Goal: Task Accomplishment & Management: Complete application form

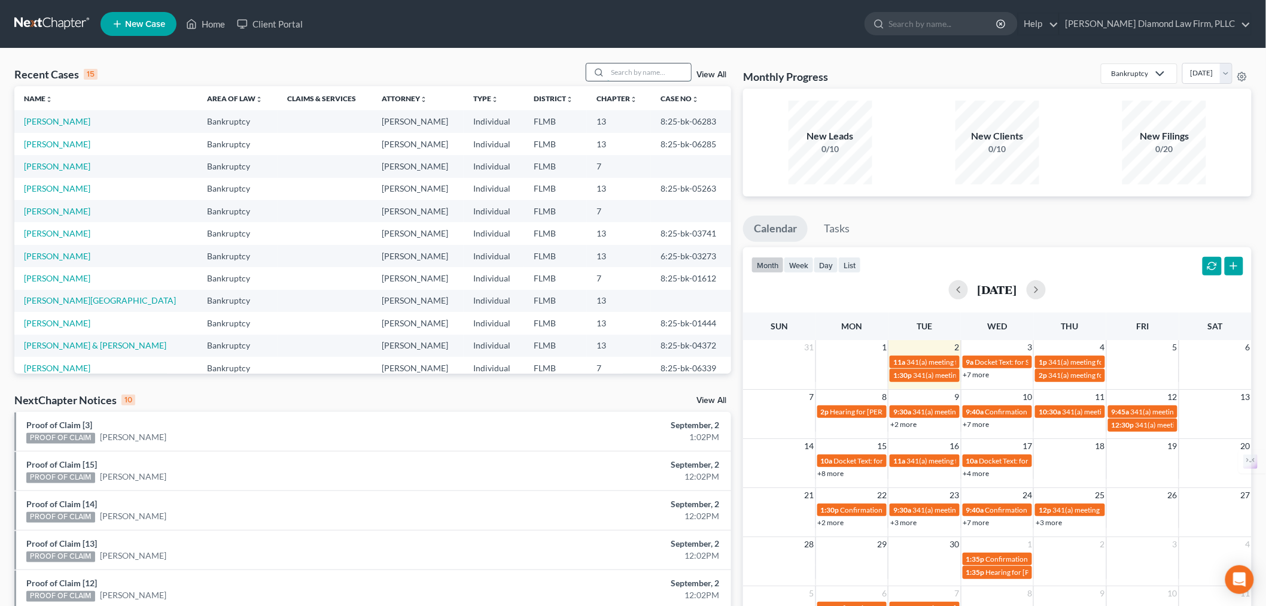
click at [642, 76] on input "search" at bounding box center [649, 71] width 84 height 17
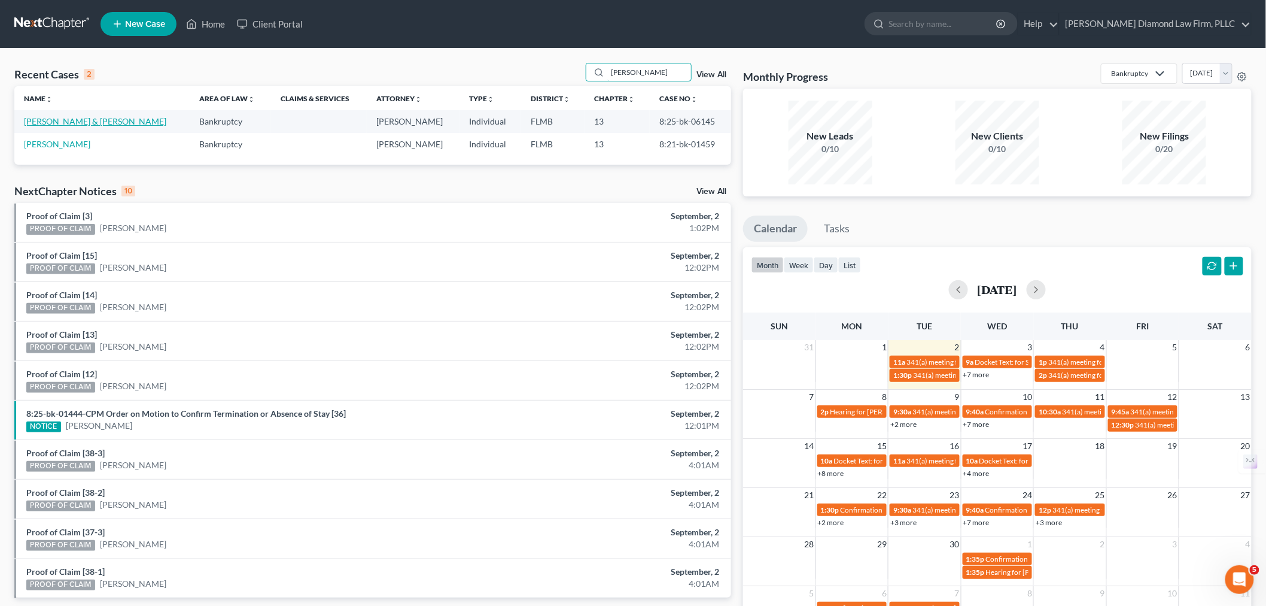
type input "mack"
click at [80, 123] on link "[PERSON_NAME] & [PERSON_NAME]" at bounding box center [95, 121] width 142 height 10
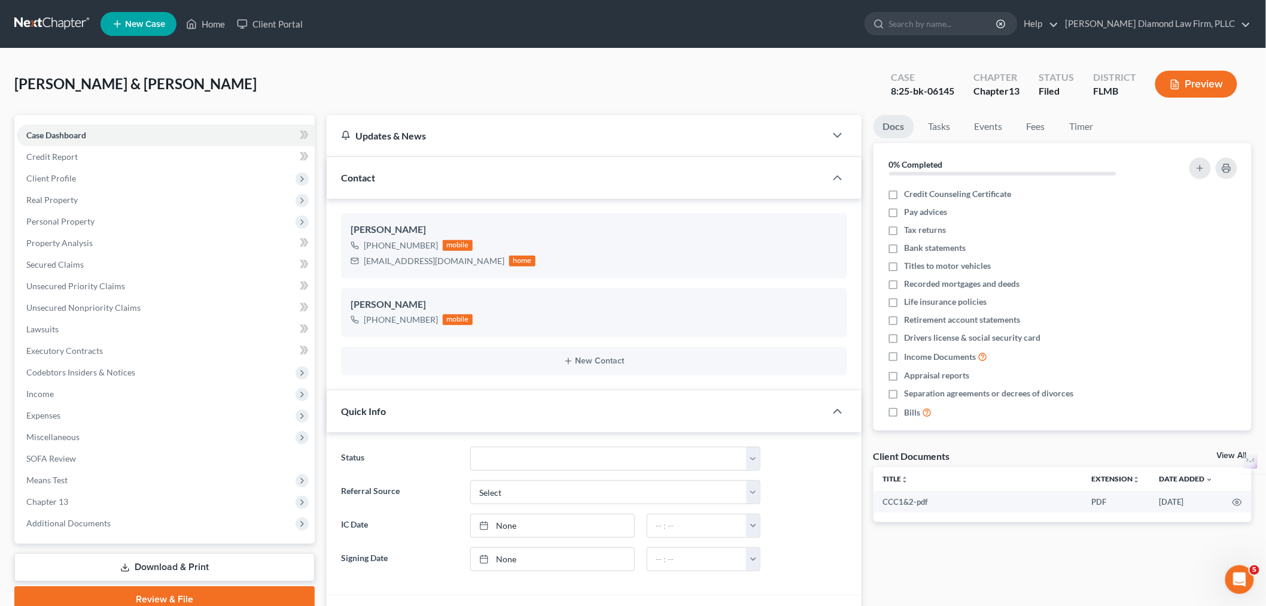
scroll to position [333, 0]
click at [87, 412] on span "Expenses" at bounding box center [166, 416] width 298 height 22
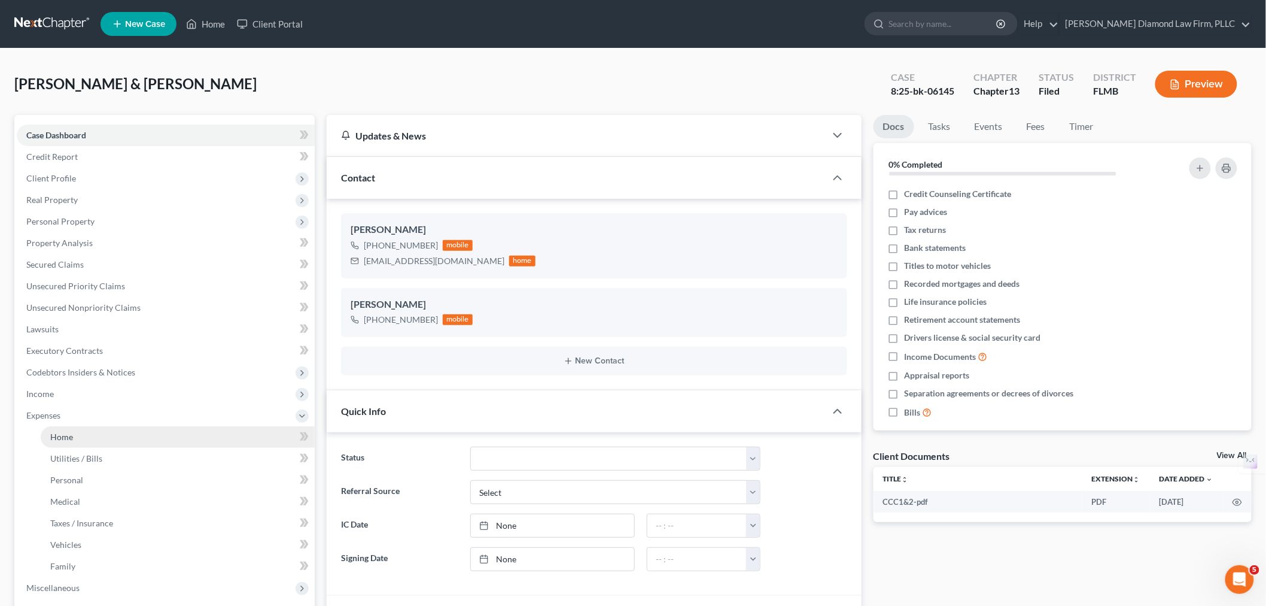
click at [160, 435] on link "Home" at bounding box center [178, 437] width 274 height 22
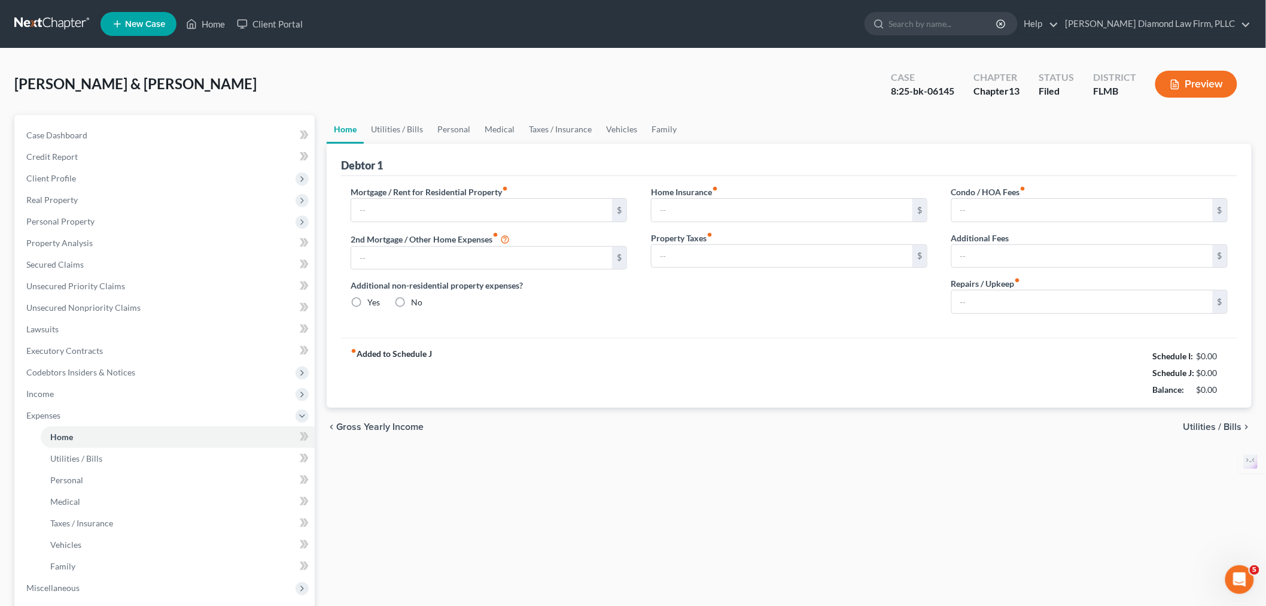
type input "1,987.32"
type input "0.00"
radio input "true"
type input "0.00"
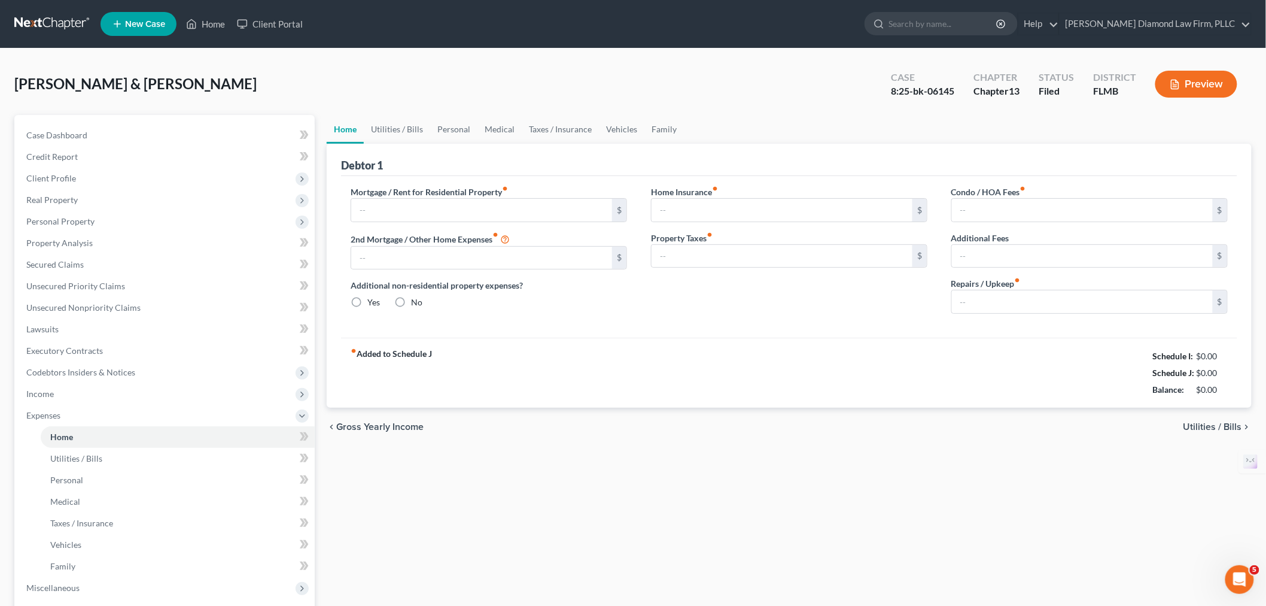
type input "0.00"
type input "150.00"
click at [420, 132] on link "Utilities / Bills" at bounding box center [397, 129] width 66 height 29
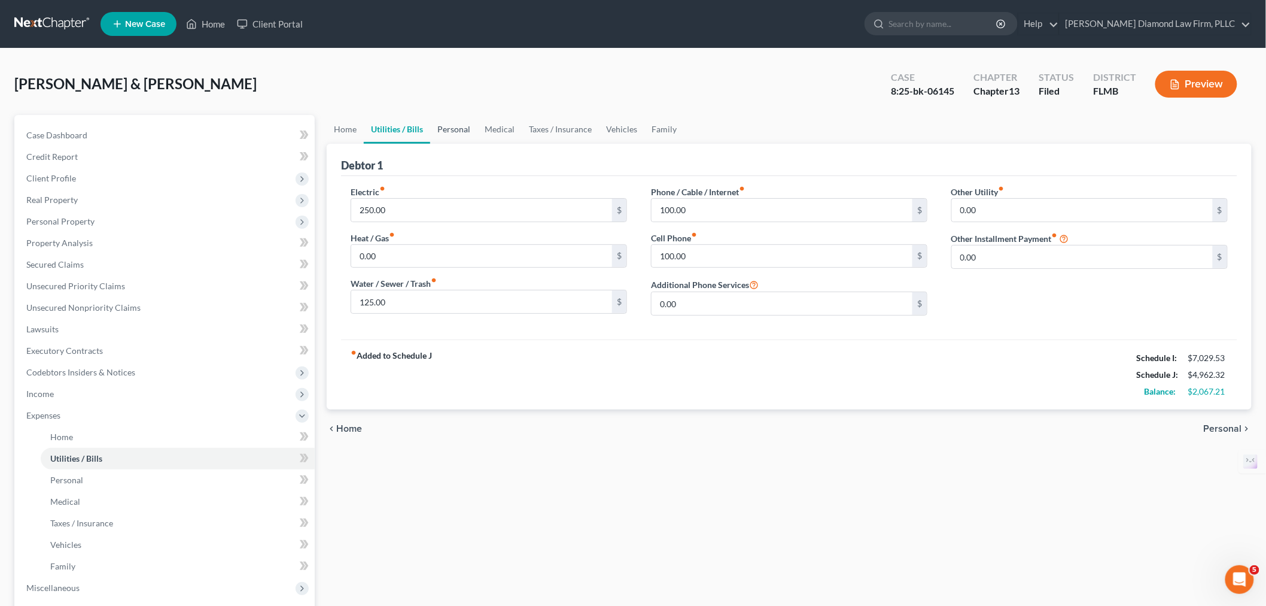
click at [440, 127] on link "Personal" at bounding box center [453, 129] width 47 height 29
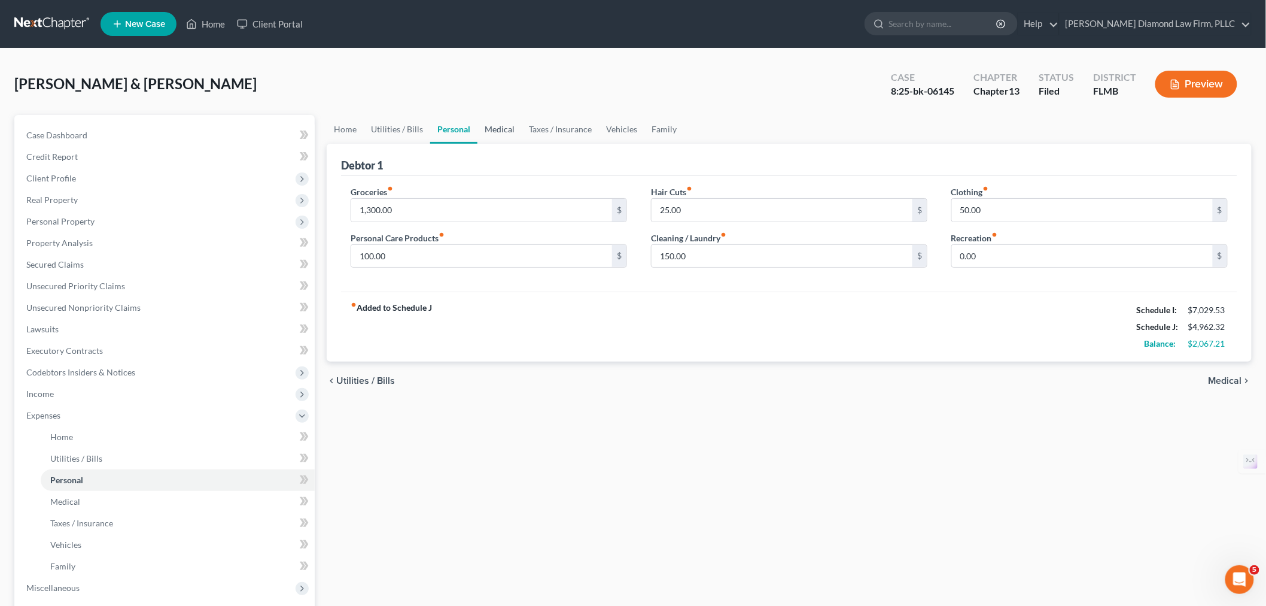
click at [494, 130] on link "Medical" at bounding box center [500, 129] width 44 height 29
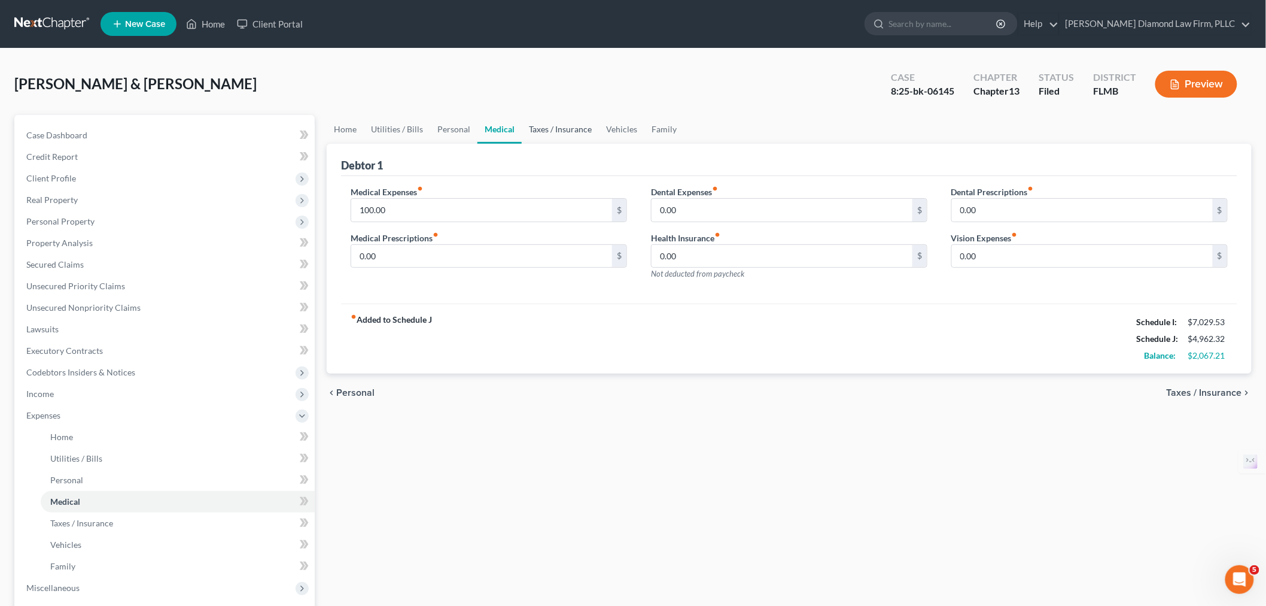
click at [540, 133] on link "Taxes / Insurance" at bounding box center [560, 129] width 77 height 29
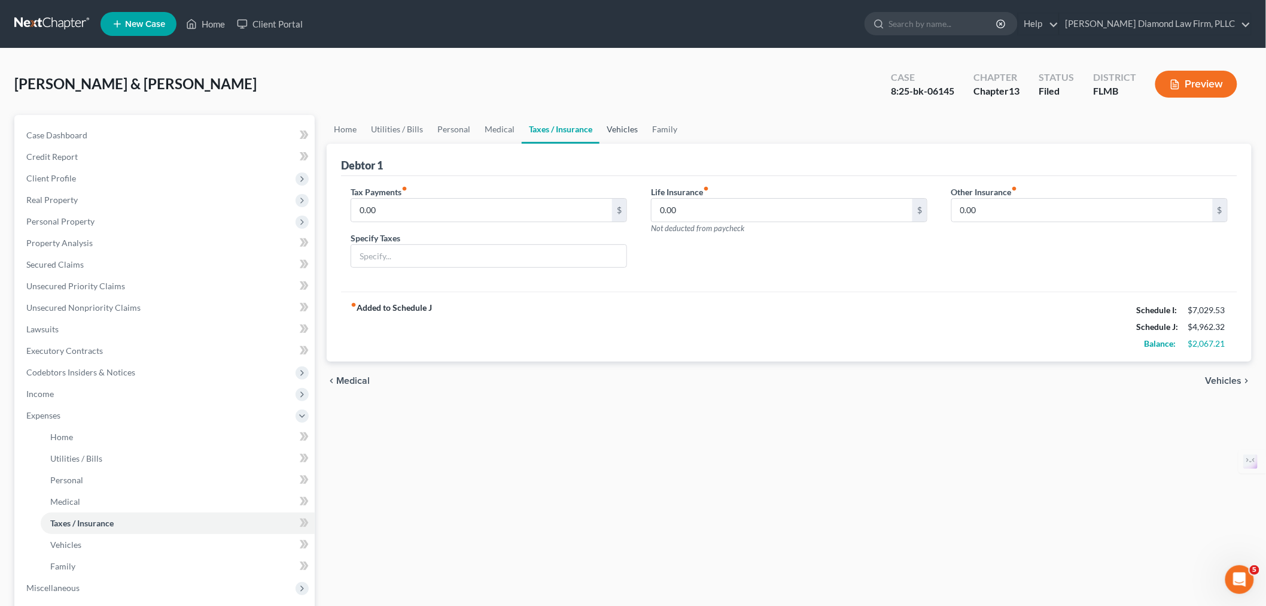
click at [618, 135] on link "Vehicles" at bounding box center [622, 129] width 45 height 29
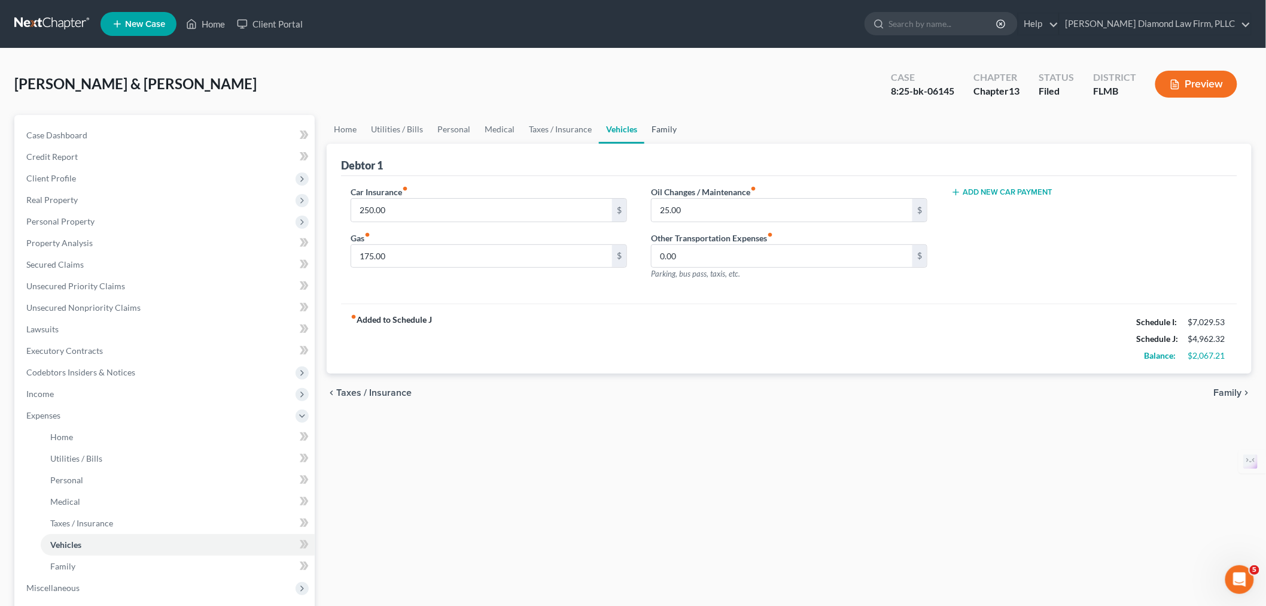
click at [657, 124] on link "Family" at bounding box center [665, 129] width 40 height 29
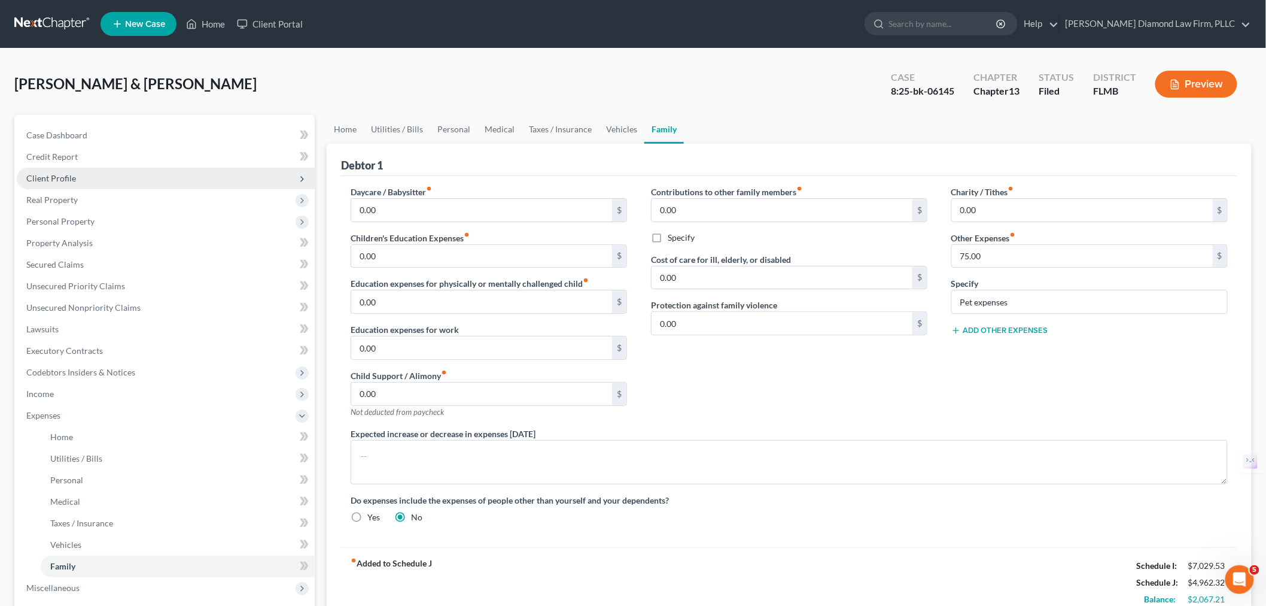
click at [135, 175] on span "Client Profile" at bounding box center [166, 179] width 298 height 22
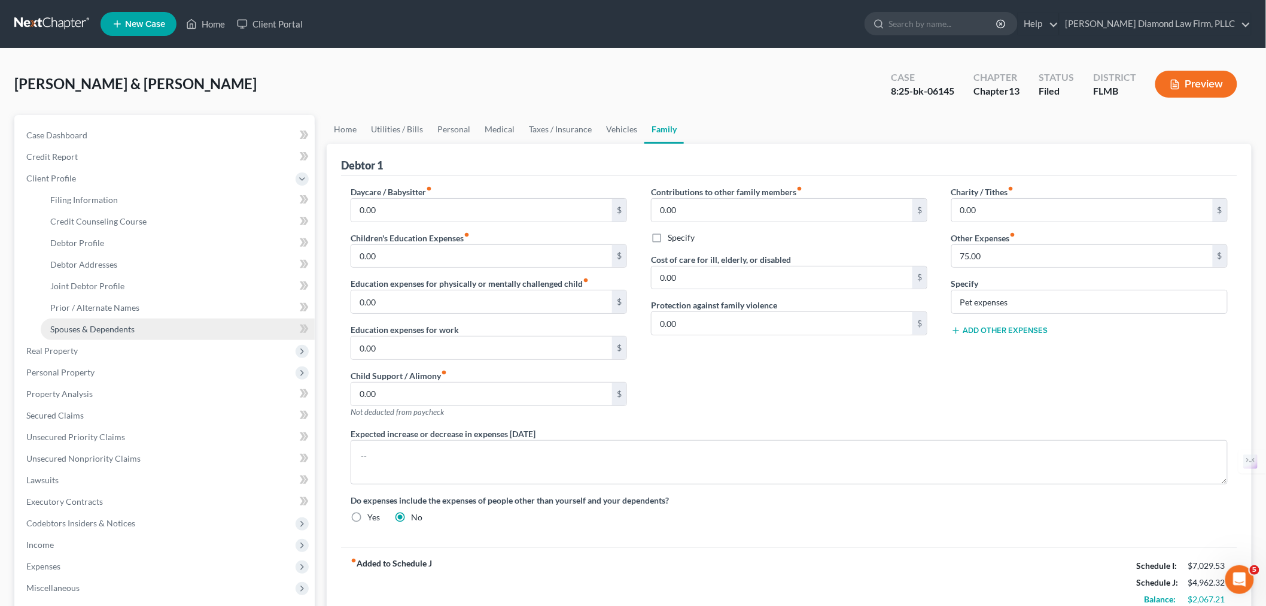
click at [126, 327] on span "Spouses & Dependents" at bounding box center [92, 329] width 84 height 10
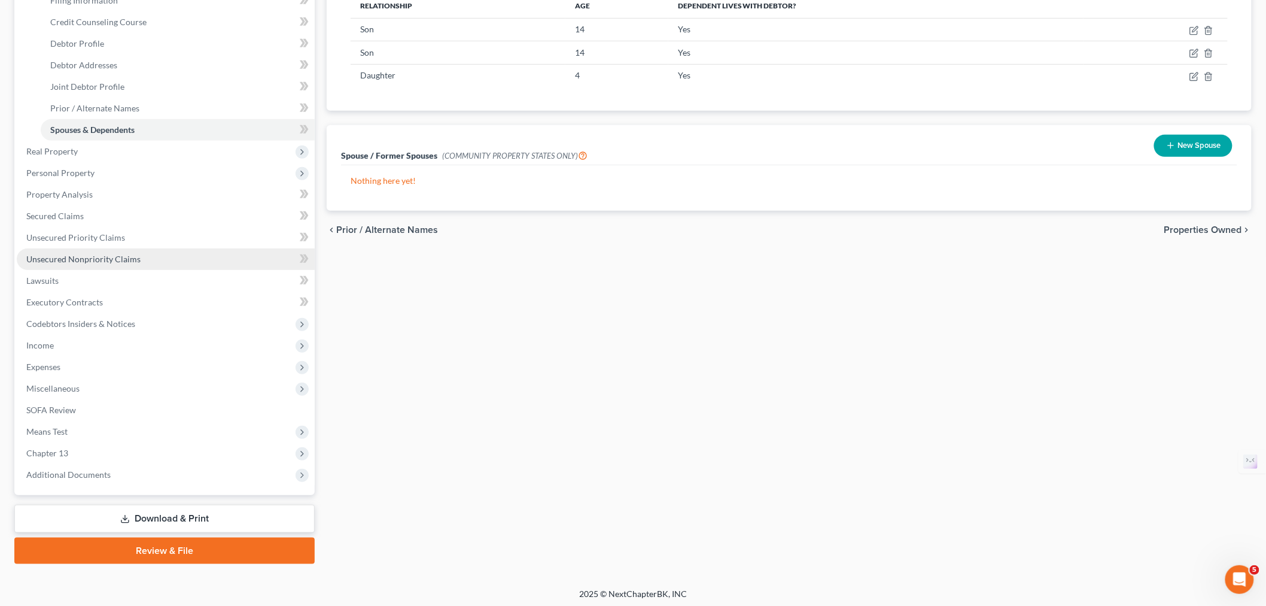
scroll to position [201, 0]
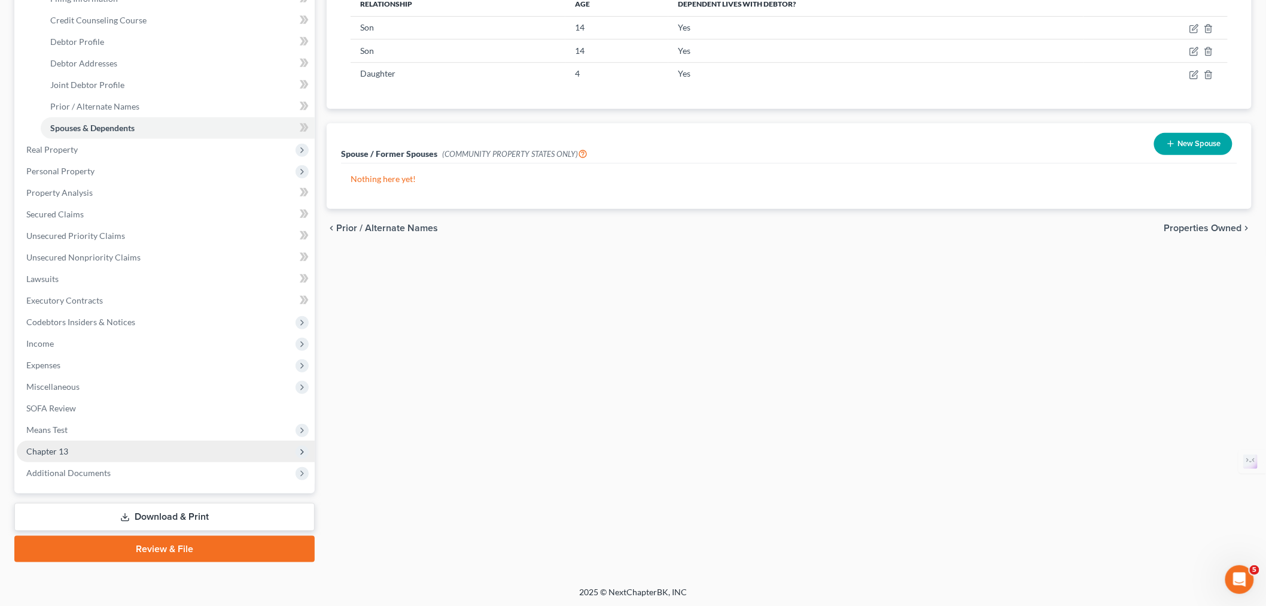
click at [132, 449] on span "Chapter 13" at bounding box center [166, 451] width 298 height 22
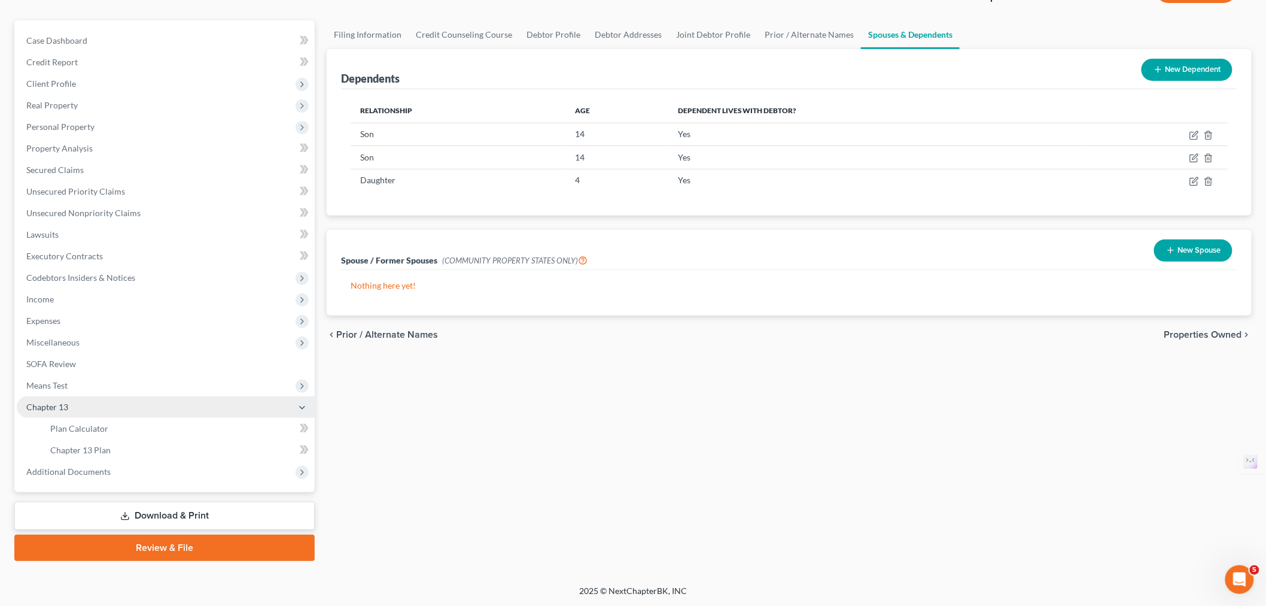
scroll to position [93, 0]
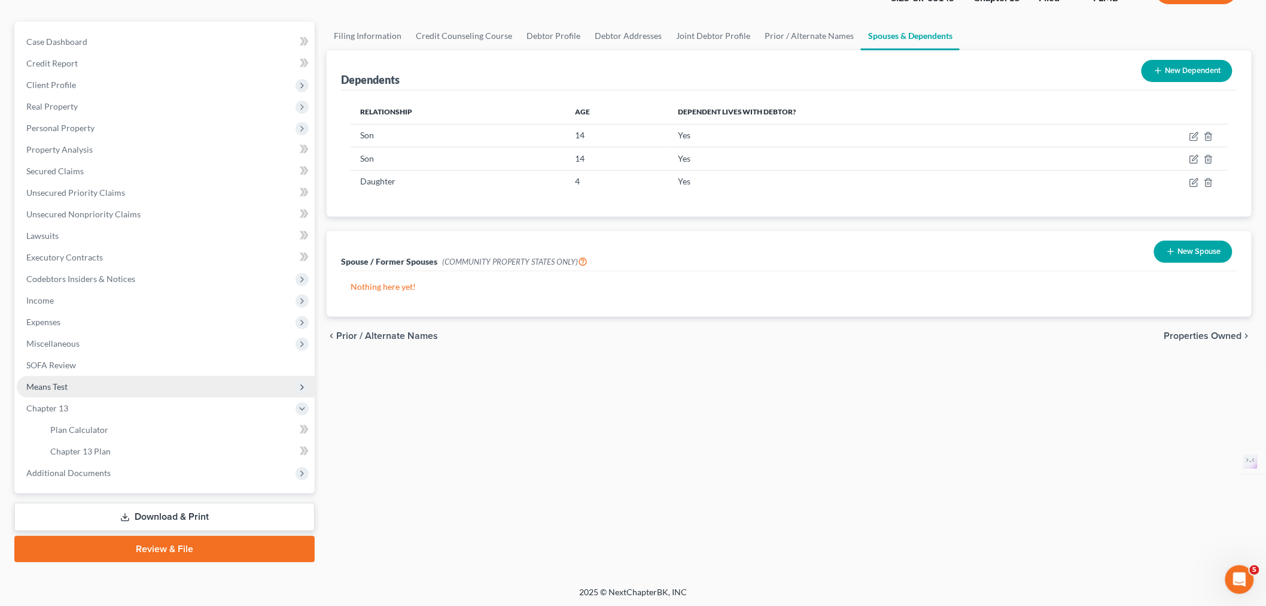
click at [108, 386] on span "Means Test" at bounding box center [166, 387] width 298 height 22
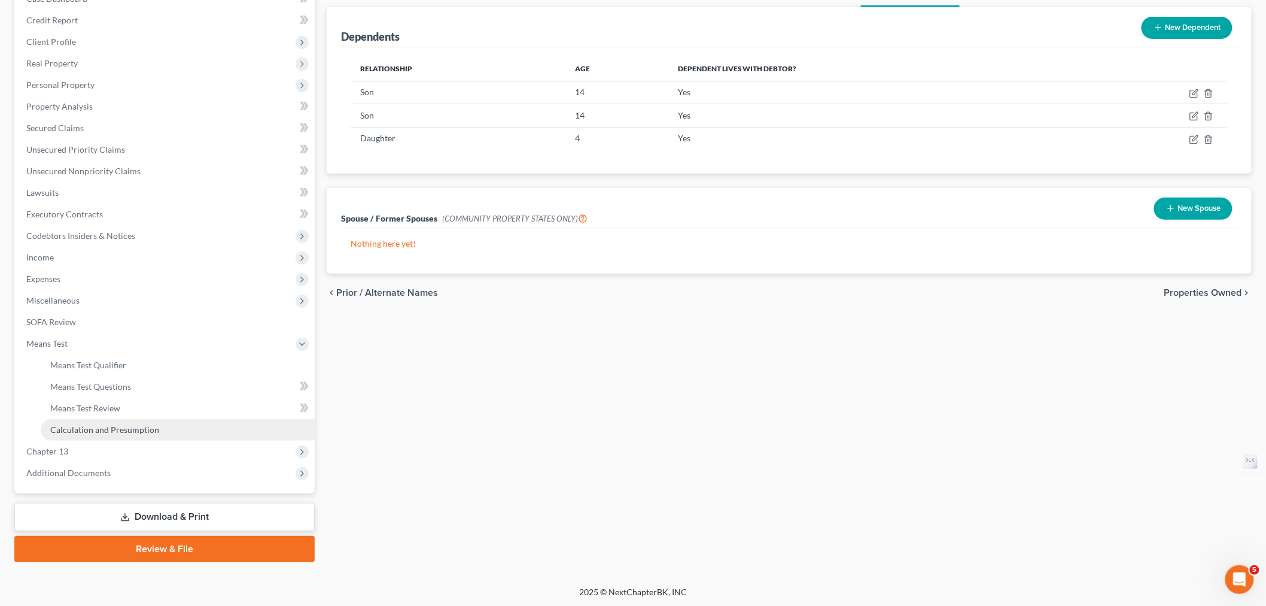
click at [119, 421] on link "Calculation and Presumption" at bounding box center [178, 430] width 274 height 22
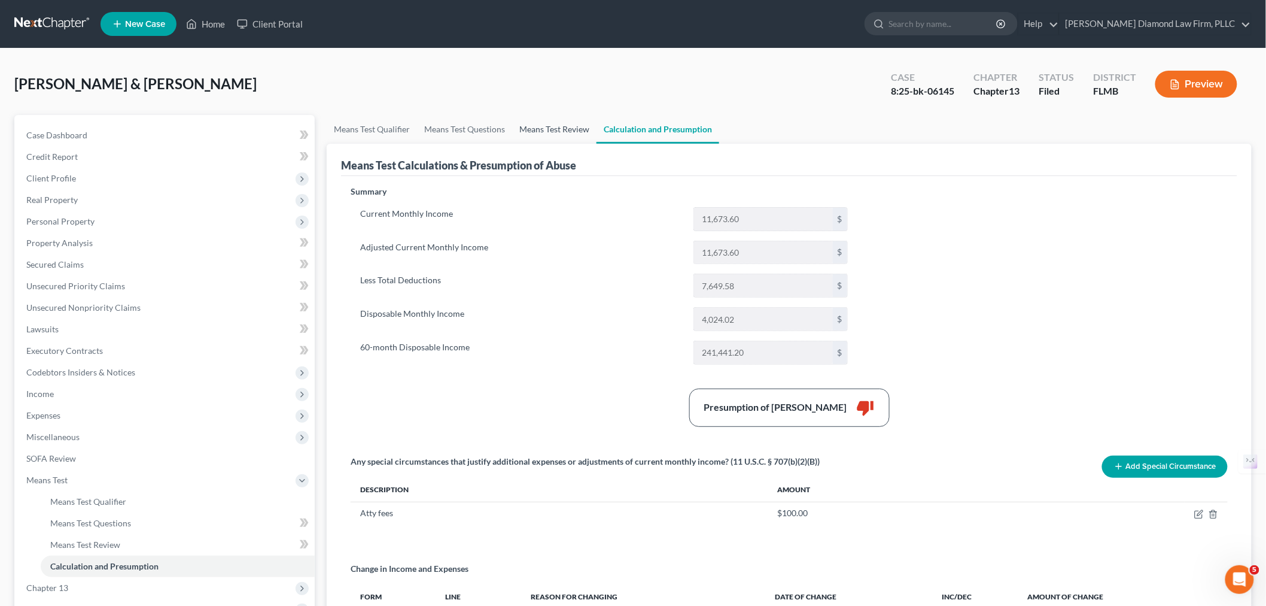
click at [564, 138] on link "Means Test Review" at bounding box center [554, 129] width 84 height 29
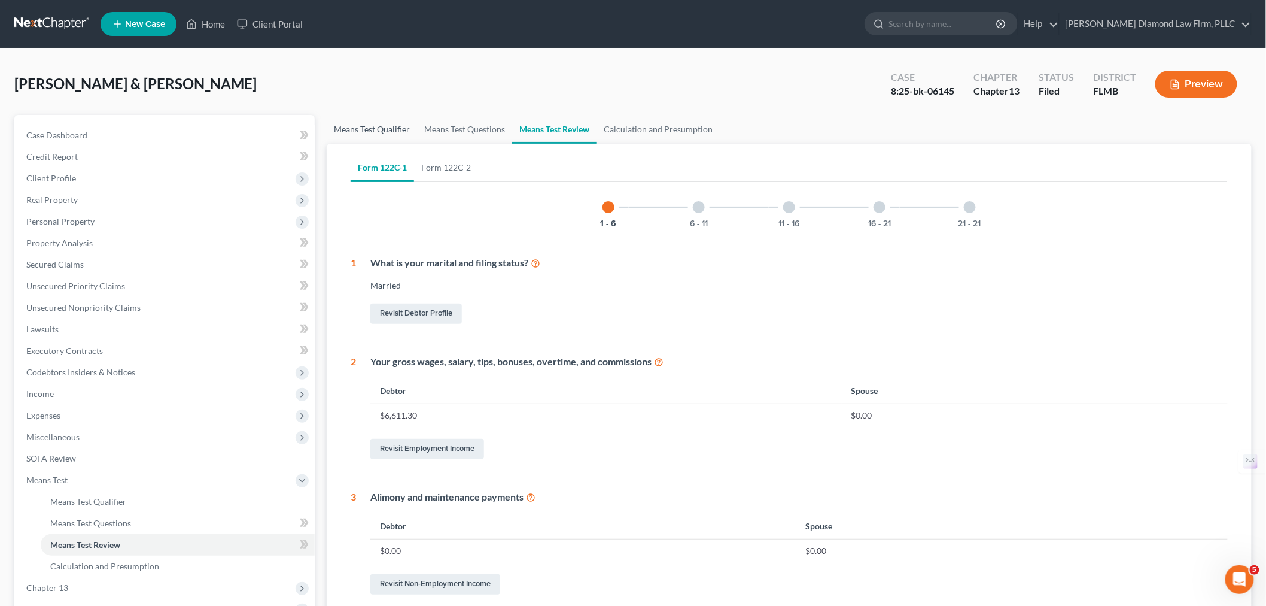
click at [370, 129] on link "Means Test Qualifier" at bounding box center [372, 129] width 90 height 29
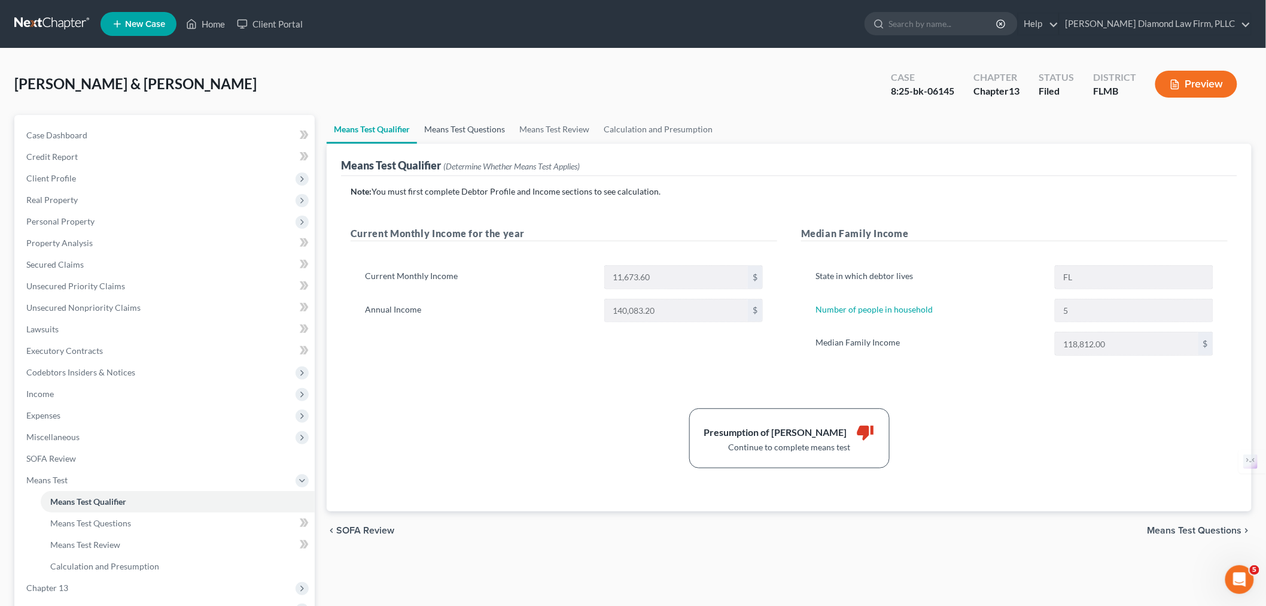
click at [463, 123] on link "Means Test Questions" at bounding box center [464, 129] width 95 height 29
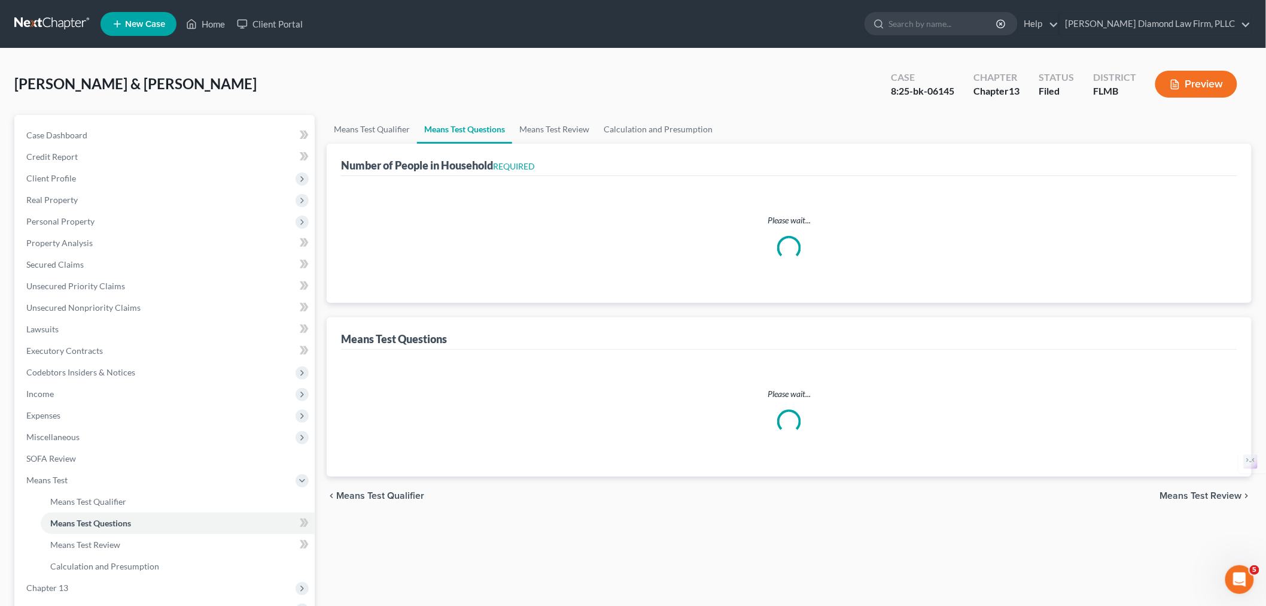
select select "0"
select select "60"
select select "5"
select select "0"
select select "2"
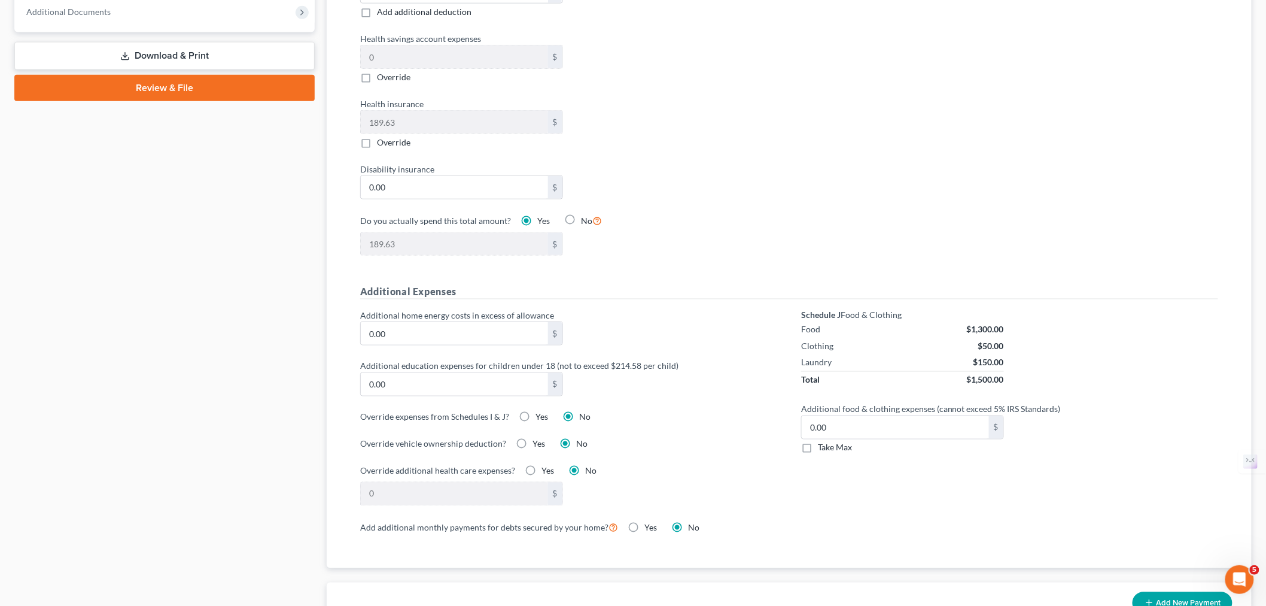
scroll to position [598, 0]
click at [533, 444] on label "Yes" at bounding box center [539, 443] width 13 height 12
click at [537, 444] on input "Yes" at bounding box center [541, 441] width 8 height 8
radio input "true"
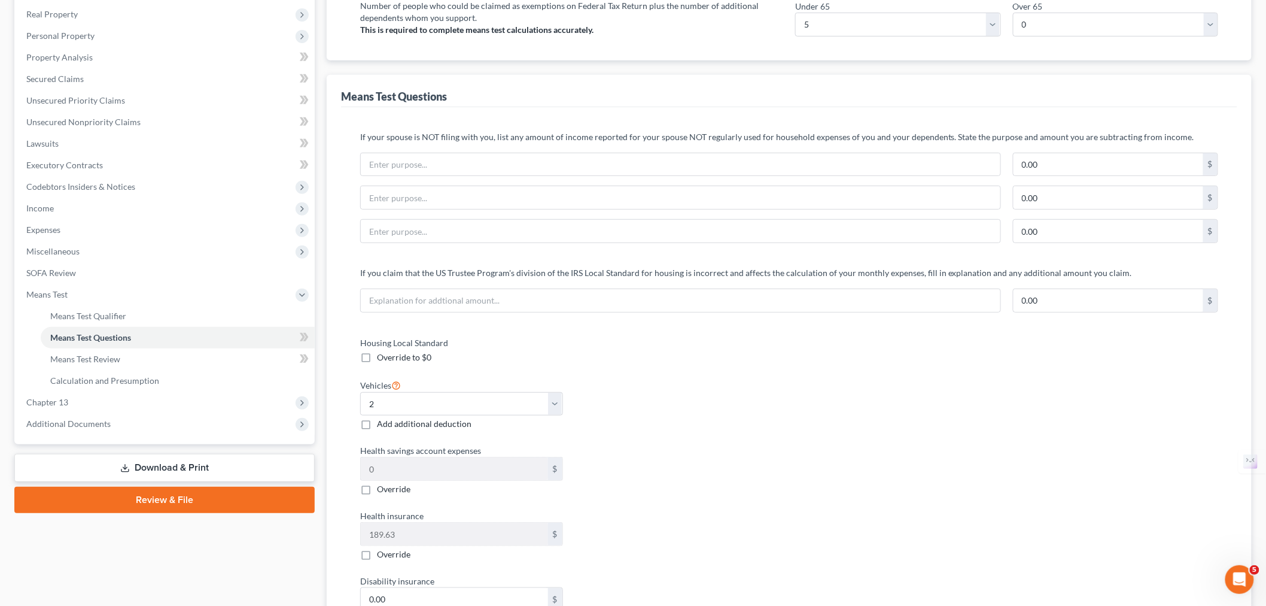
scroll to position [133, 0]
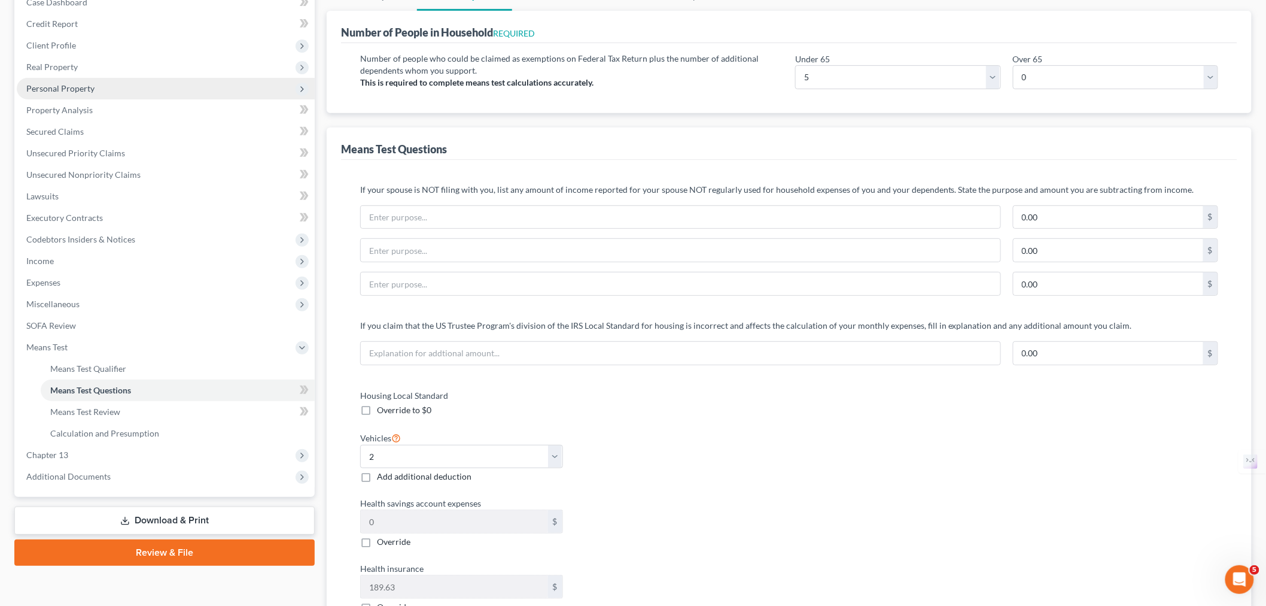
click at [66, 88] on span "Personal Property" at bounding box center [60, 88] width 68 height 10
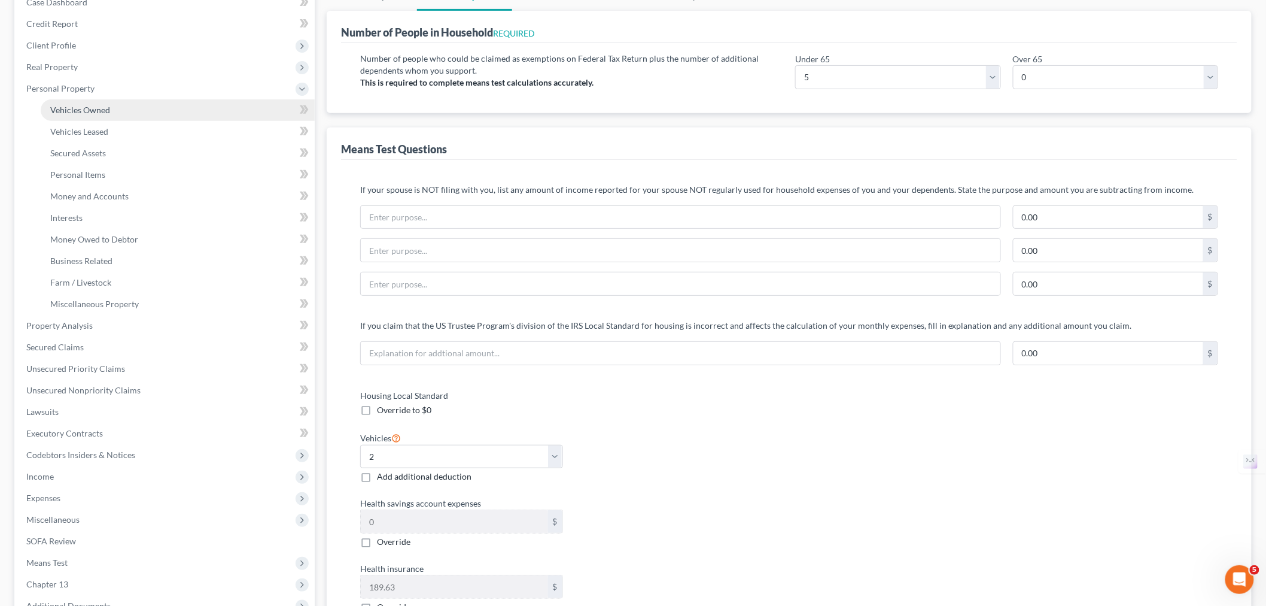
click at [76, 112] on span "Vehicles Owned" at bounding box center [80, 110] width 60 height 10
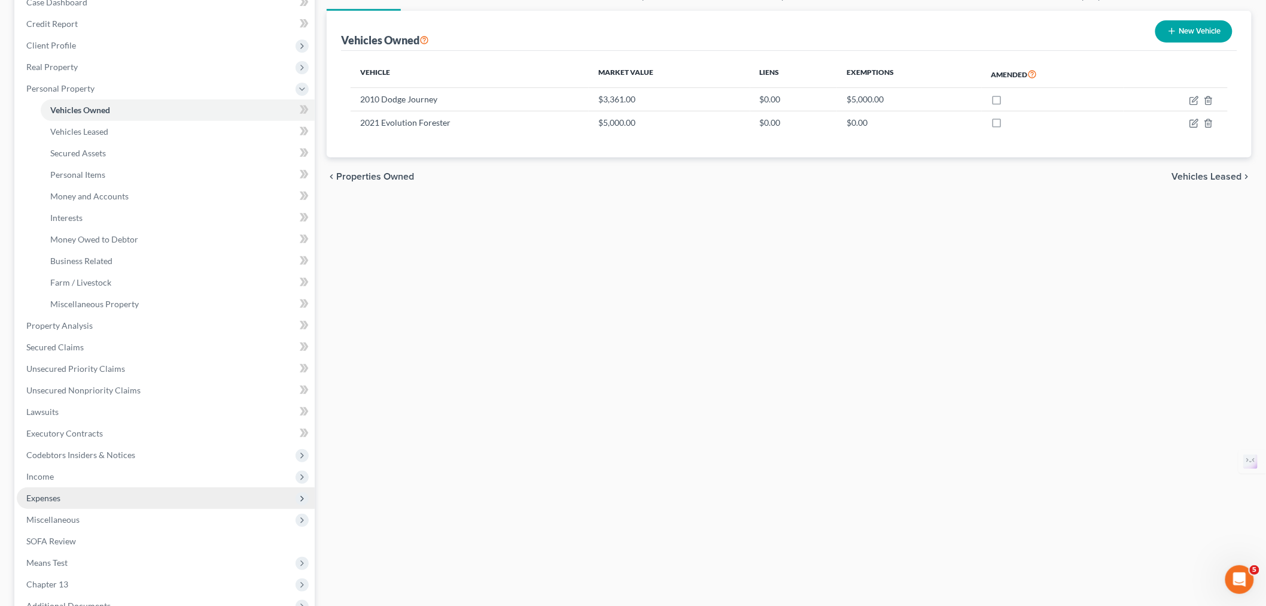
scroll to position [266, 0]
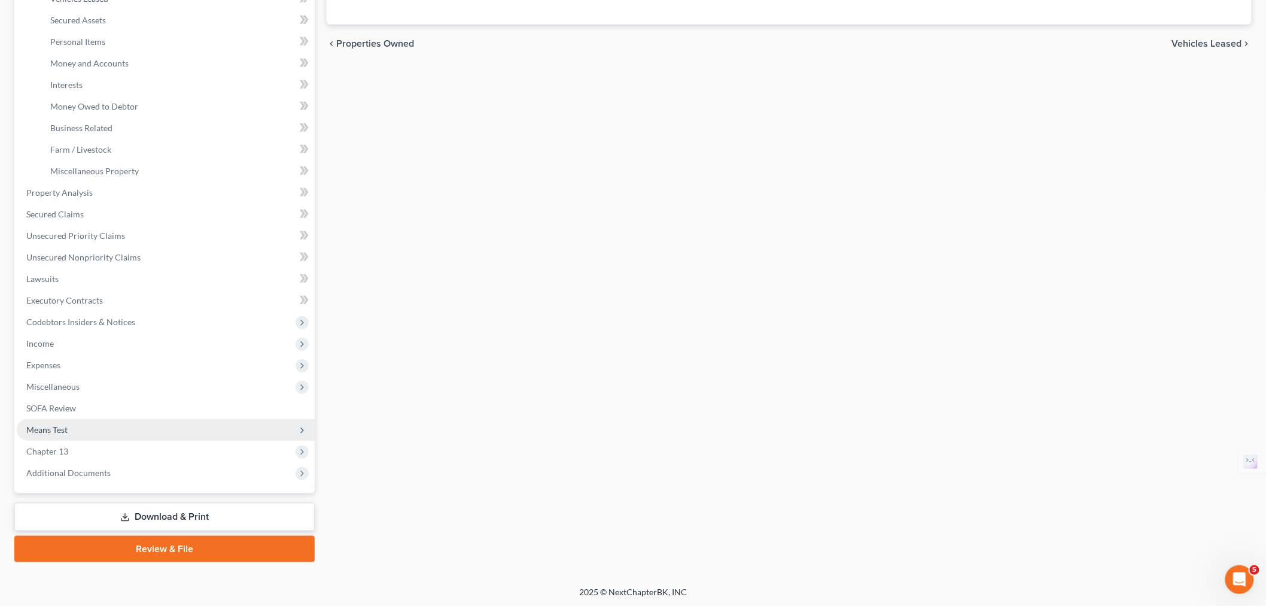
click at [87, 434] on span "Means Test" at bounding box center [166, 430] width 298 height 22
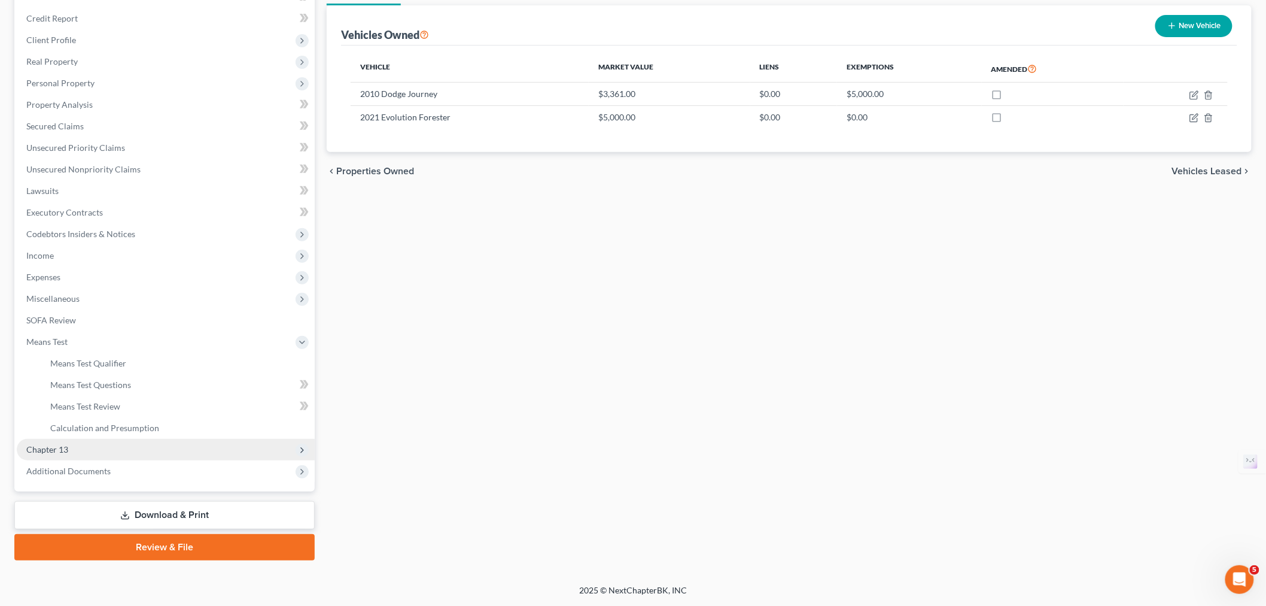
scroll to position [136, 0]
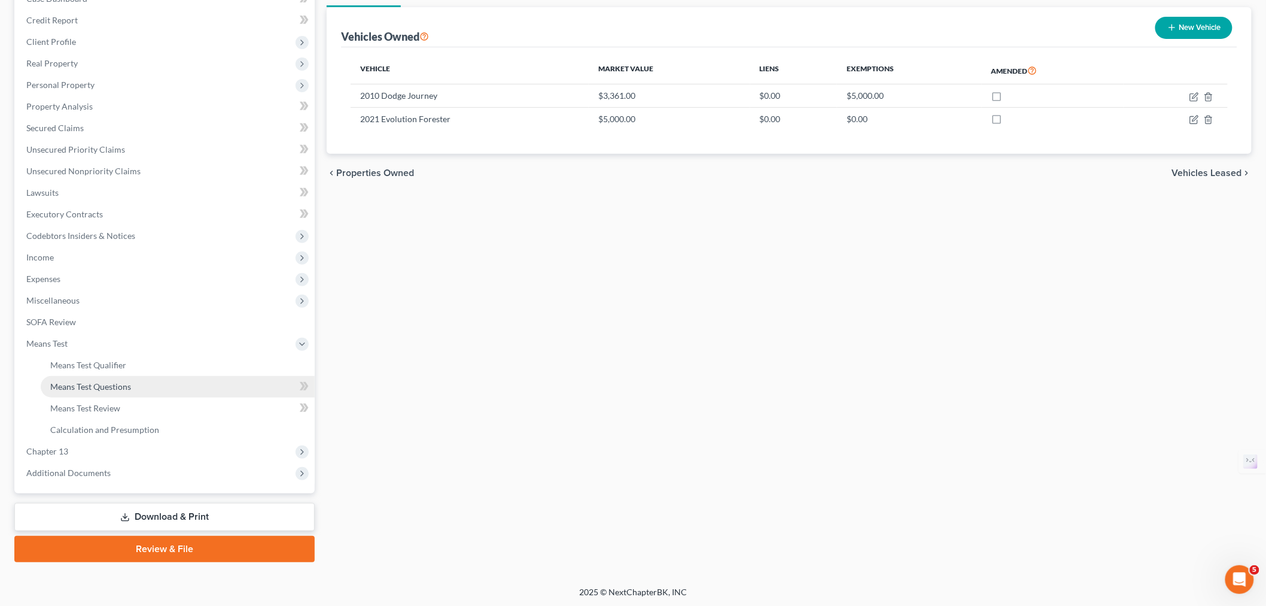
click at [93, 393] on link "Means Test Questions" at bounding box center [178, 387] width 274 height 22
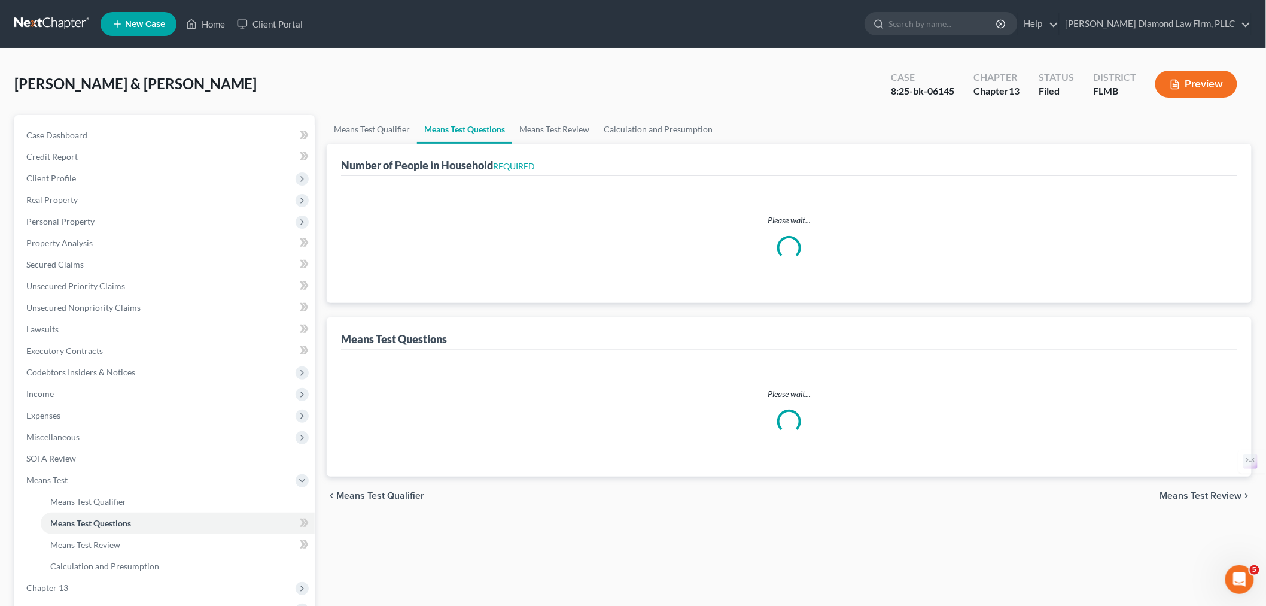
select select "0"
select select "60"
select select "2"
select select "5"
select select "0"
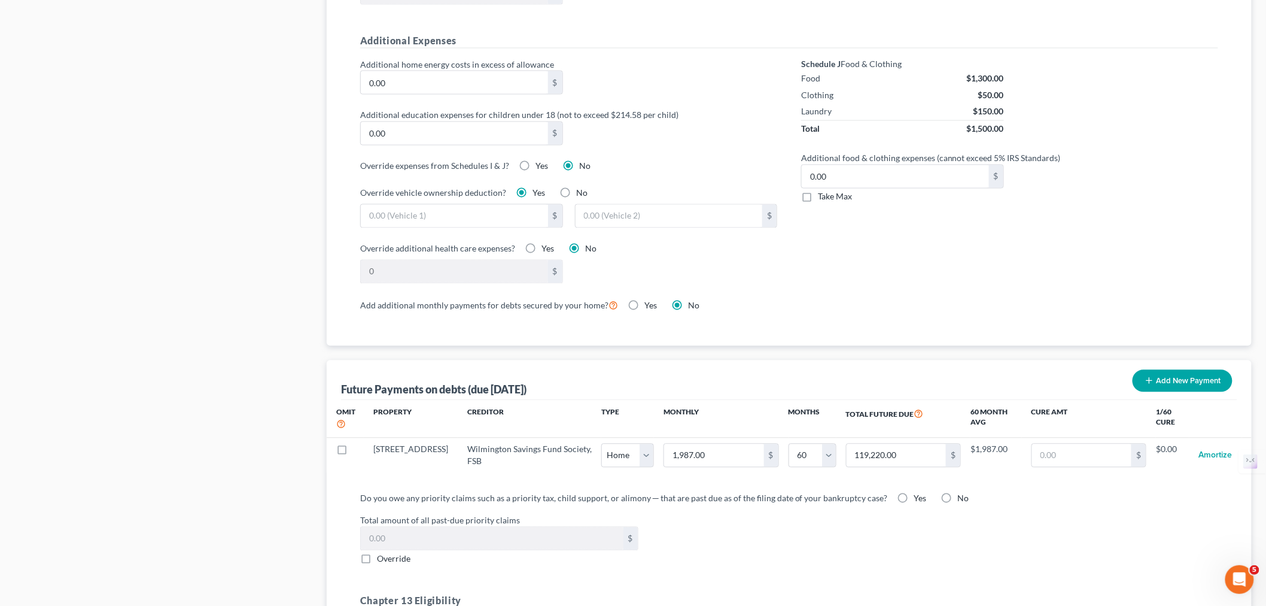
scroll to position [744, 0]
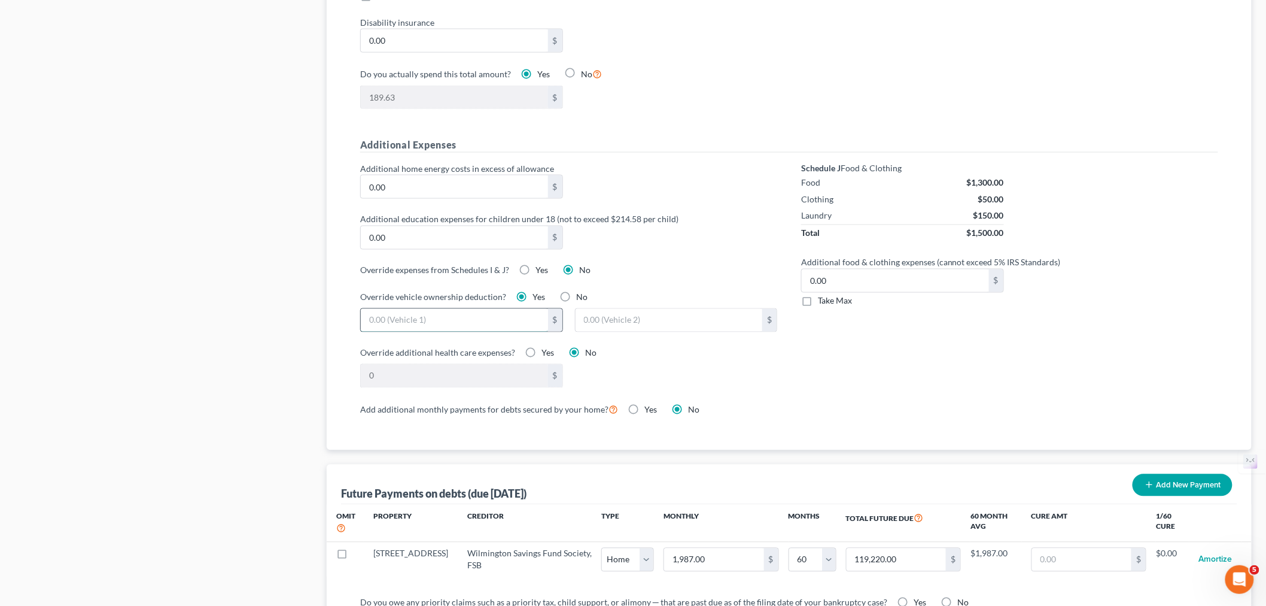
click at [481, 318] on input "text" at bounding box center [454, 320] width 187 height 23
type input "200"
click at [606, 322] on input "text" at bounding box center [669, 320] width 187 height 23
type input "200"
click at [904, 415] on div "Add additional monthly payments for debts secured by your home? Yes No" at bounding box center [789, 409] width 858 height 14
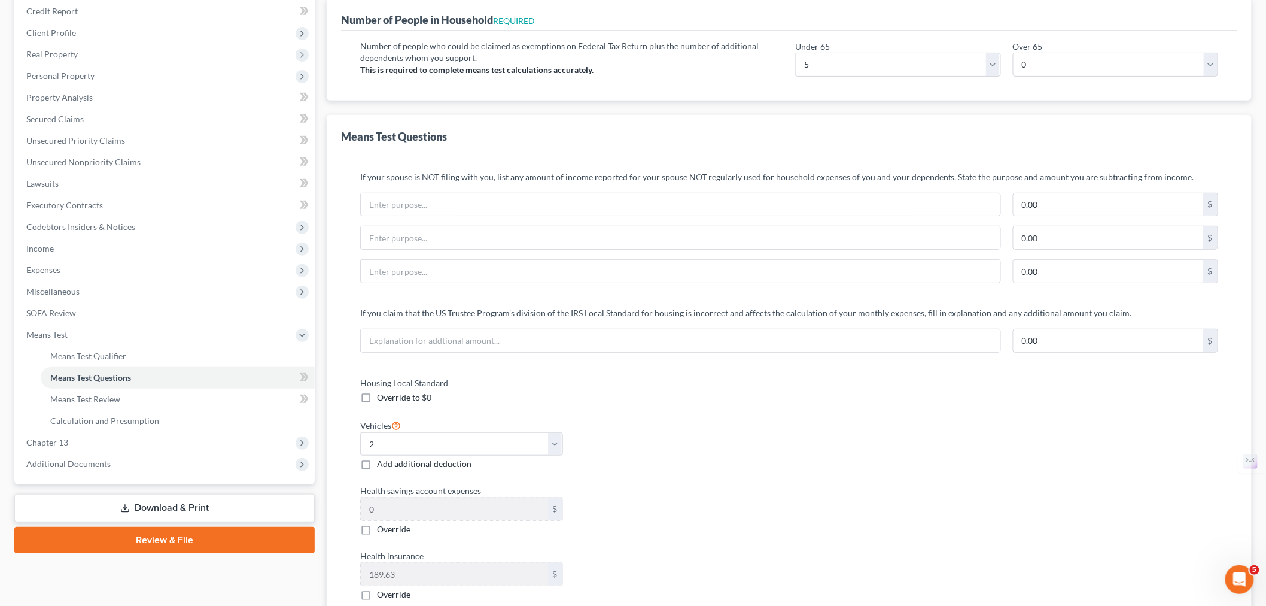
scroll to position [0, 0]
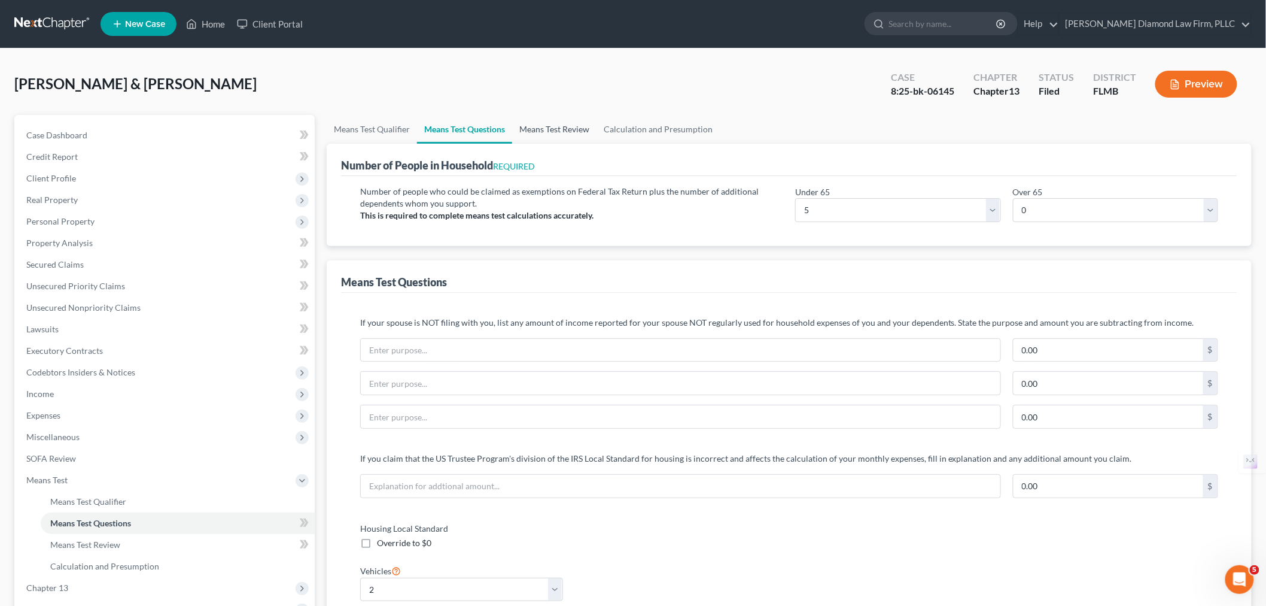
click at [552, 133] on link "Means Test Review" at bounding box center [554, 129] width 84 height 29
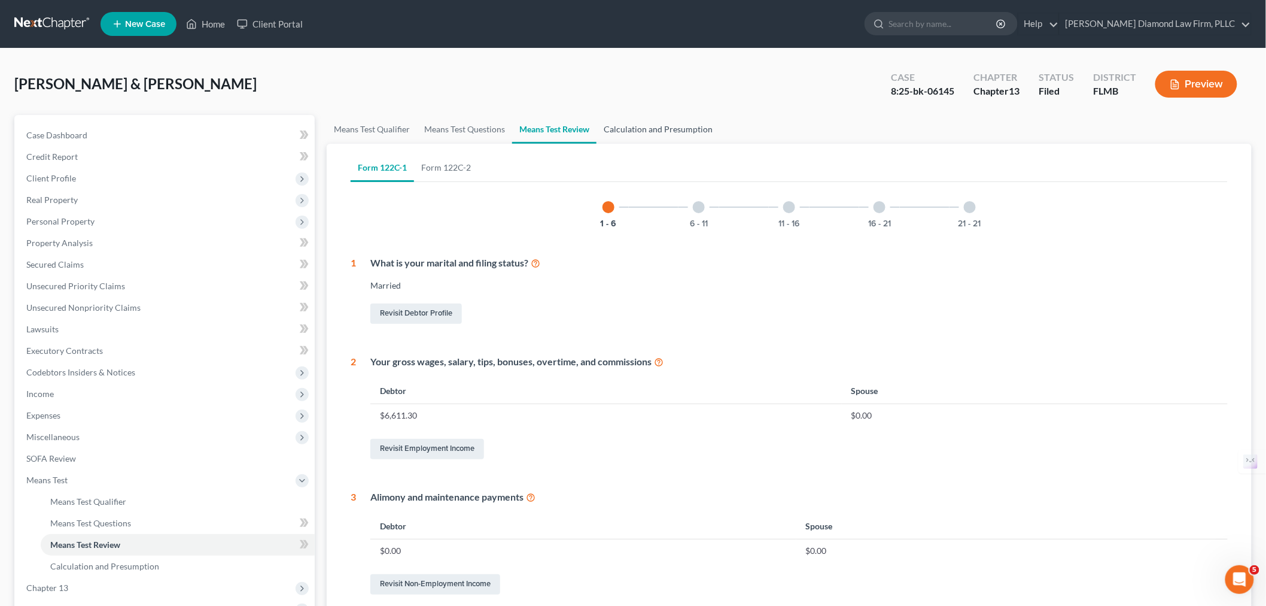
click at [619, 124] on link "Calculation and Presumption" at bounding box center [658, 129] width 123 height 29
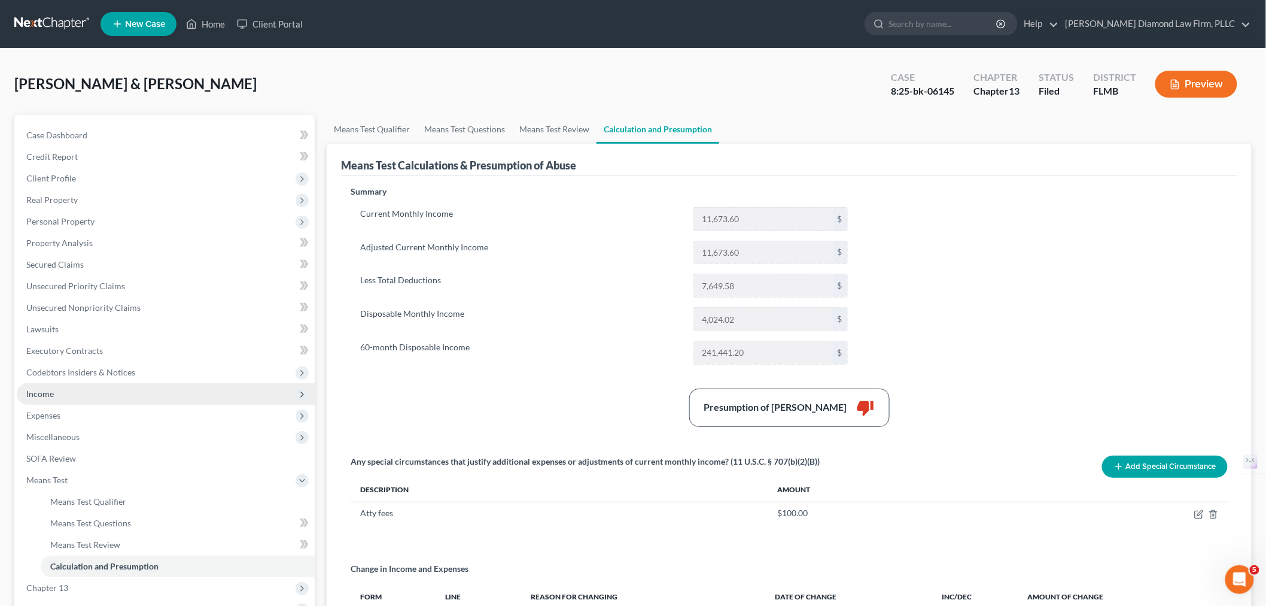
click at [51, 393] on span "Income" at bounding box center [40, 393] width 28 height 10
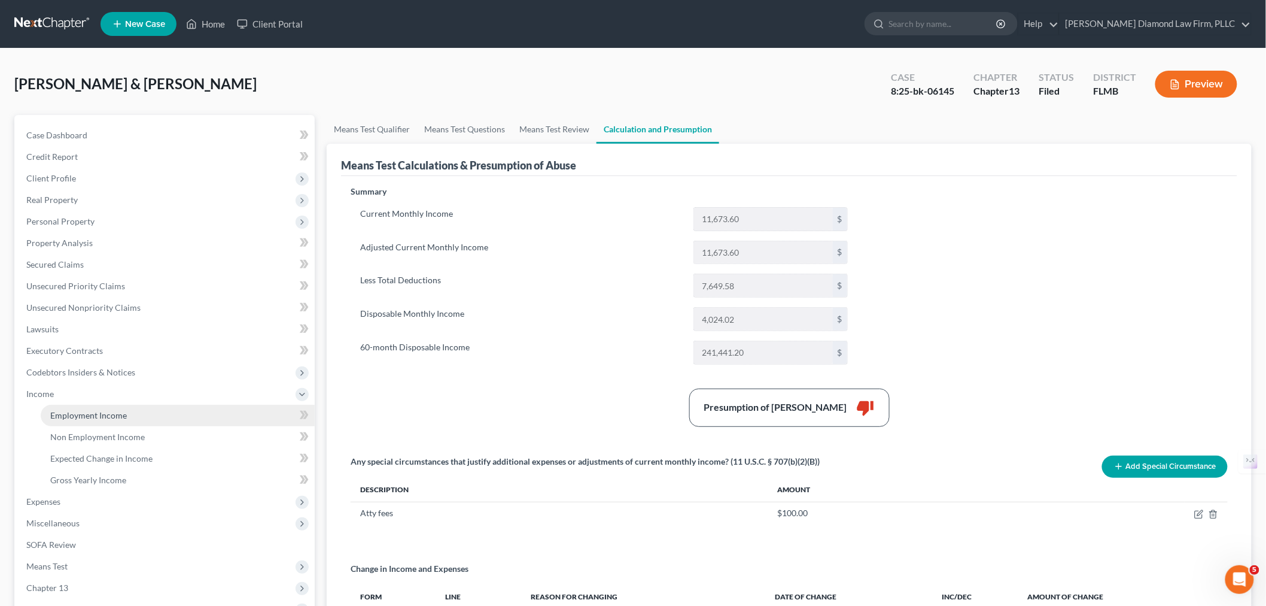
click at [114, 415] on span "Employment Income" at bounding box center [88, 415] width 77 height 10
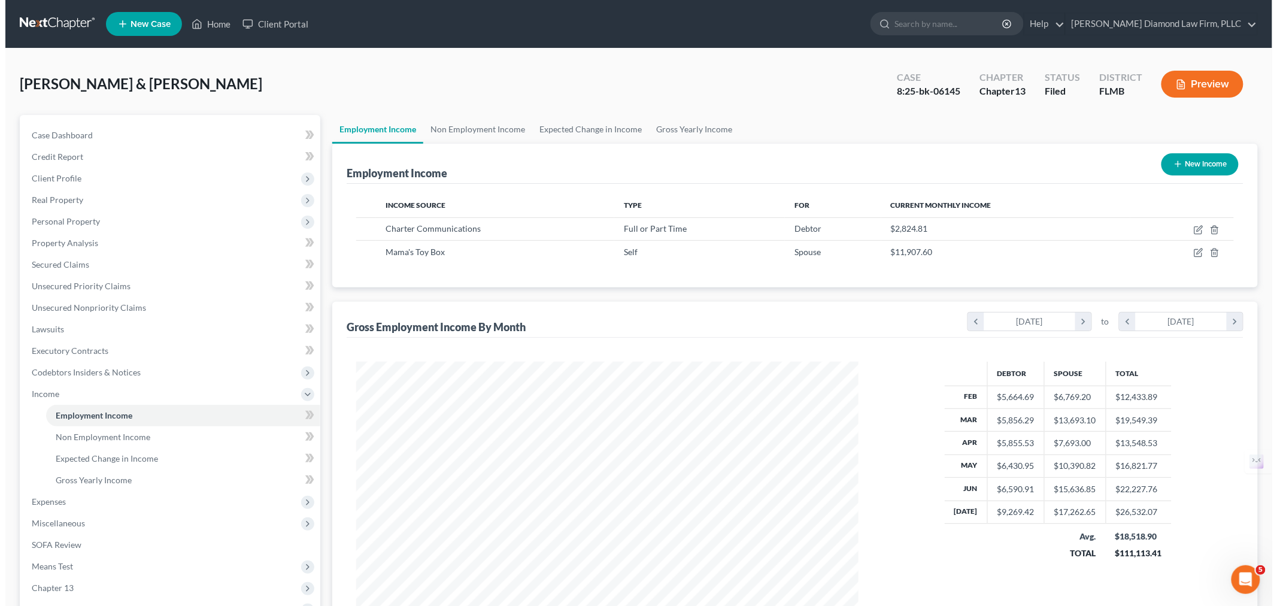
scroll to position [250, 525]
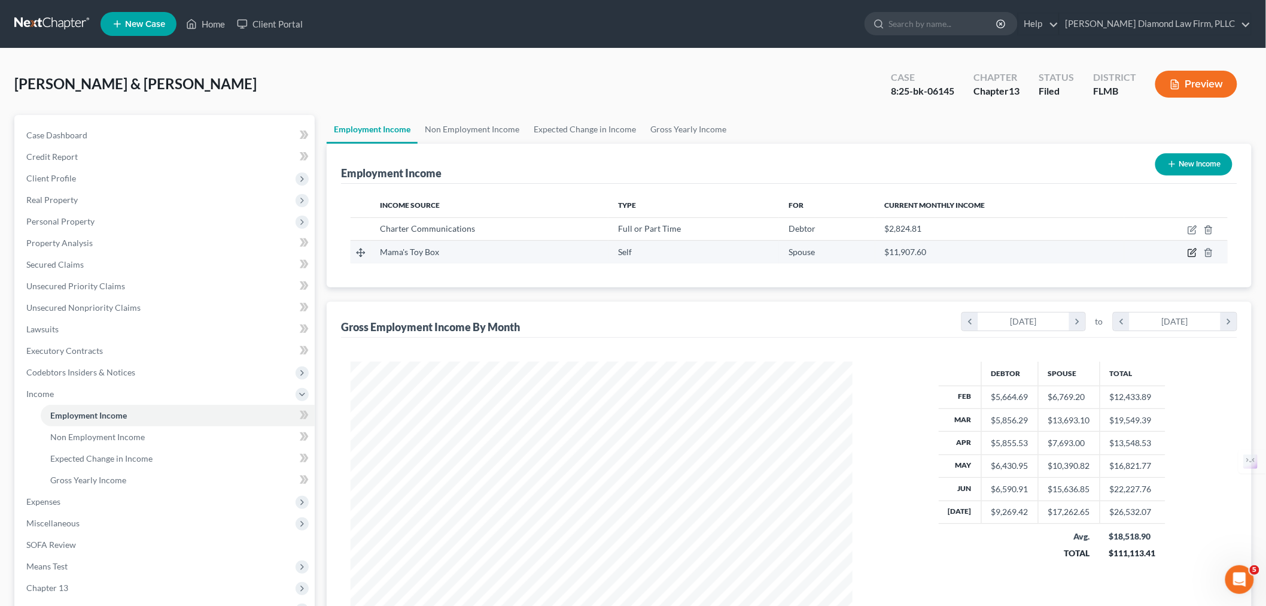
click at [1188, 248] on icon "button" at bounding box center [1193, 253] width 10 height 10
select select "1"
select select "9"
select select "0"
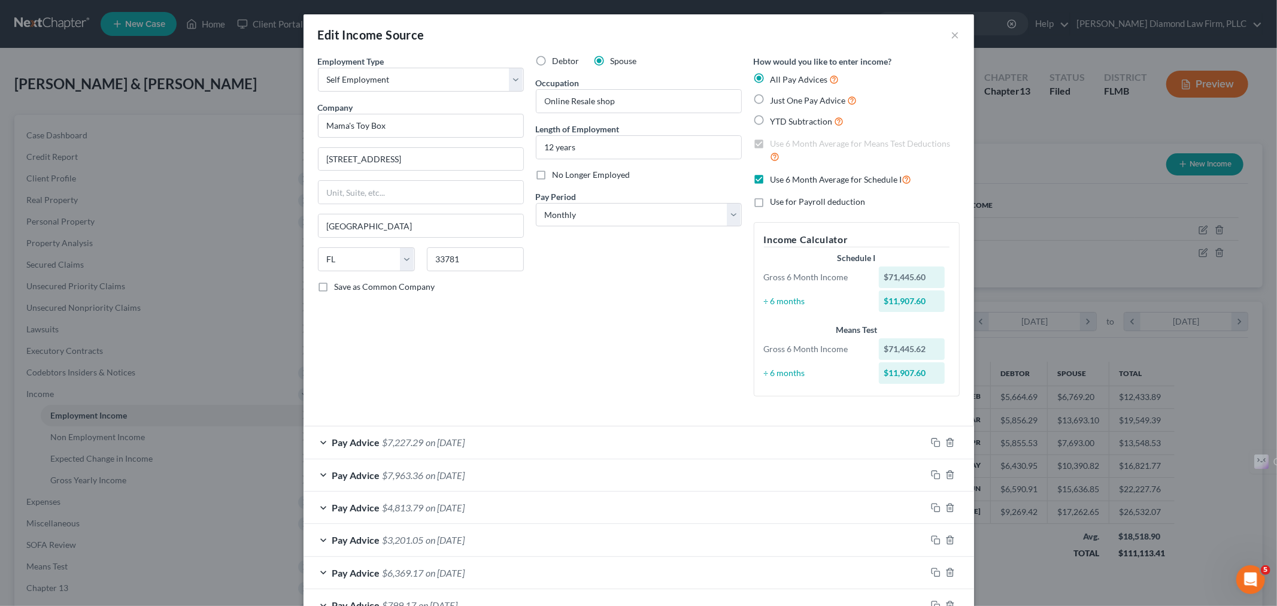
scroll to position [66, 0]
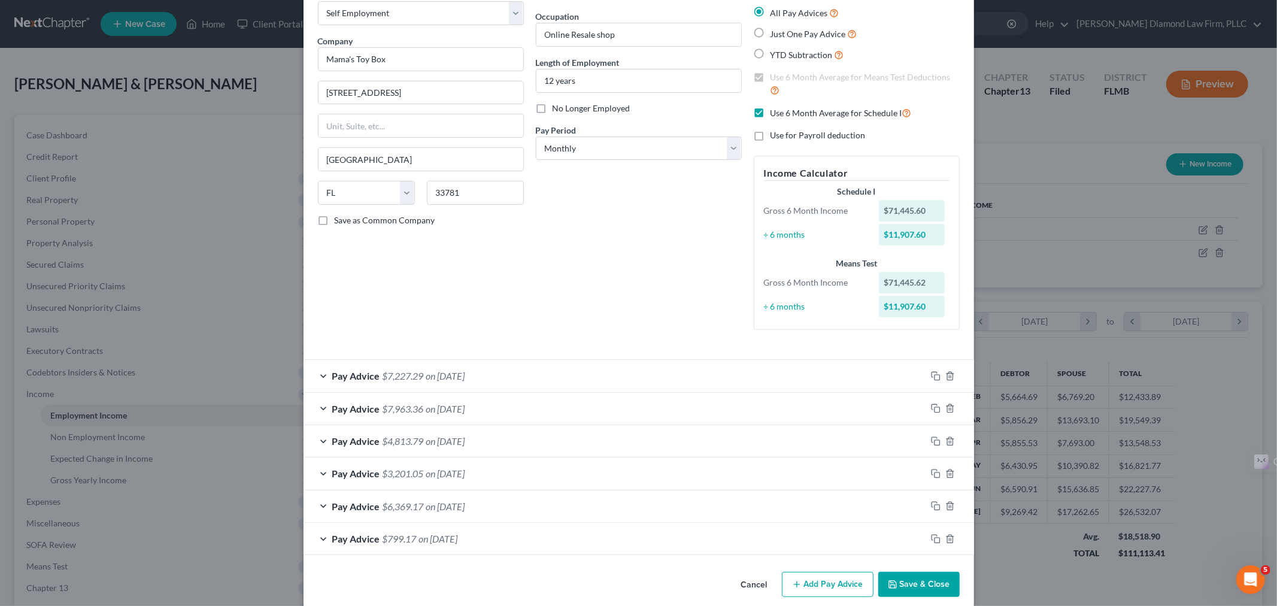
click at [507, 372] on div "Pay Advice $7,227.29 on 07/31/2025" at bounding box center [614, 376] width 622 height 32
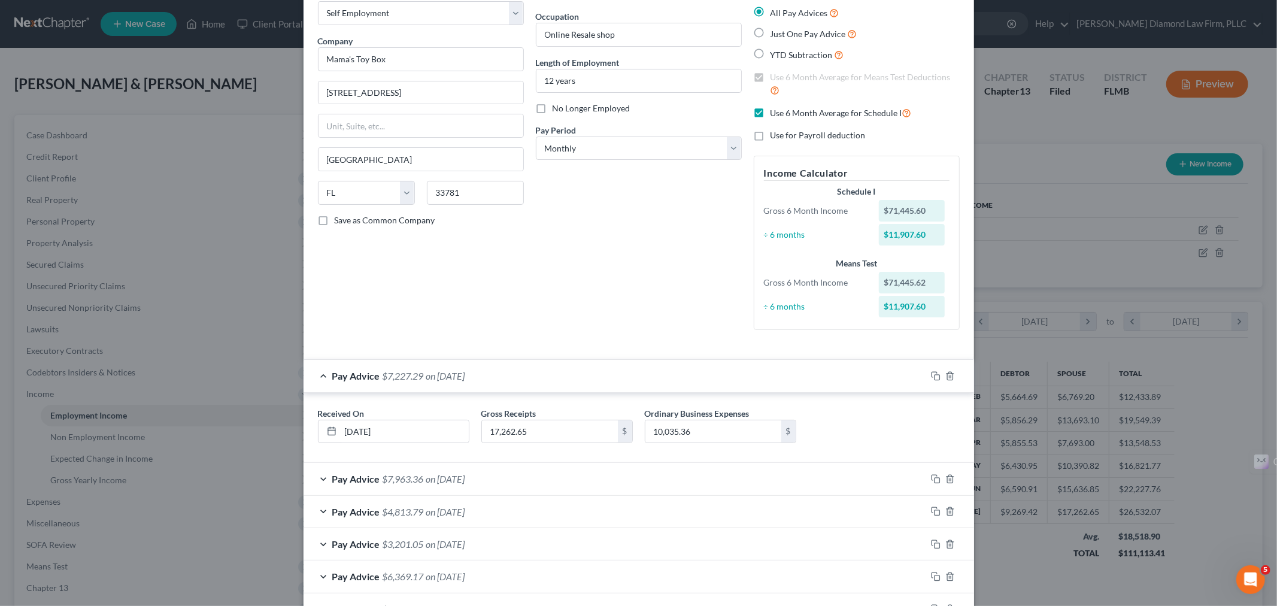
click at [485, 374] on div "Pay Advice $7,227.29 on 07/31/2025" at bounding box center [614, 376] width 622 height 32
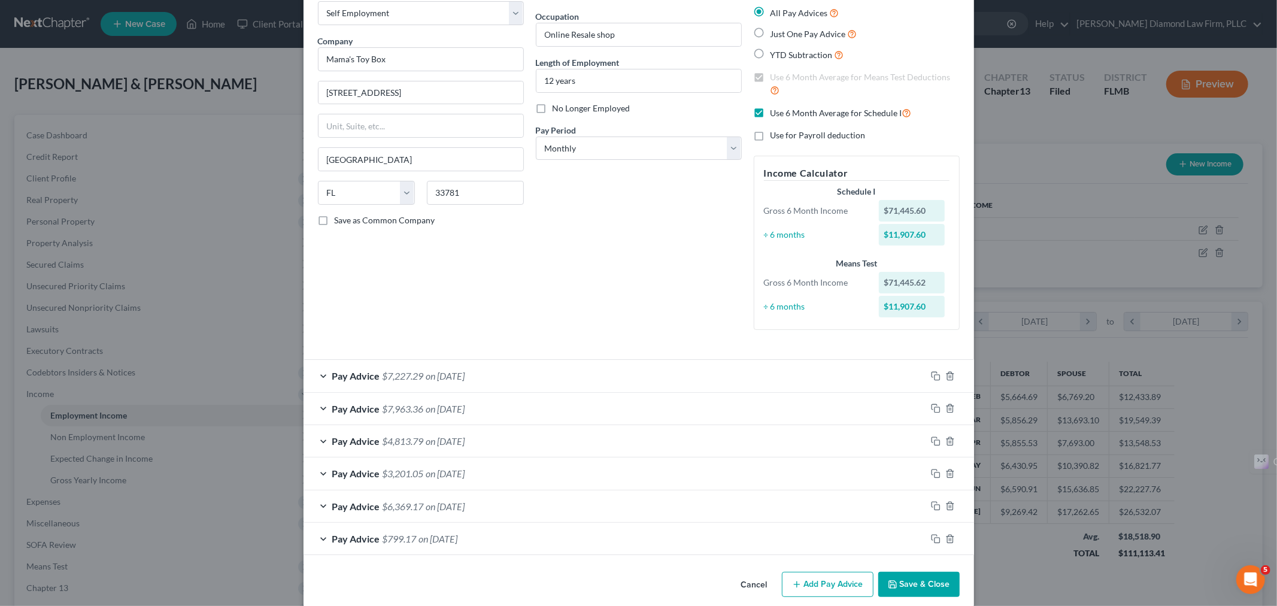
click at [495, 419] on div "Pay Advice $7,963.36 on 06/30/2025" at bounding box center [614, 409] width 622 height 32
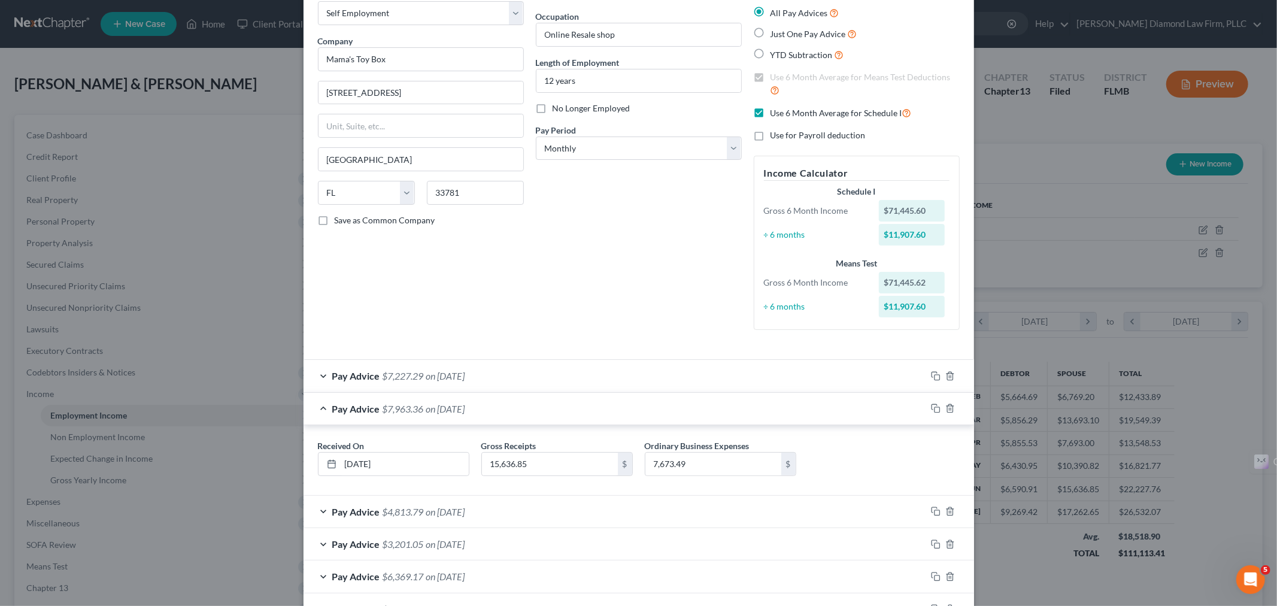
click at [495, 421] on div "Pay Advice $7,963.36 on 06/30/2025" at bounding box center [614, 409] width 622 height 32
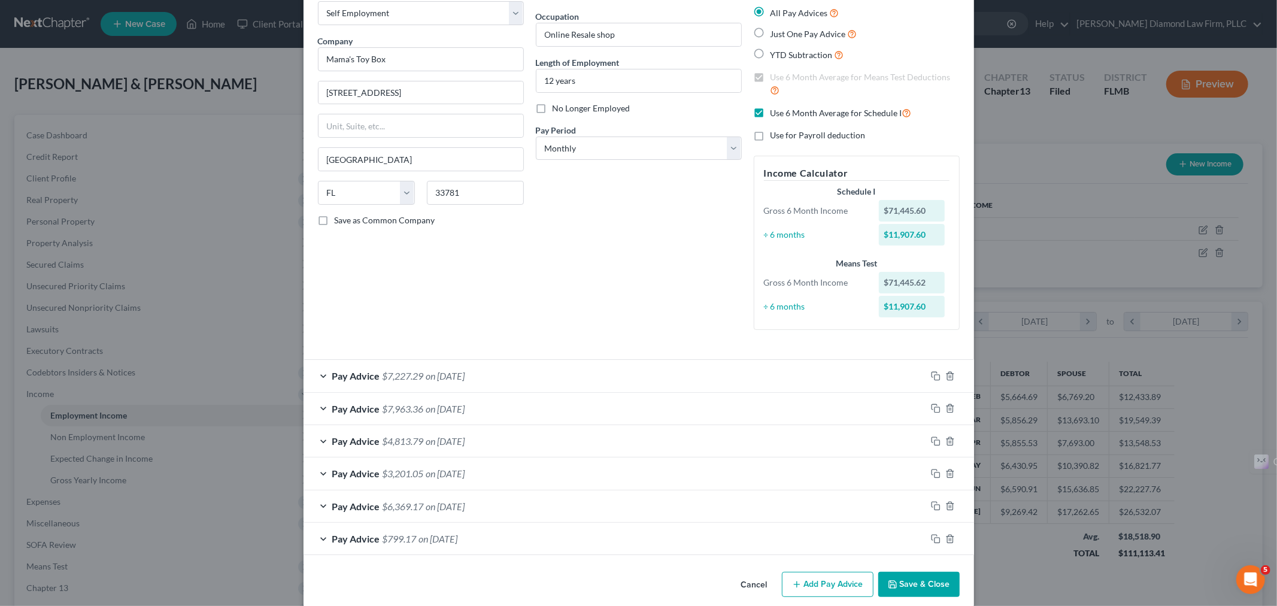
click at [492, 448] on div "Pay Advice $4,813.79 on 05/31/2025" at bounding box center [614, 441] width 622 height 32
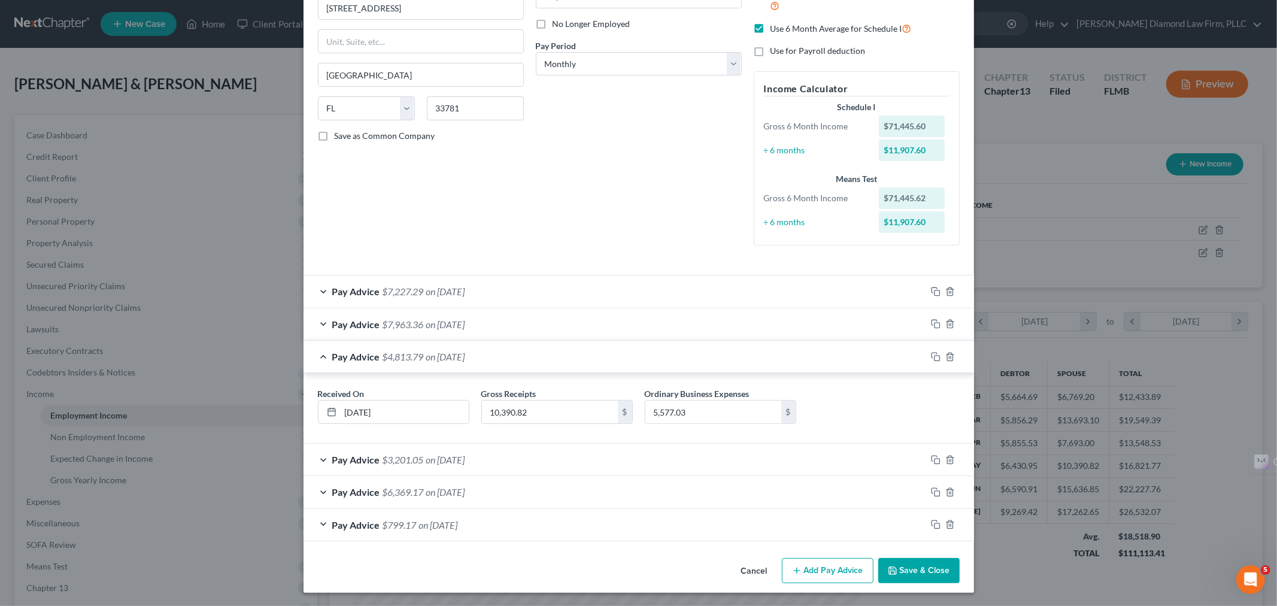
scroll to position [152, 0]
click at [465, 459] on span "on 04/30/2025" at bounding box center [445, 457] width 39 height 11
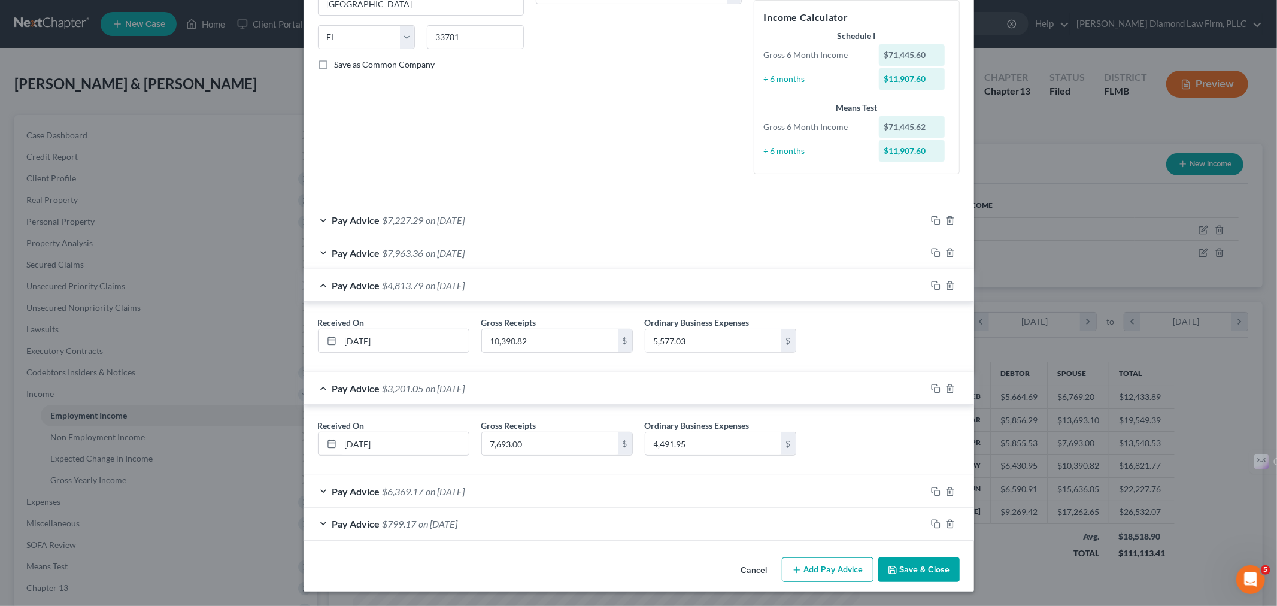
scroll to position [223, 0]
click at [465, 486] on span "on 03/31/2025" at bounding box center [445, 490] width 39 height 11
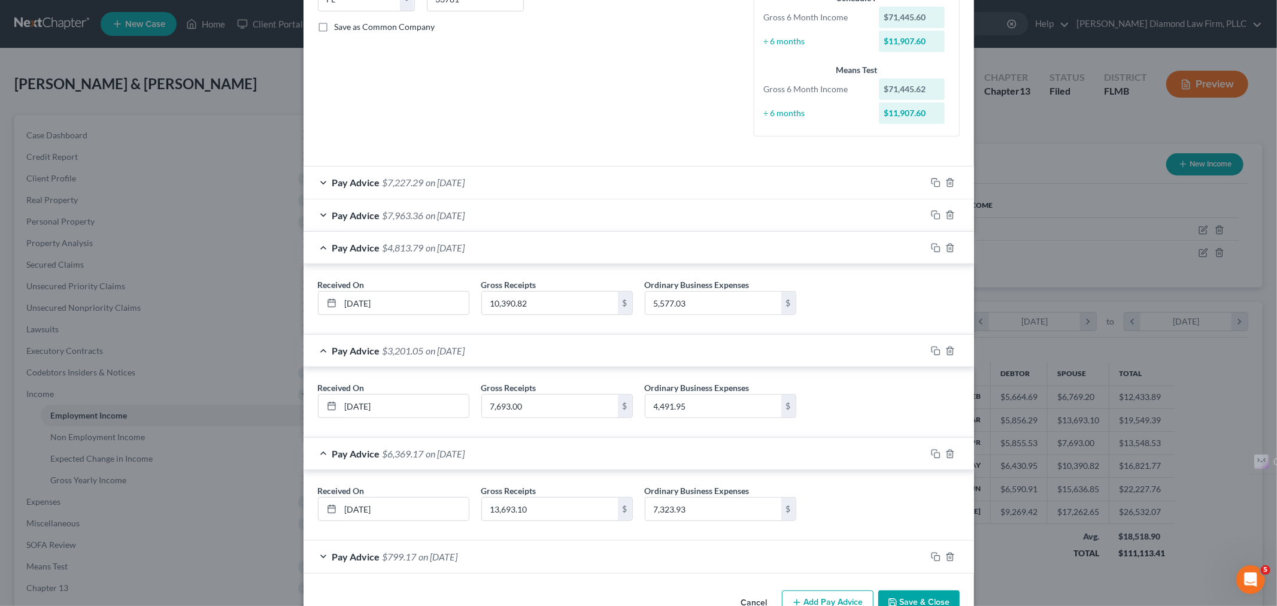
scroll to position [294, 0]
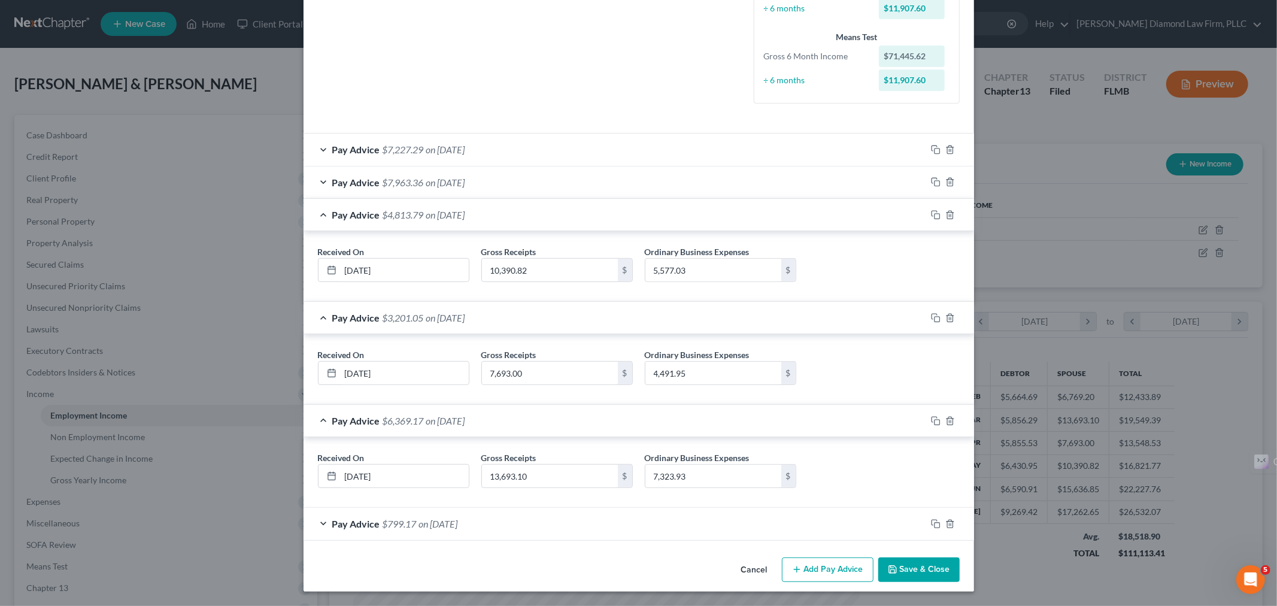
click at [458, 519] on span "on 02/28/2025" at bounding box center [438, 523] width 39 height 11
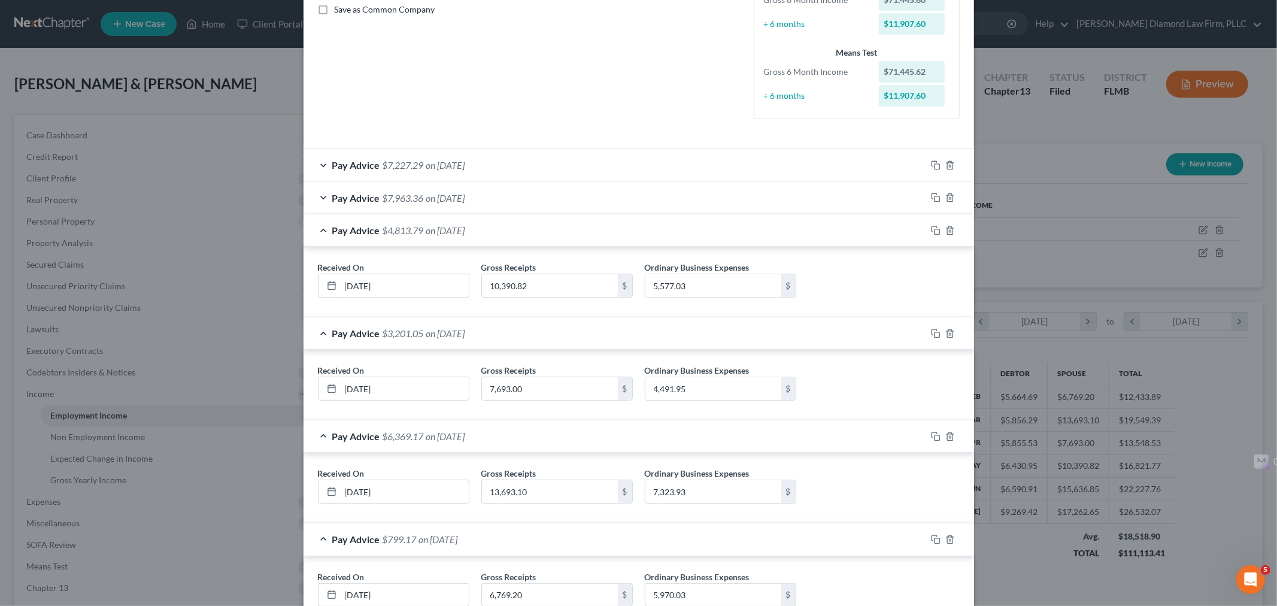
scroll to position [0, 0]
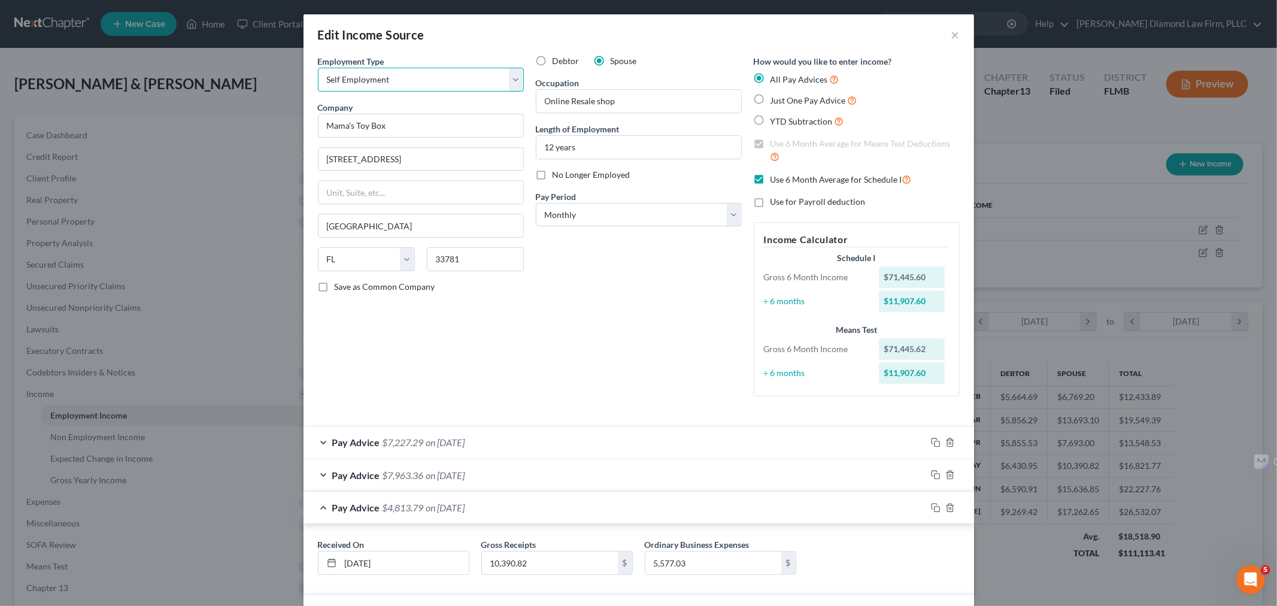
click at [515, 81] on select "Select Full or Part Time Employment Self Employment" at bounding box center [421, 80] width 206 height 24
click at [511, 84] on select "Select Full or Part Time Employment Self Employment" at bounding box center [421, 80] width 206 height 24
click at [513, 80] on select "Select Full or Part Time Employment Self Employment" at bounding box center [421, 80] width 206 height 24
click at [512, 80] on select "Select Full or Part Time Employment Self Employment" at bounding box center [421, 80] width 206 height 24
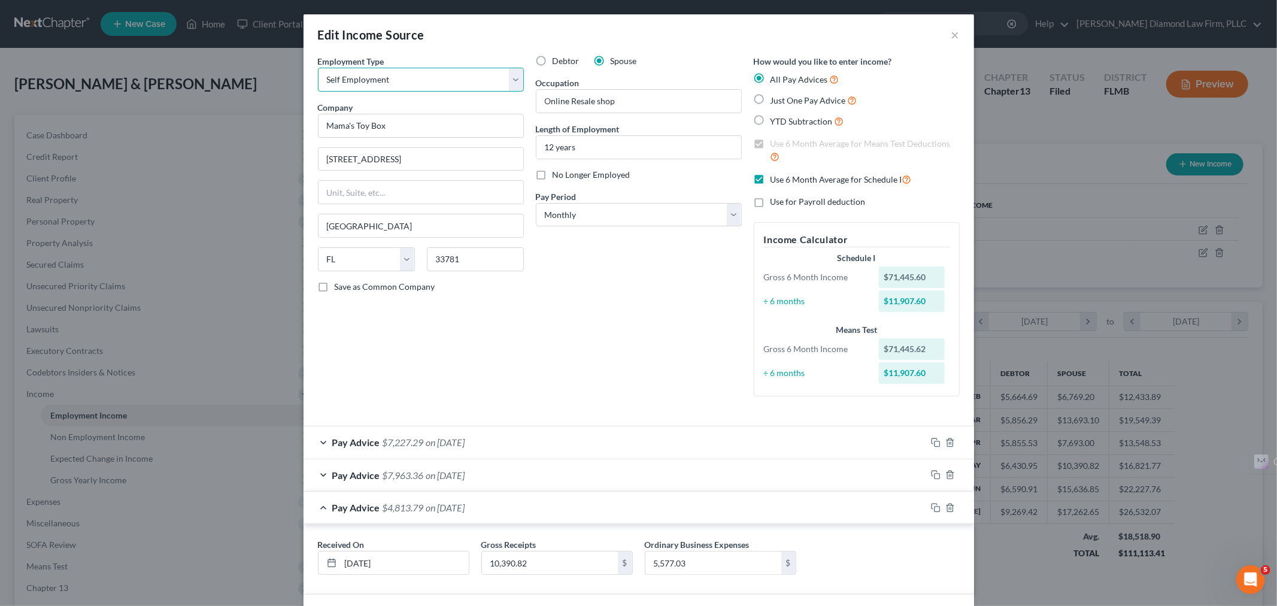
click at [512, 81] on select "Select Full or Part Time Employment Self Employment" at bounding box center [421, 80] width 206 height 24
click at [657, 356] on div "Debtor Spouse Occupation Online Resale shop Length of Employment 12 years No Lo…" at bounding box center [639, 230] width 218 height 351
click at [951, 34] on button "×" at bounding box center [955, 35] width 8 height 14
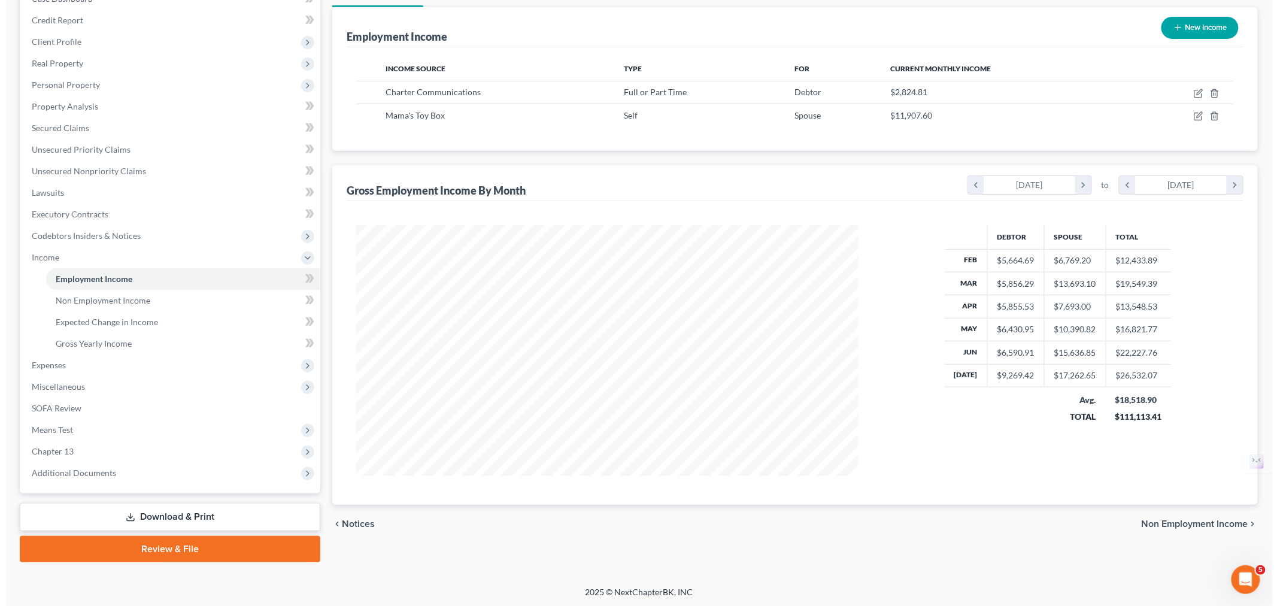
scroll to position [4, 0]
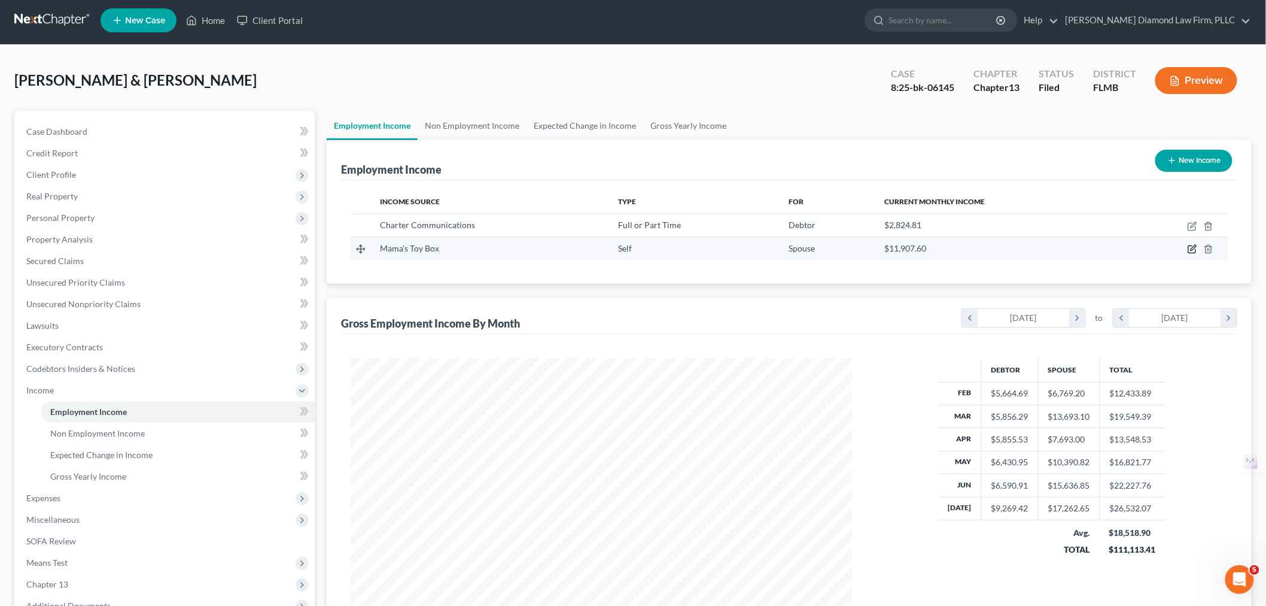
click at [1190, 250] on icon "button" at bounding box center [1193, 249] width 10 height 10
select select "1"
select select "9"
select select "0"
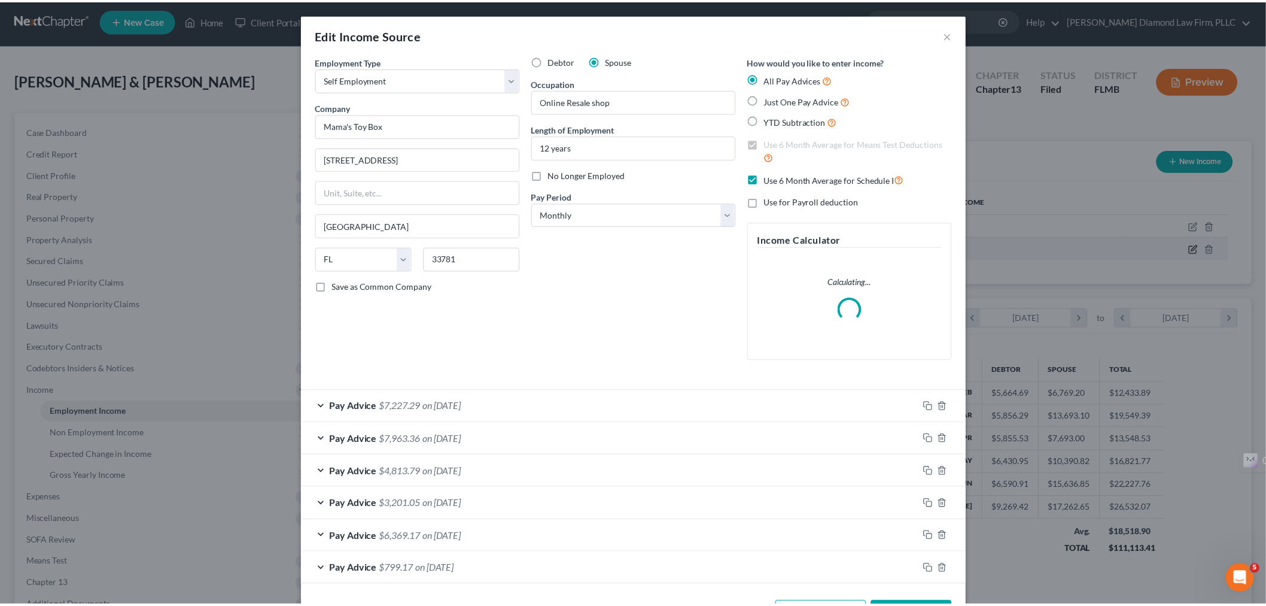
scroll to position [253, 530]
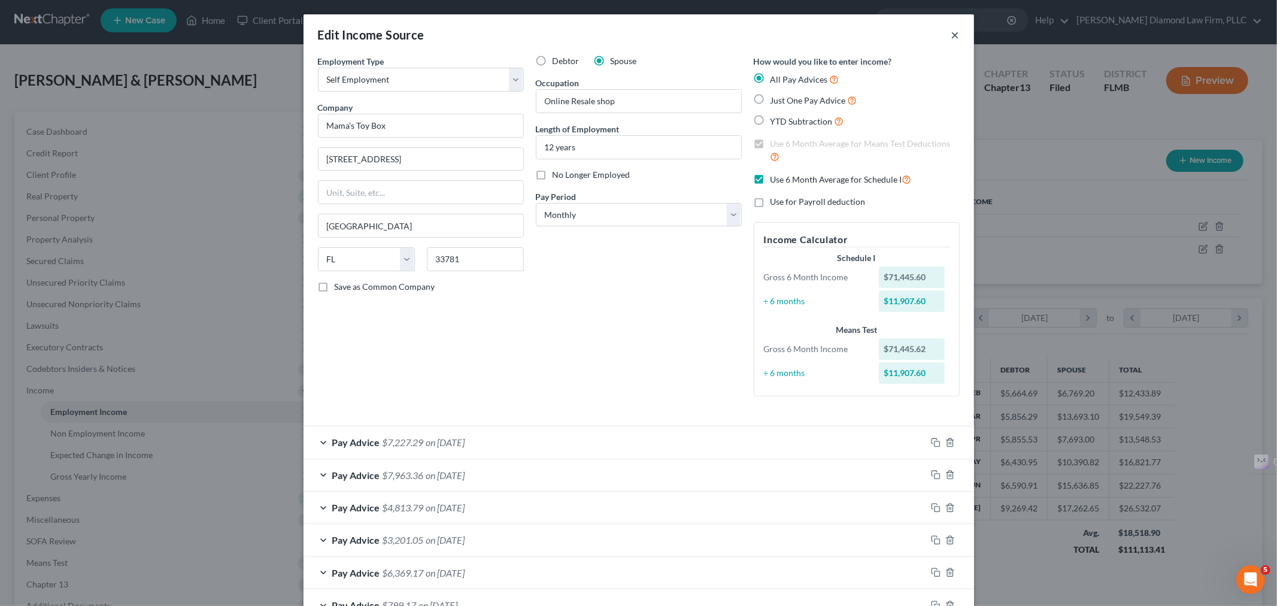
click at [951, 38] on button "×" at bounding box center [955, 35] width 8 height 14
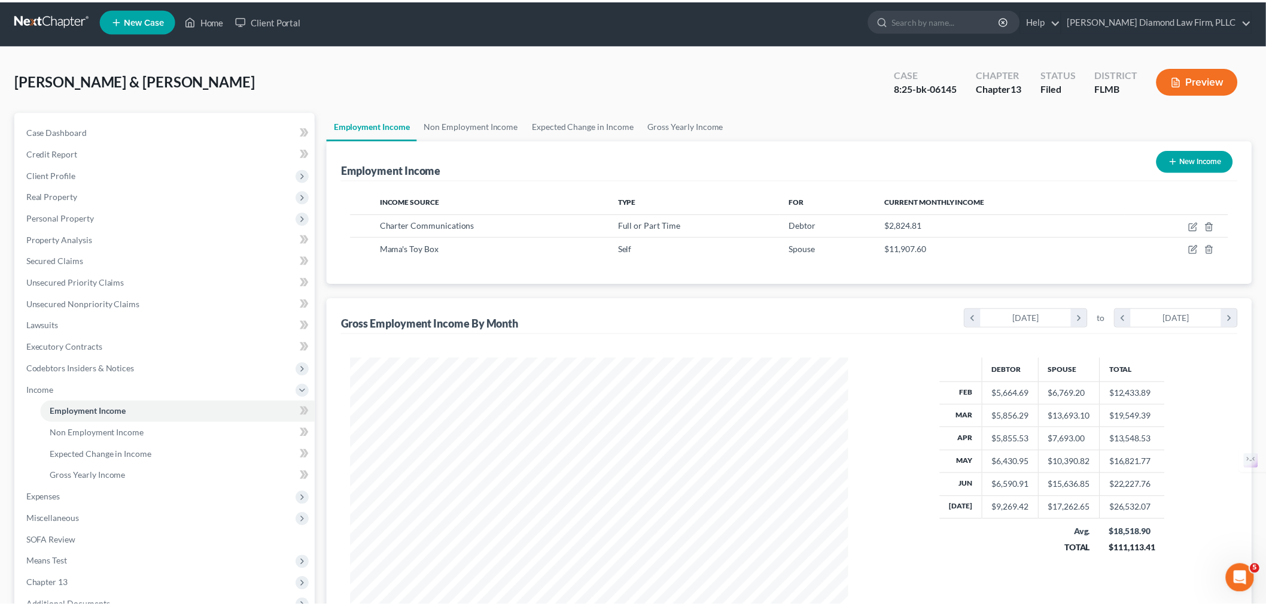
scroll to position [598243, 597967]
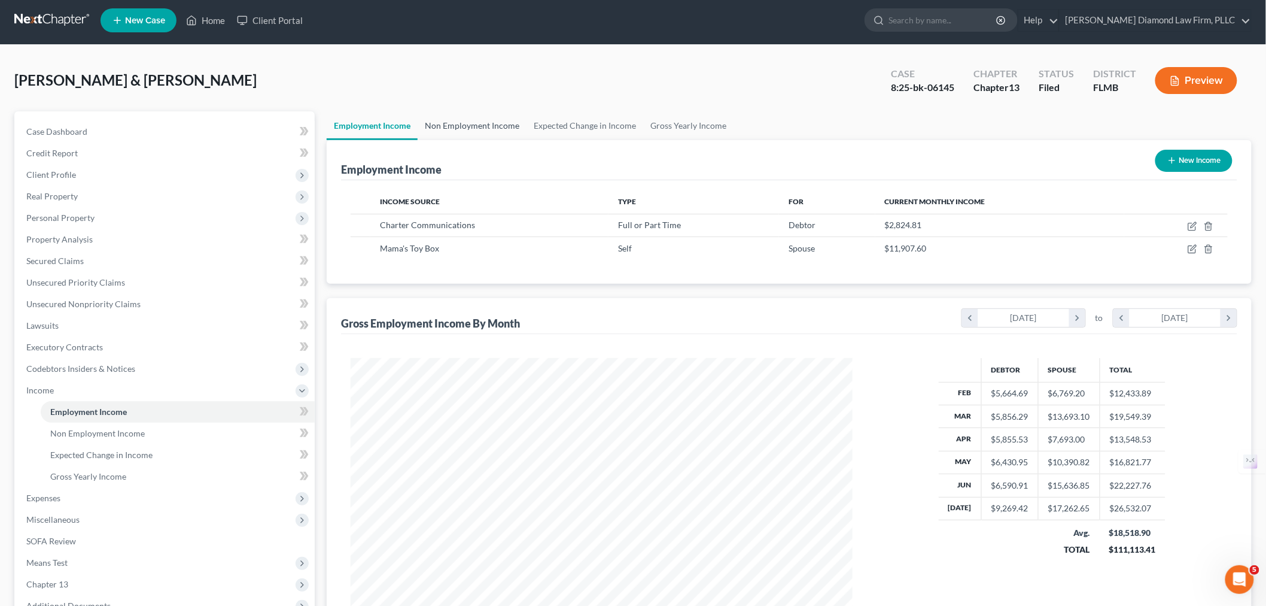
click at [465, 123] on link "Non Employment Income" at bounding box center [472, 125] width 109 height 29
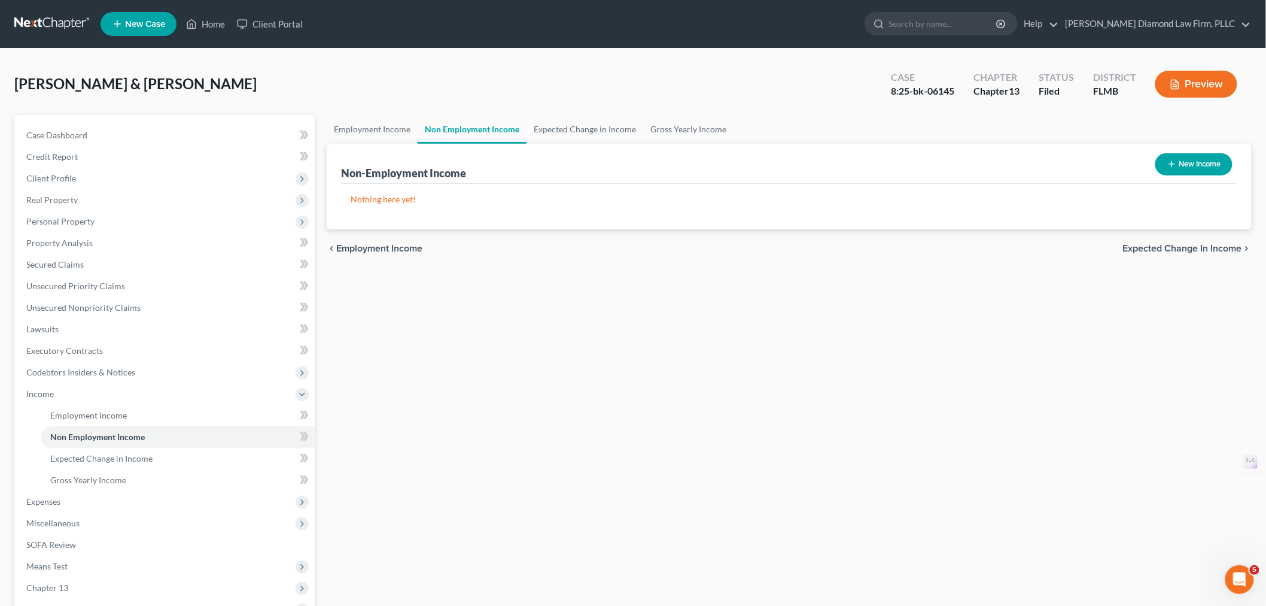
click at [1198, 170] on button "New Income" at bounding box center [1194, 164] width 77 height 22
select select "0"
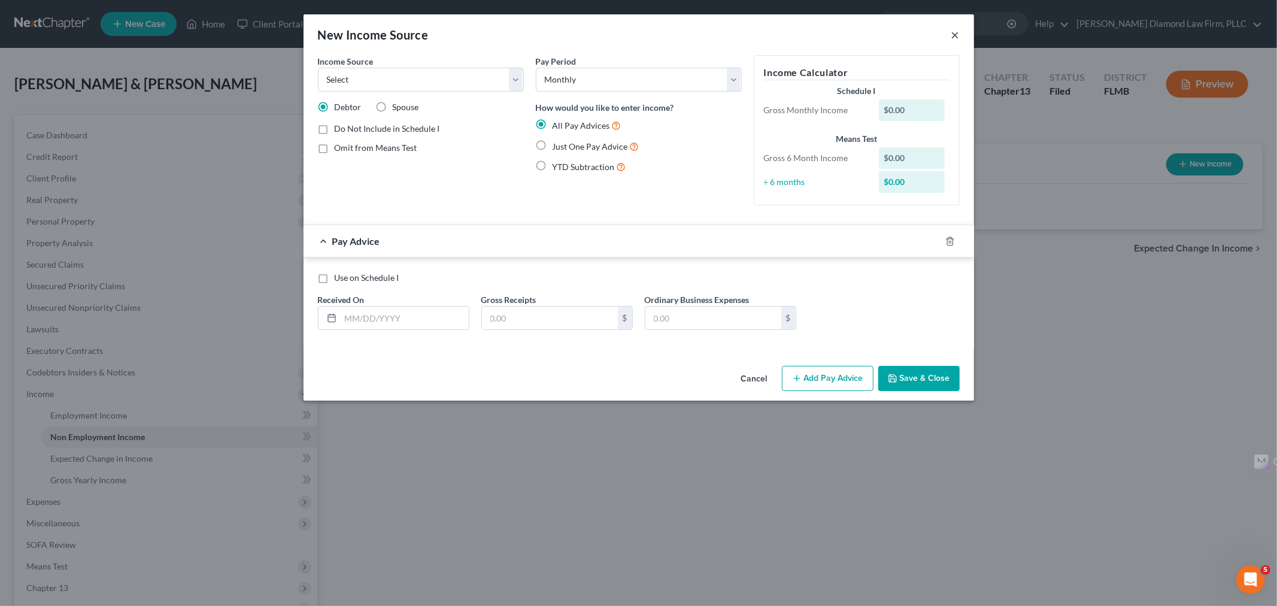
click at [955, 40] on button "×" at bounding box center [955, 35] width 8 height 14
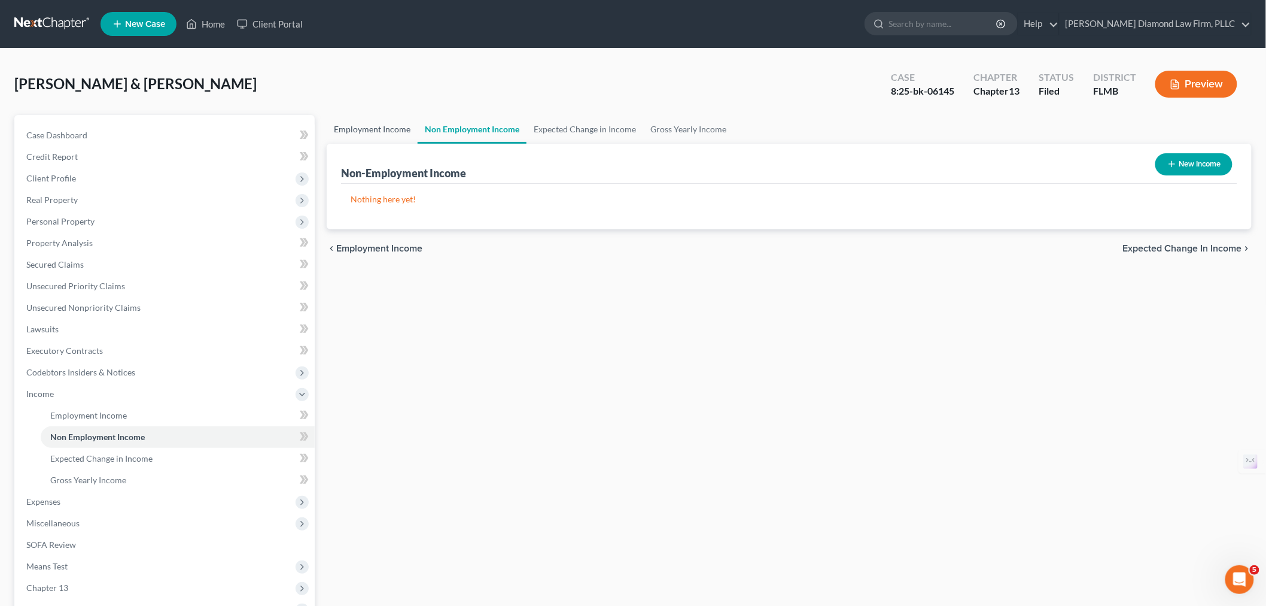
click at [344, 126] on link "Employment Income" at bounding box center [372, 129] width 91 height 29
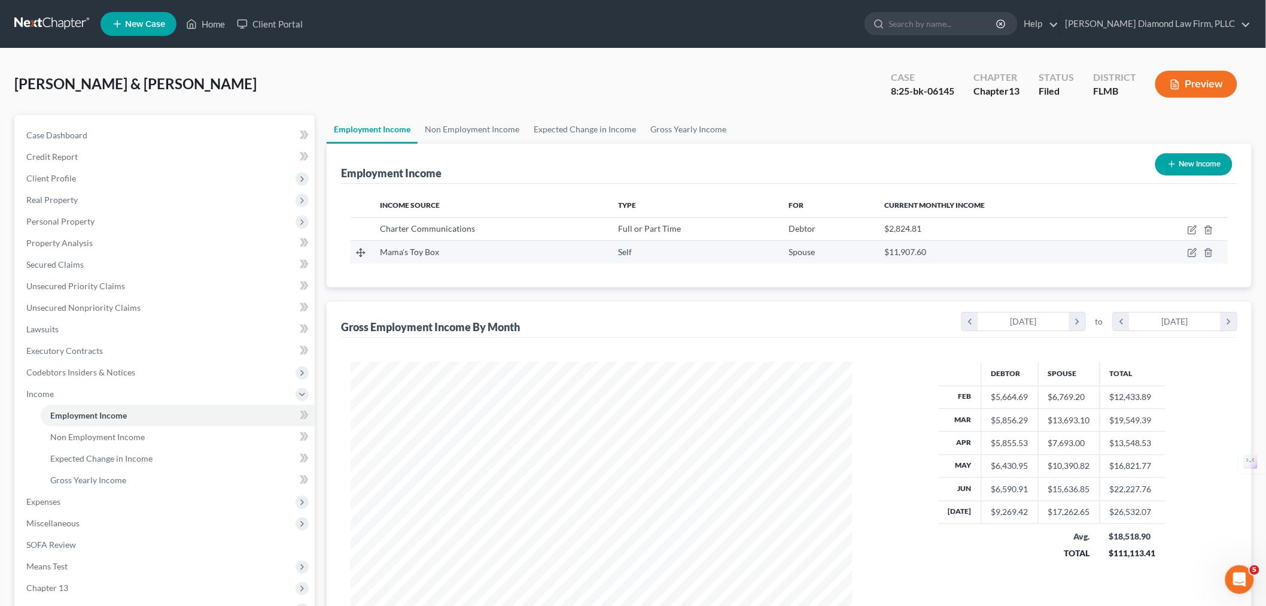
scroll to position [250, 525]
drag, startPoint x: 1058, startPoint y: 249, endPoint x: 989, endPoint y: 250, distance: 68.8
click at [989, 250] on div "$11,907.60" at bounding box center [1000, 252] width 230 height 12
click at [444, 136] on link "Non Employment Income" at bounding box center [472, 129] width 109 height 29
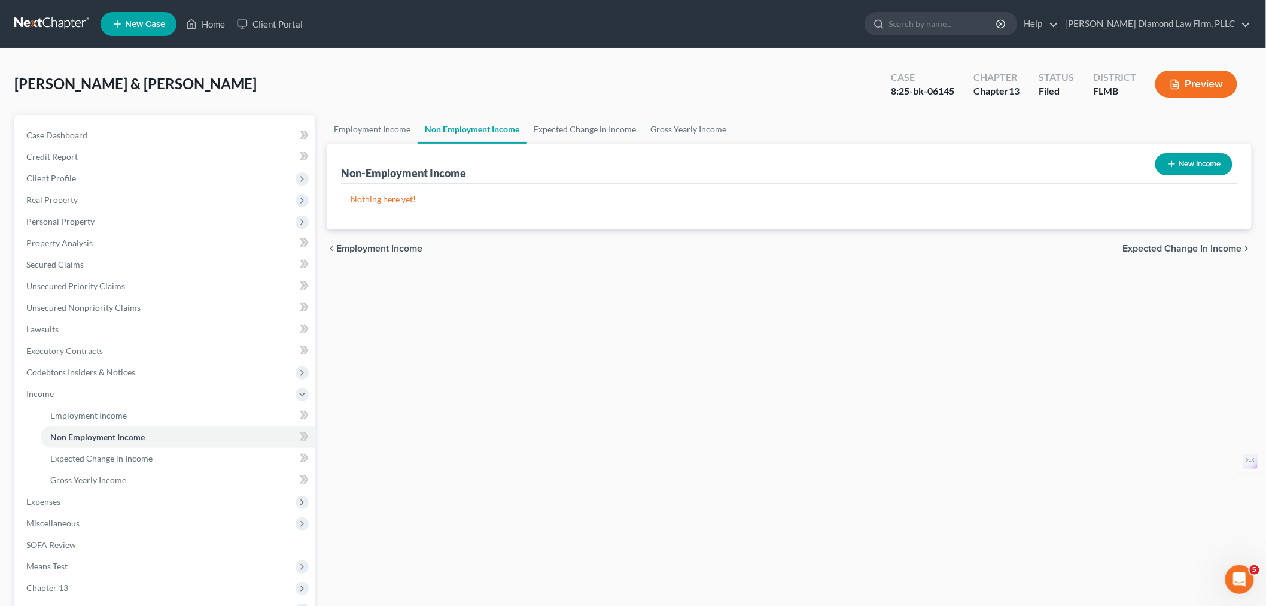
click at [1201, 157] on button "New Income" at bounding box center [1194, 164] width 77 height 22
select select "0"
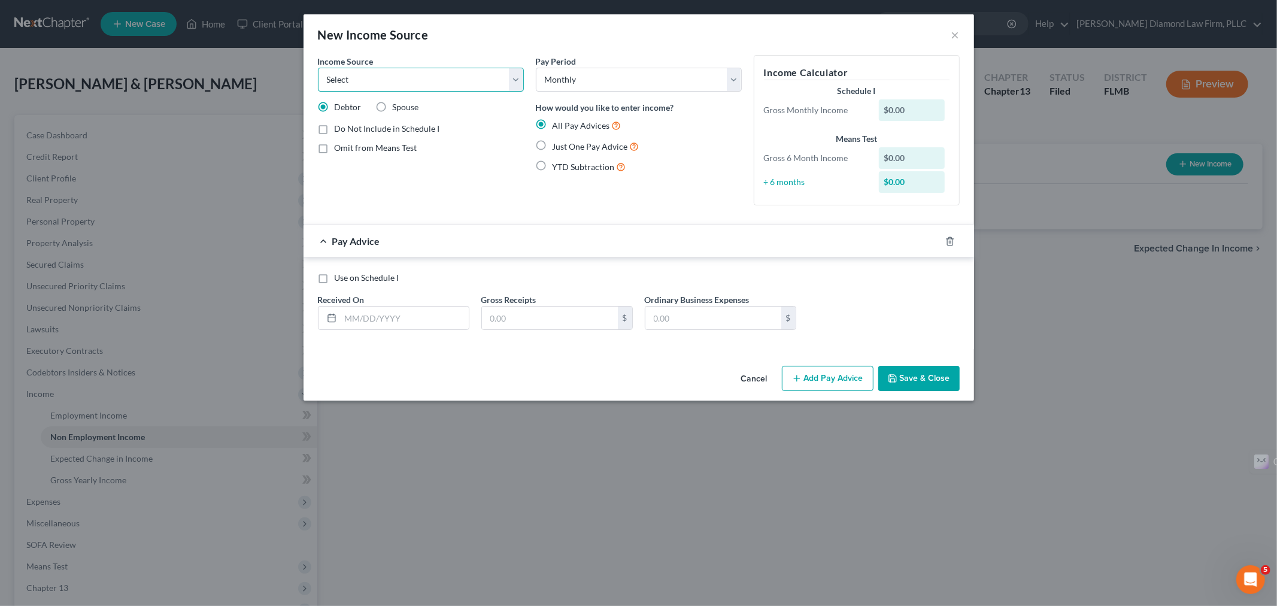
click at [511, 77] on select "Select Unemployment Disability (from employer) Pension Retirement Social Securi…" at bounding box center [421, 80] width 206 height 24
click at [511, 78] on select "Select Unemployment Disability (from employer) Pension Retirement Social Securi…" at bounding box center [421, 80] width 206 height 24
click at [956, 29] on button "×" at bounding box center [955, 35] width 8 height 14
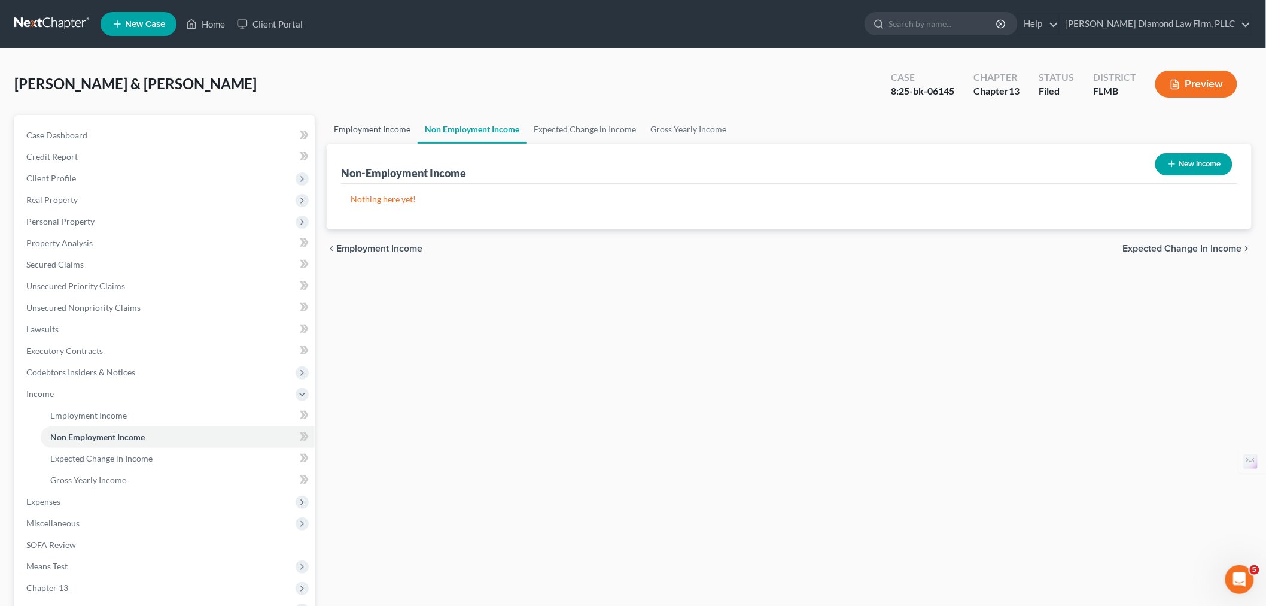
click at [382, 128] on link "Employment Income" at bounding box center [372, 129] width 91 height 29
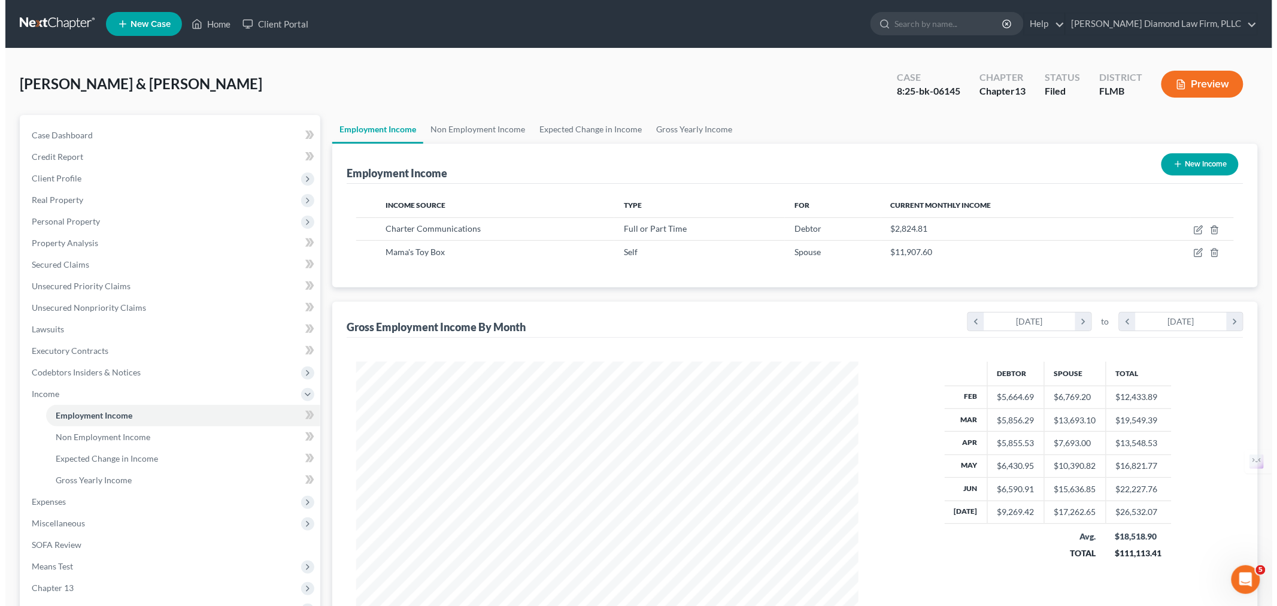
scroll to position [250, 525]
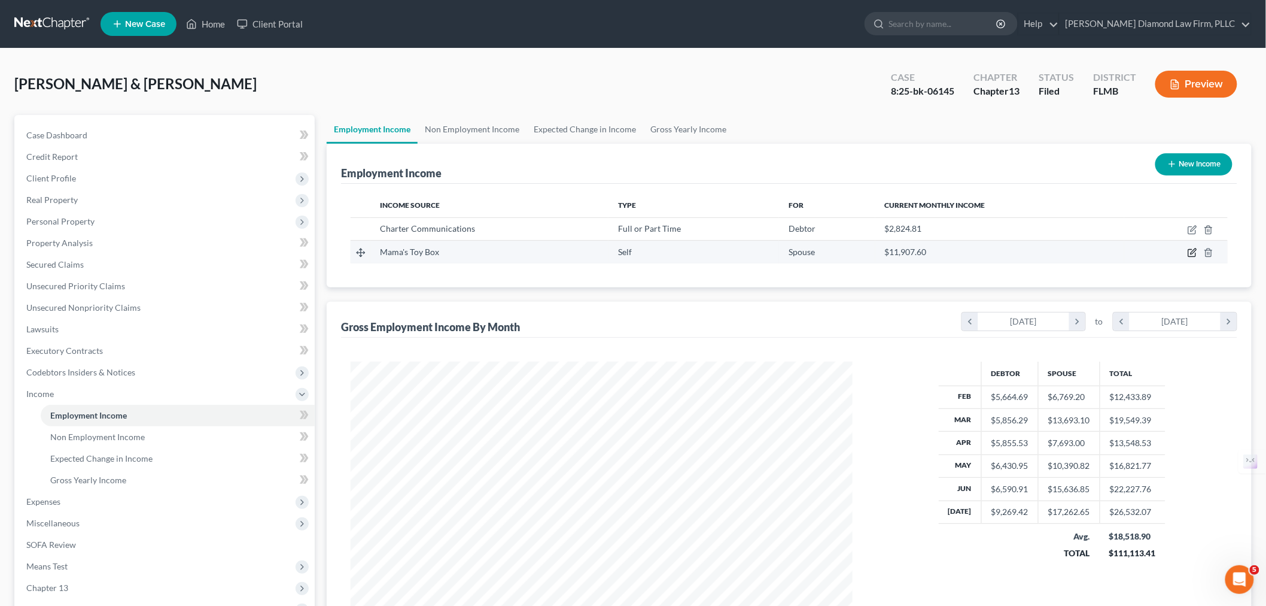
click at [1193, 253] on icon "button" at bounding box center [1193, 253] width 10 height 10
select select "1"
select select "9"
select select "0"
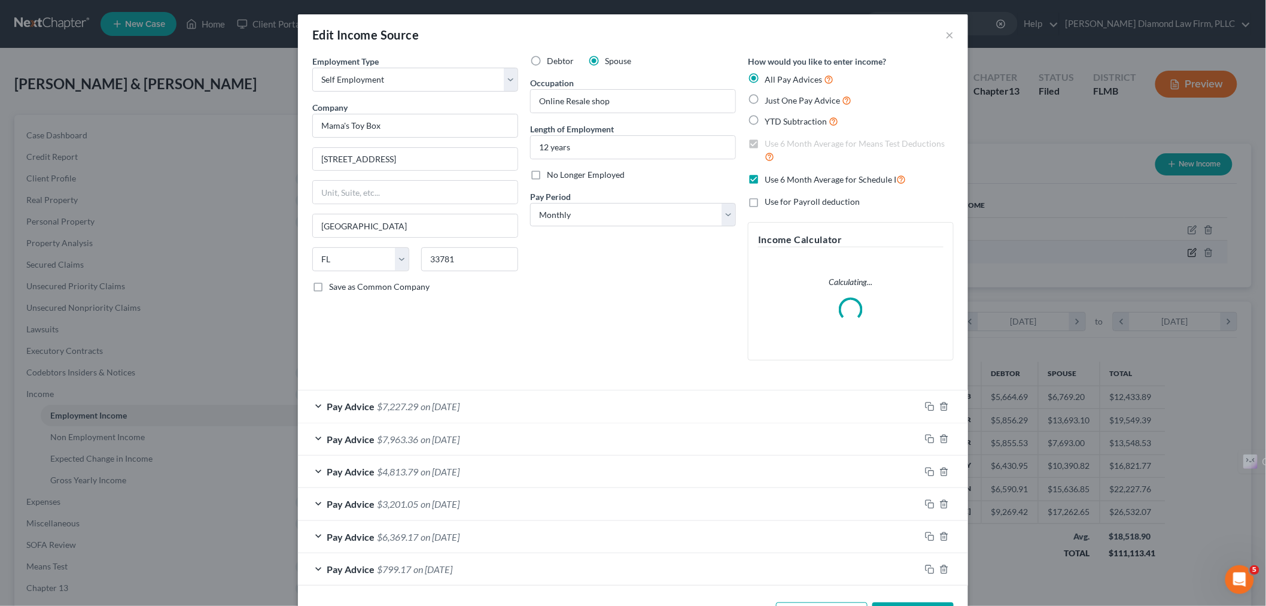
scroll to position [253, 530]
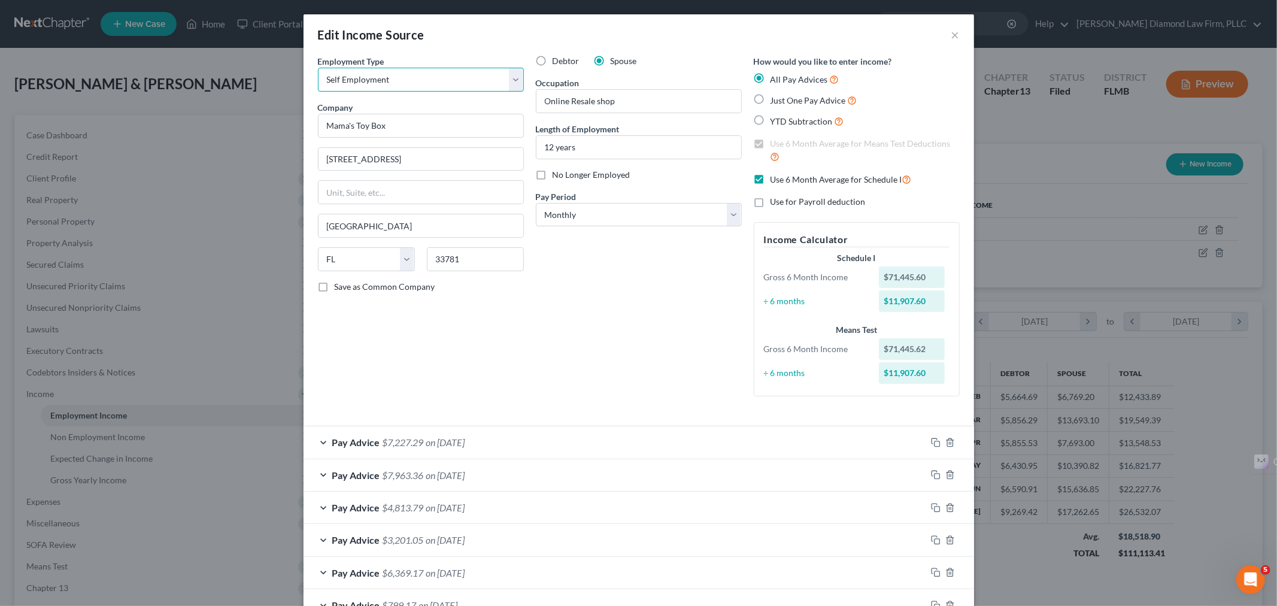
click at [509, 74] on select "Select Full or Part Time Employment Self Employment" at bounding box center [421, 80] width 206 height 24
click at [951, 34] on button "×" at bounding box center [955, 35] width 8 height 14
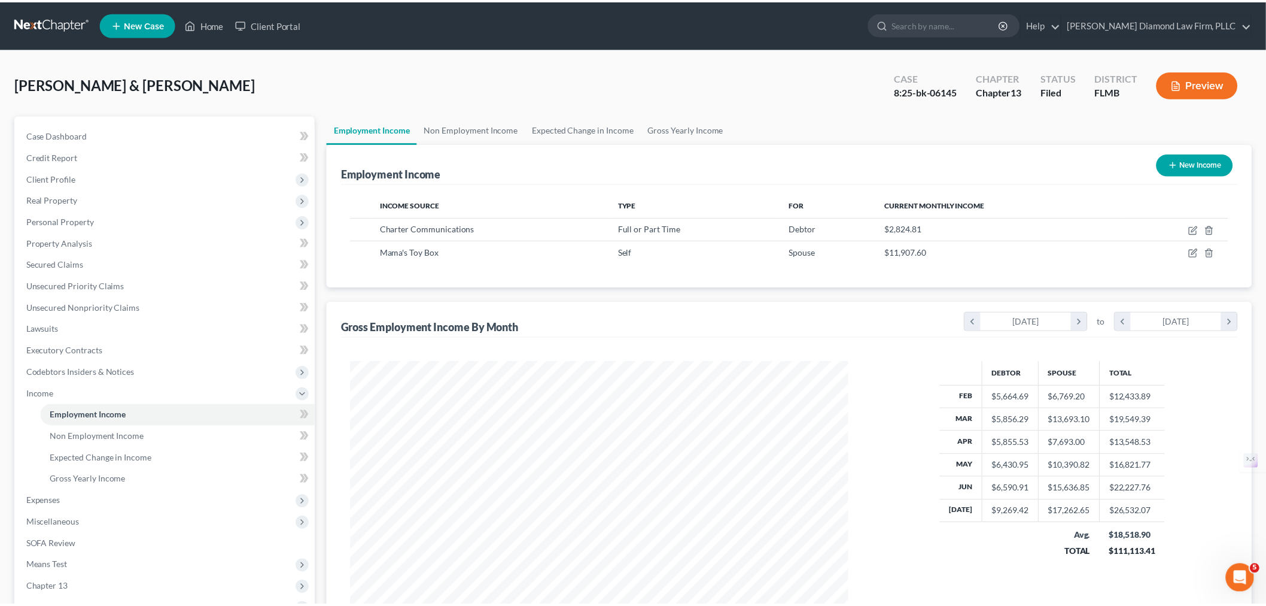
scroll to position [598243, 597967]
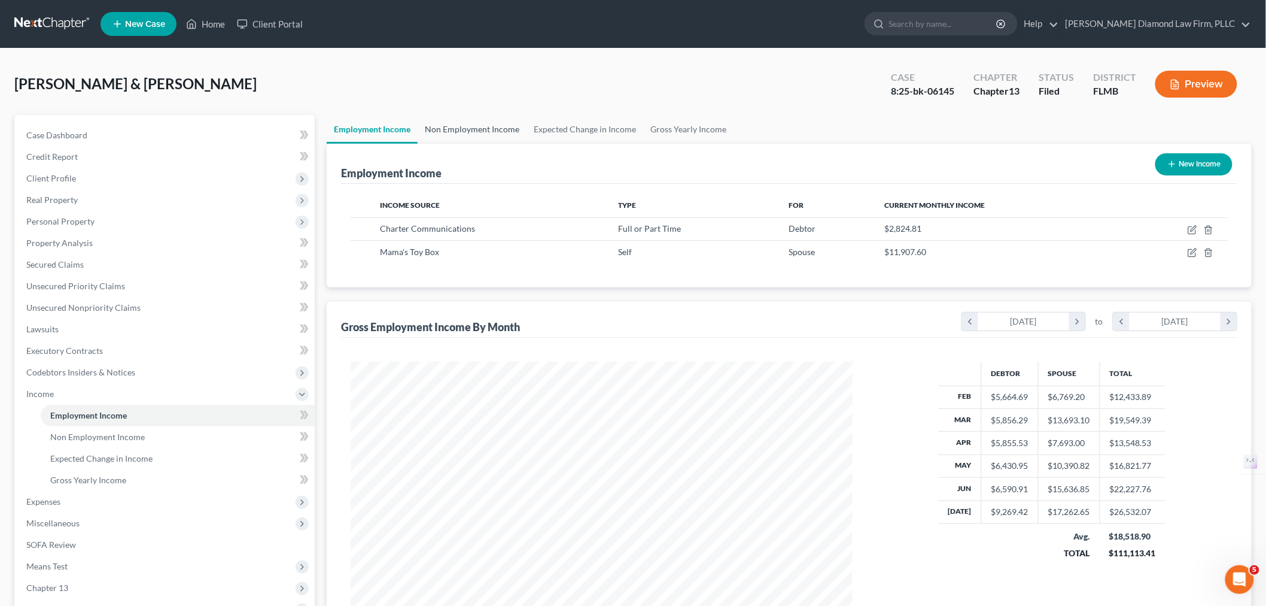
click at [499, 130] on link "Non Employment Income" at bounding box center [472, 129] width 109 height 29
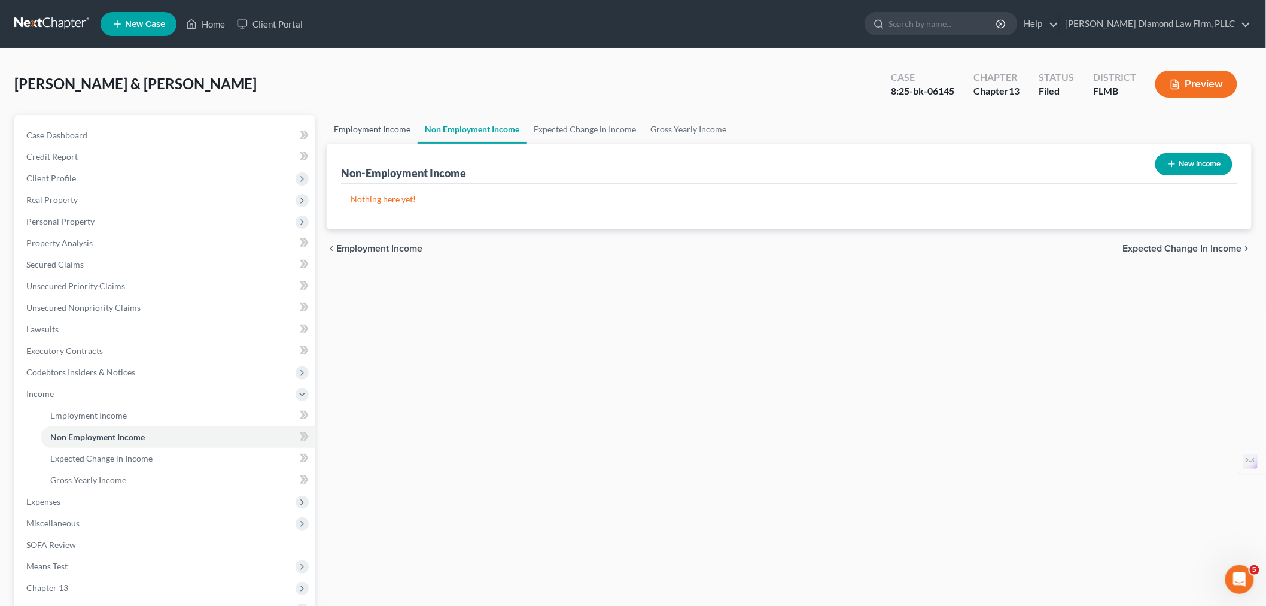
click at [386, 123] on link "Employment Income" at bounding box center [372, 129] width 91 height 29
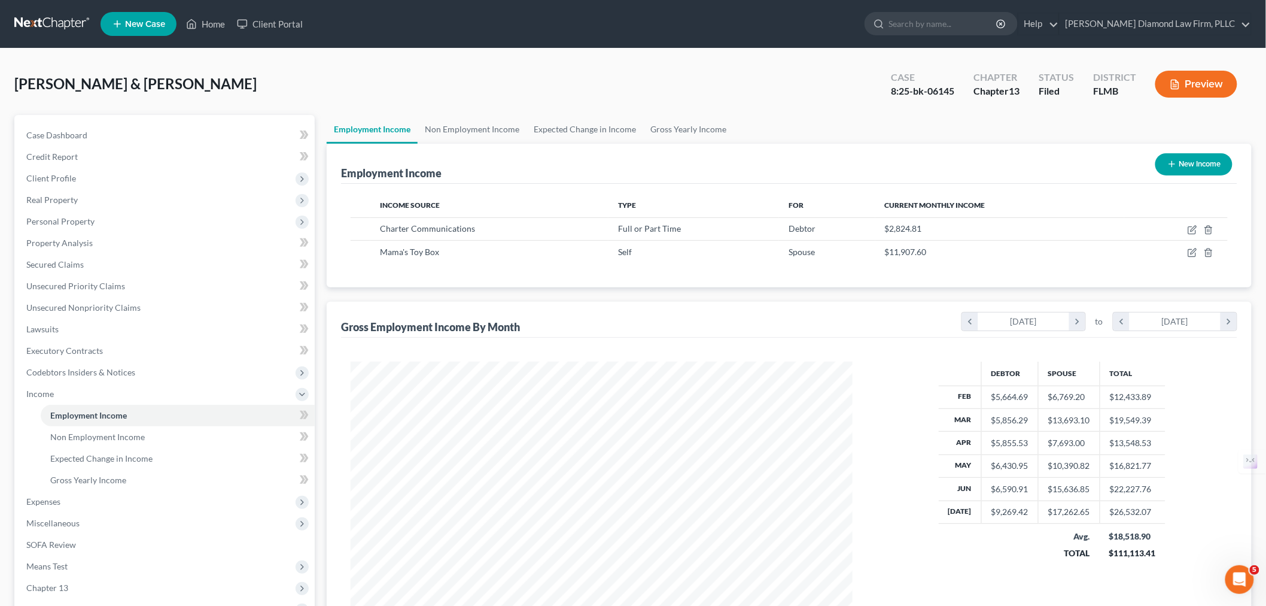
scroll to position [250, 525]
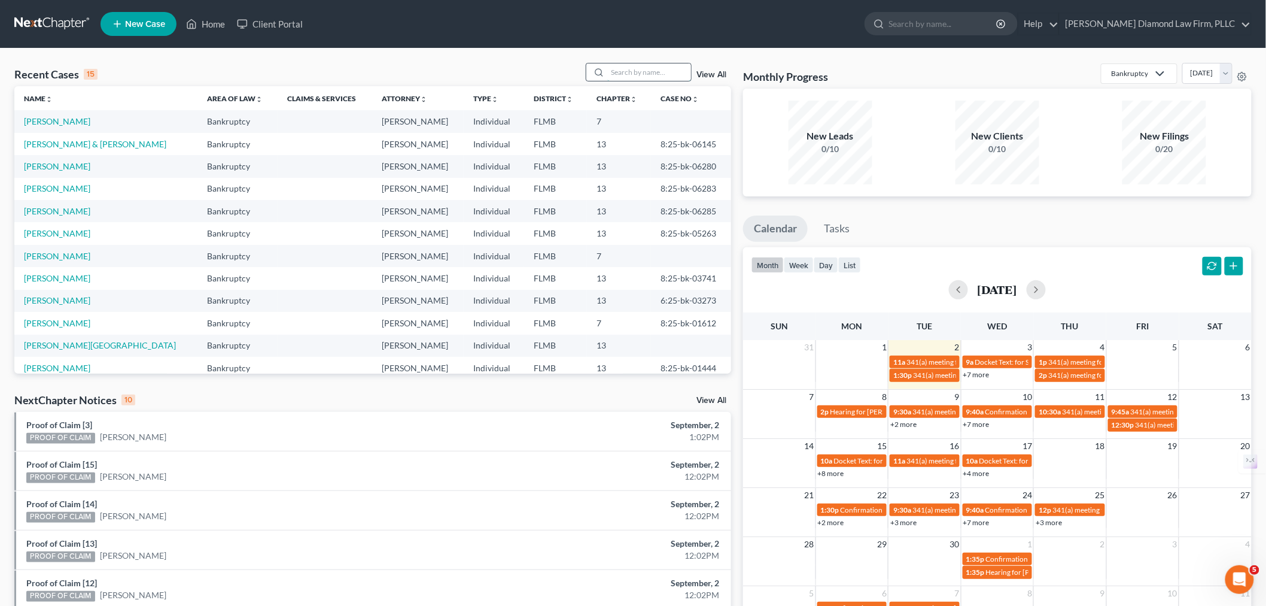
click at [663, 68] on input "search" at bounding box center [649, 71] width 84 height 17
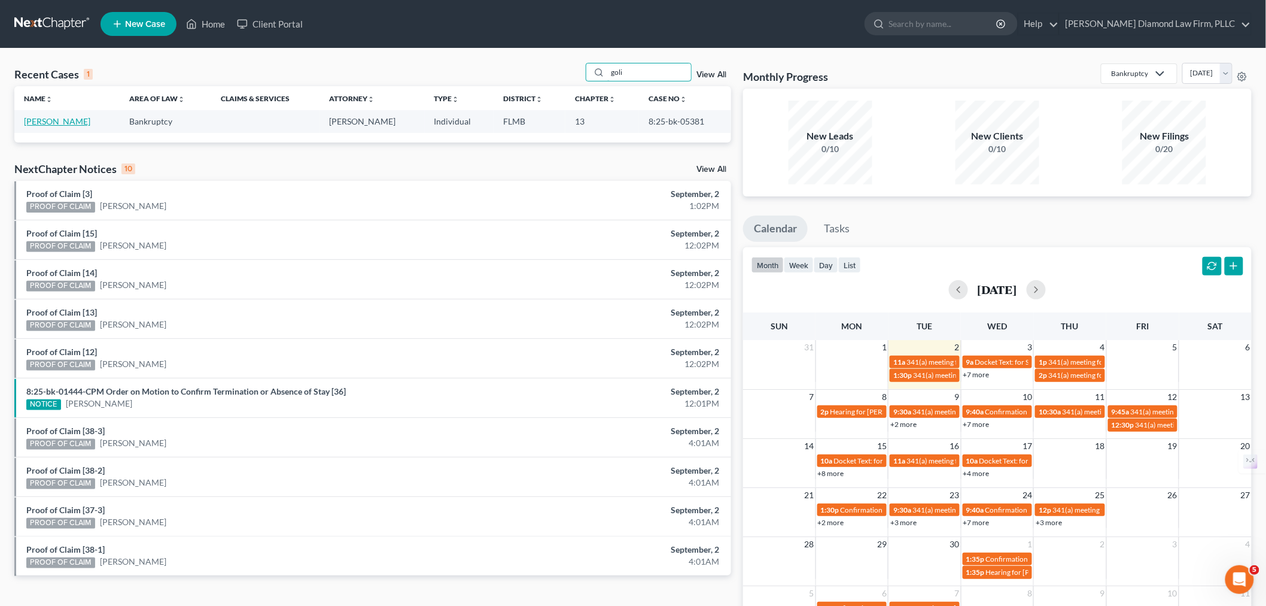
type input "goli"
click at [40, 122] on link "[PERSON_NAME]" at bounding box center [57, 121] width 66 height 10
select select "4"
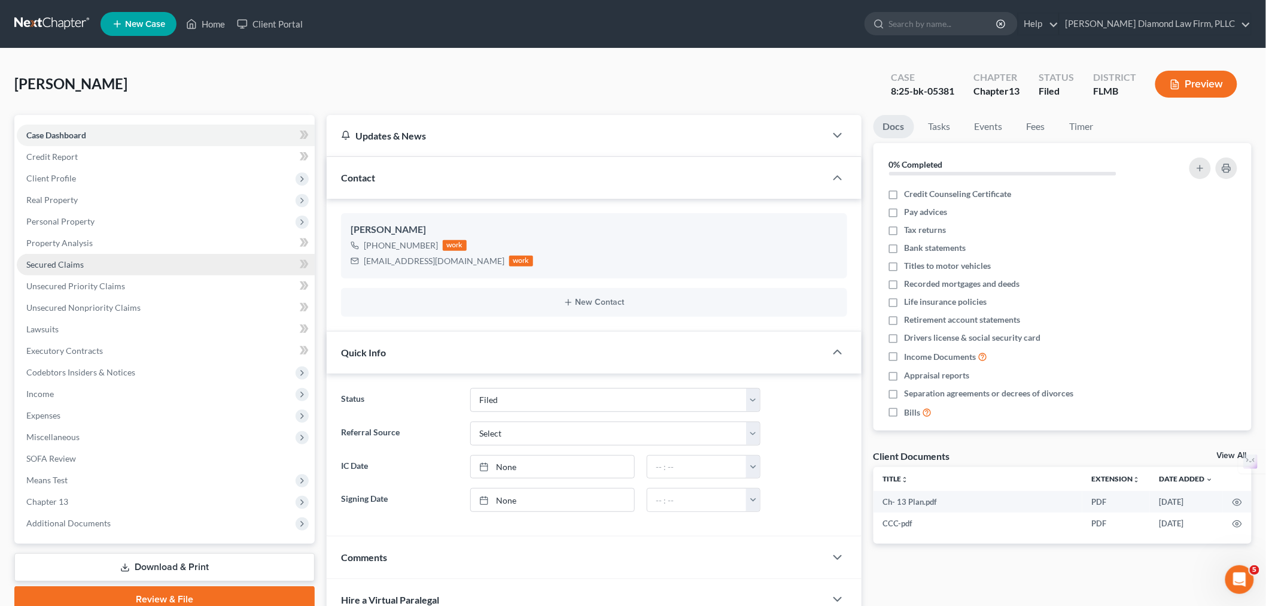
click at [70, 267] on span "Secured Claims" at bounding box center [54, 264] width 57 height 10
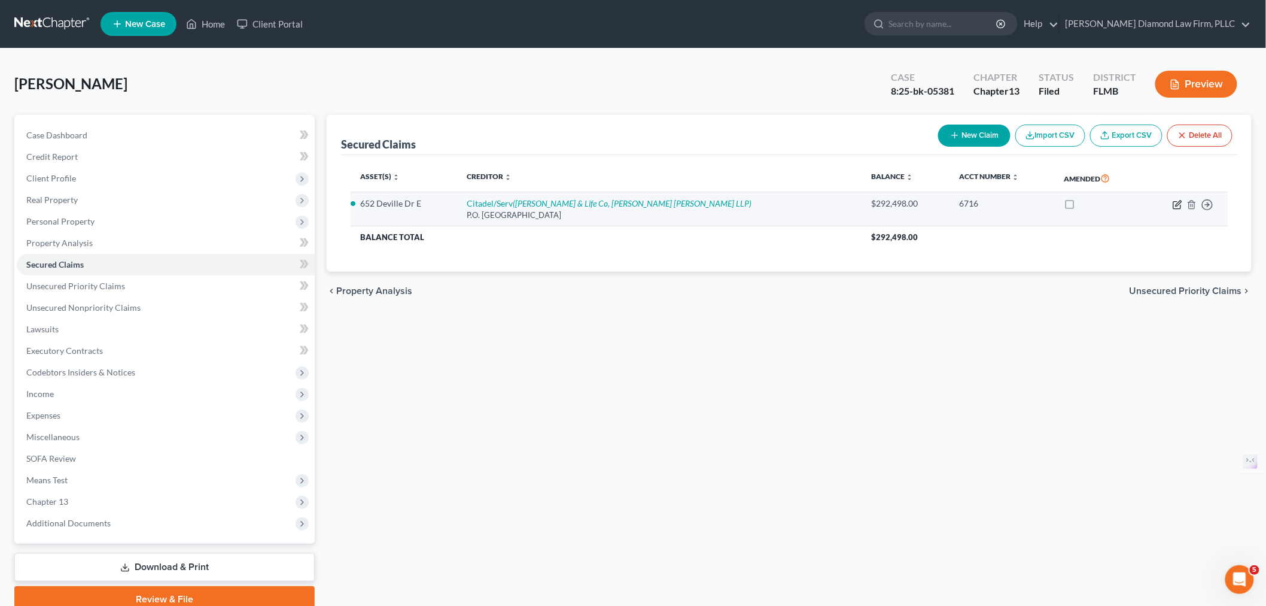
click at [1175, 202] on icon "button" at bounding box center [1178, 205] width 10 height 10
select select "10"
select select "4"
select select "0"
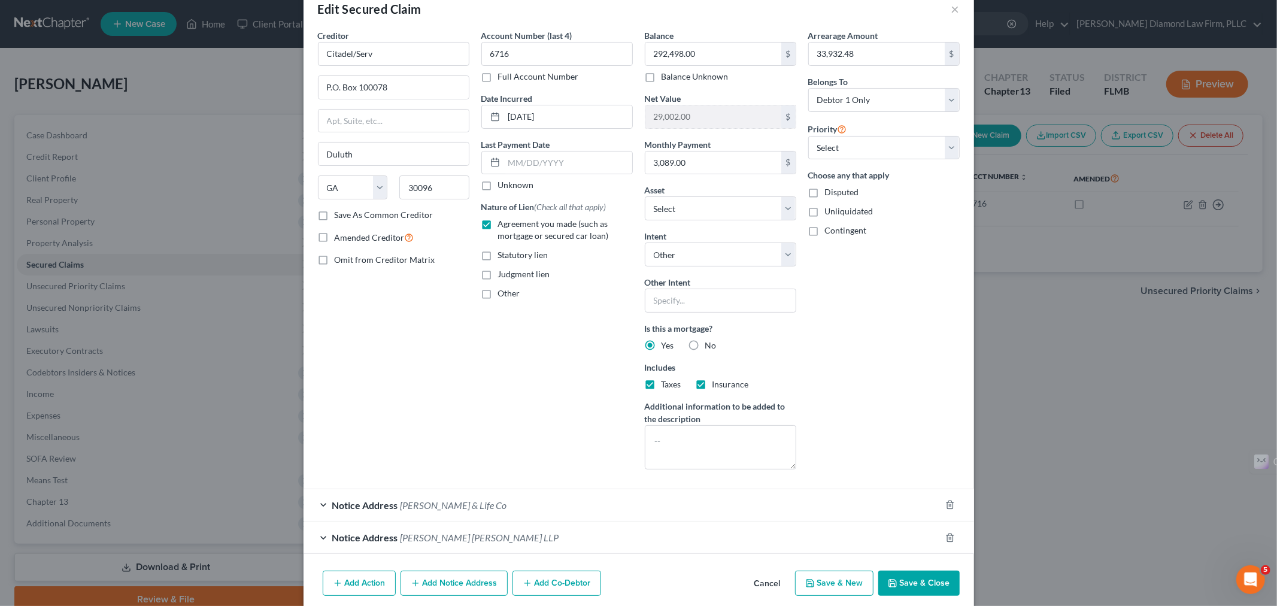
scroll to position [50, 0]
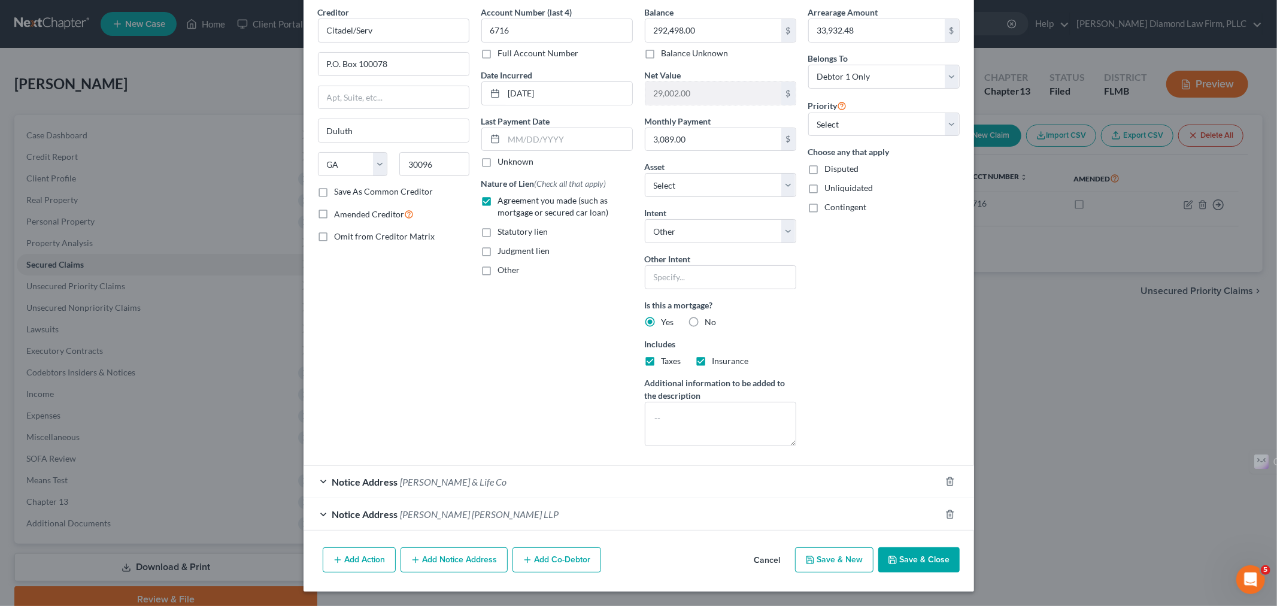
click at [433, 485] on span "Athene Annuity & Life Co" at bounding box center [453, 481] width 107 height 11
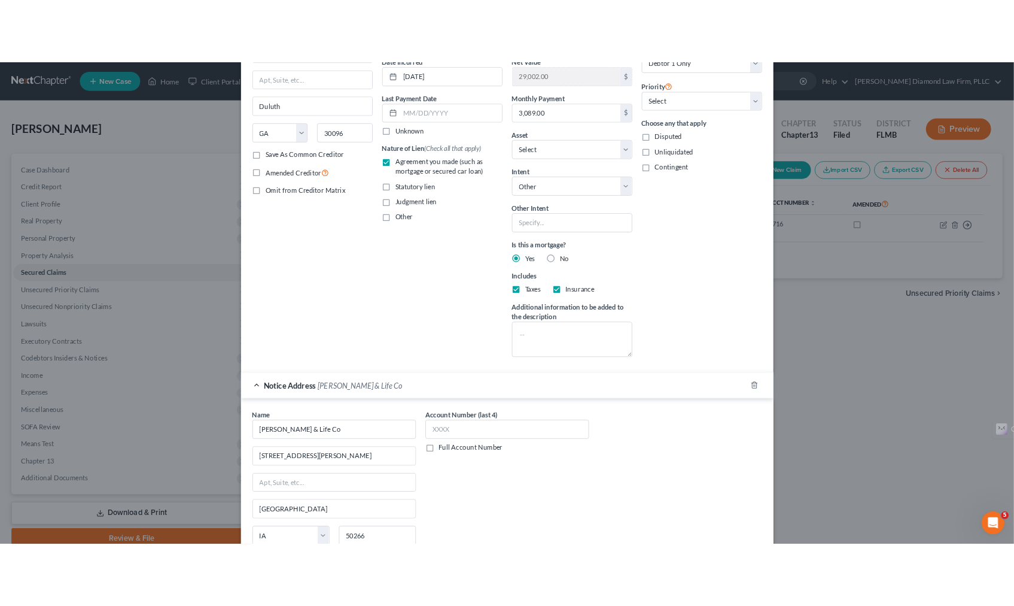
scroll to position [0, 0]
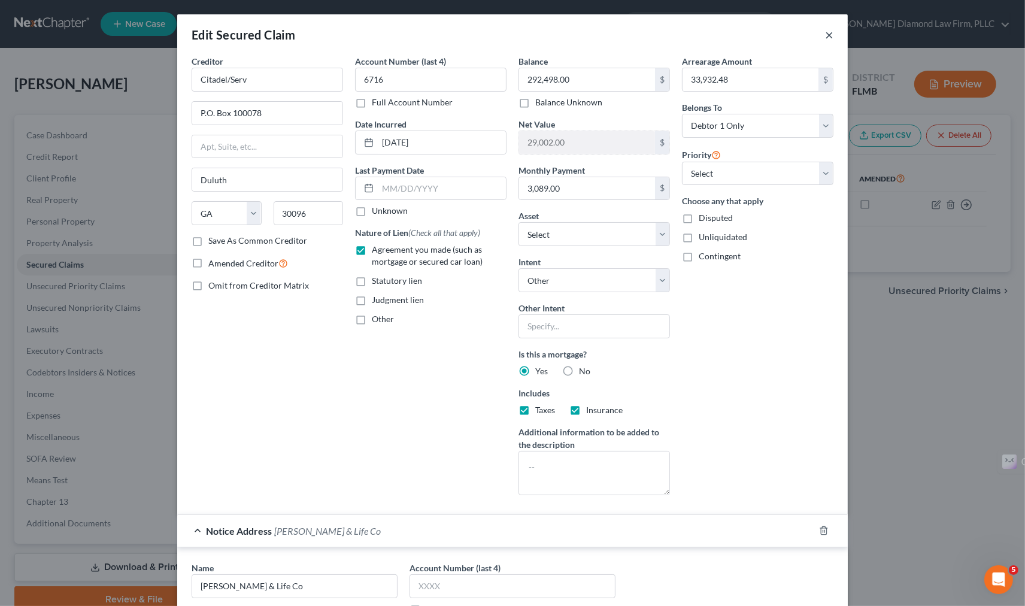
click at [825, 38] on button "×" at bounding box center [829, 35] width 8 height 14
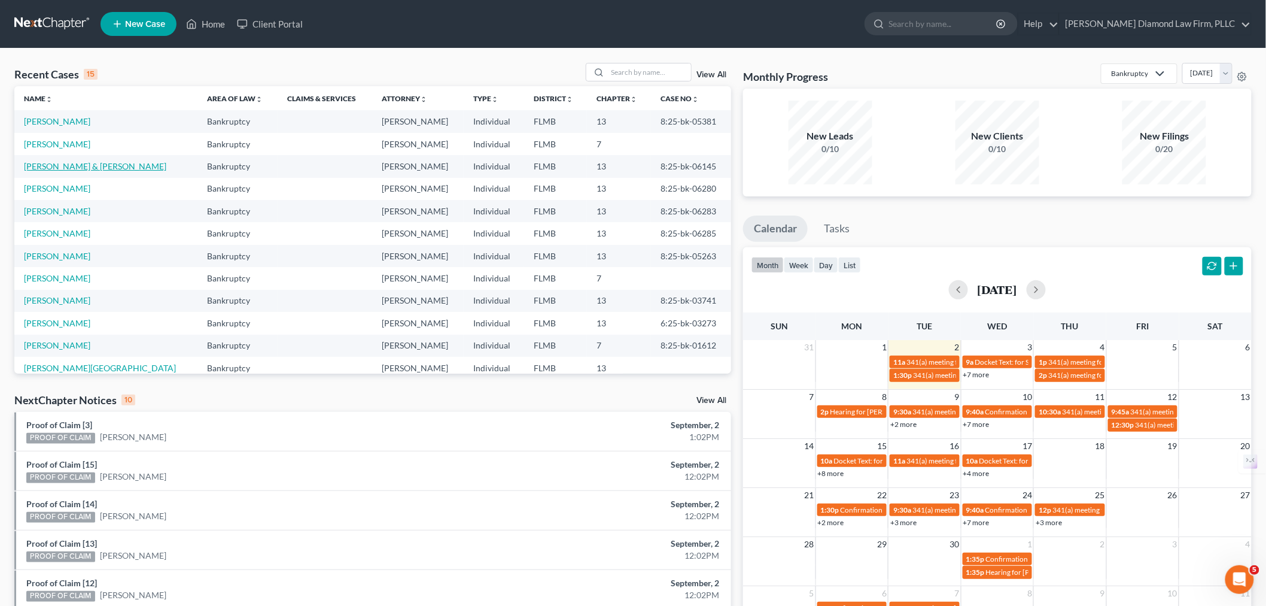
click at [72, 162] on link "[PERSON_NAME] & [PERSON_NAME]" at bounding box center [95, 166] width 142 height 10
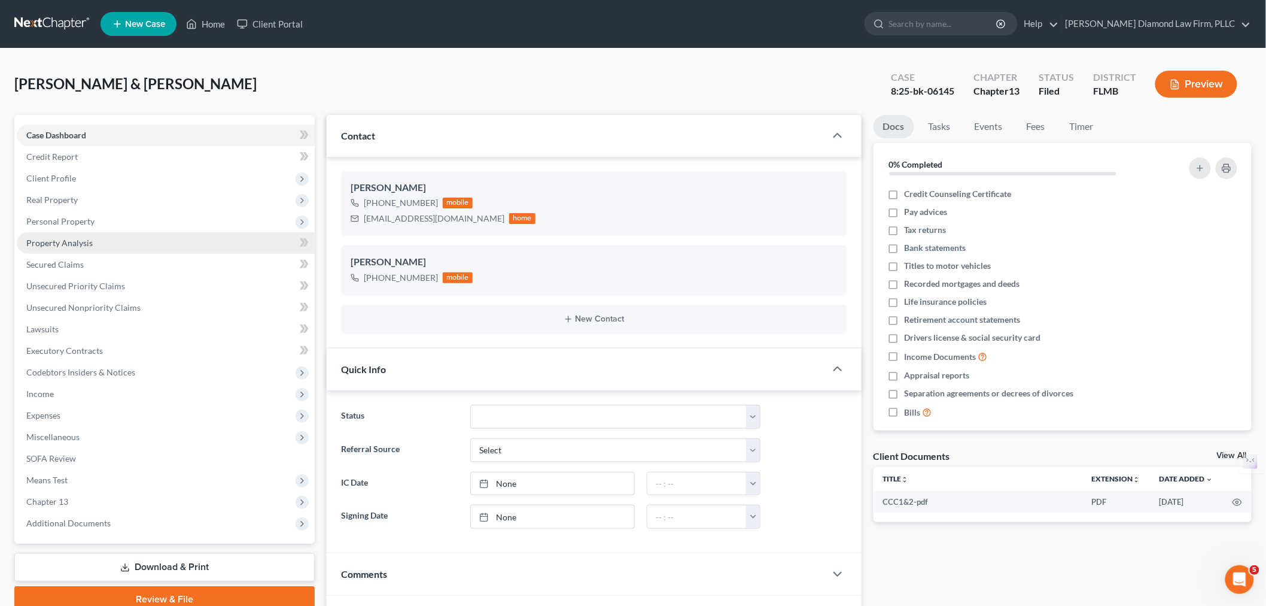
scroll to position [333, 0]
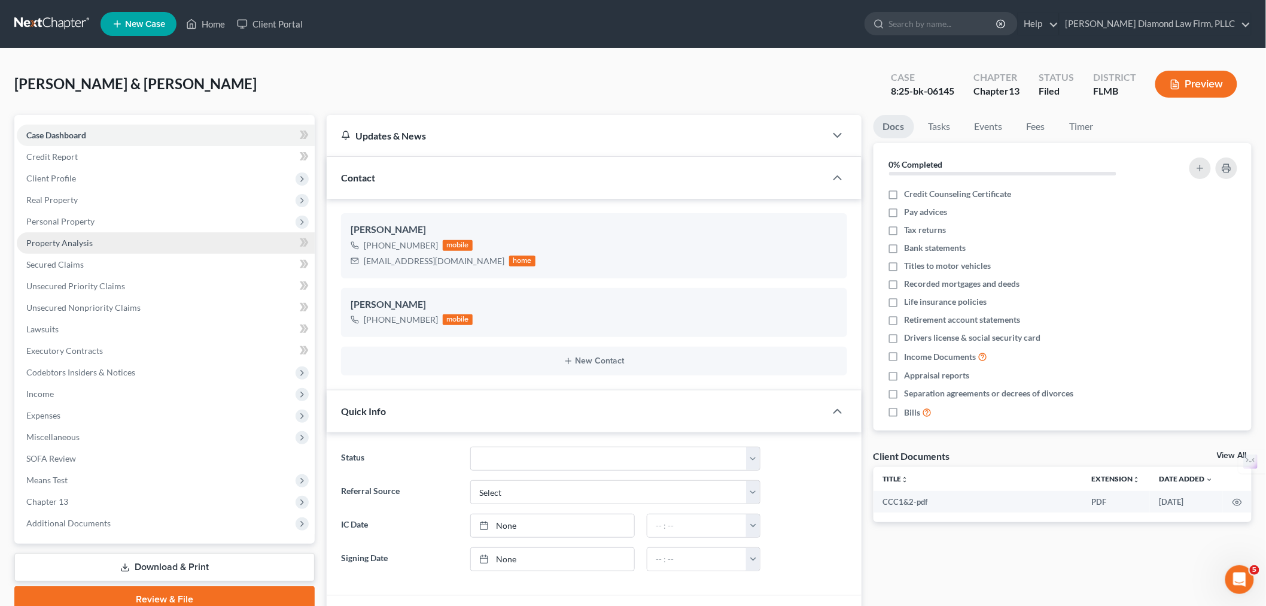
click at [60, 242] on span "Property Analysis" at bounding box center [59, 243] width 66 height 10
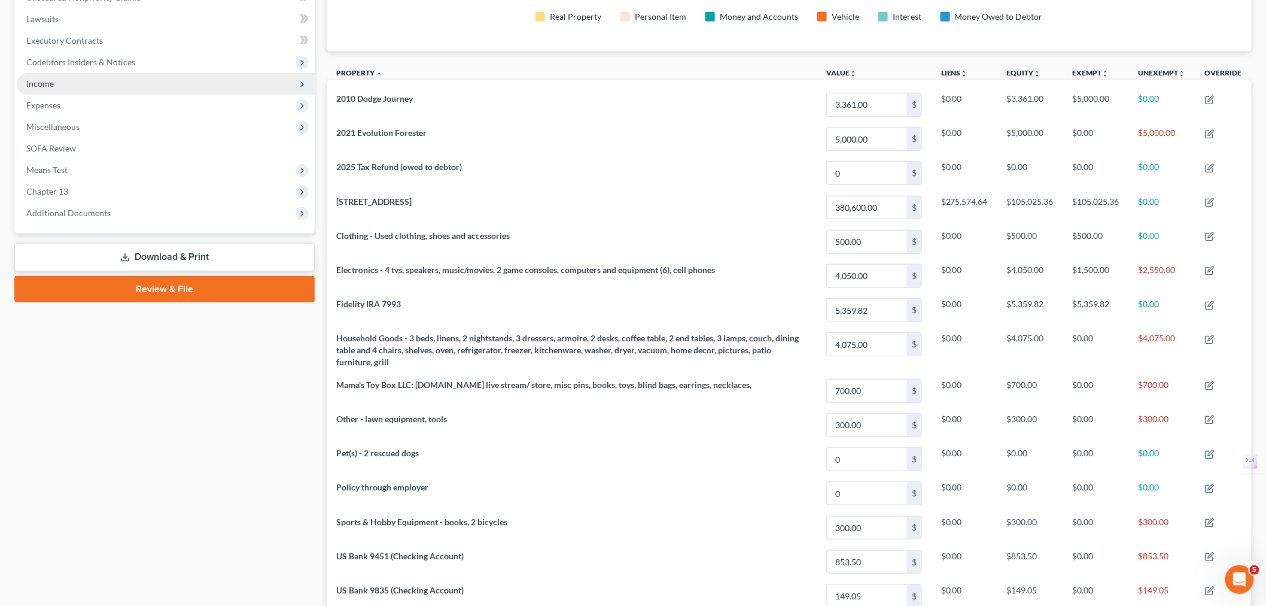
scroll to position [169, 0]
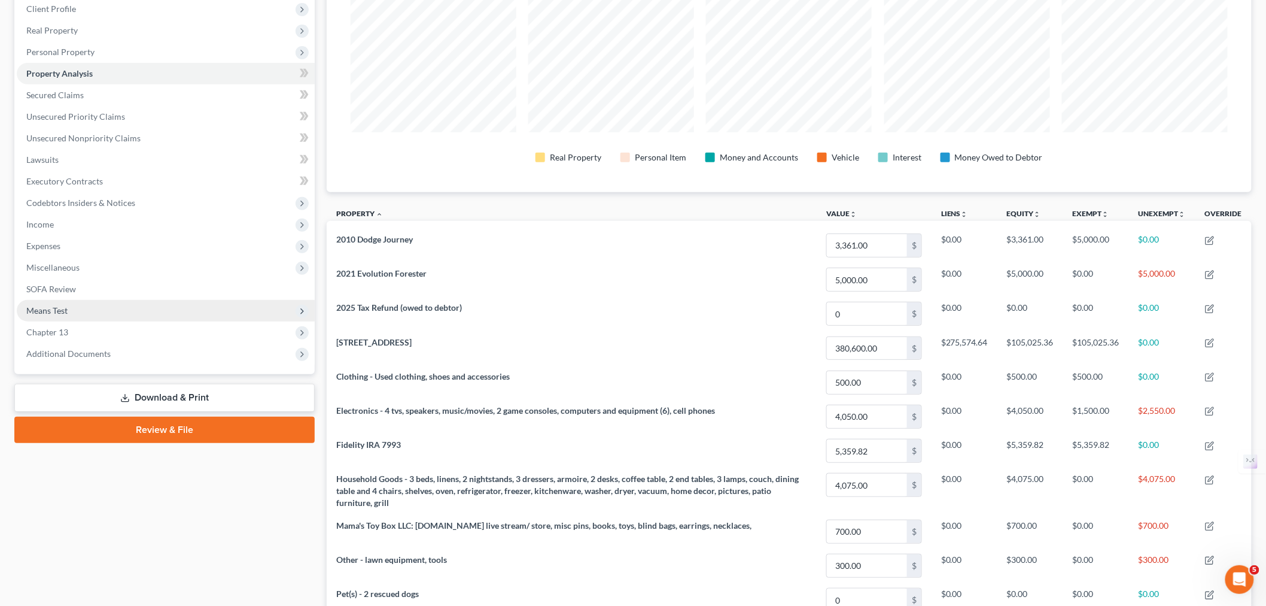
click at [73, 314] on span "Means Test" at bounding box center [166, 311] width 298 height 22
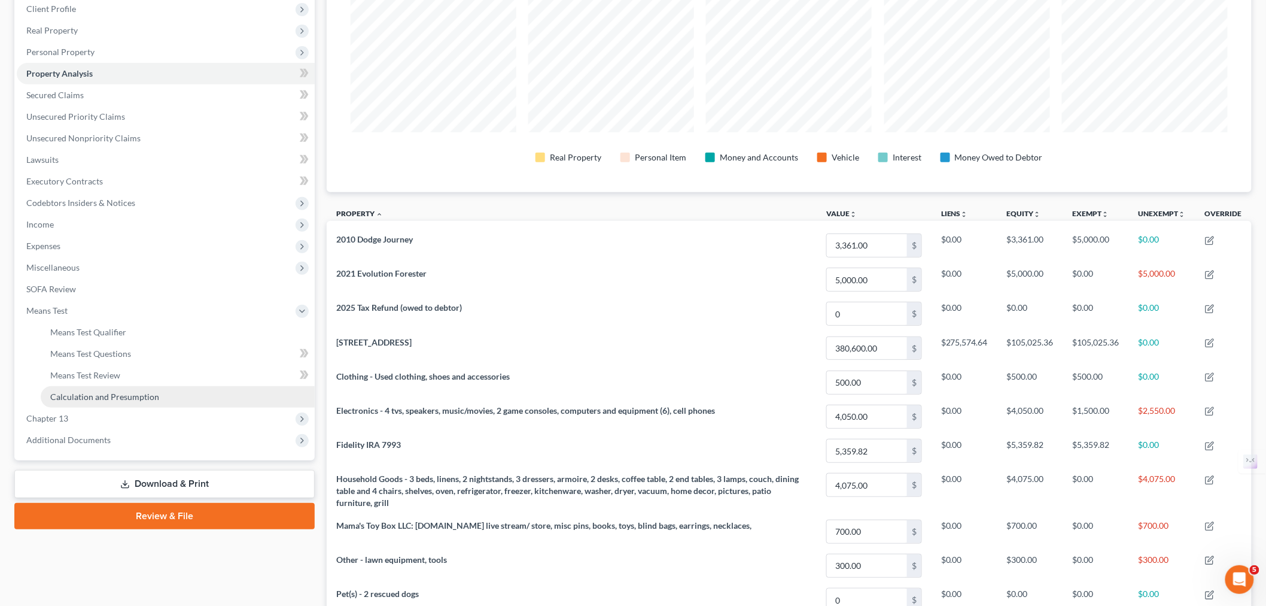
click at [96, 403] on link "Calculation and Presumption" at bounding box center [178, 397] width 274 height 22
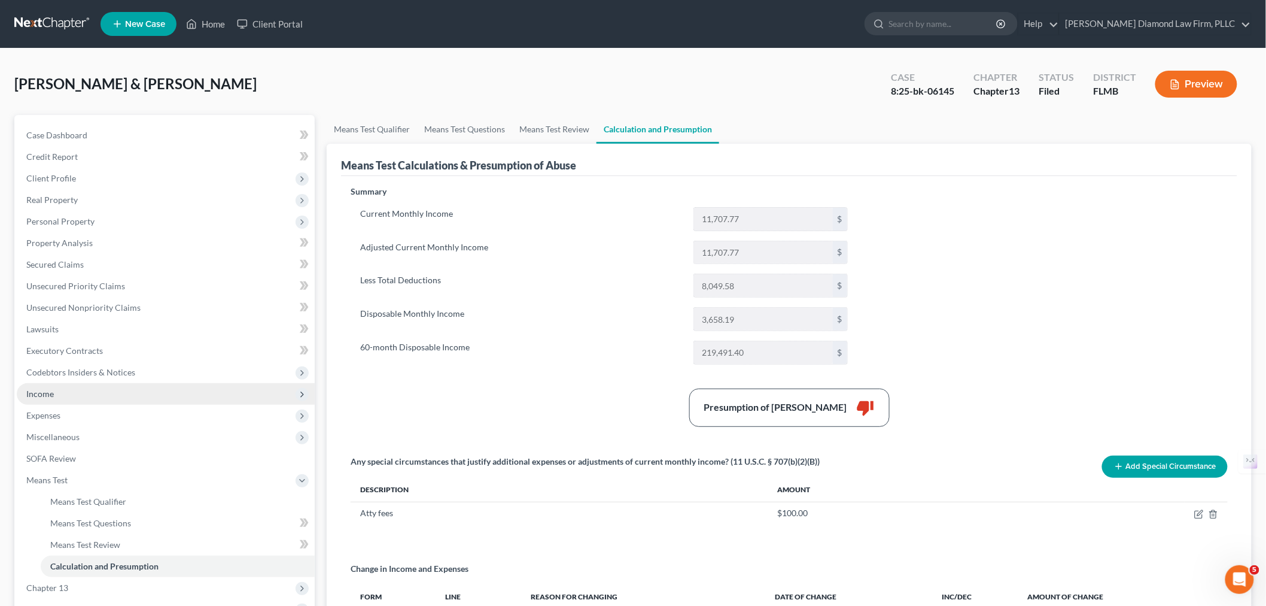
click at [93, 397] on span "Income" at bounding box center [166, 394] width 298 height 22
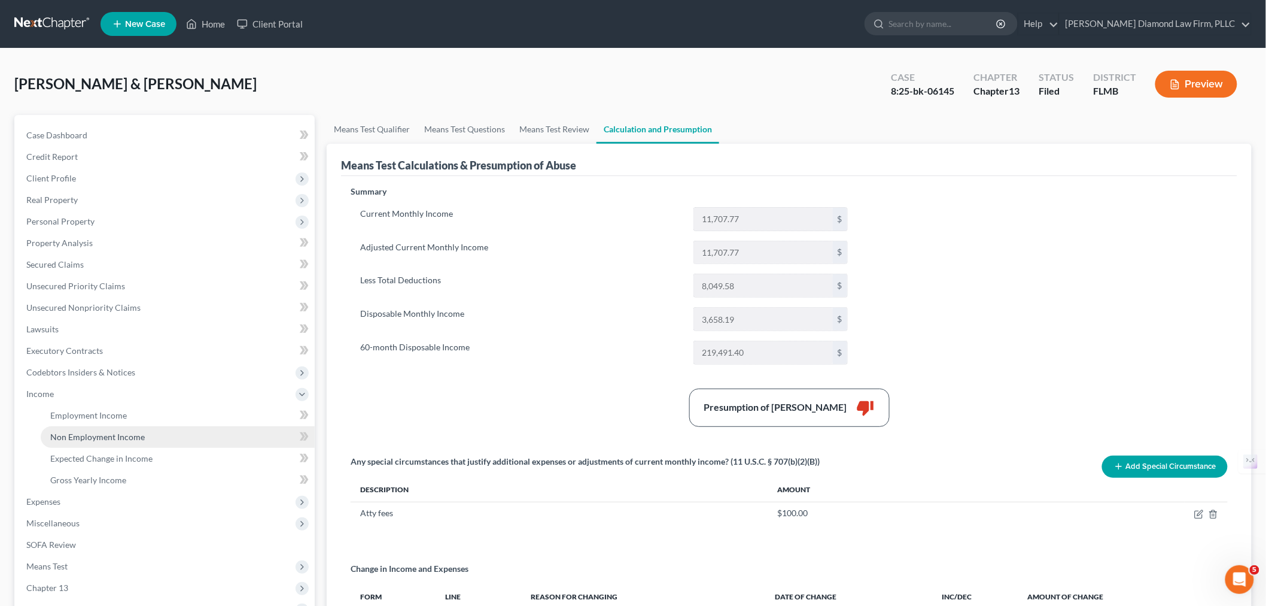
click at [99, 444] on link "Non Employment Income" at bounding box center [178, 437] width 274 height 22
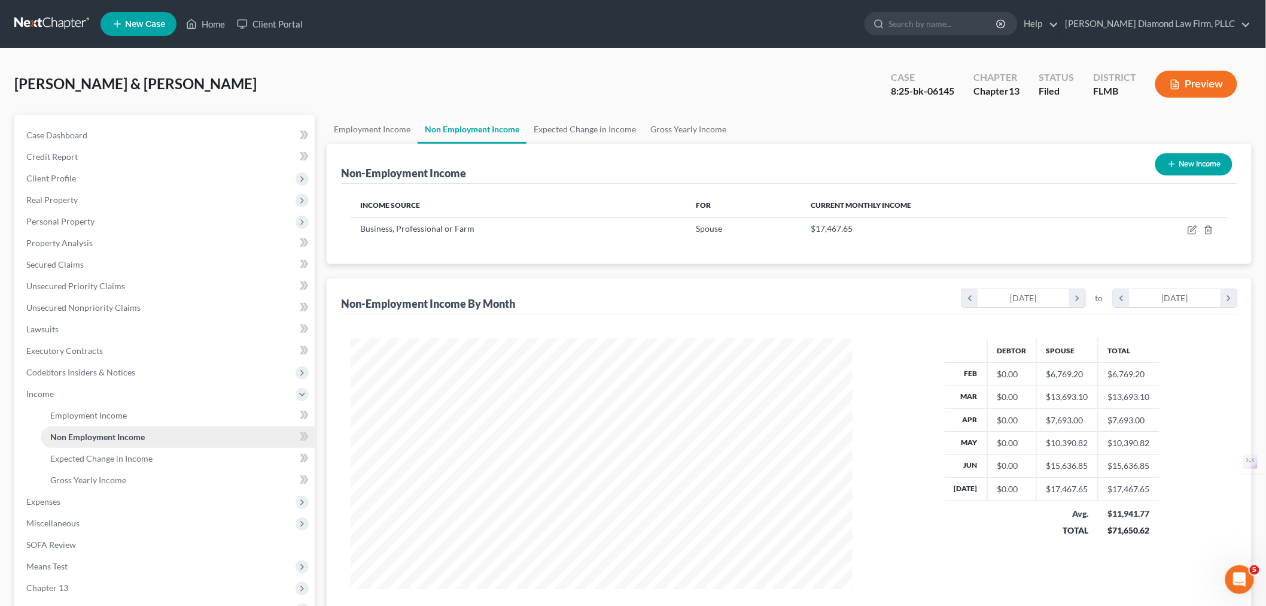
scroll to position [250, 525]
click at [363, 135] on link "Employment Income" at bounding box center [372, 129] width 91 height 29
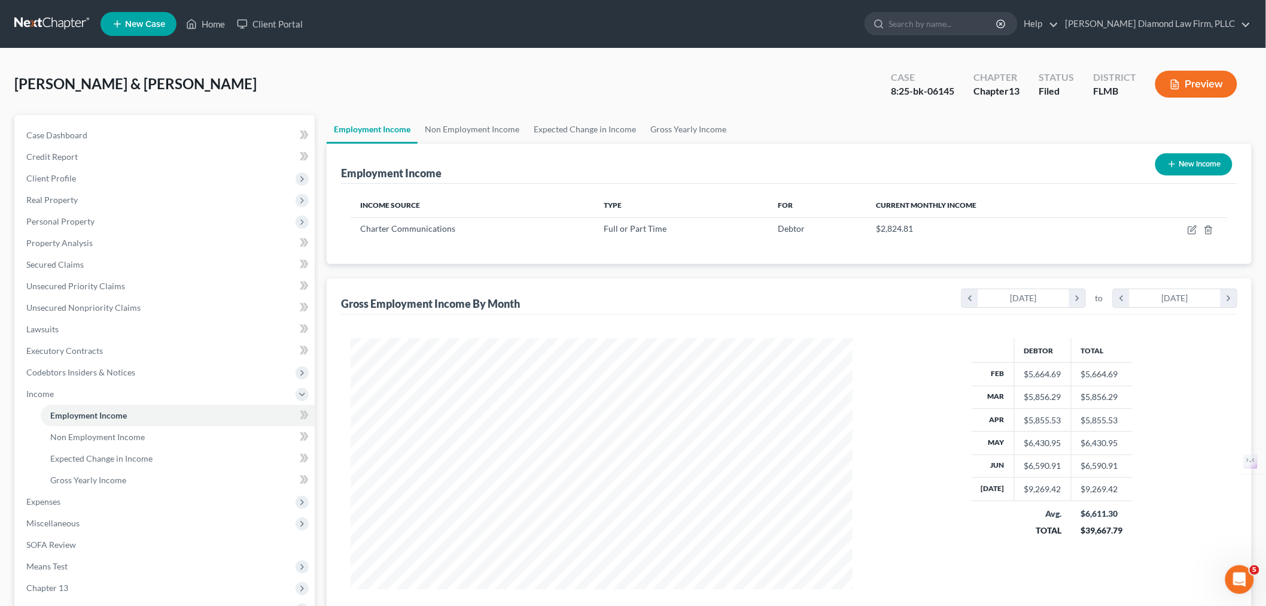
scroll to position [250, 525]
click at [471, 123] on link "Non Employment Income" at bounding box center [472, 129] width 109 height 29
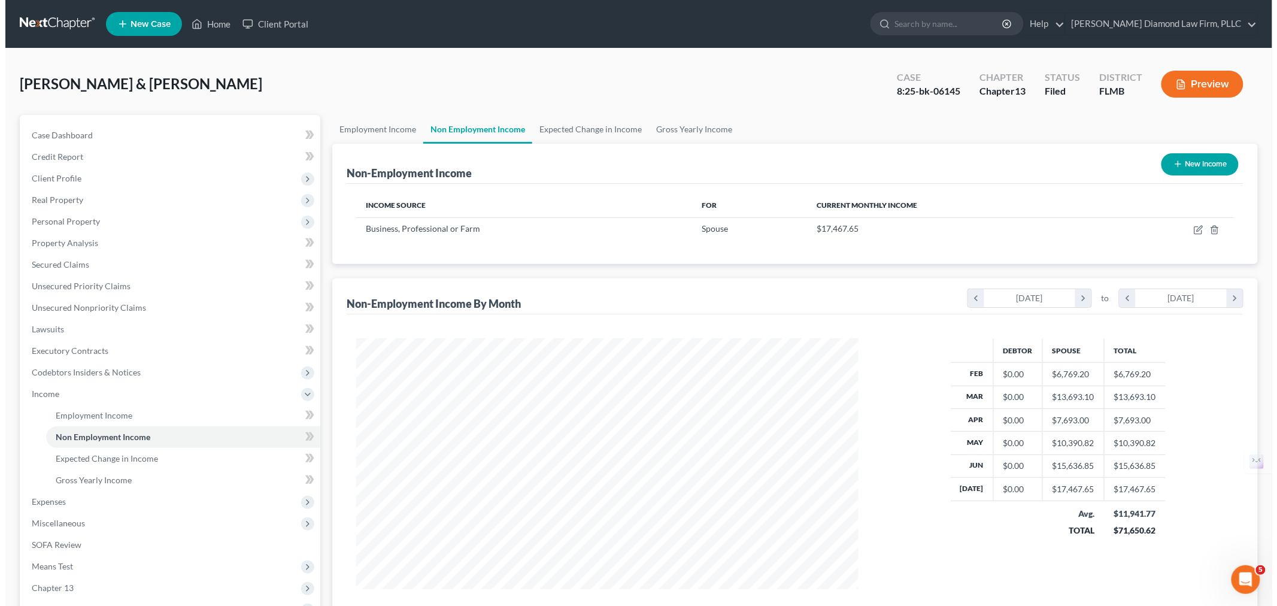
scroll to position [250, 525]
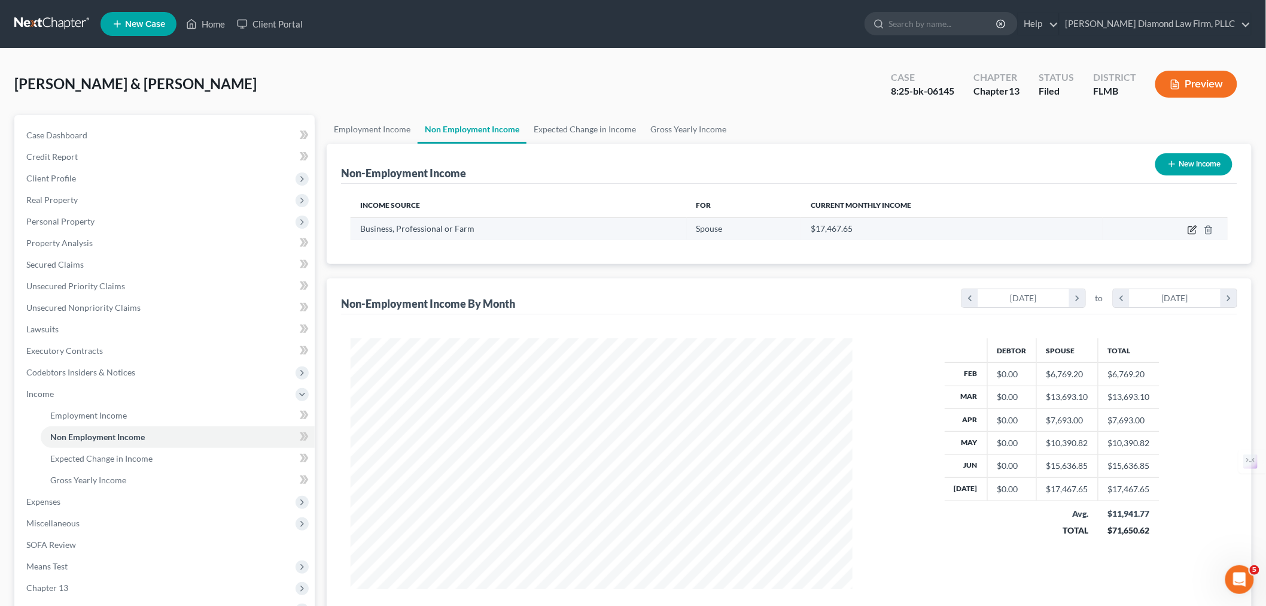
click at [1192, 230] on icon "button" at bounding box center [1193, 228] width 5 height 5
select select "10"
select select "0"
select select "9"
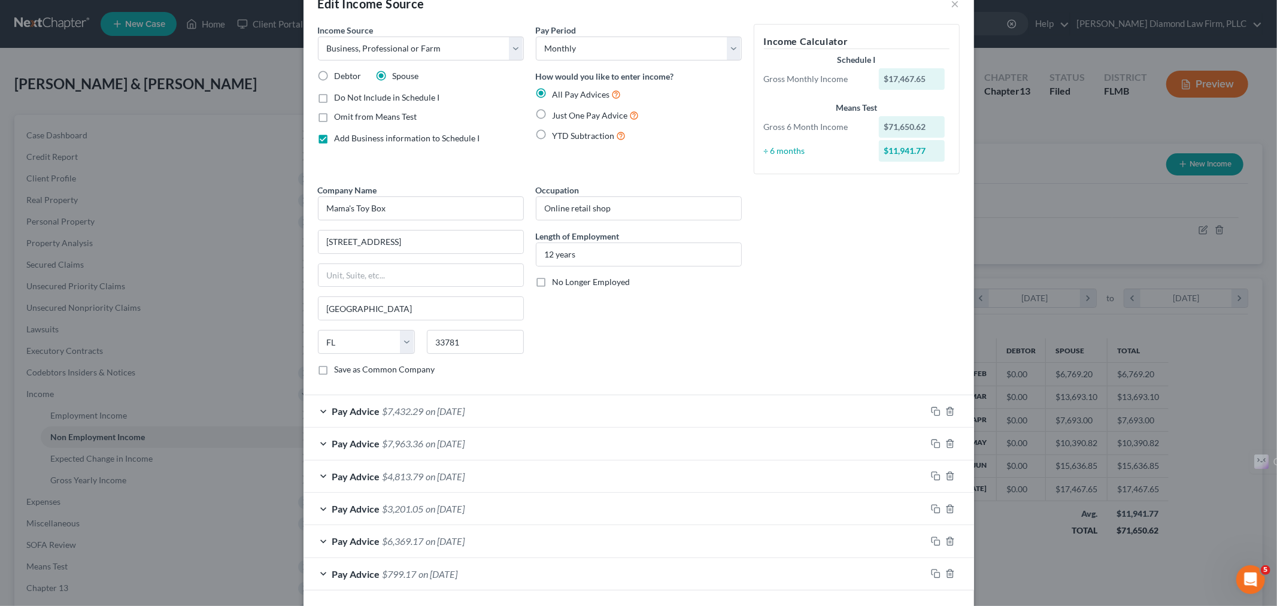
scroll to position [0, 0]
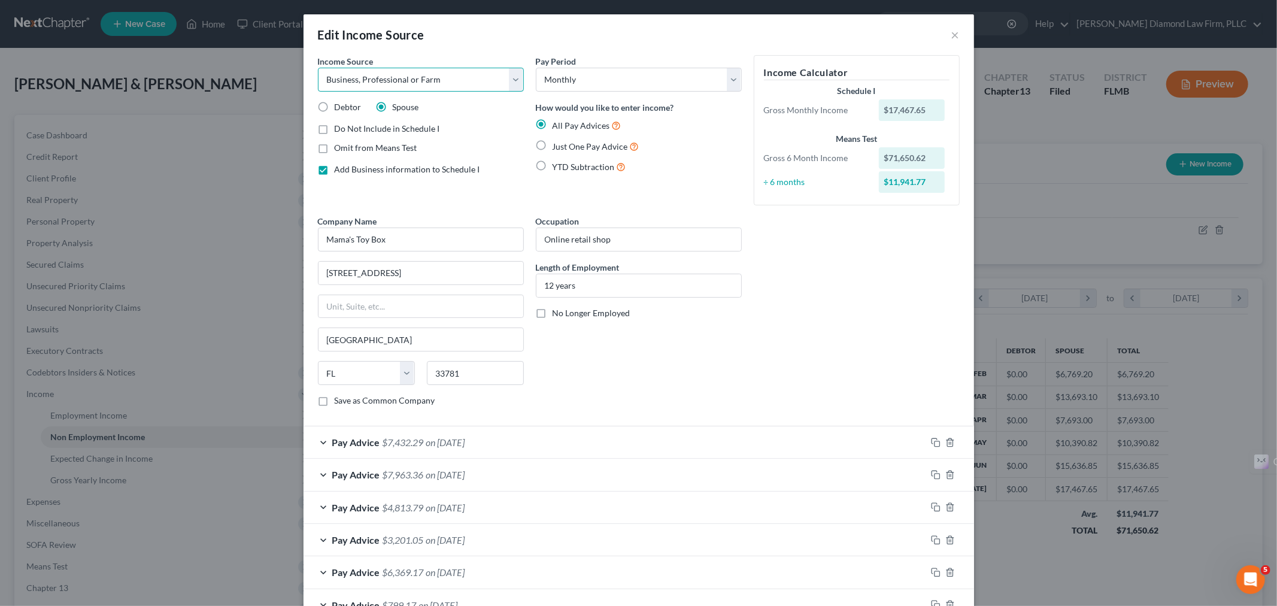
click at [447, 75] on select "Select Unemployment Disability (from employer) Pension Retirement Social Securi…" at bounding box center [421, 80] width 206 height 24
click at [509, 81] on select "Select Unemployment Disability (from employer) Pension Retirement Social Securi…" at bounding box center [421, 80] width 206 height 24
click at [318, 68] on select "Select Unemployment Disability (from employer) Pension Retirement Social Securi…" at bounding box center [421, 80] width 206 height 24
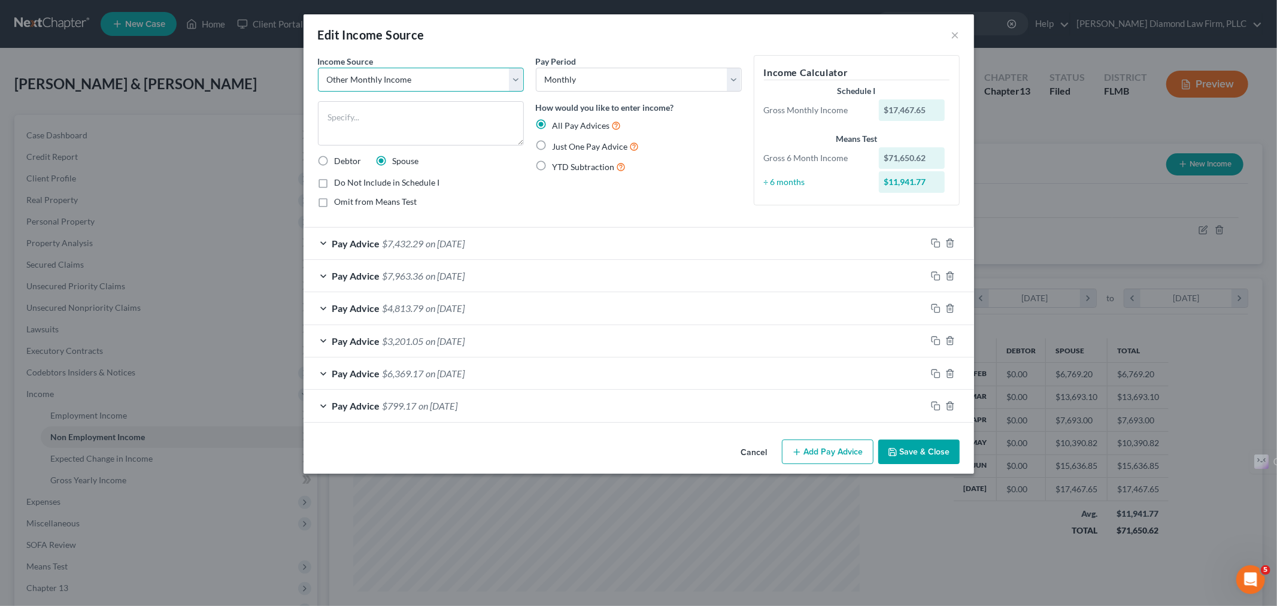
click at [512, 79] on select "Select Unemployment Disability (from employer) Pension Retirement Social Securi…" at bounding box center [421, 80] width 206 height 24
select select "10"
click at [318, 68] on select "Select Unemployment Disability (from employer) Pension Retirement Social Securi…" at bounding box center [421, 80] width 206 height 24
select select "9"
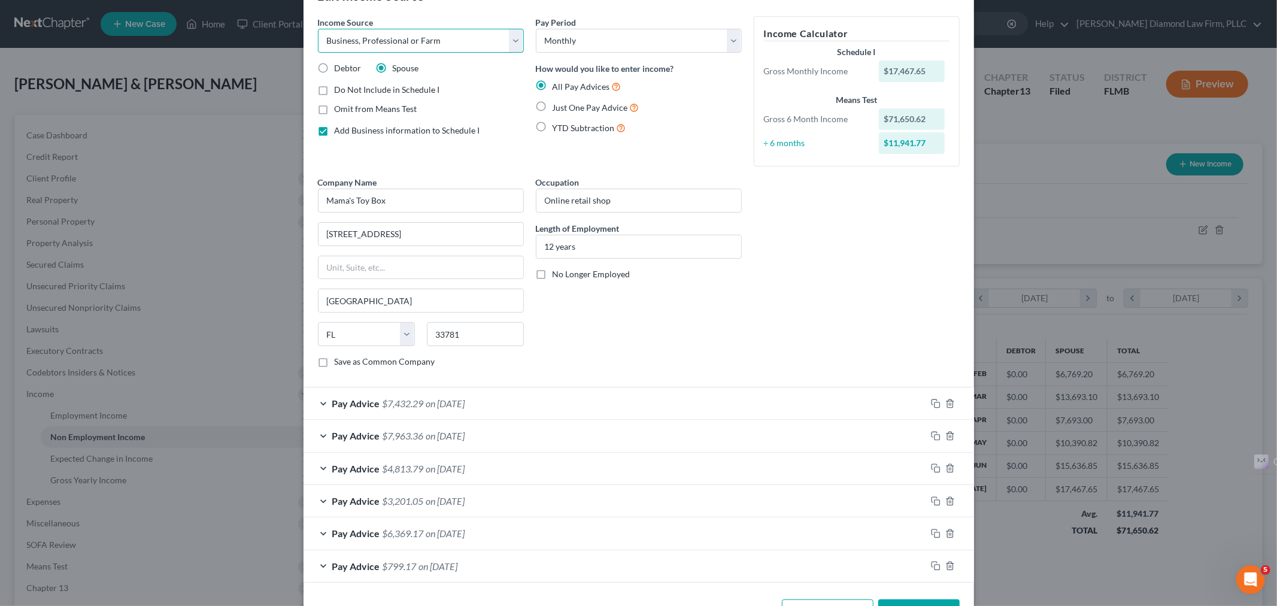
scroll to position [81, 0]
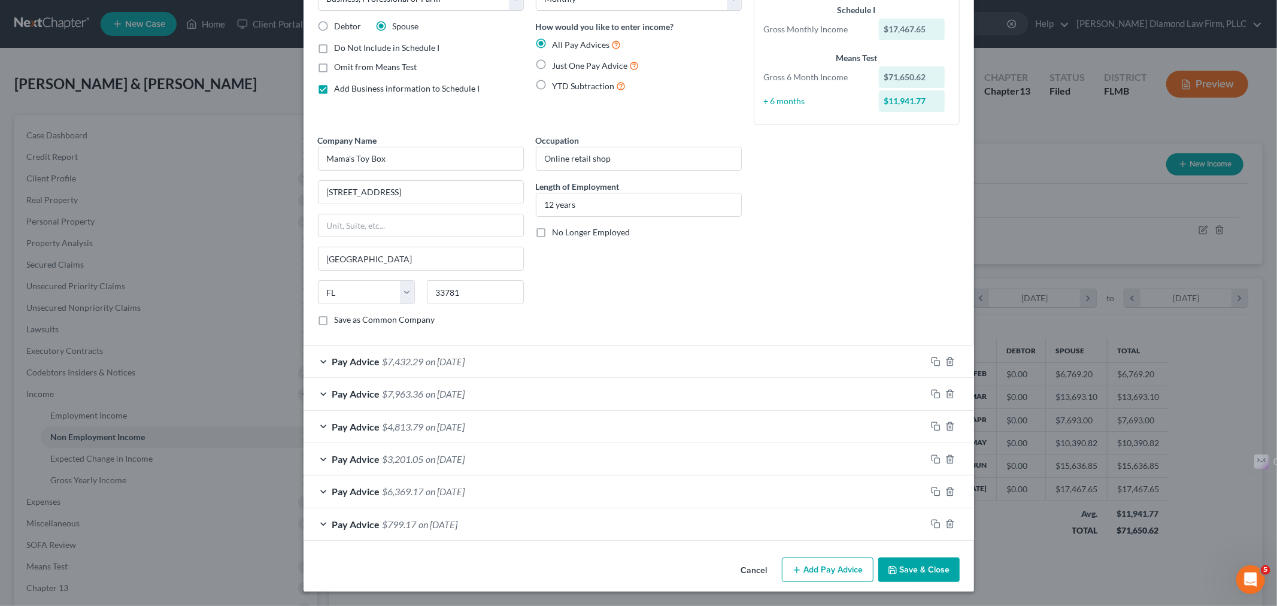
click at [567, 356] on div "Pay Advice $7,432.29 on 07/31/2025" at bounding box center [614, 361] width 622 height 32
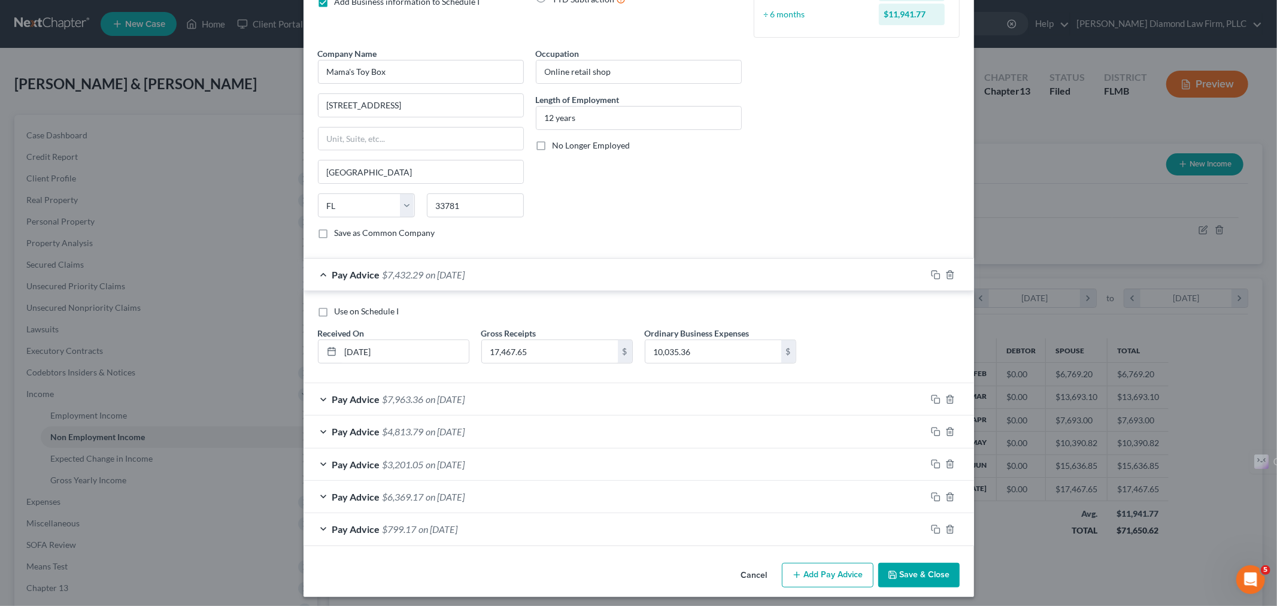
scroll to position [174, 0]
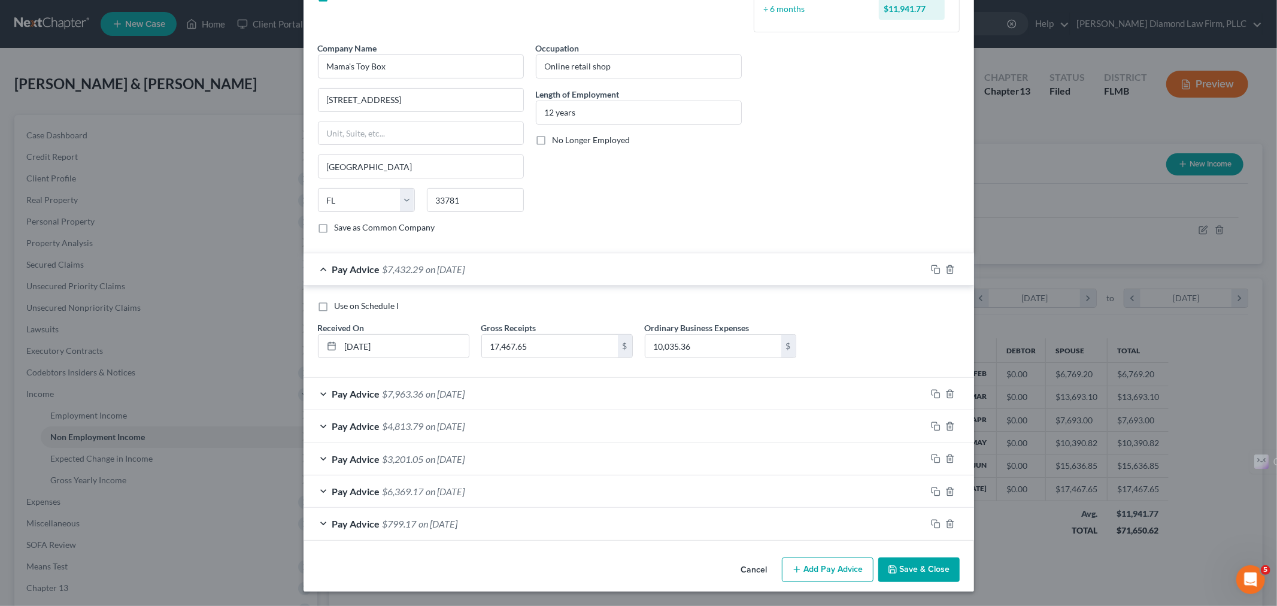
click at [553, 397] on div "Pay Advice $7,963.36 on 06/30/2025" at bounding box center [614, 394] width 622 height 32
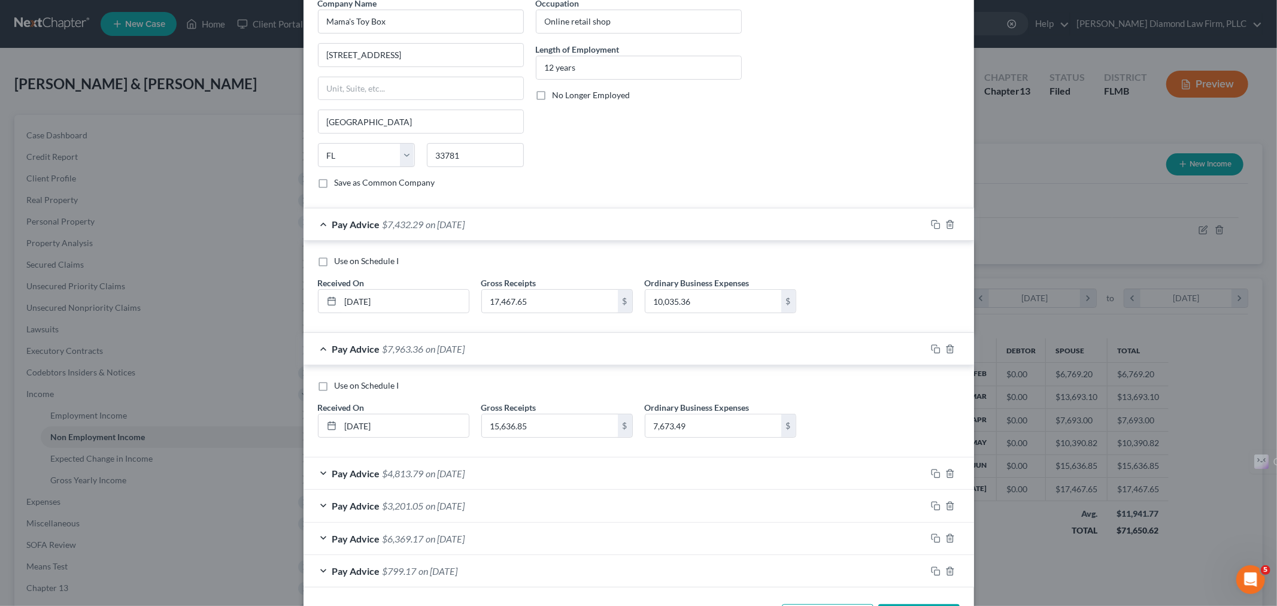
scroll to position [266, 0]
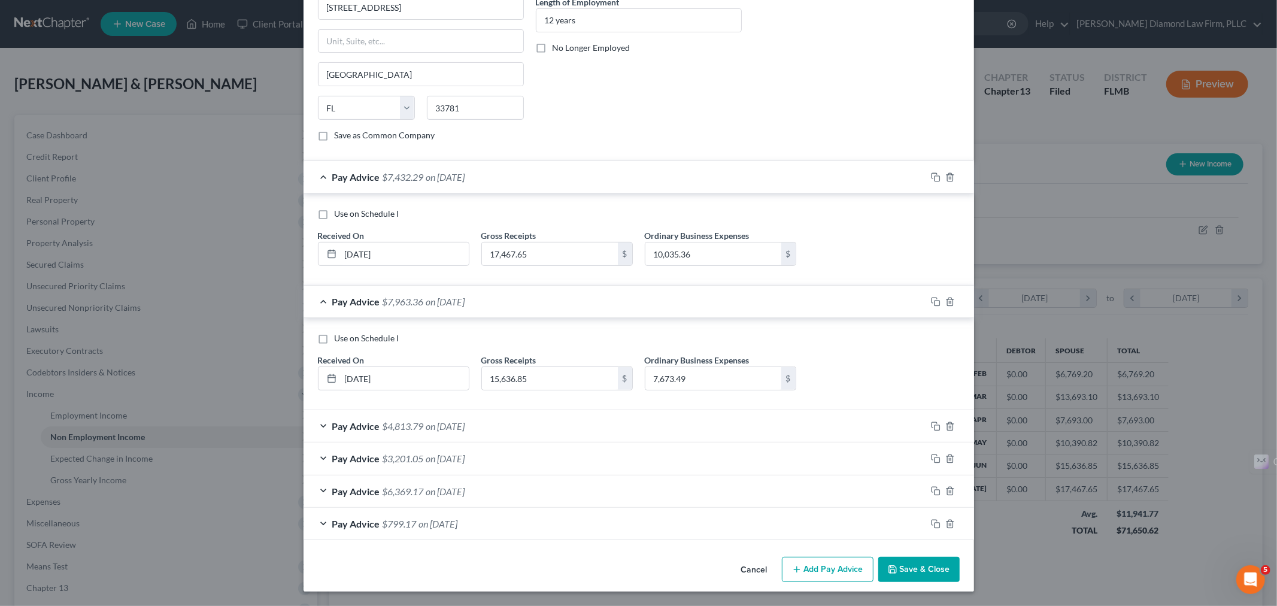
click at [561, 428] on div "Pay Advice $4,813.79 on 05/30/2025" at bounding box center [614, 426] width 622 height 32
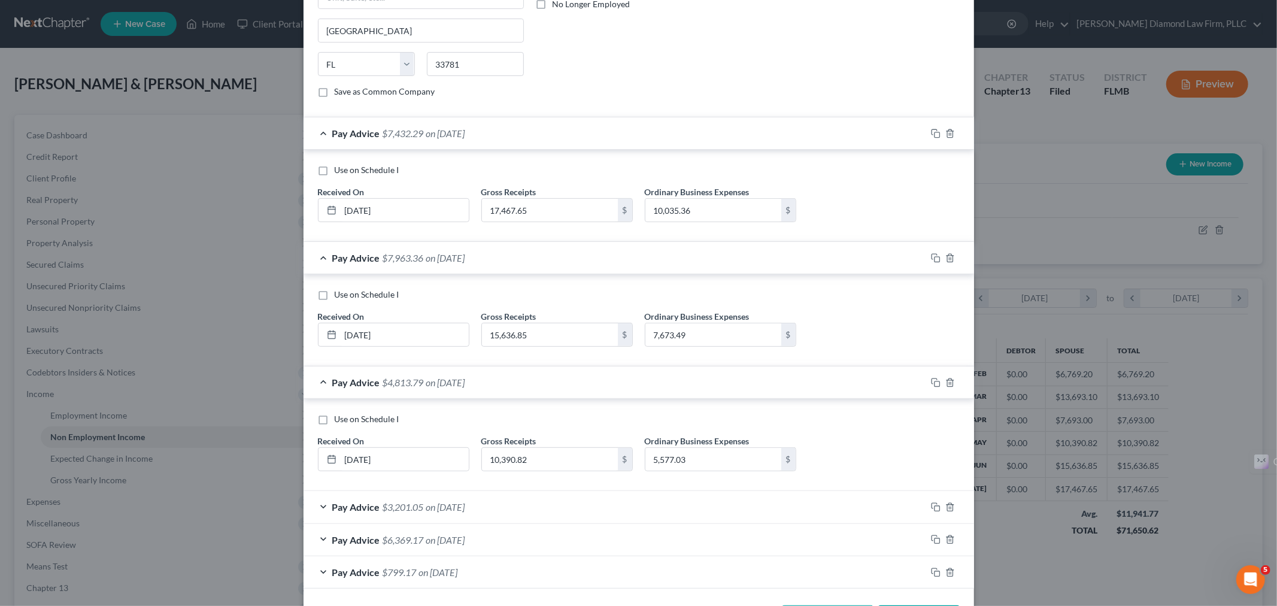
scroll to position [358, 0]
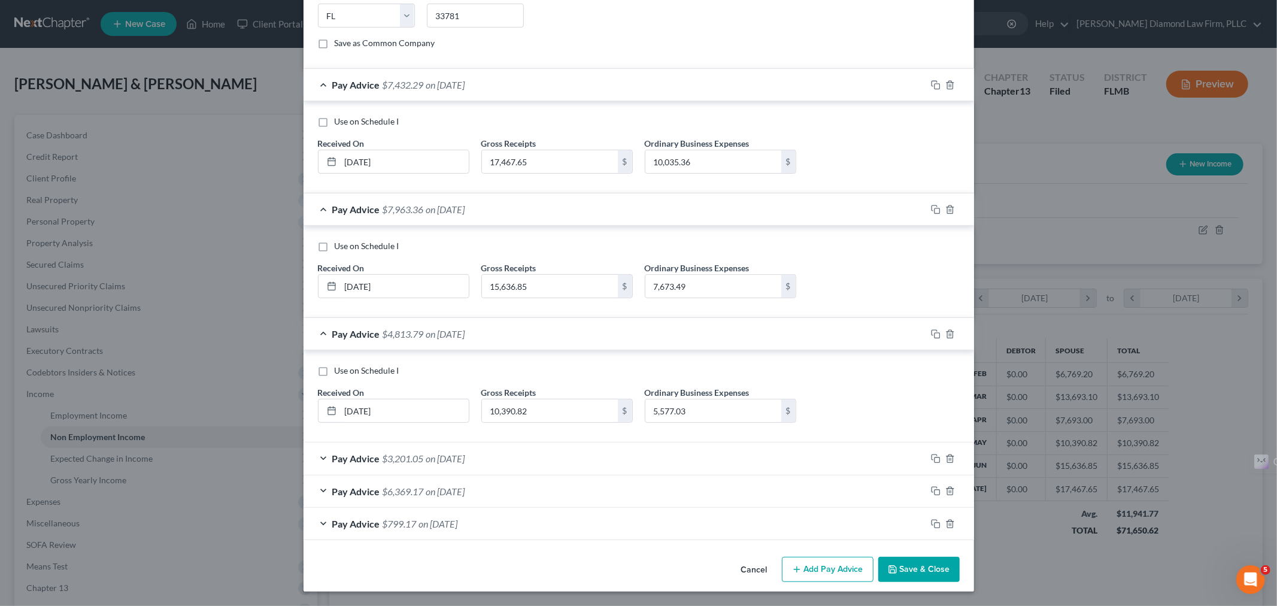
click at [555, 462] on div "Pay Advice $3,201.05 on 04/30/2025" at bounding box center [614, 458] width 622 height 32
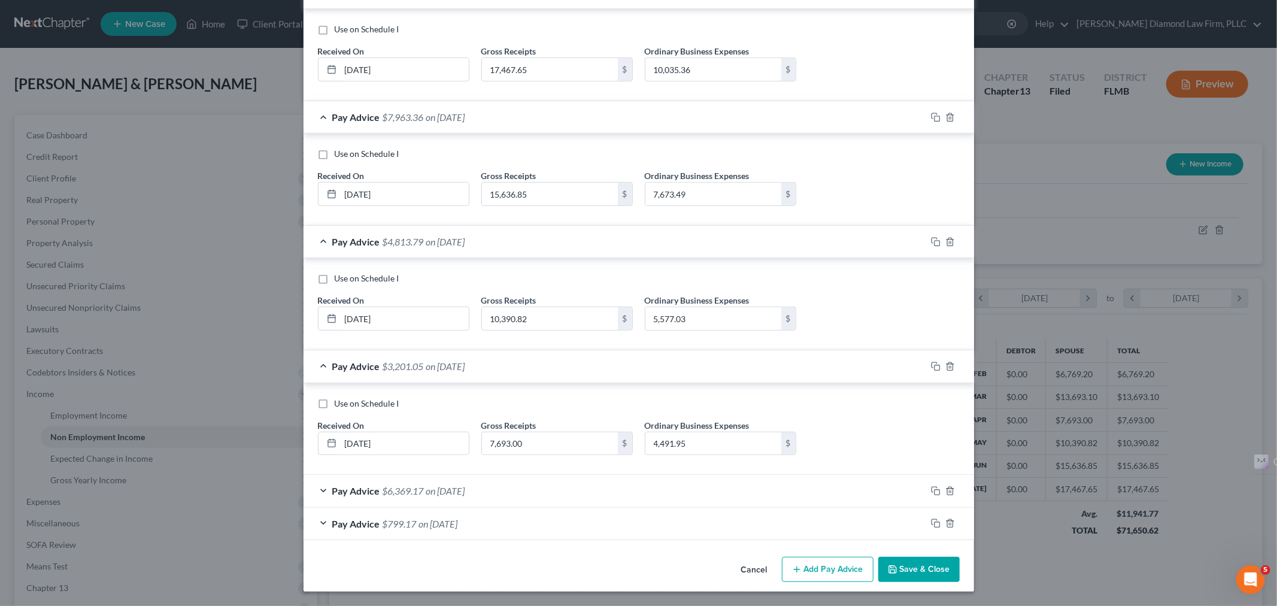
click at [543, 503] on div "Pay Advice $6,369.17 on 03/31/2025" at bounding box center [614, 491] width 622 height 32
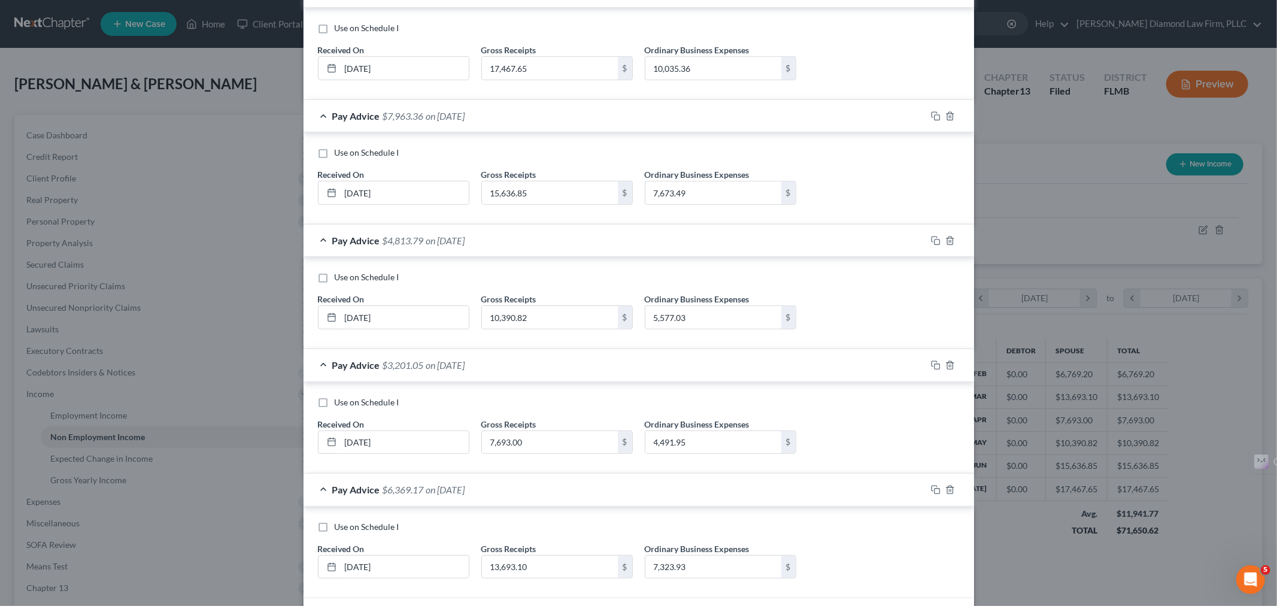
scroll to position [543, 0]
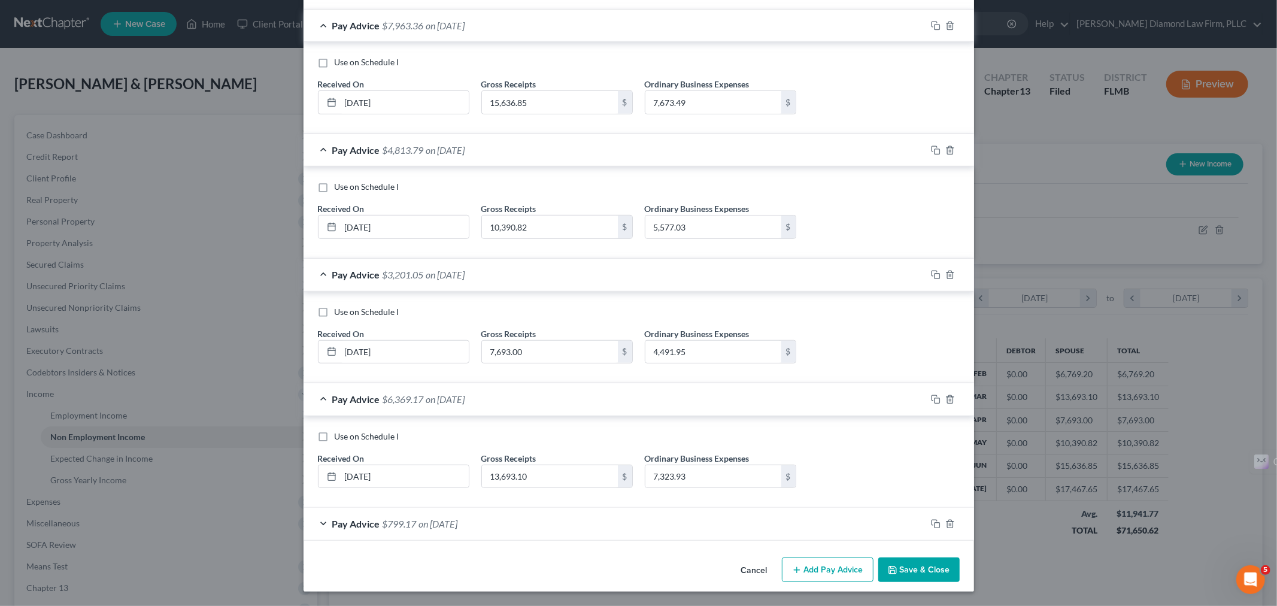
click at [575, 524] on div "Pay Advice $799.17 on 02/28/2025" at bounding box center [614, 524] width 622 height 32
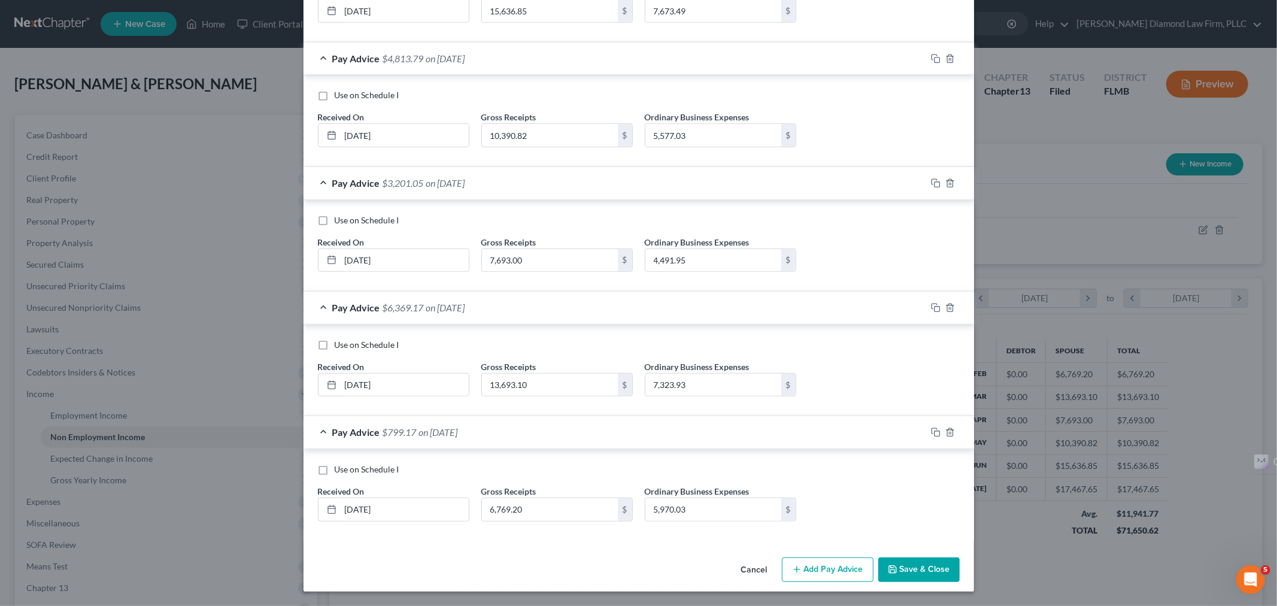
scroll to position [0, 0]
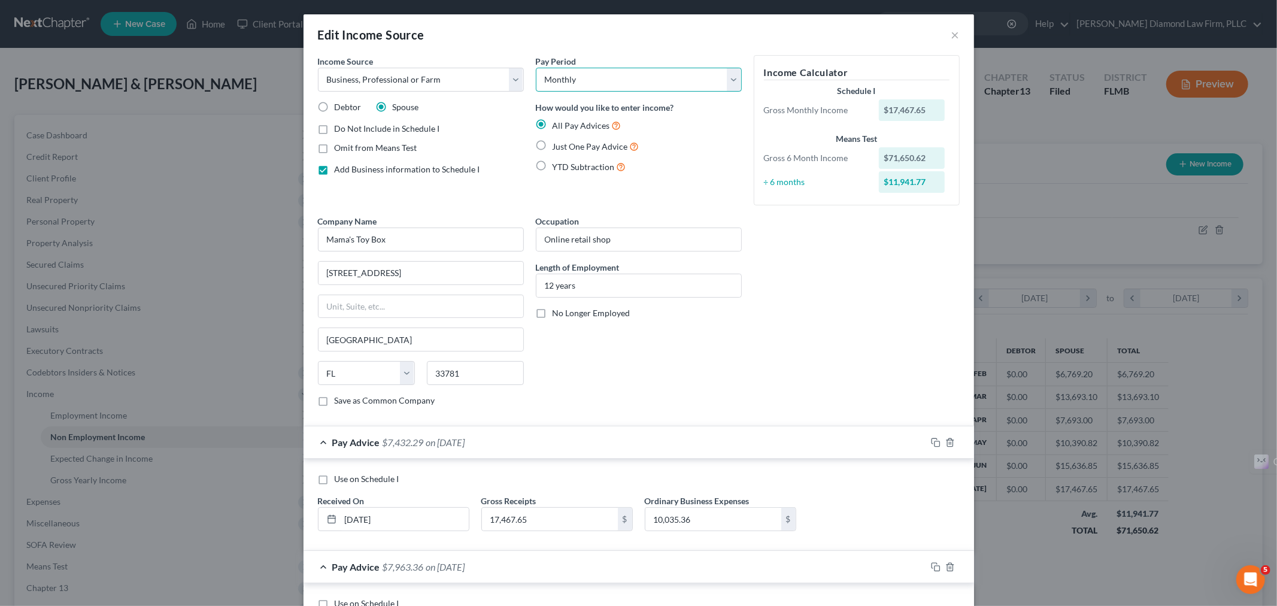
click at [727, 82] on select "Select Monthly Twice Monthly Every Other Week Weekly" at bounding box center [639, 80] width 206 height 24
click at [951, 34] on button "×" at bounding box center [955, 35] width 8 height 14
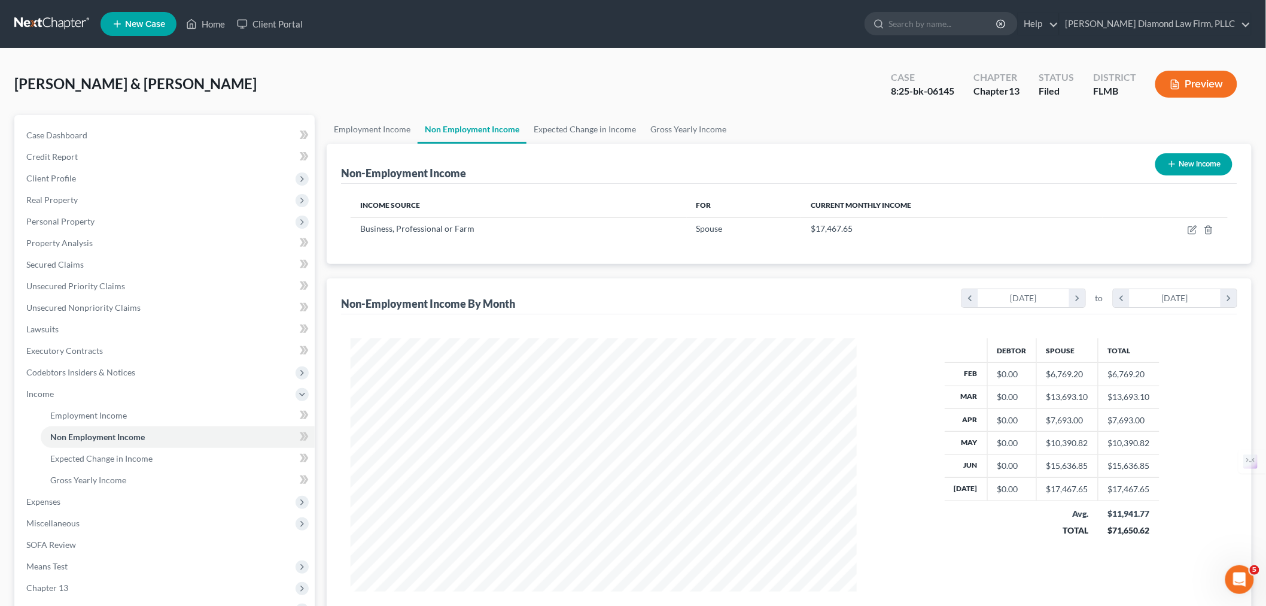
scroll to position [598243, 597967]
click at [1229, 576] on icon "Open Intercom Messenger" at bounding box center [1238, 578] width 20 height 20
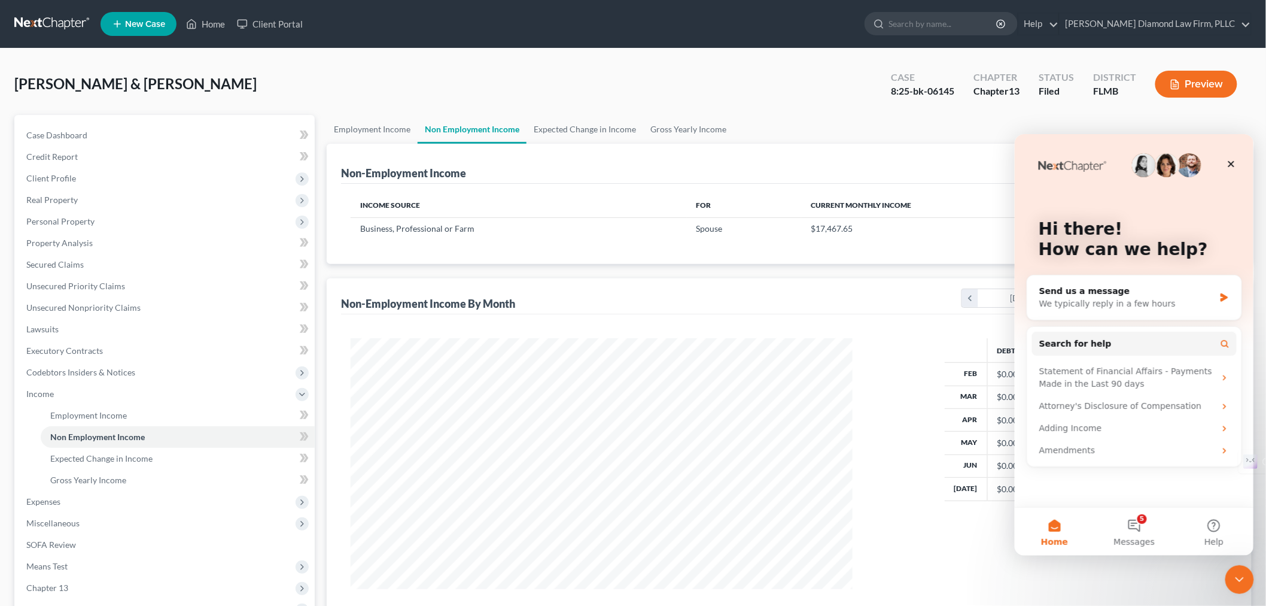
scroll to position [0, 0]
click at [1125, 531] on button "5 Messages" at bounding box center [1134, 531] width 80 height 48
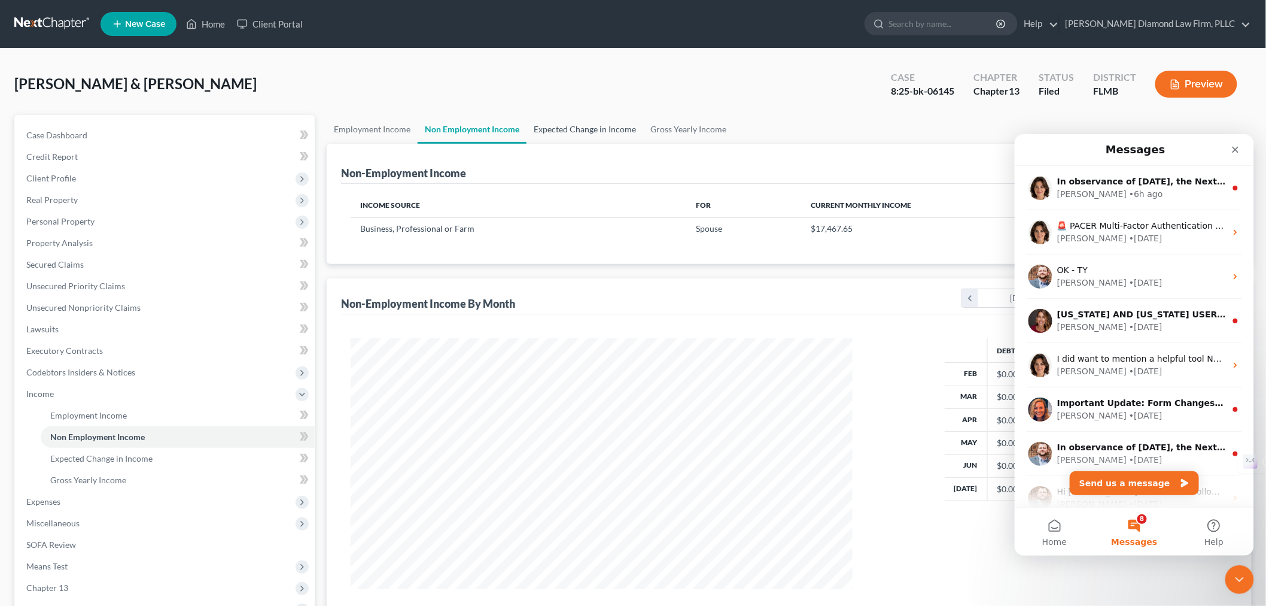
click at [608, 129] on link "Expected Change in Income" at bounding box center [585, 129] width 117 height 29
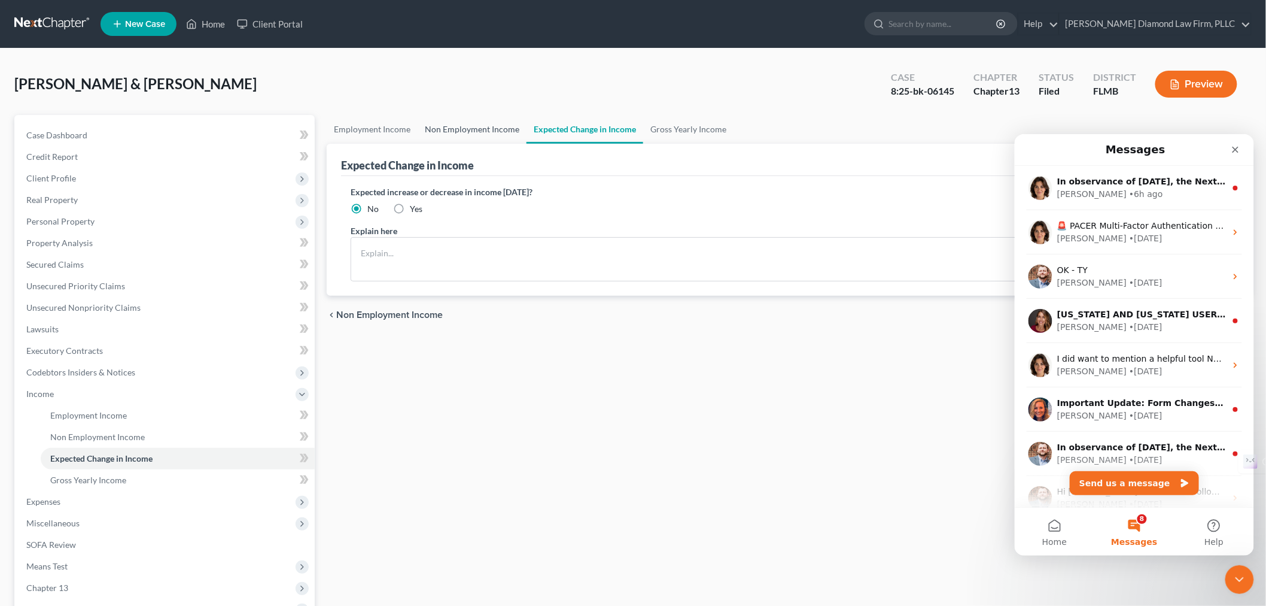
click at [449, 132] on link "Non Employment Income" at bounding box center [472, 129] width 109 height 29
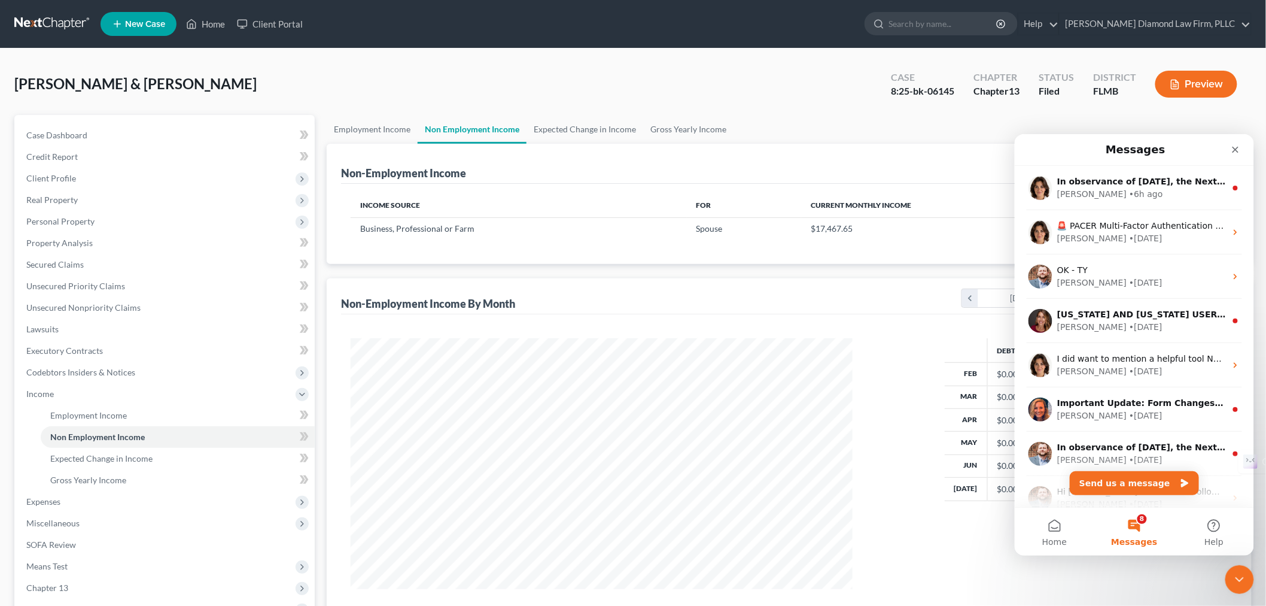
scroll to position [250, 525]
click at [1235, 149] on icon "Close" at bounding box center [1235, 149] width 7 height 7
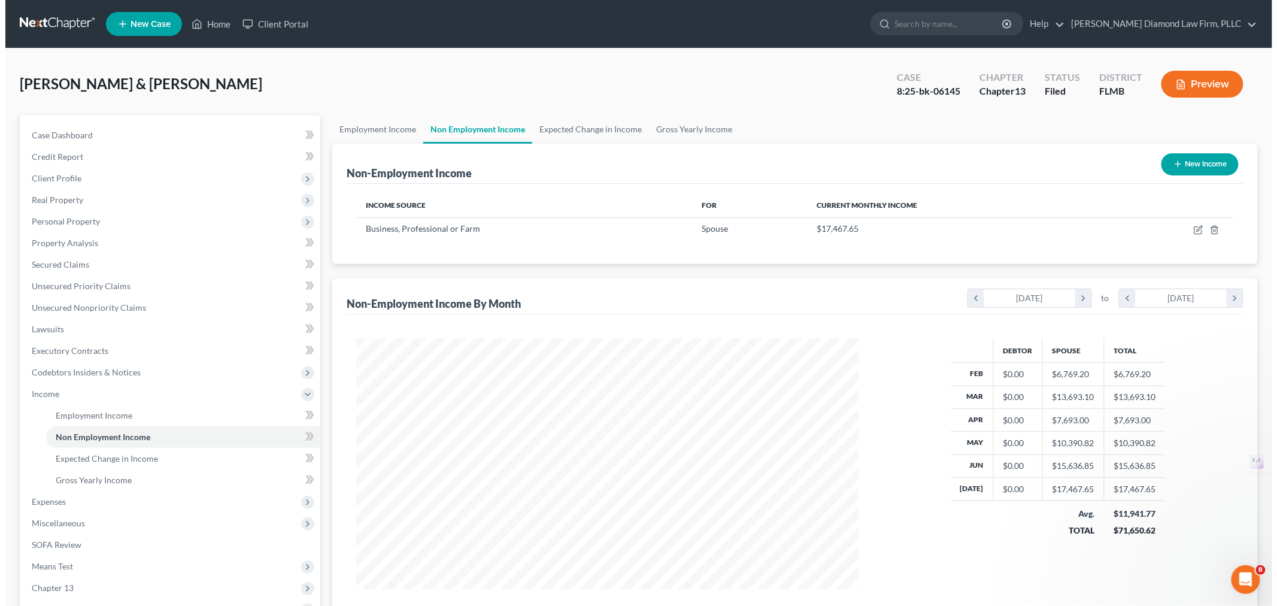
scroll to position [0, 0]
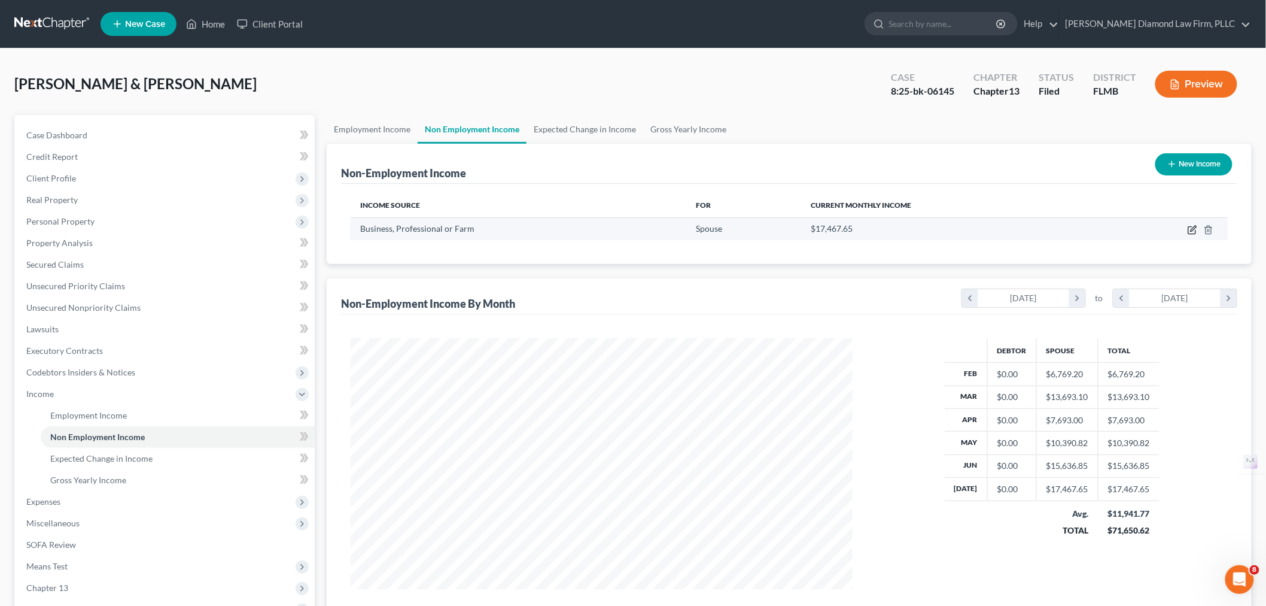
click at [1192, 225] on icon "button" at bounding box center [1193, 230] width 10 height 10
select select "10"
select select "0"
select select "9"
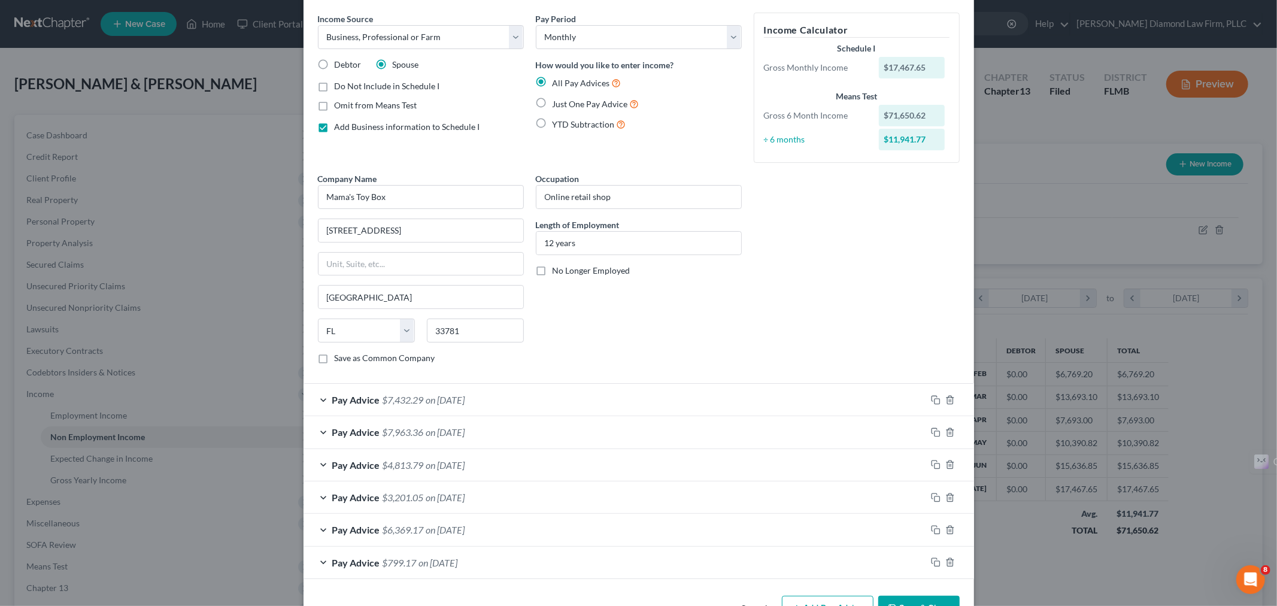
scroll to position [81, 0]
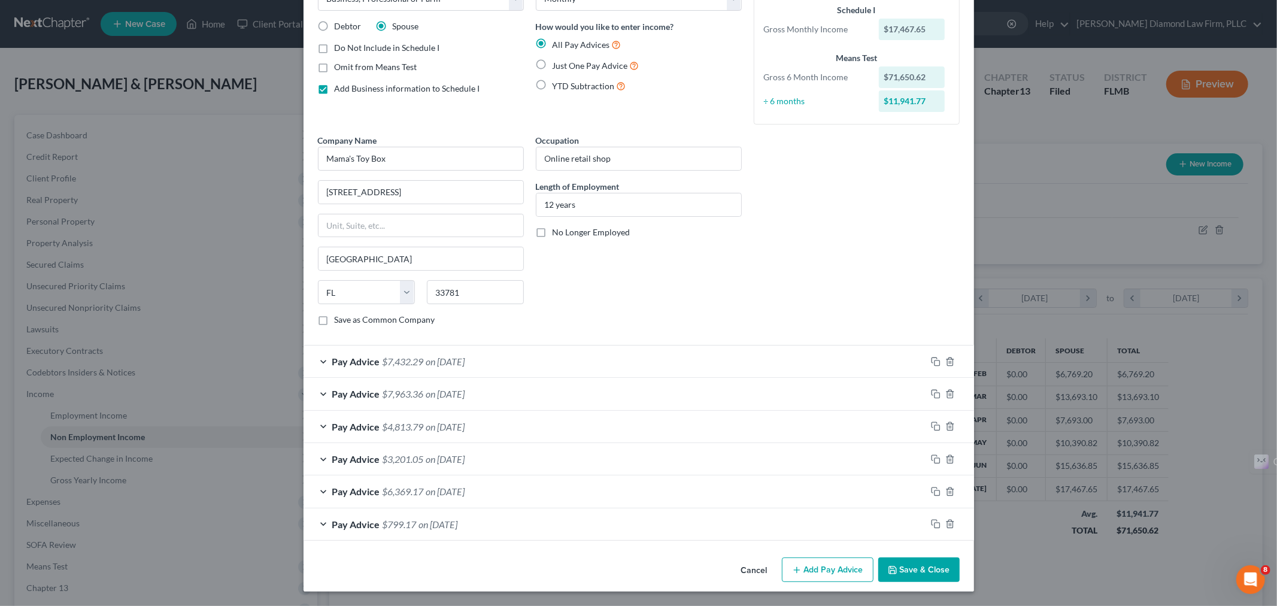
click at [558, 359] on div "Pay Advice $7,432.29 on 07/31/2025" at bounding box center [614, 361] width 622 height 32
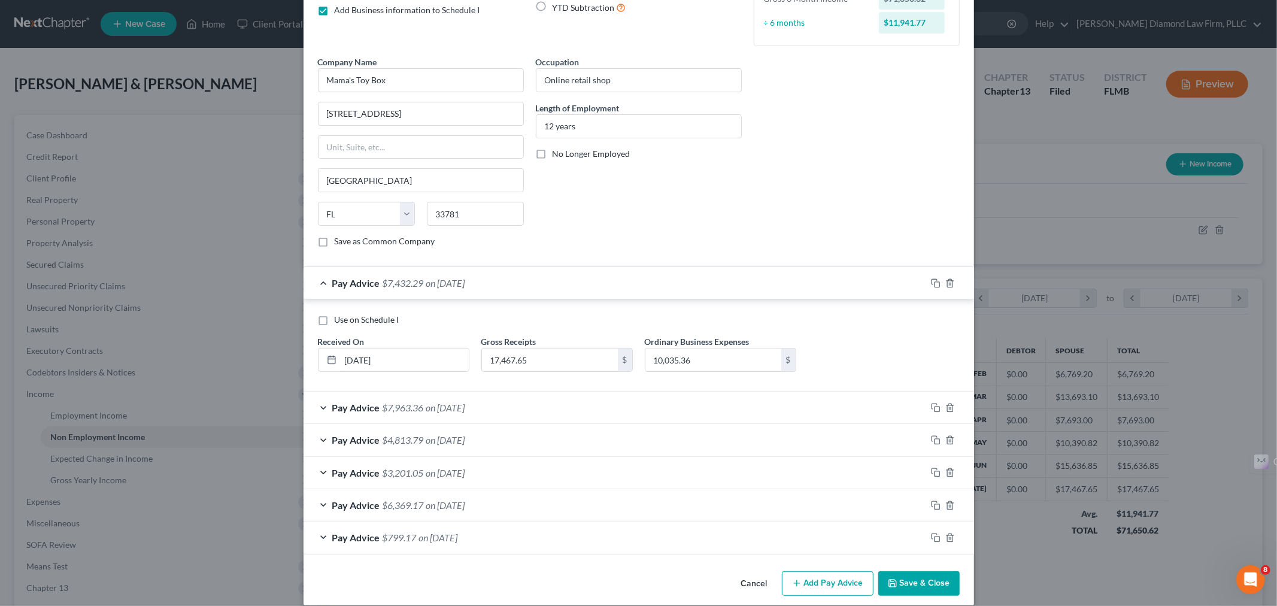
scroll to position [174, 0]
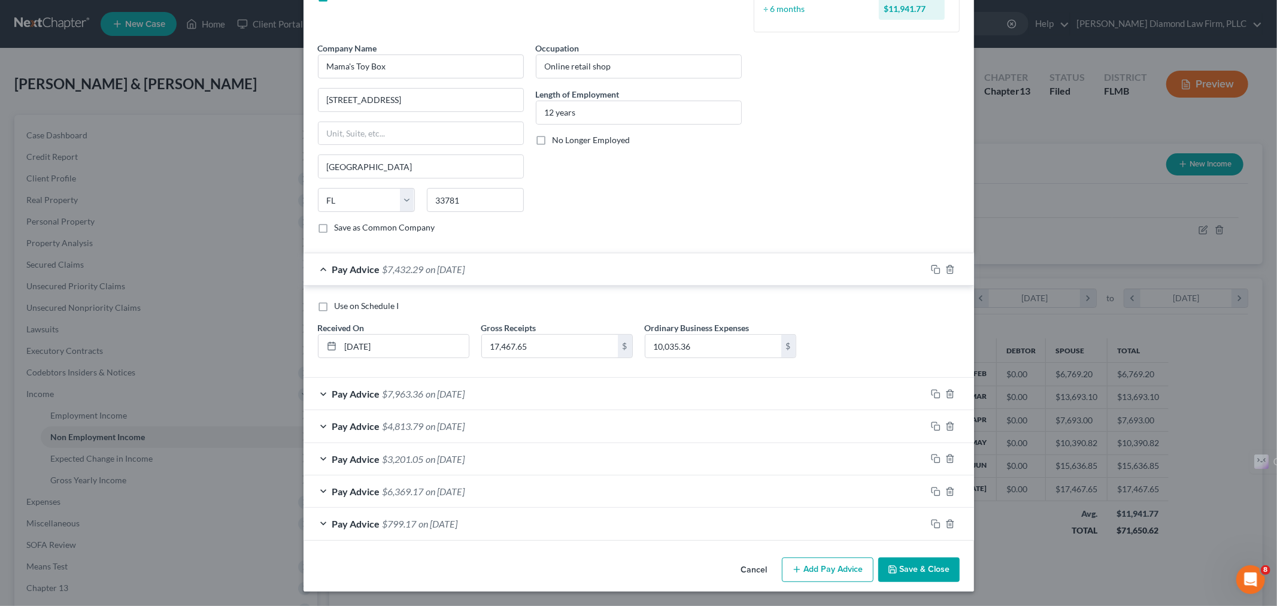
click at [533, 399] on div "Pay Advice $7,963.36 on 06/30/2025" at bounding box center [614, 394] width 622 height 32
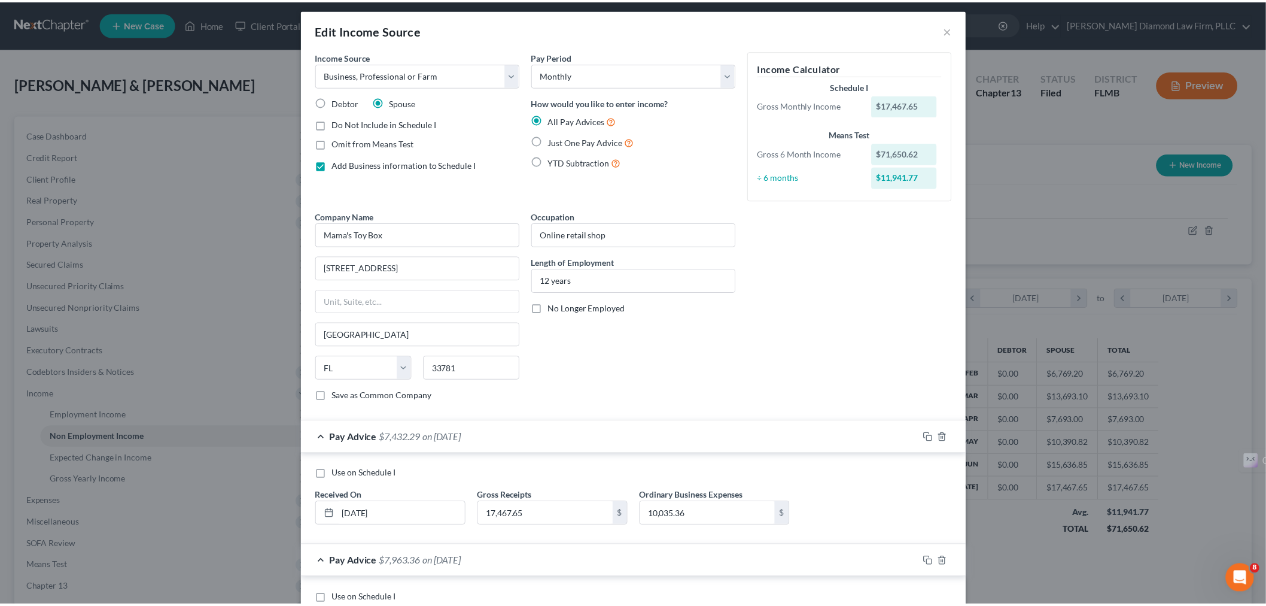
scroll to position [0, 0]
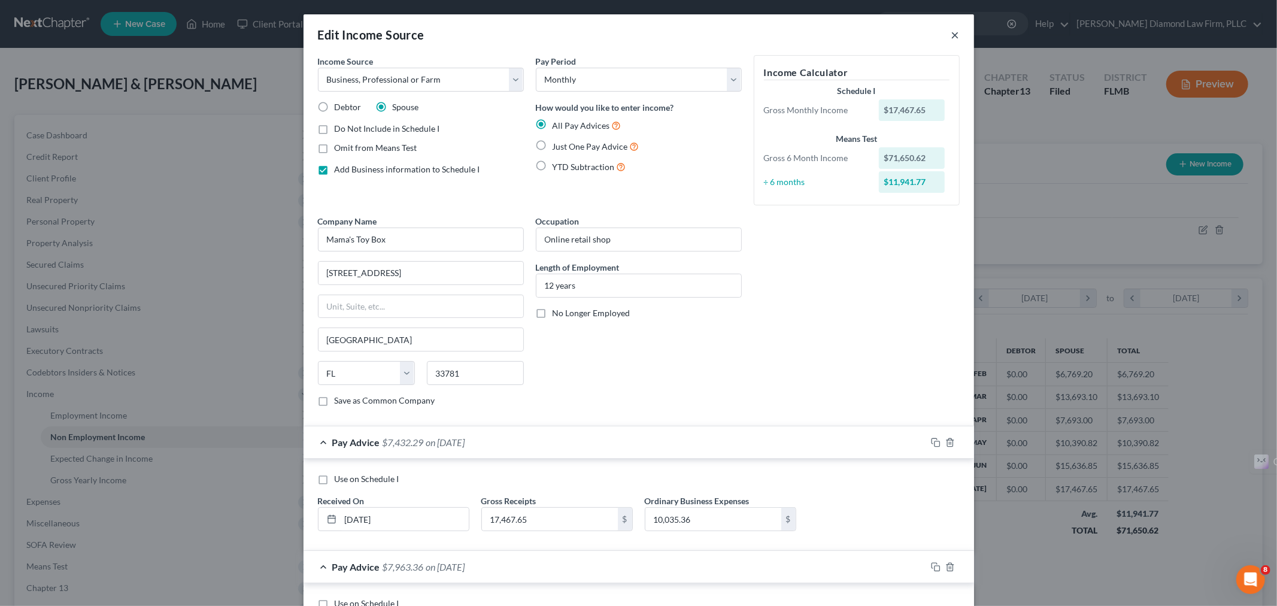
click at [951, 32] on button "×" at bounding box center [955, 35] width 8 height 14
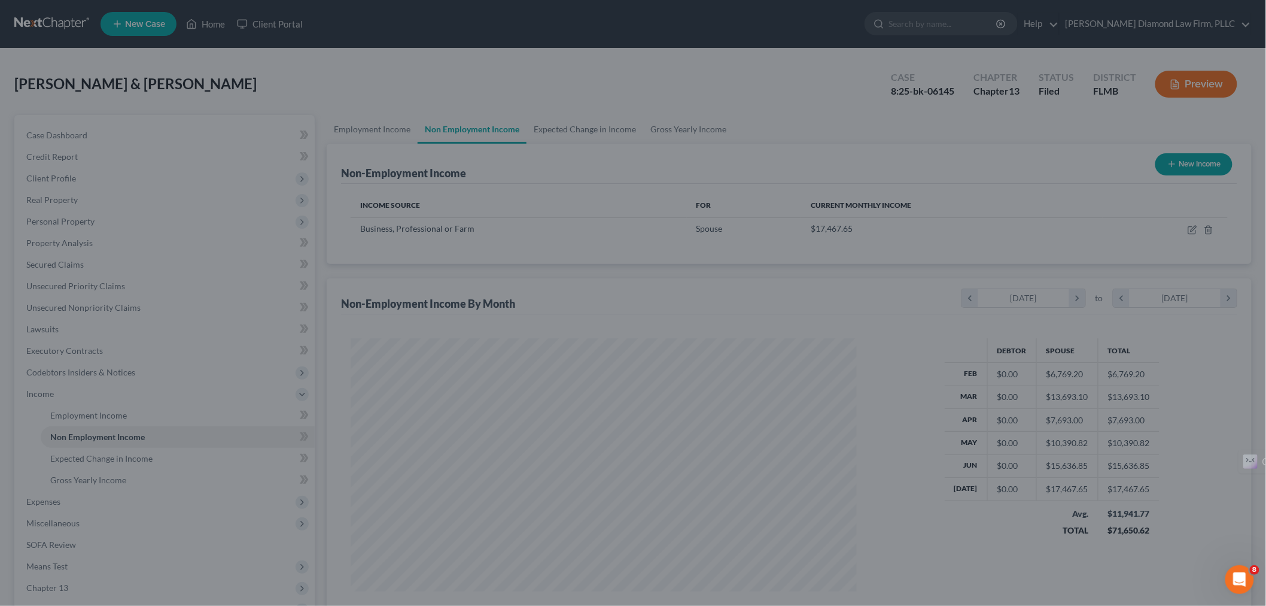
scroll to position [250, 525]
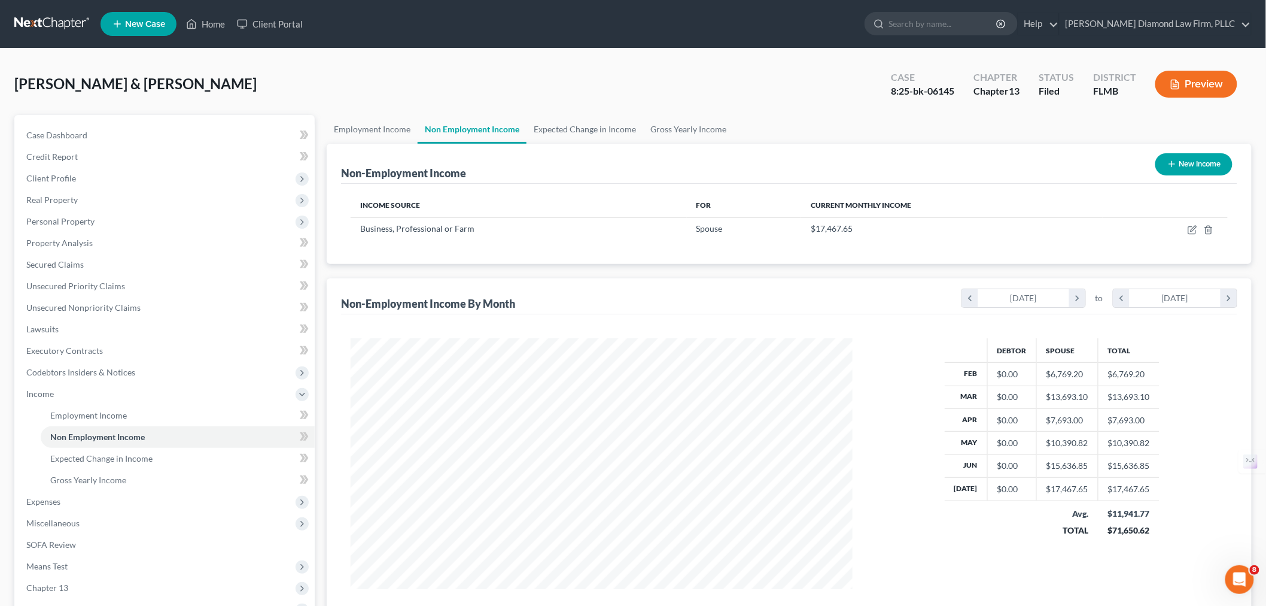
click at [1213, 89] on button "Preview" at bounding box center [1197, 84] width 82 height 27
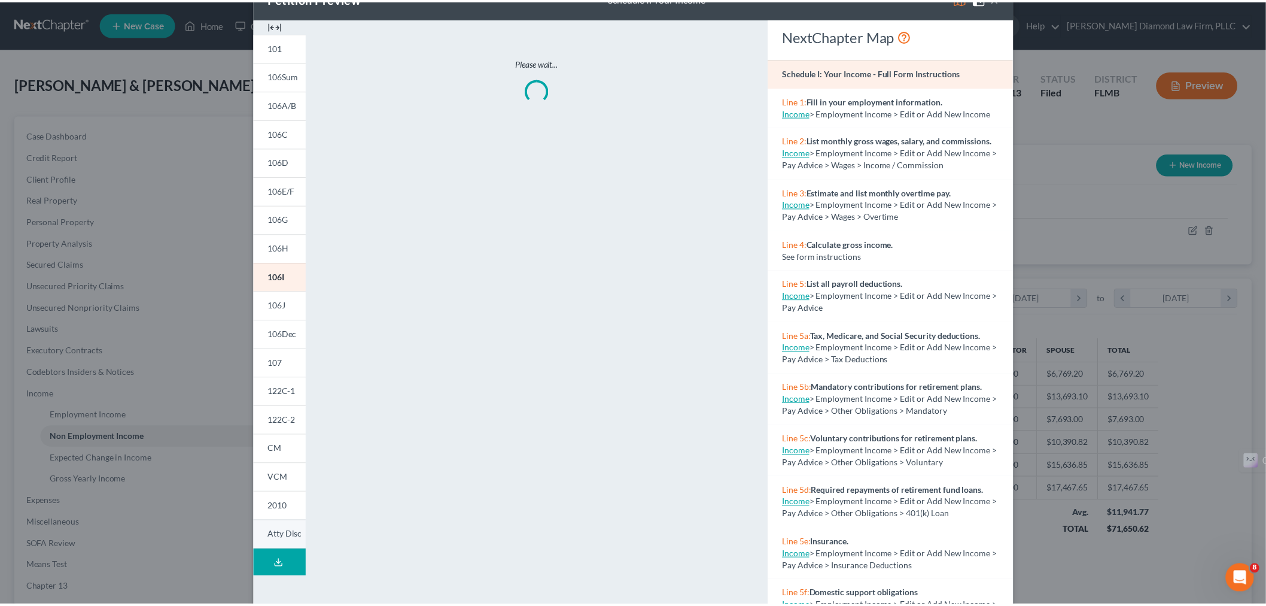
scroll to position [57, 0]
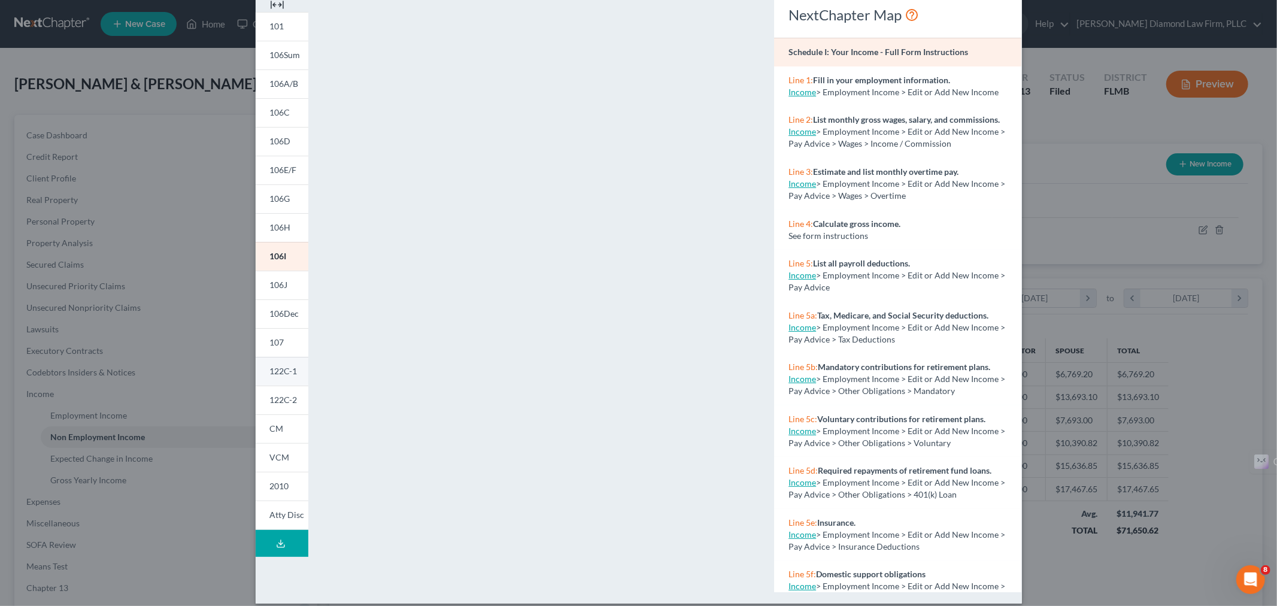
click at [271, 369] on span "122C-1" at bounding box center [284, 371] width 28 height 10
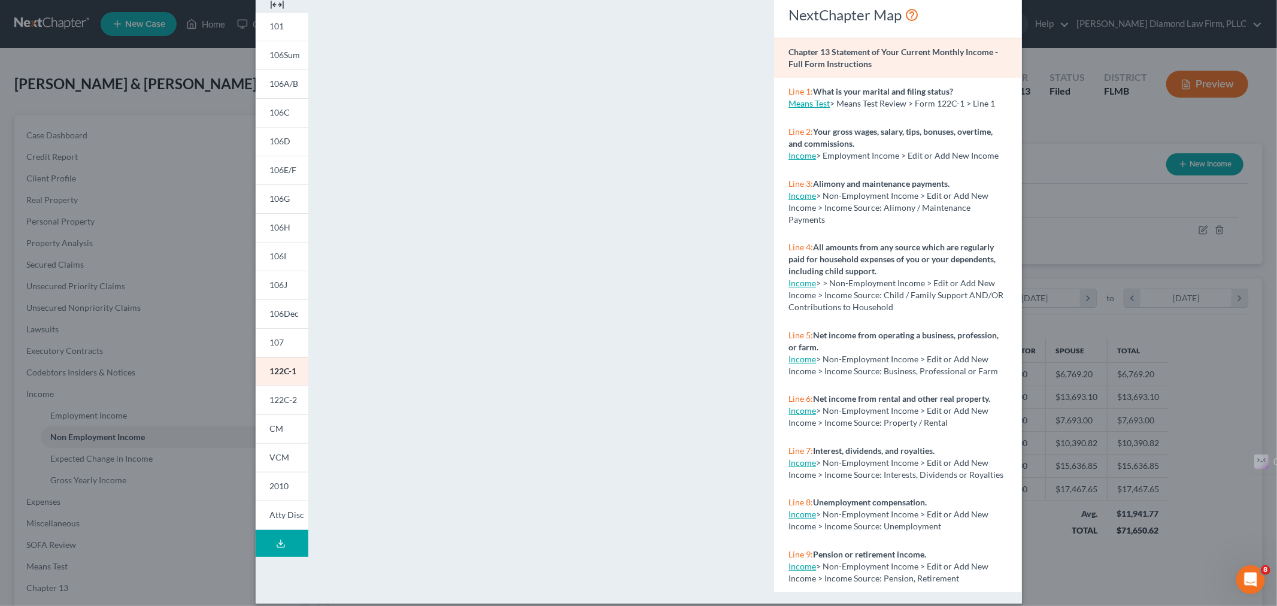
click at [1105, 282] on div "Petition Preview Chapter 13 Statement of Your Current Monthly Income × 101 106S…" at bounding box center [638, 303] width 1277 height 606
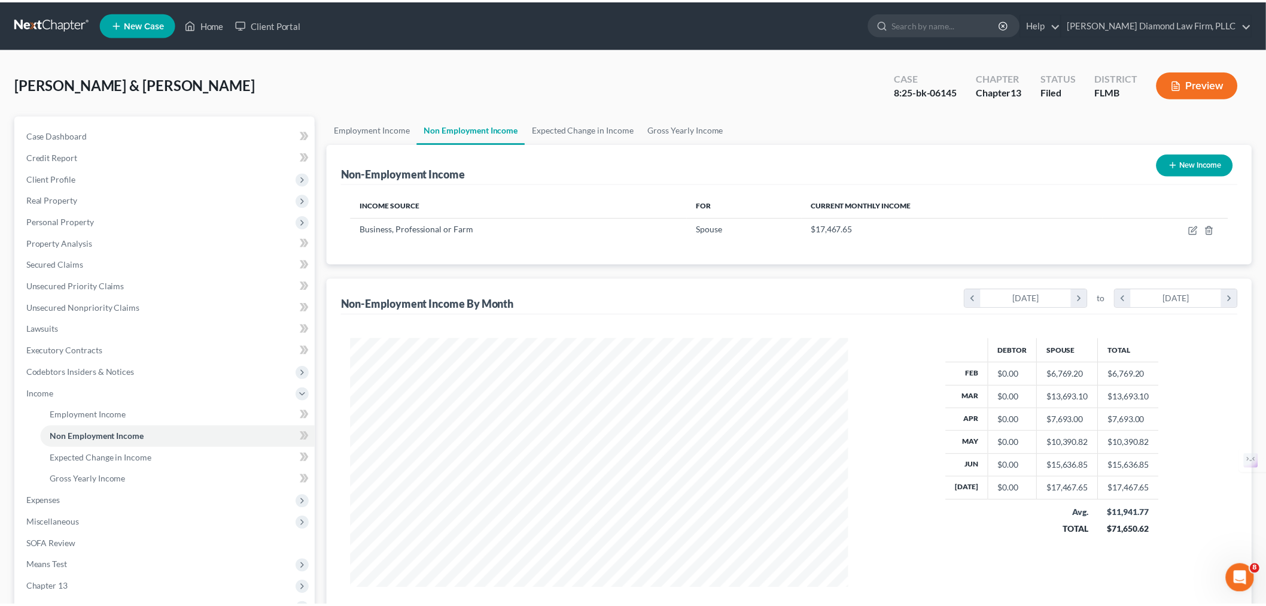
scroll to position [598243, 597967]
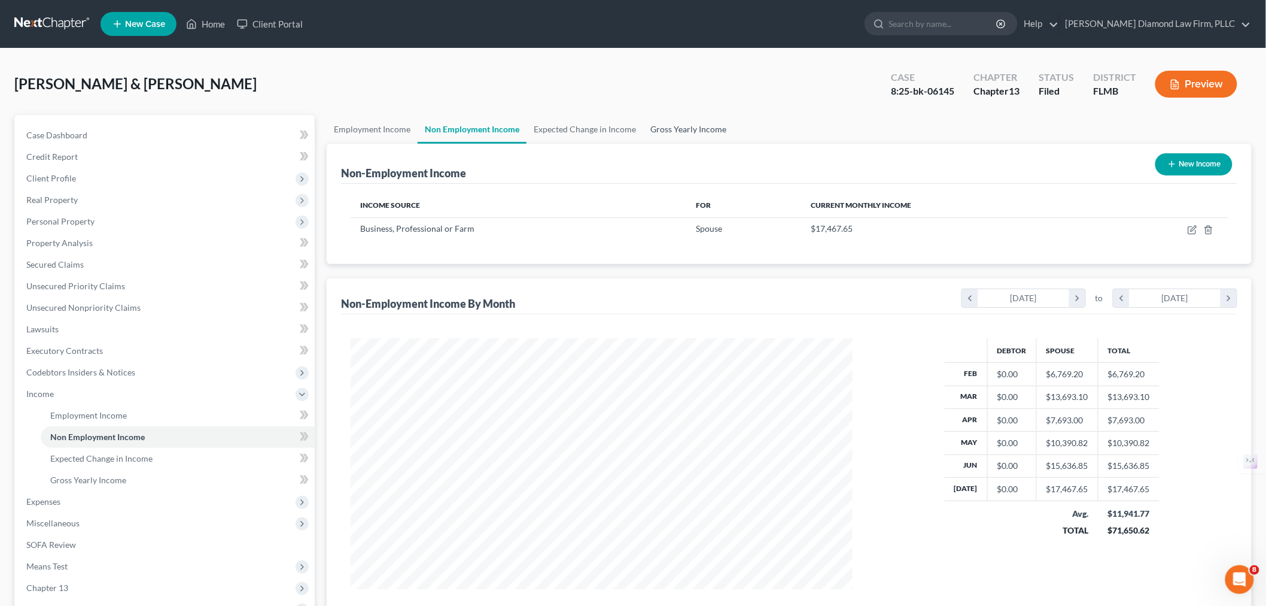
click at [656, 117] on link "Gross Yearly Income" at bounding box center [688, 129] width 90 height 29
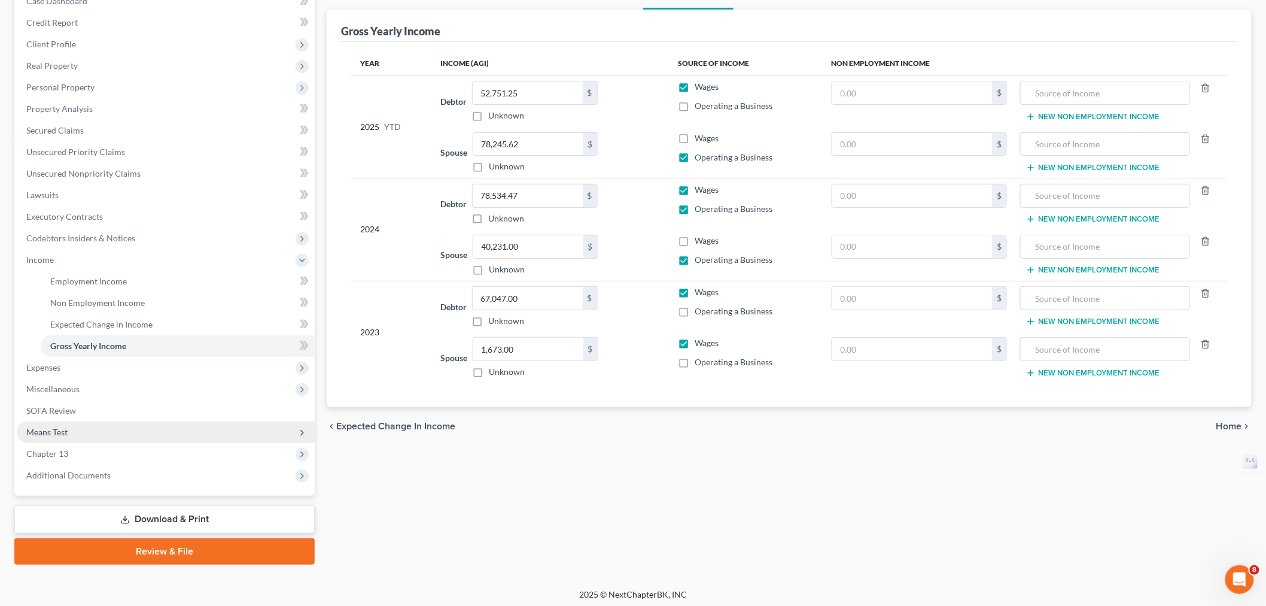
scroll to position [136, 0]
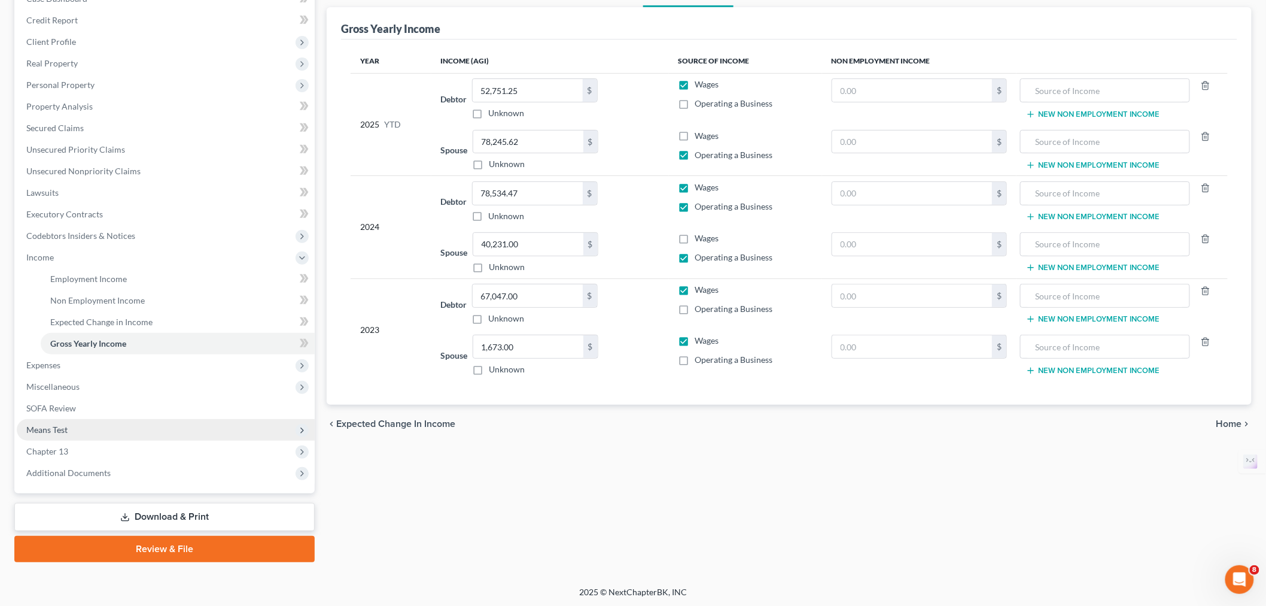
click at [91, 431] on span "Means Test" at bounding box center [166, 430] width 298 height 22
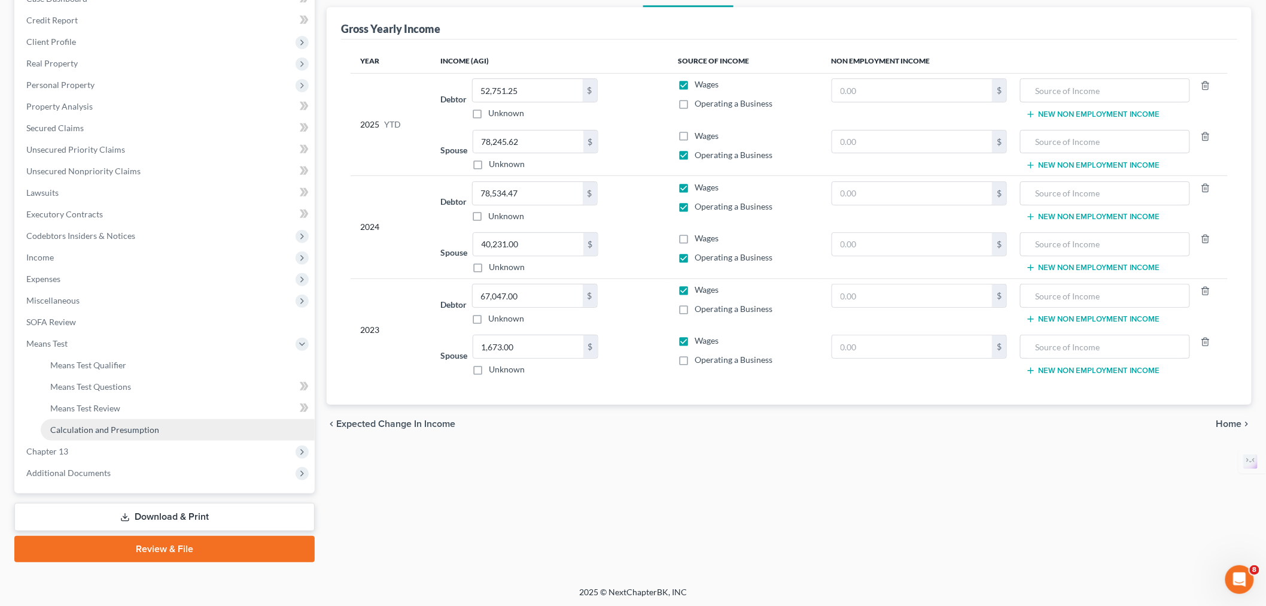
click at [130, 425] on span "Calculation and Presumption" at bounding box center [104, 429] width 109 height 10
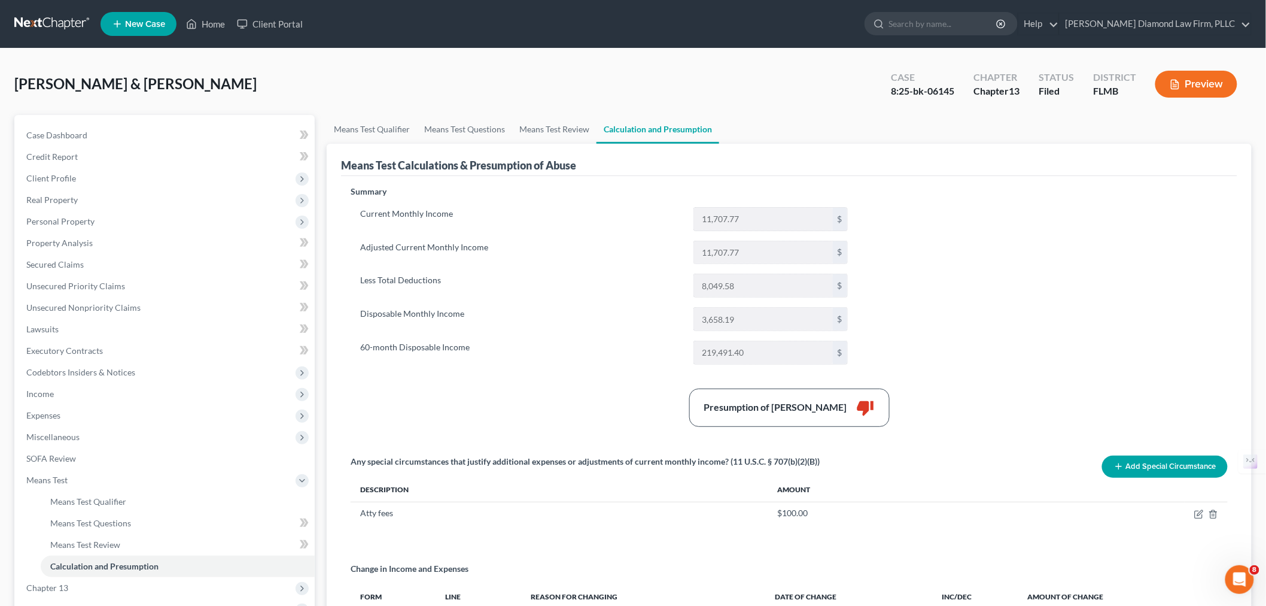
drag, startPoint x: 959, startPoint y: 336, endPoint x: 894, endPoint y: 142, distance: 203.8
click at [894, 144] on div "Means Test Calculations & Presumption of Abuse" at bounding box center [789, 160] width 897 height 32
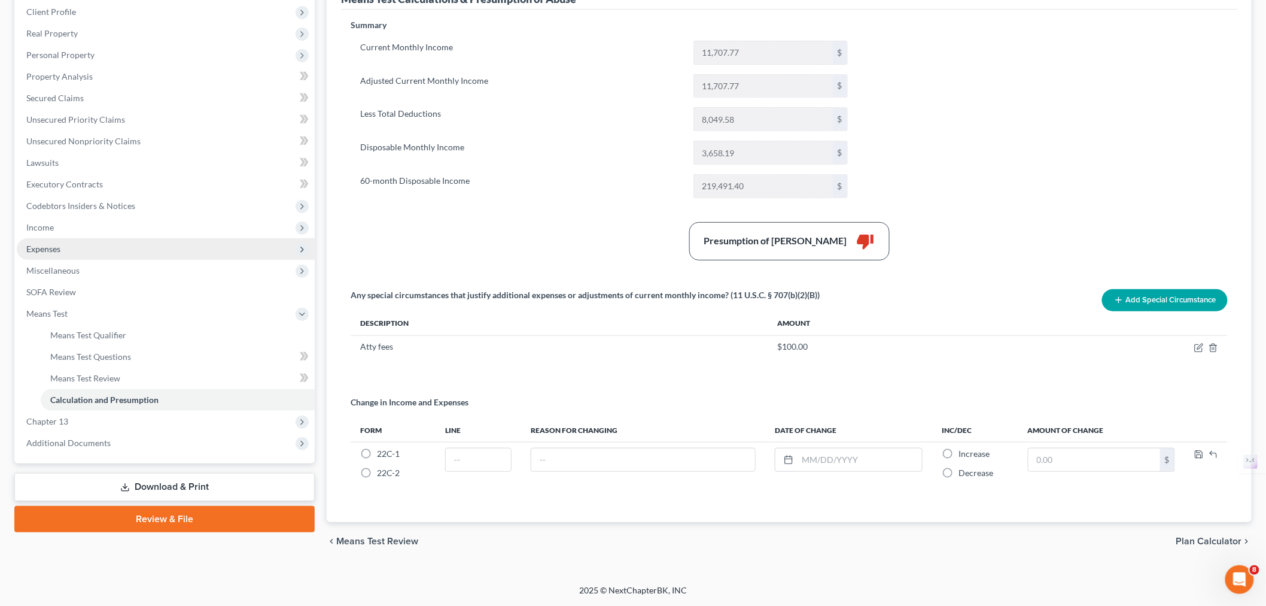
click at [74, 251] on span "Expenses" at bounding box center [166, 249] width 298 height 22
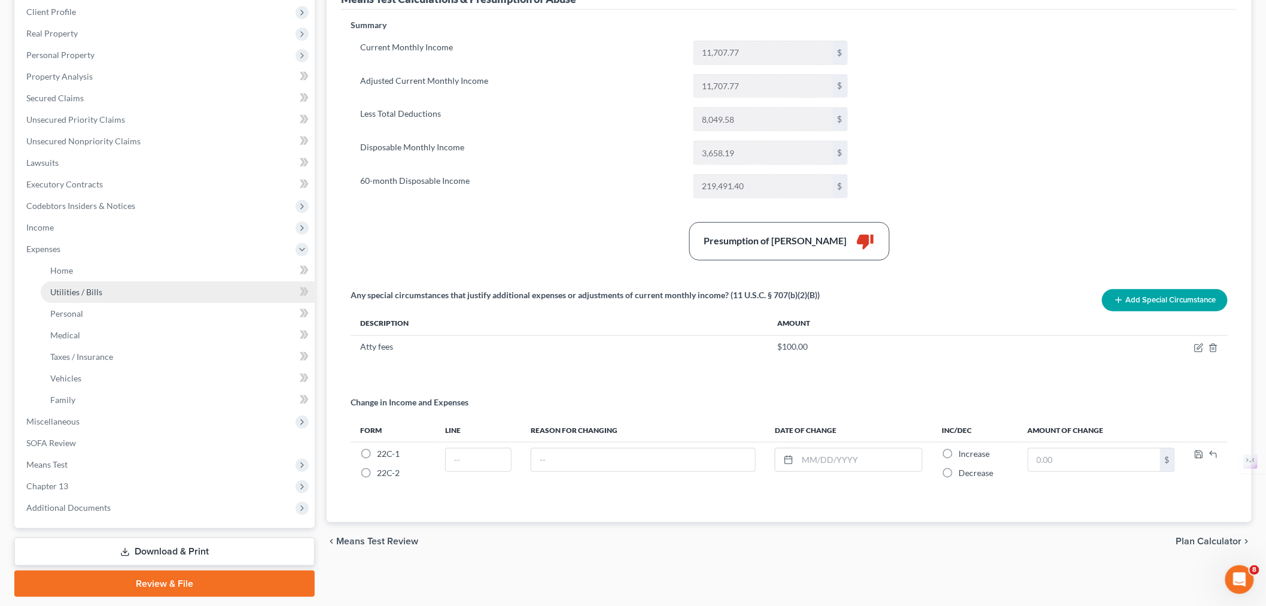
click at [80, 281] on link "Utilities / Bills" at bounding box center [178, 292] width 274 height 22
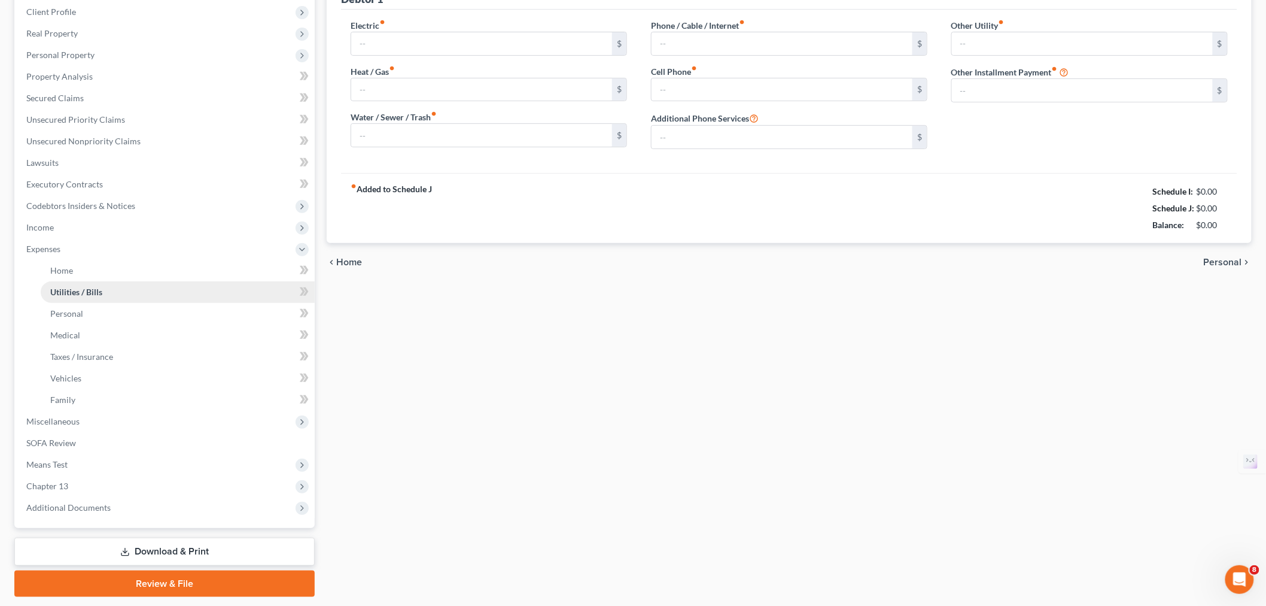
type input "250.00"
type input "0.00"
type input "125.00"
type input "100.00"
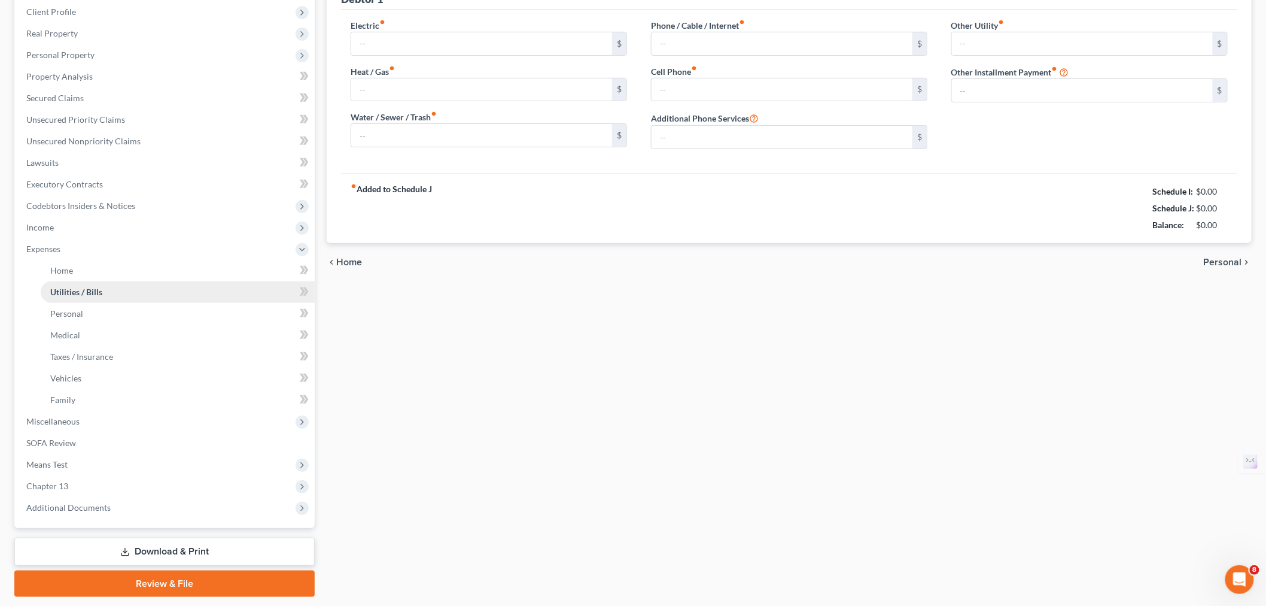
type input "0.00"
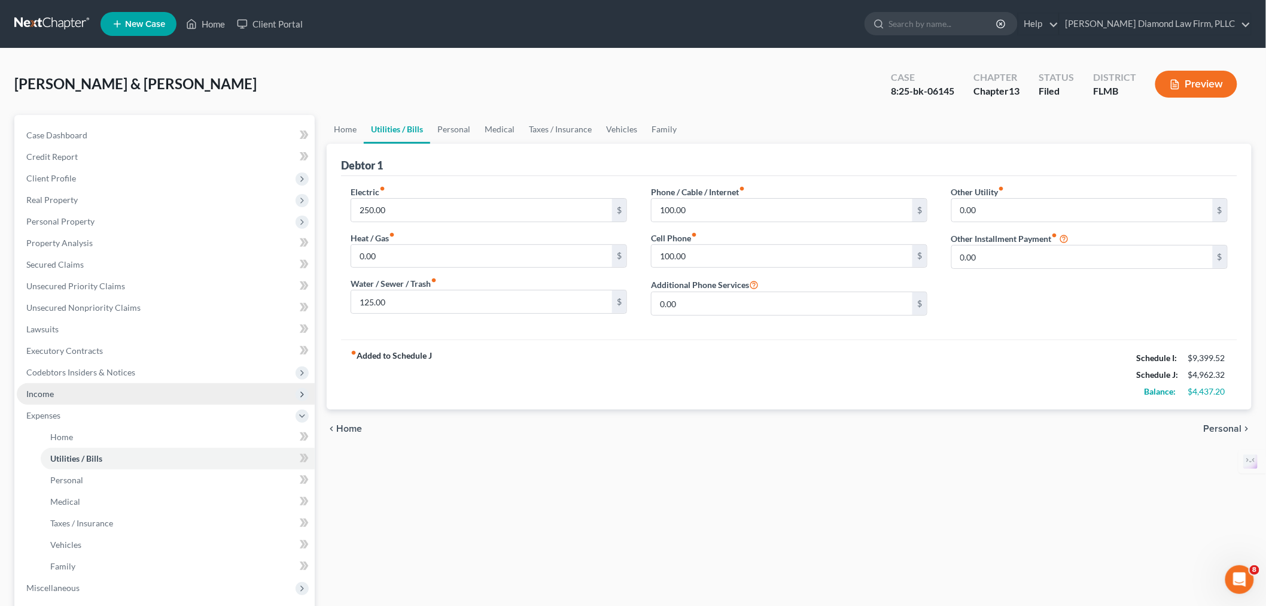
click at [81, 396] on span "Income" at bounding box center [166, 394] width 298 height 22
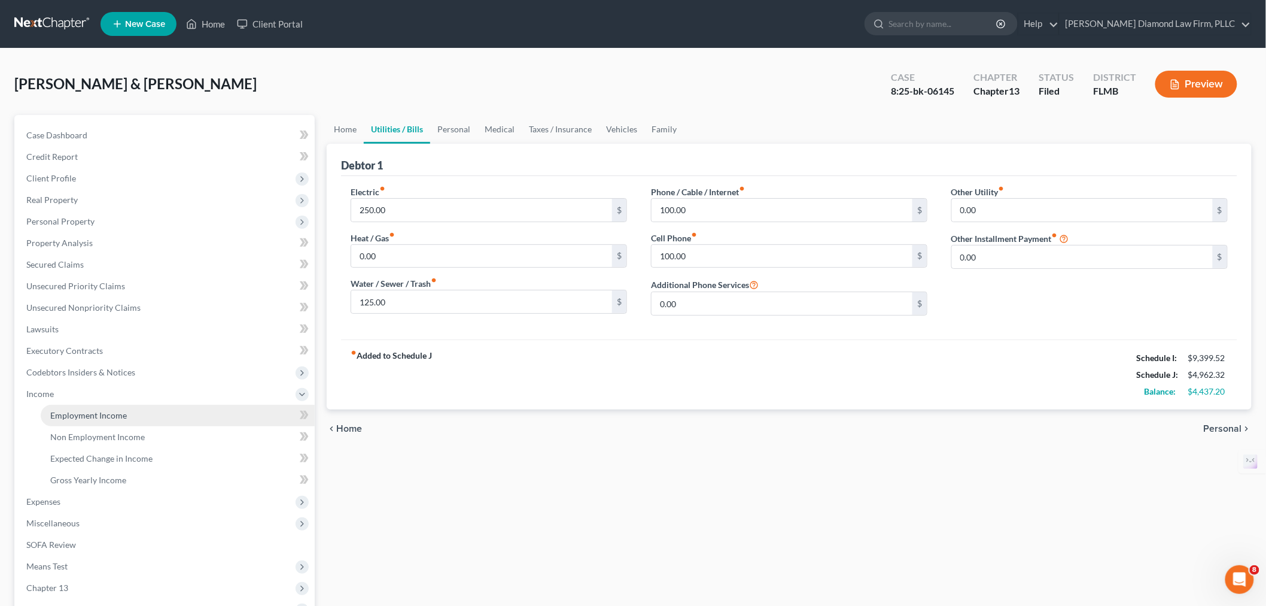
click at [108, 419] on span "Employment Income" at bounding box center [88, 415] width 77 height 10
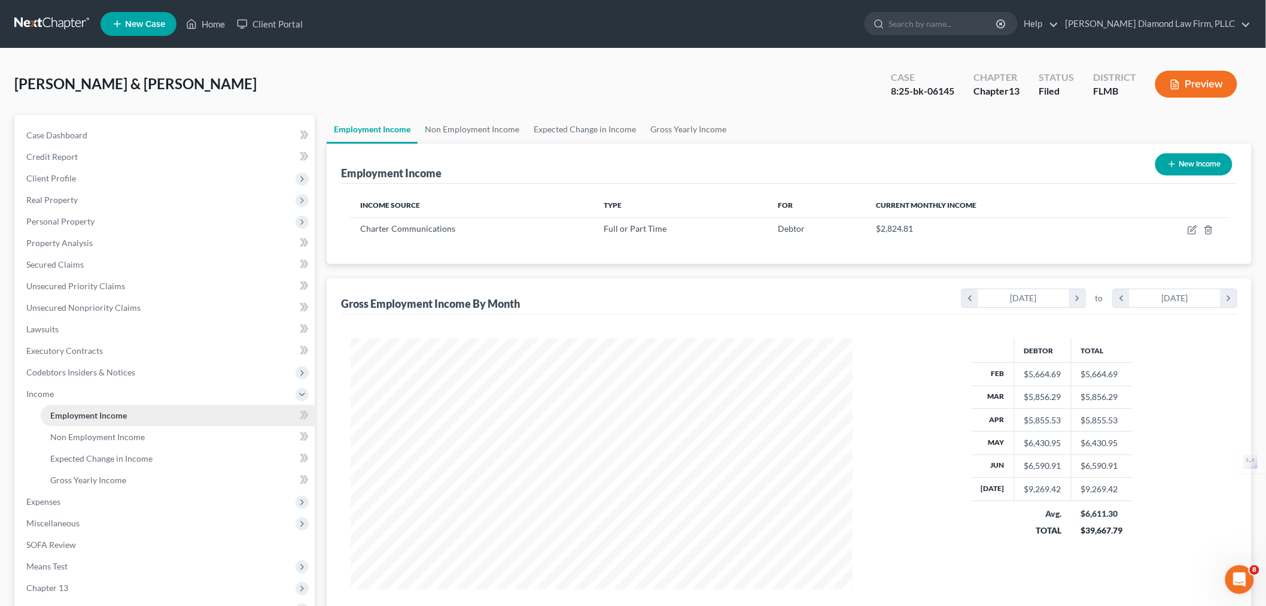
scroll to position [250, 525]
click at [485, 129] on link "Non Employment Income" at bounding box center [472, 129] width 109 height 29
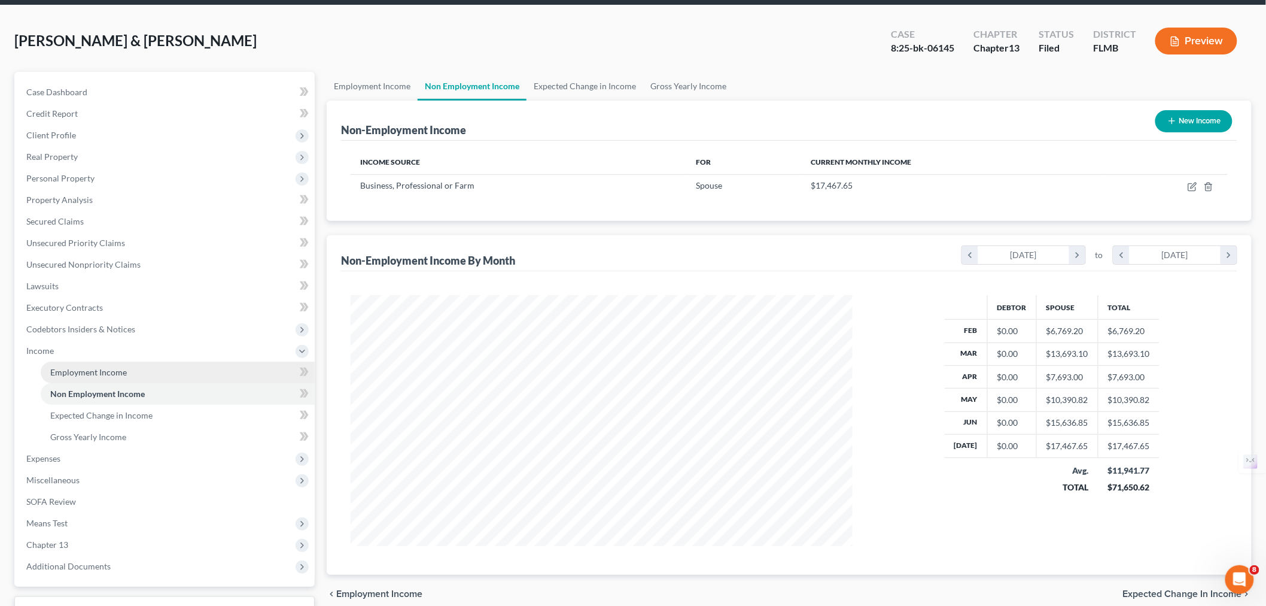
scroll to position [66, 0]
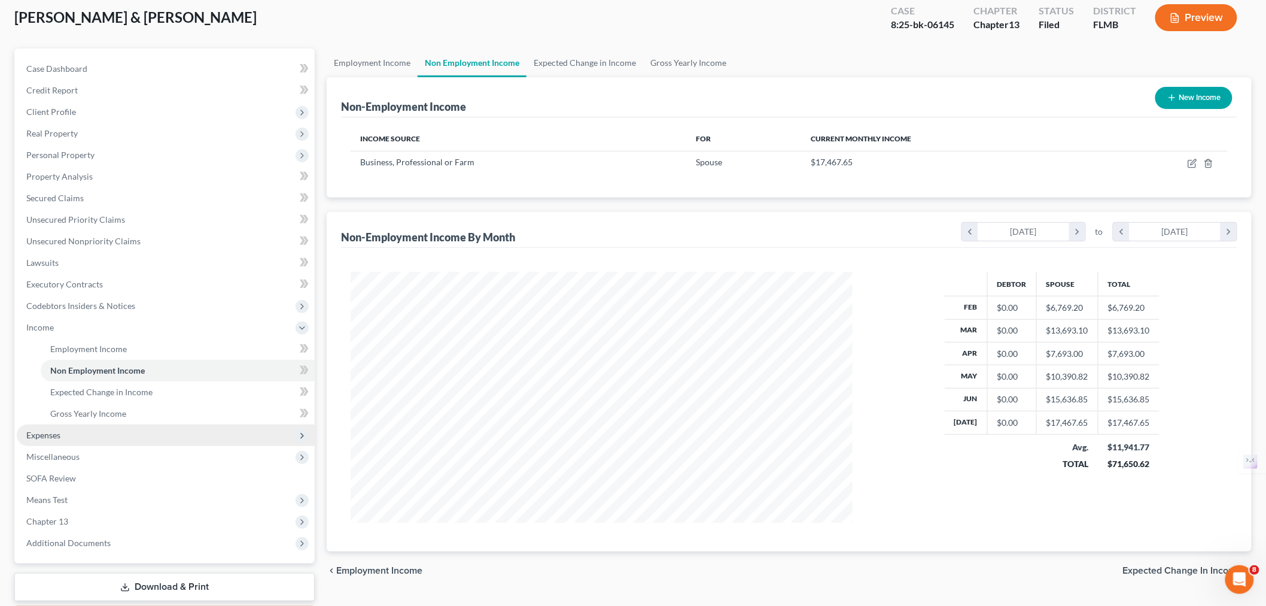
click at [69, 433] on span "Expenses" at bounding box center [166, 435] width 298 height 22
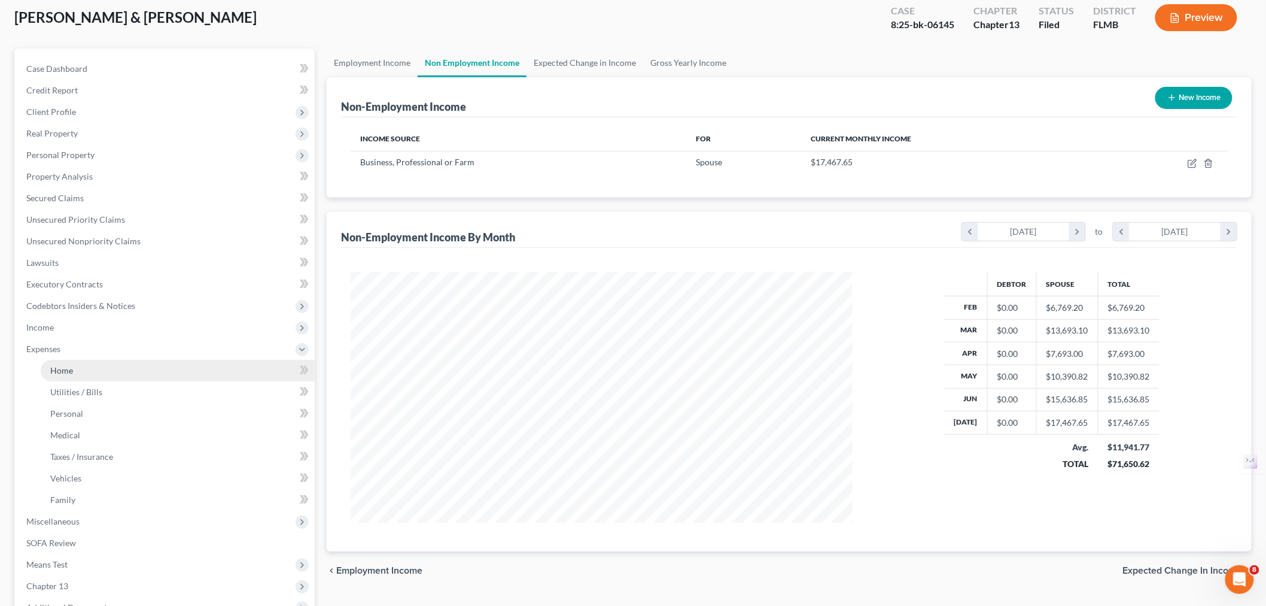
click at [83, 373] on link "Home" at bounding box center [178, 371] width 274 height 22
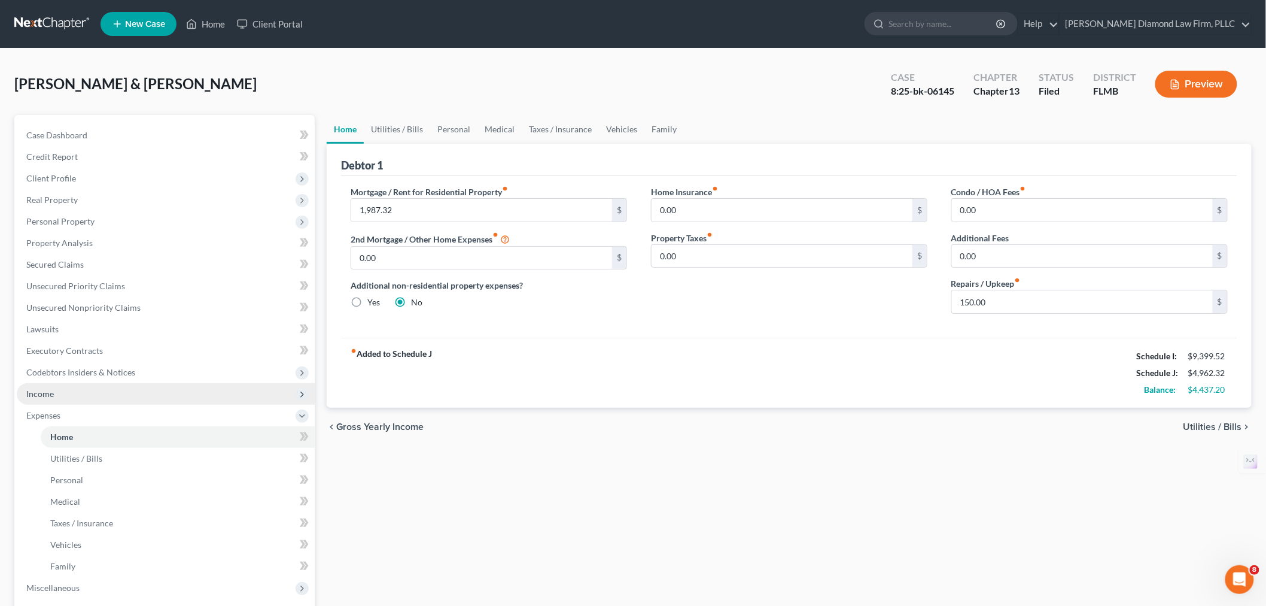
click at [68, 390] on span "Income" at bounding box center [166, 394] width 298 height 22
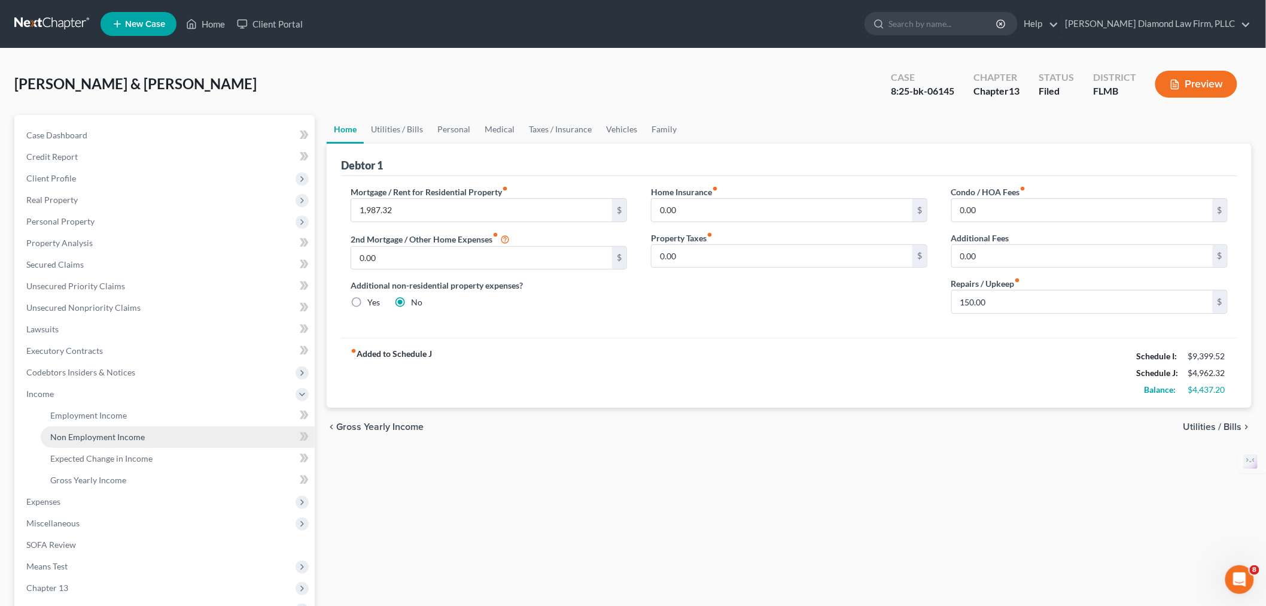
click at [102, 428] on link "Non Employment Income" at bounding box center [178, 437] width 274 height 22
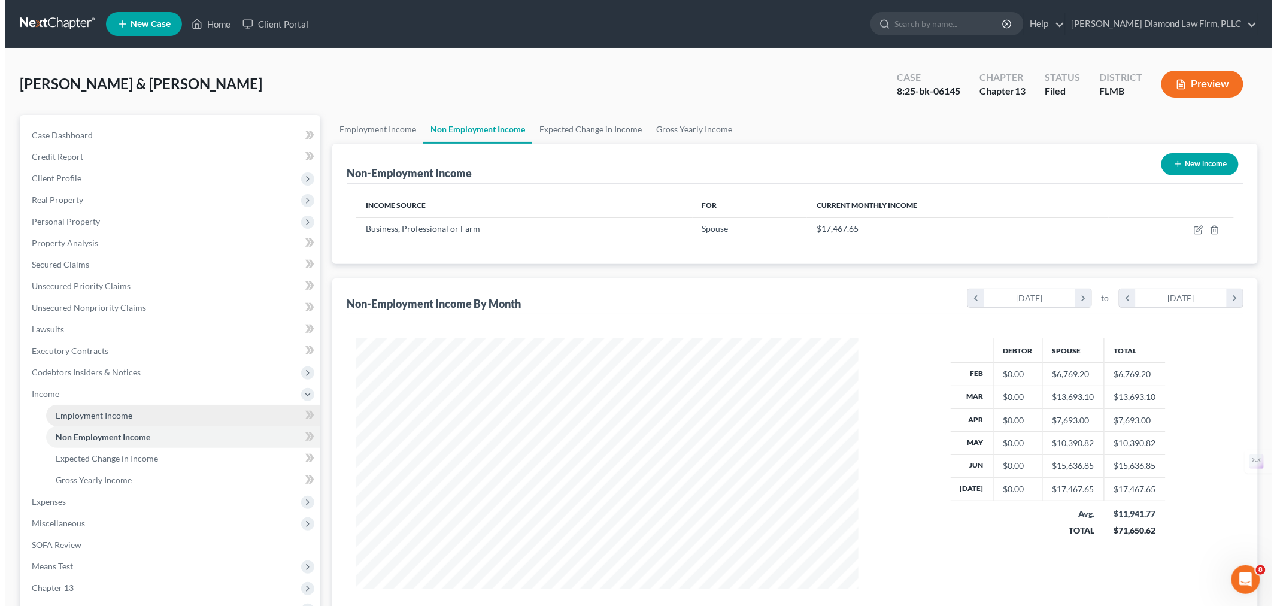
scroll to position [250, 525]
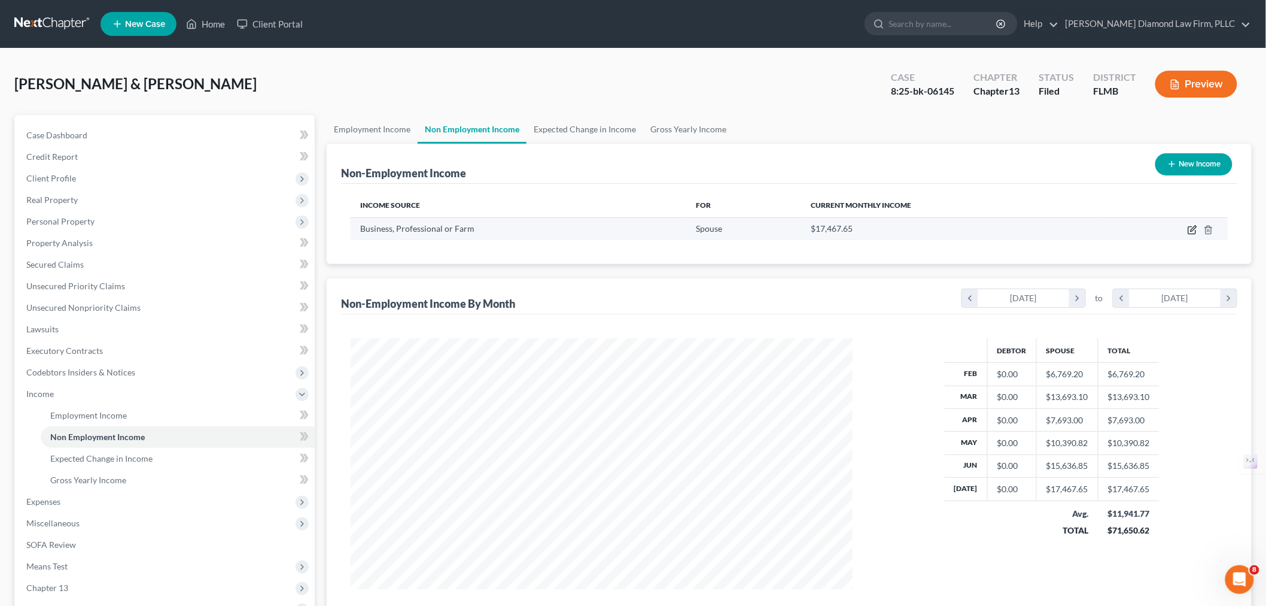
click at [1192, 229] on icon "button" at bounding box center [1193, 228] width 5 height 5
select select "10"
select select "0"
select select "9"
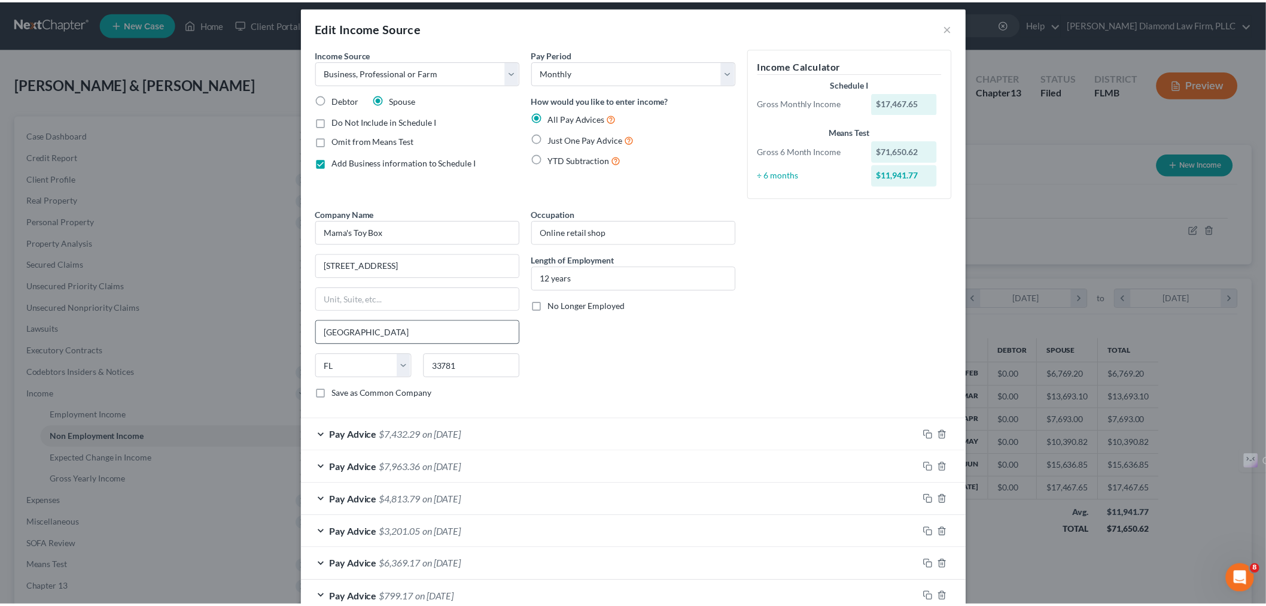
scroll to position [0, 0]
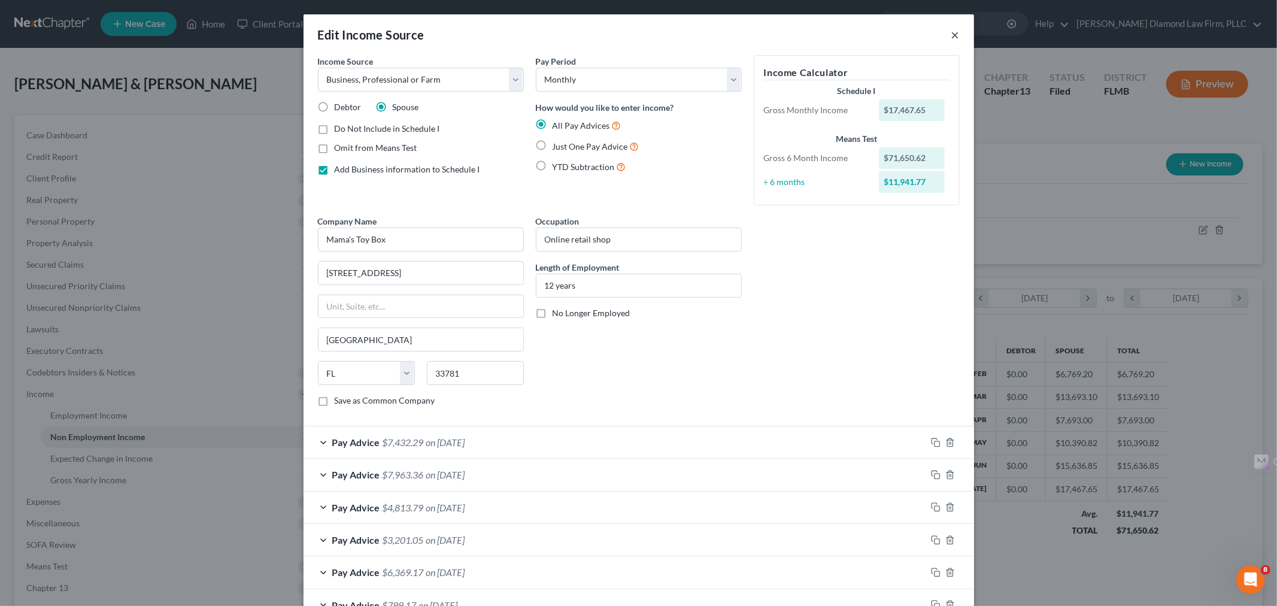
click at [951, 34] on button "×" at bounding box center [955, 35] width 8 height 14
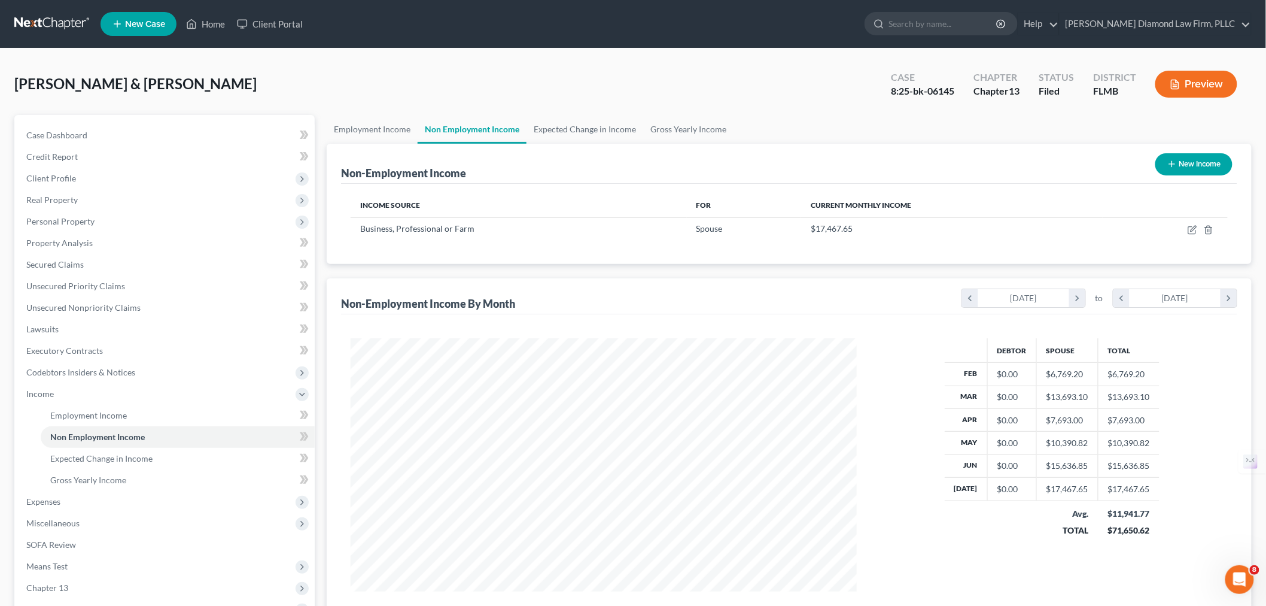
scroll to position [598243, 597967]
click at [391, 136] on link "Employment Income" at bounding box center [372, 129] width 91 height 29
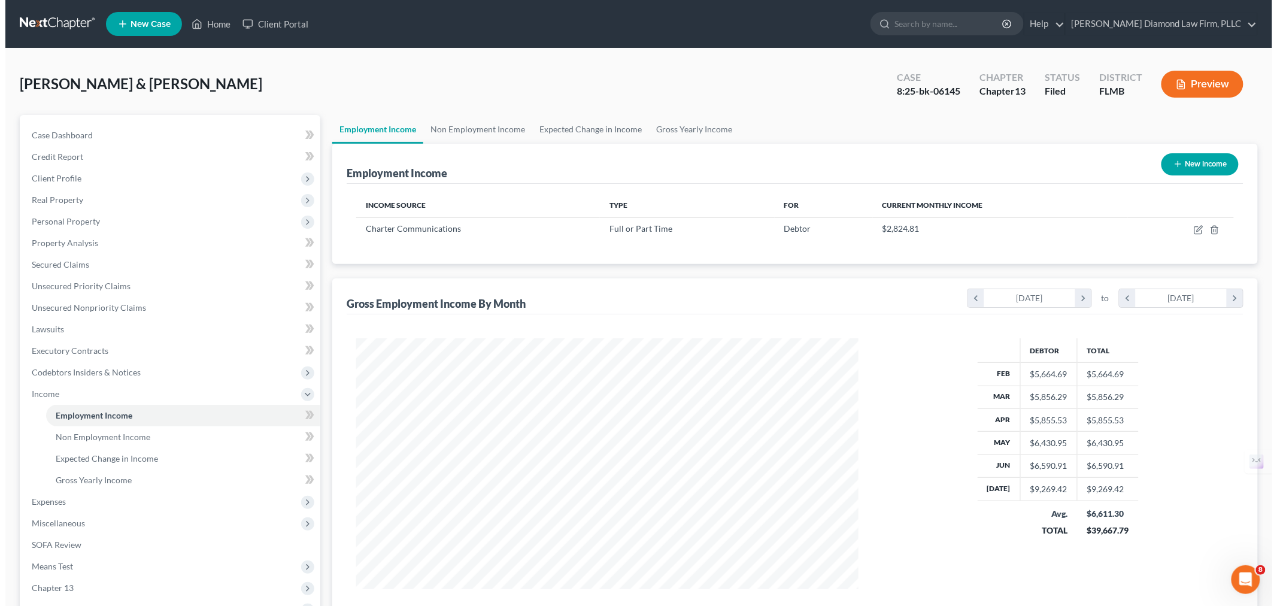
scroll to position [250, 525]
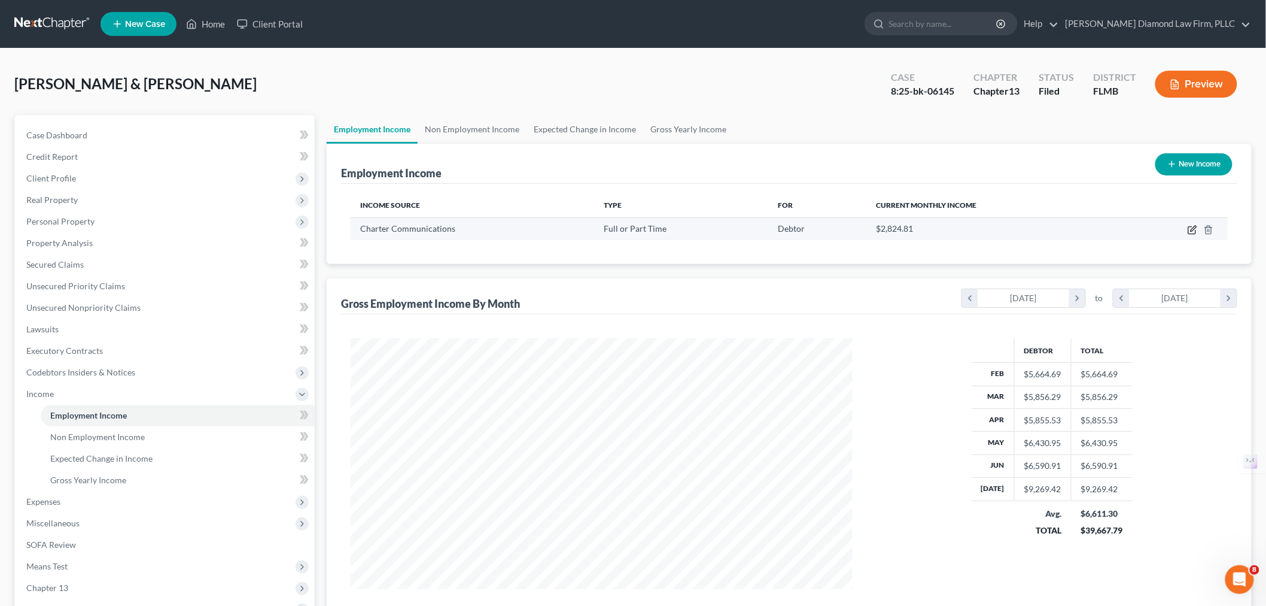
click at [1193, 225] on icon "button" at bounding box center [1193, 230] width 10 height 10
select select "0"
select select "9"
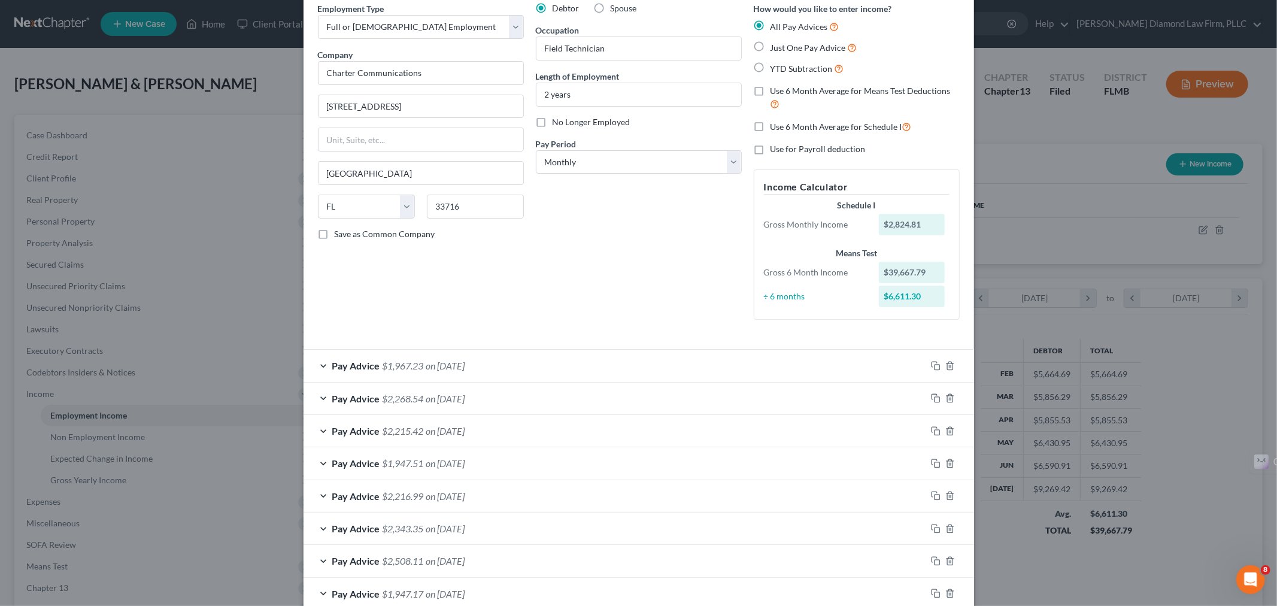
scroll to position [52, 0]
click at [727, 165] on select "Select Monthly Twice Monthly Every Other Week Weekly" at bounding box center [639, 163] width 206 height 24
select select "2"
click at [536, 151] on select "Select Monthly Twice Monthly Every Other Week Weekly" at bounding box center [639, 163] width 206 height 24
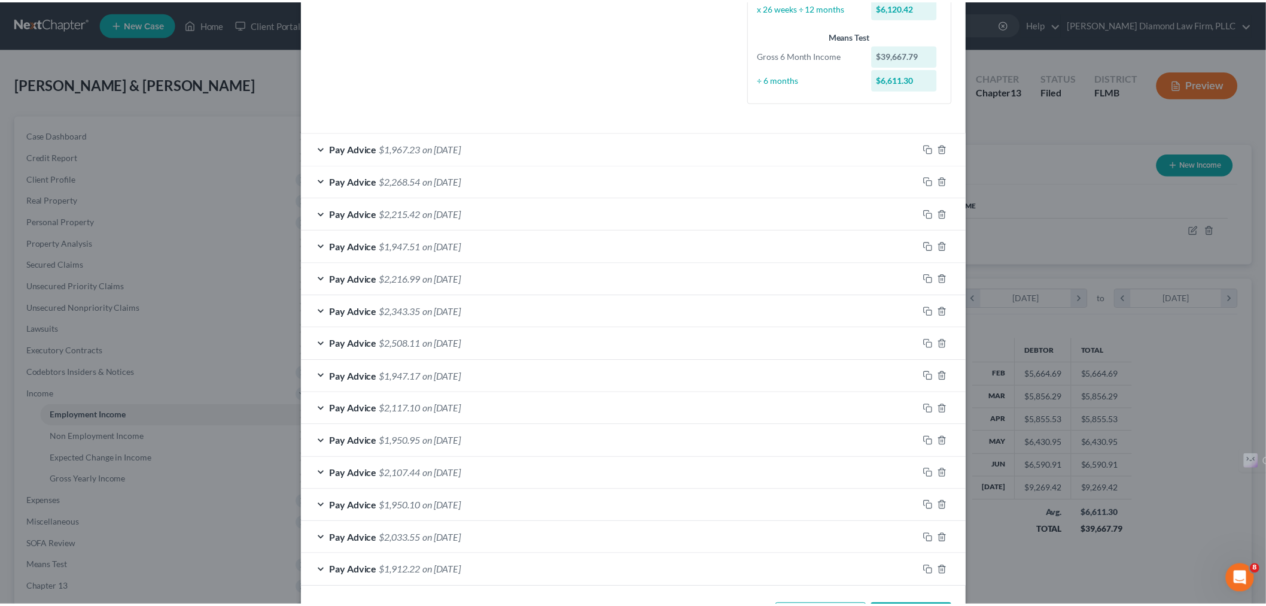
scroll to position [344, 0]
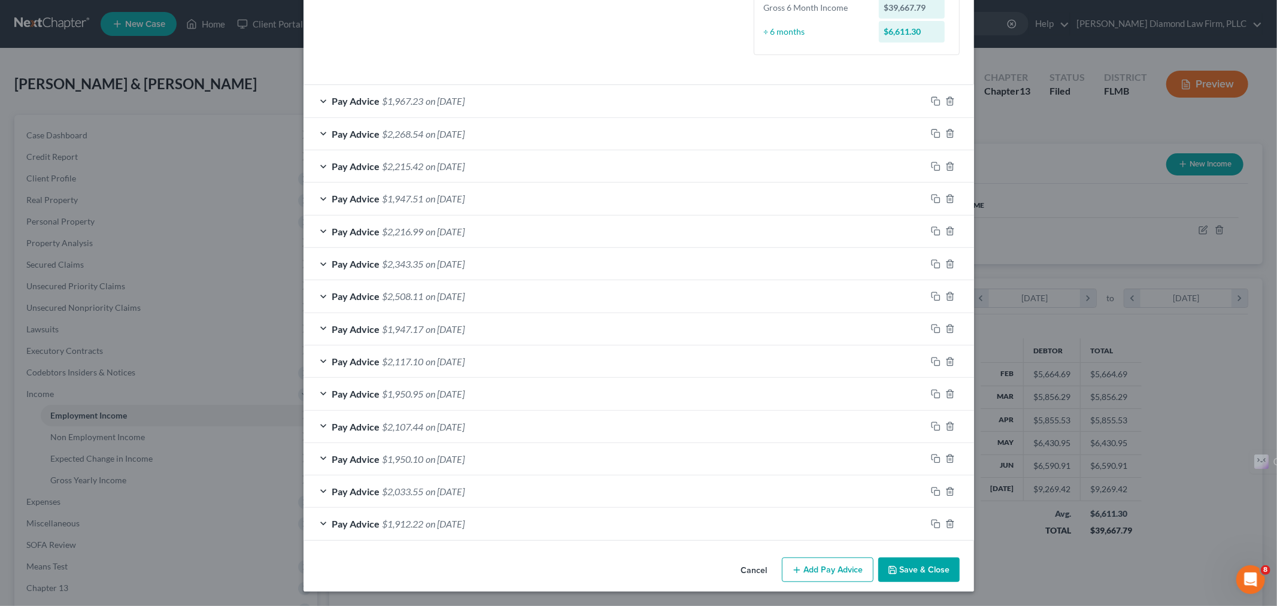
click at [913, 570] on button "Save & Close" at bounding box center [918, 569] width 81 height 25
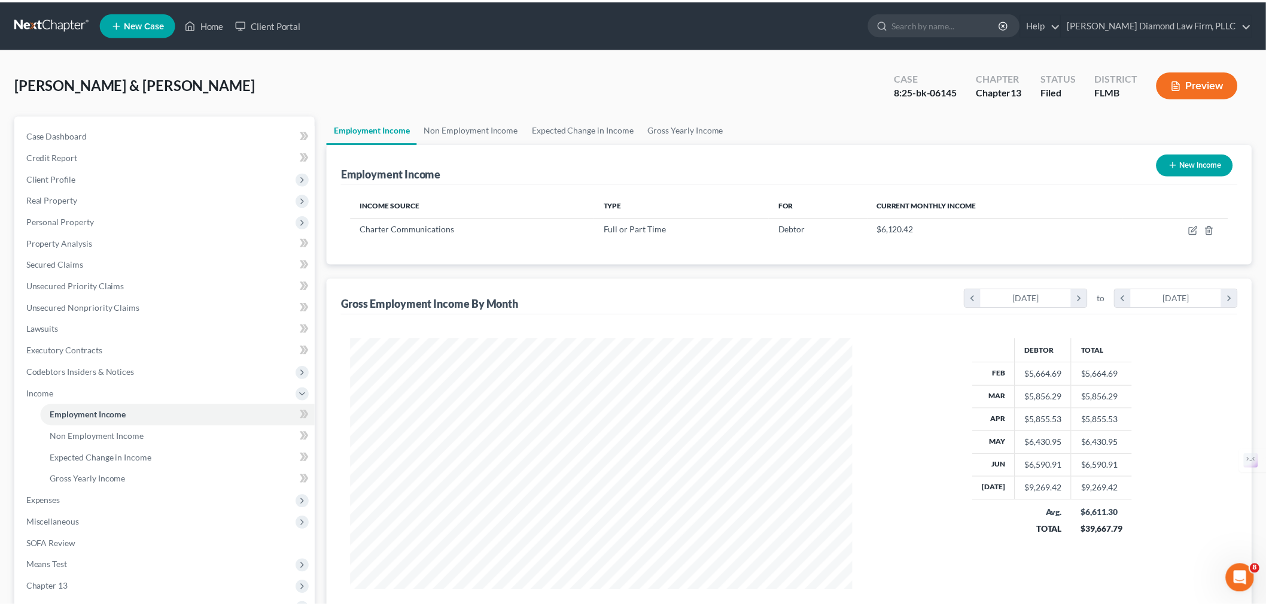
scroll to position [598243, 597967]
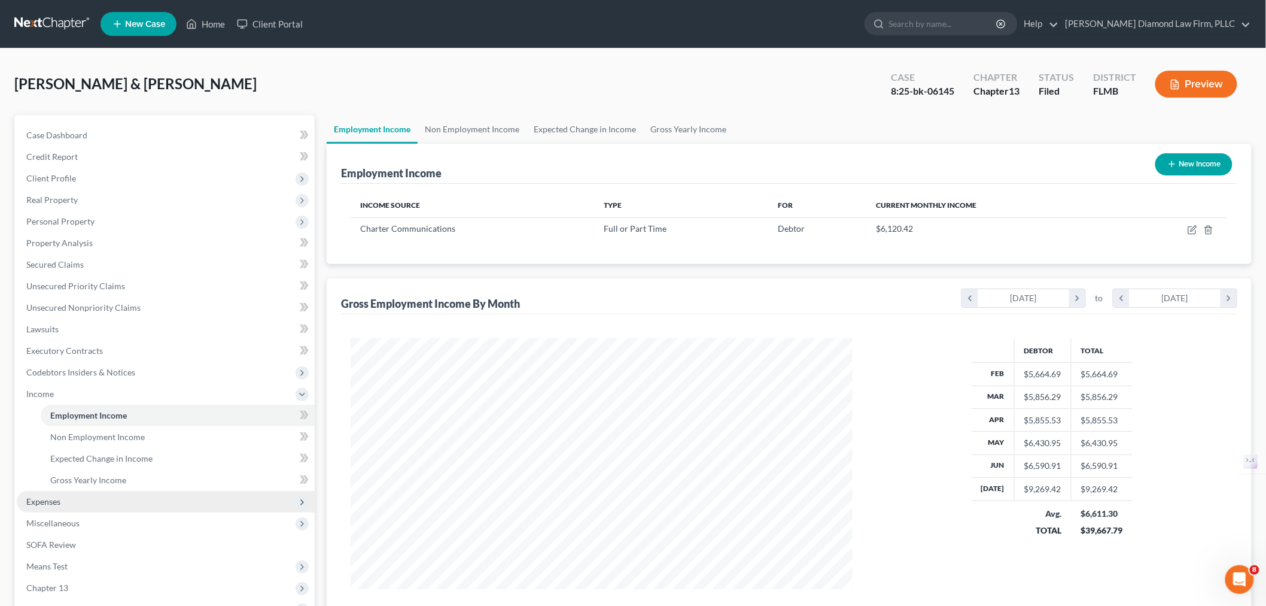
click at [90, 501] on span "Expenses" at bounding box center [166, 502] width 298 height 22
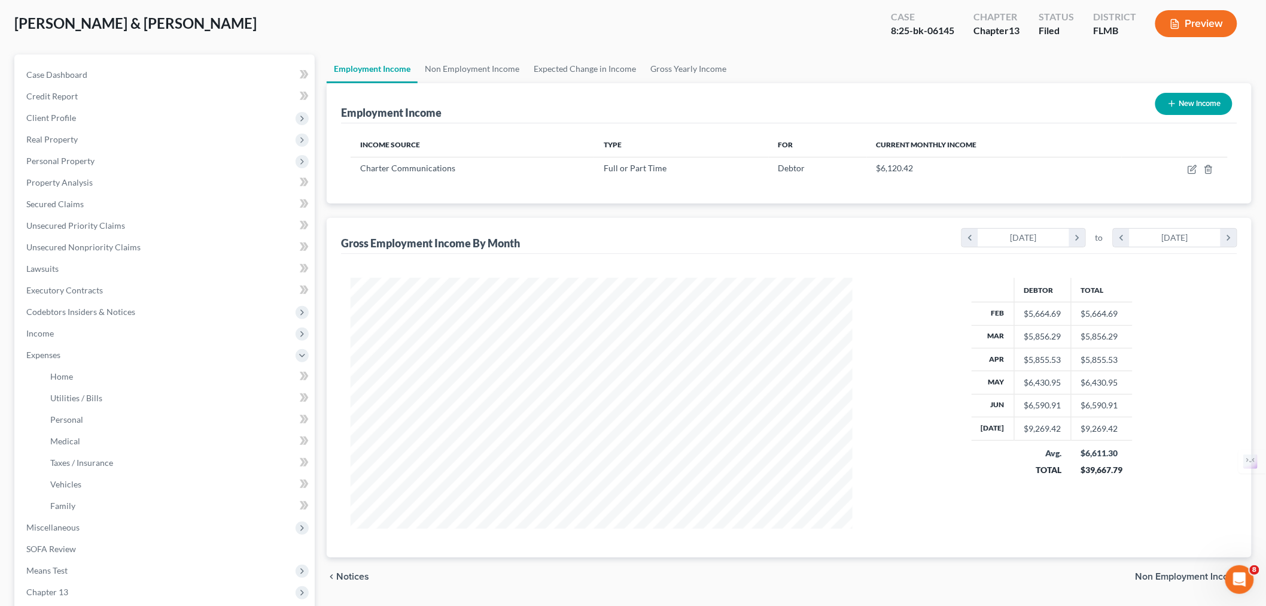
scroll to position [133, 0]
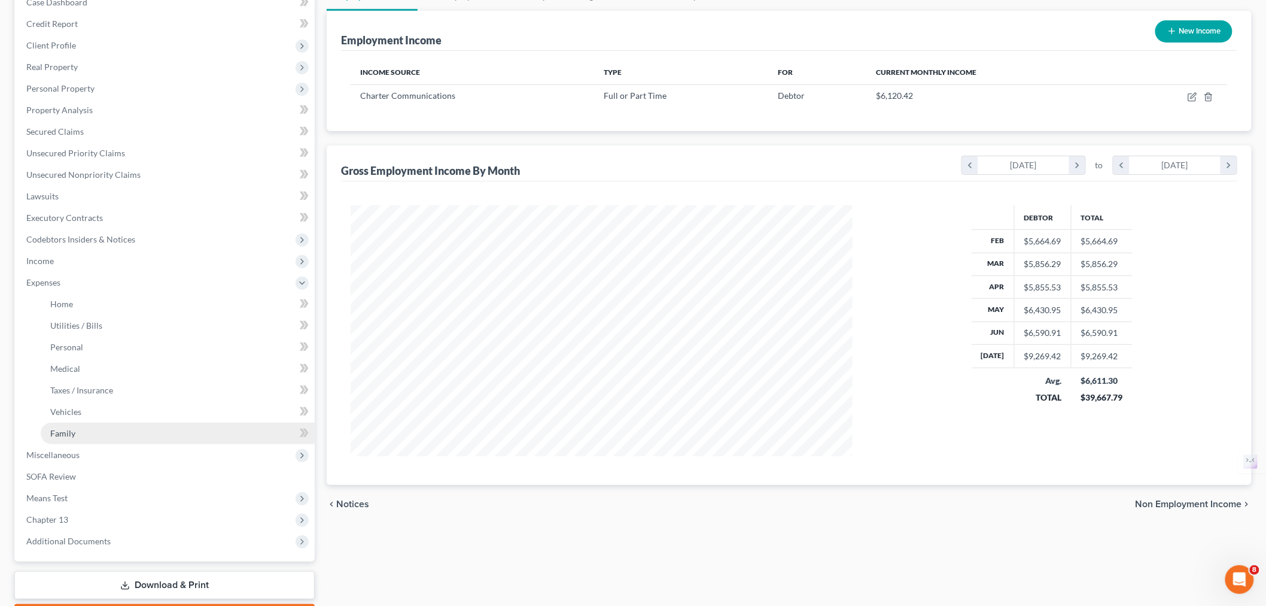
click at [93, 435] on link "Family" at bounding box center [178, 434] width 274 height 22
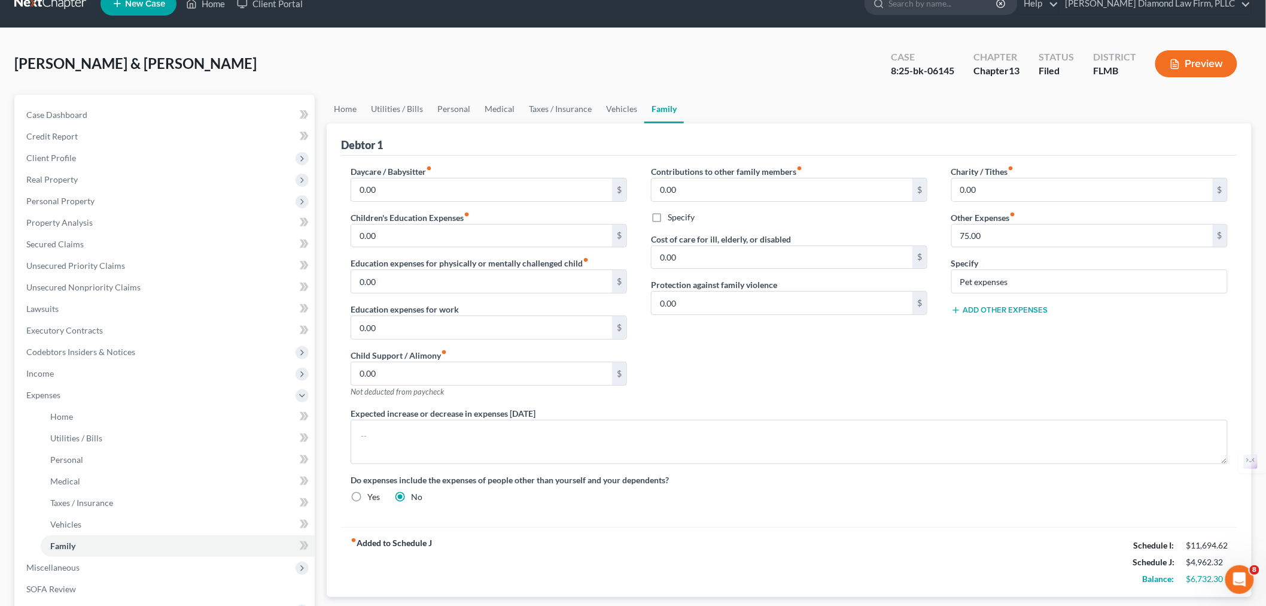
scroll to position [2, 0]
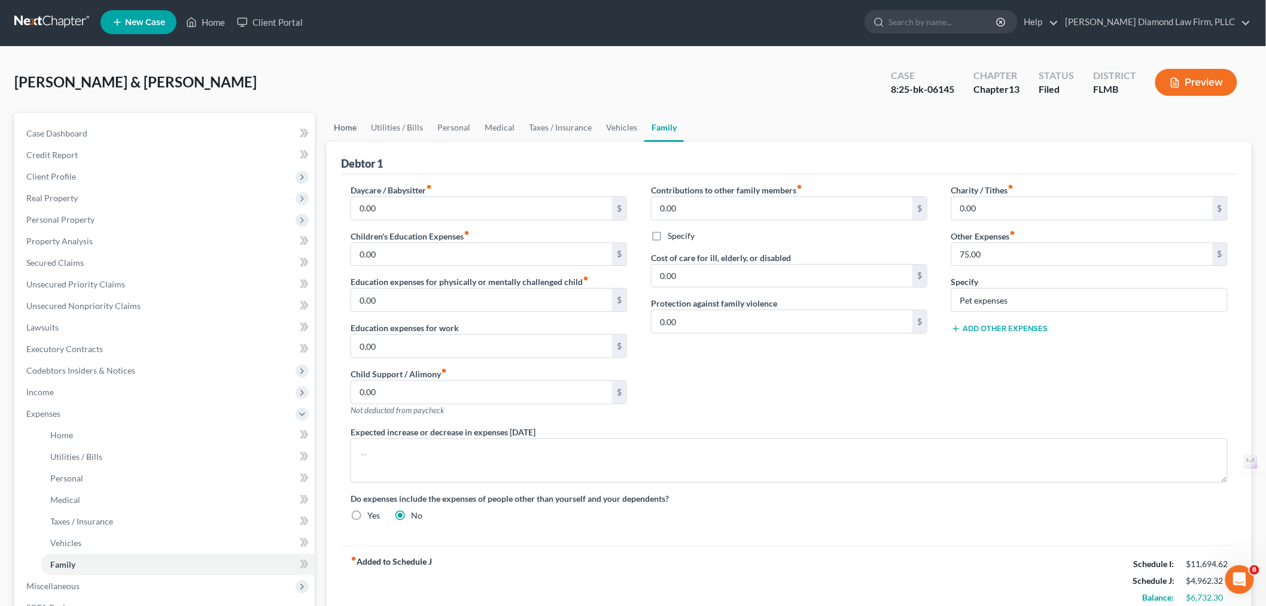
click at [342, 130] on link "Home" at bounding box center [345, 127] width 37 height 29
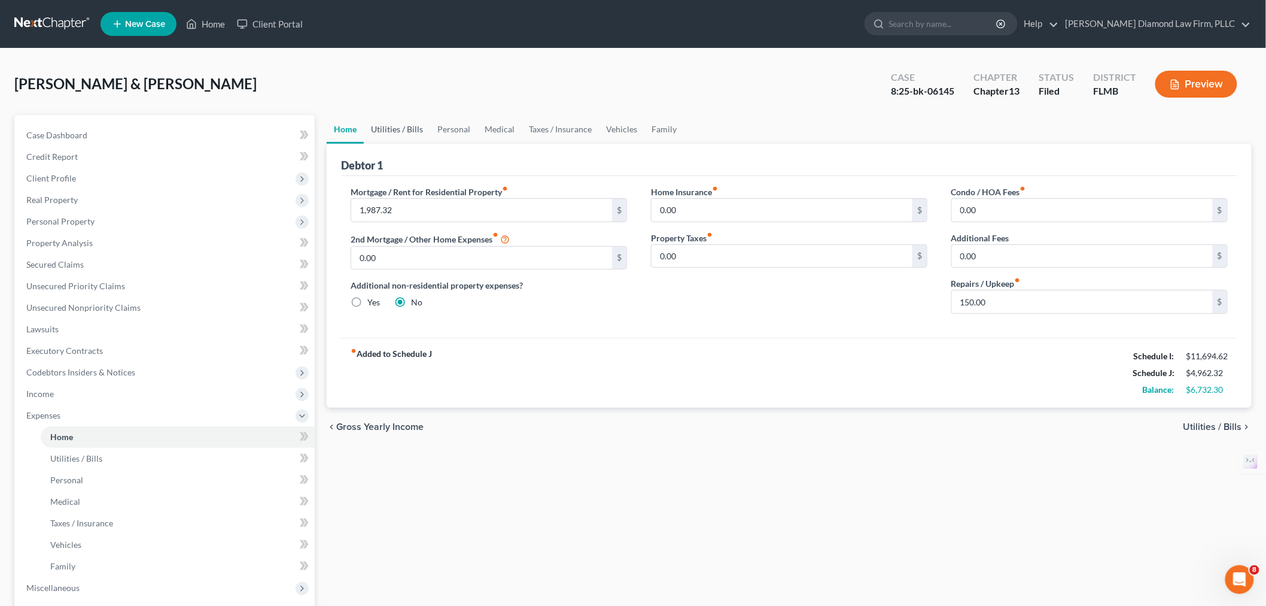
click at [387, 132] on link "Utilities / Bills" at bounding box center [397, 129] width 66 height 29
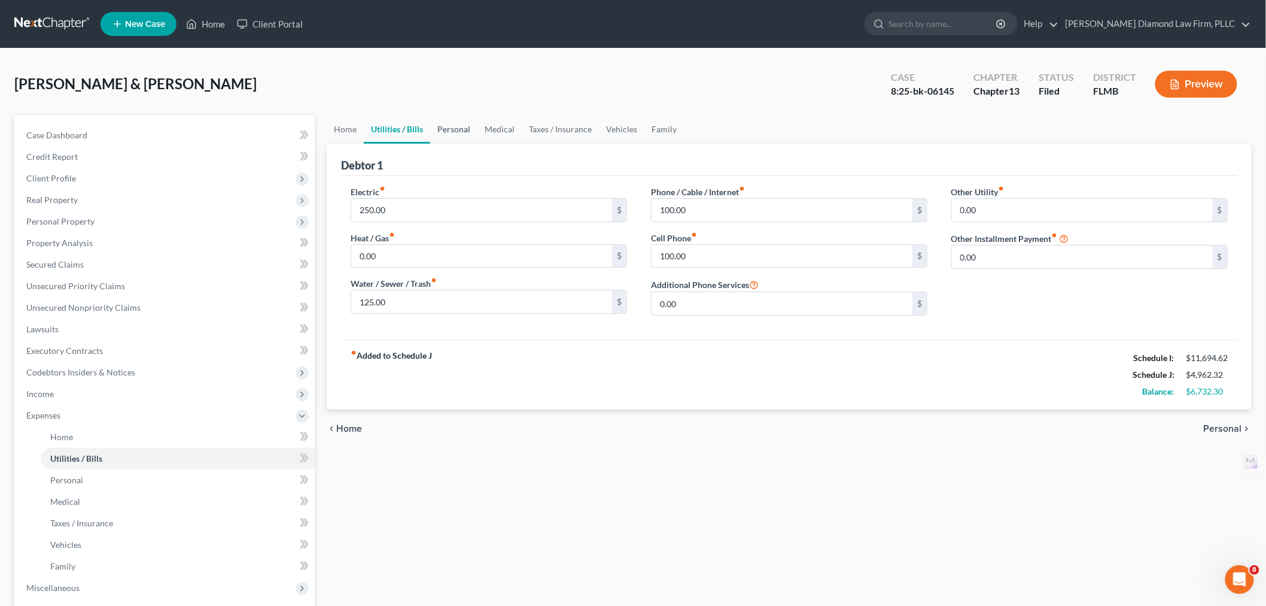
click at [464, 136] on link "Personal" at bounding box center [453, 129] width 47 height 29
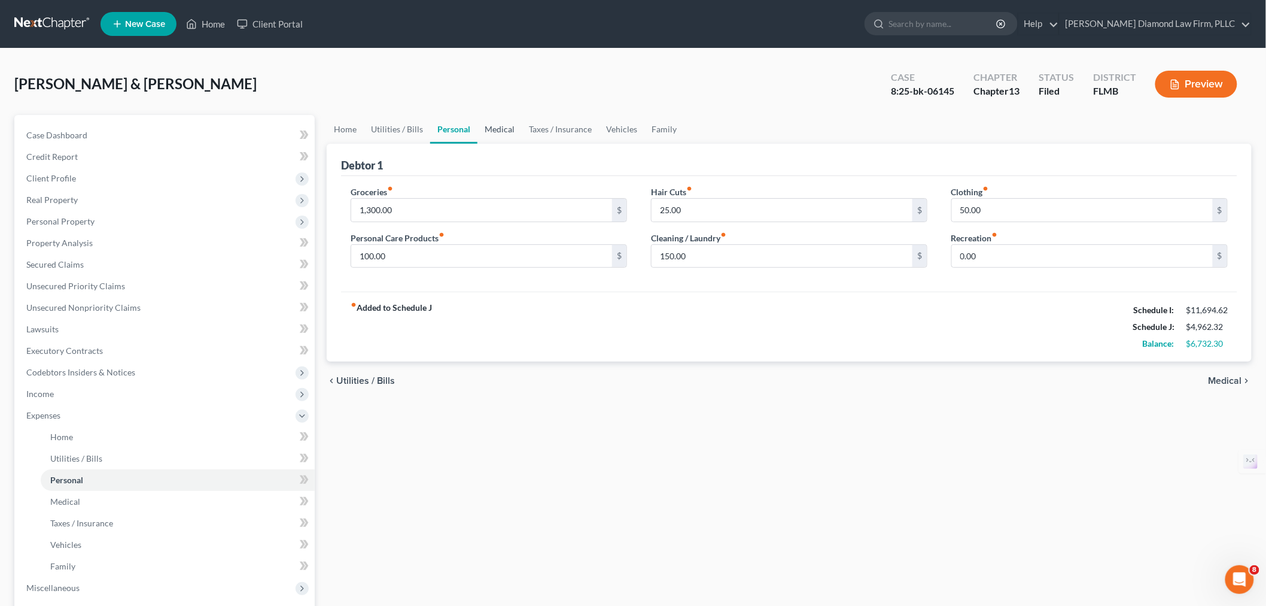
click at [496, 132] on link "Medical" at bounding box center [500, 129] width 44 height 29
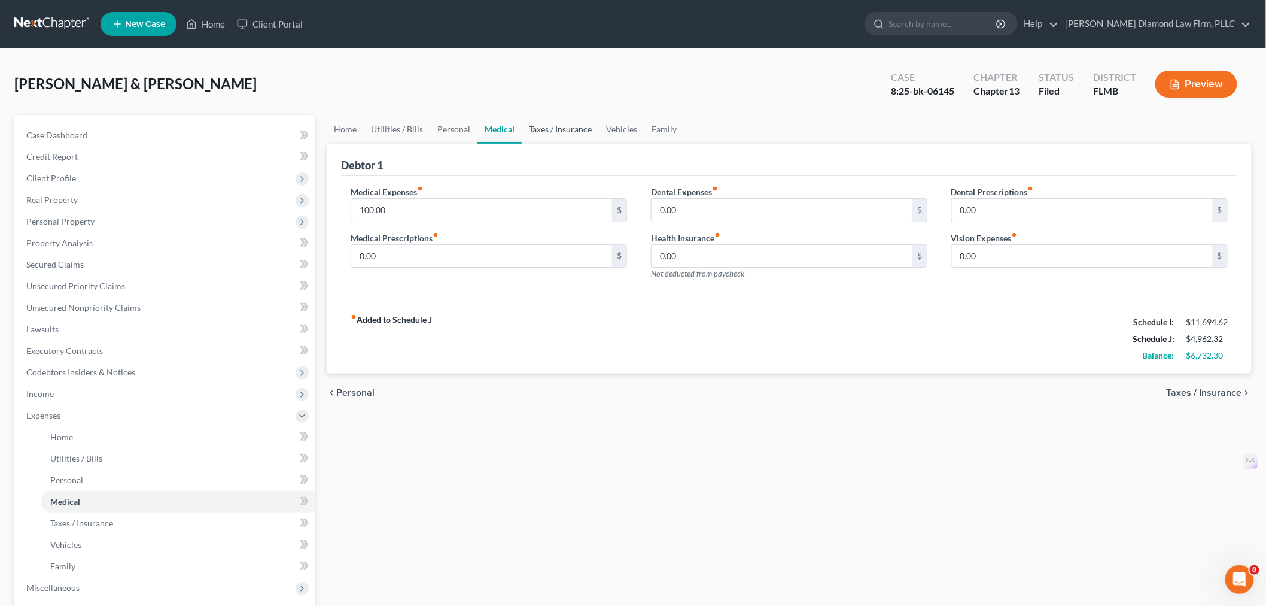
click at [563, 132] on link "Taxes / Insurance" at bounding box center [560, 129] width 77 height 29
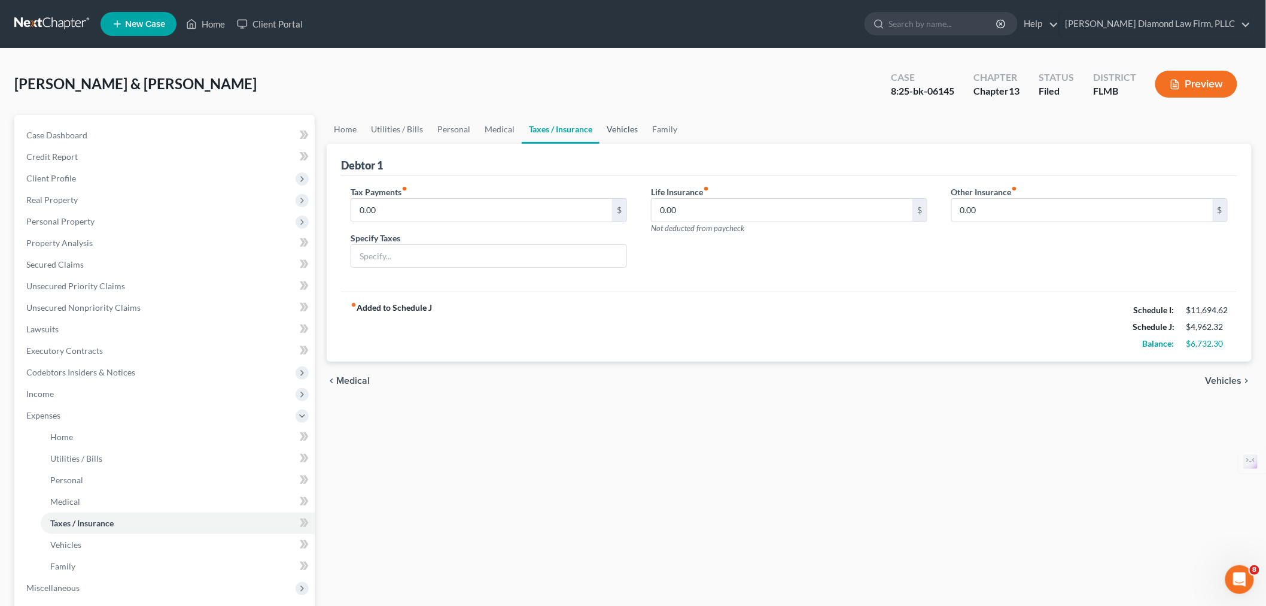
click at [625, 132] on link "Vehicles" at bounding box center [622, 129] width 45 height 29
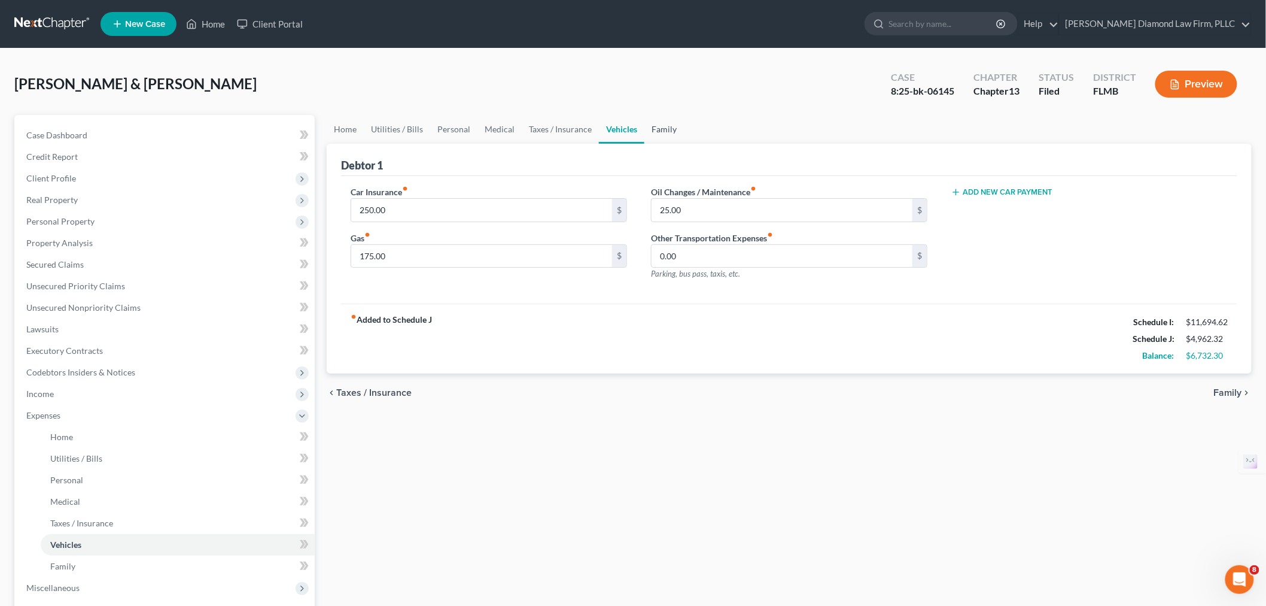
click at [656, 132] on link "Family" at bounding box center [665, 129] width 40 height 29
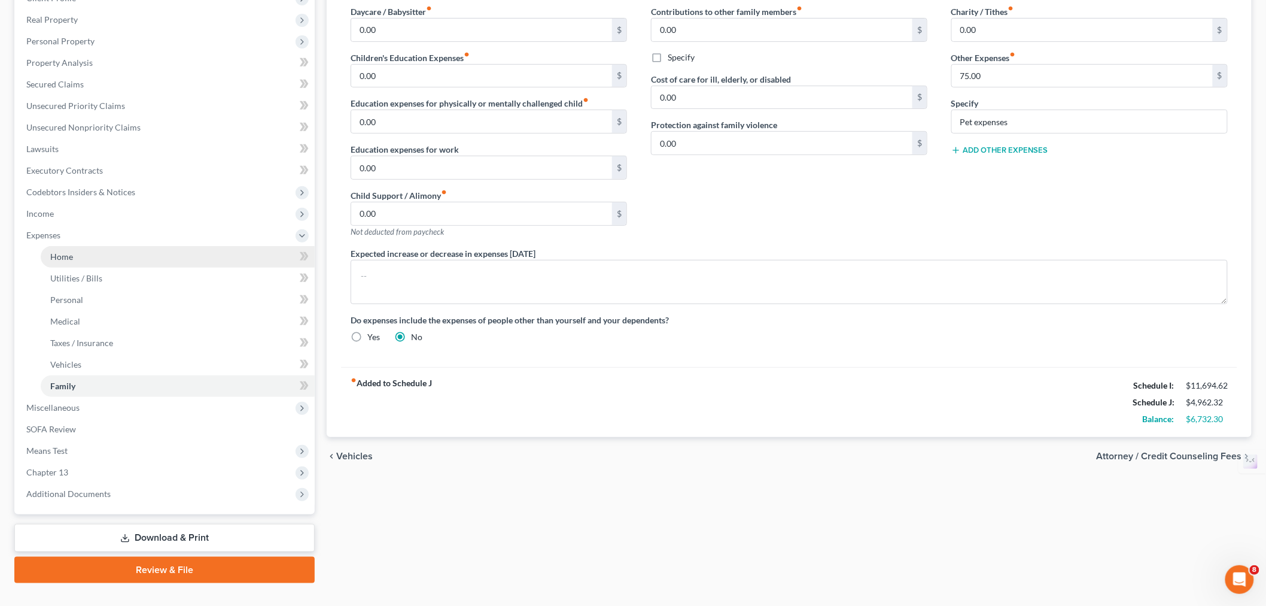
scroll to position [201, 0]
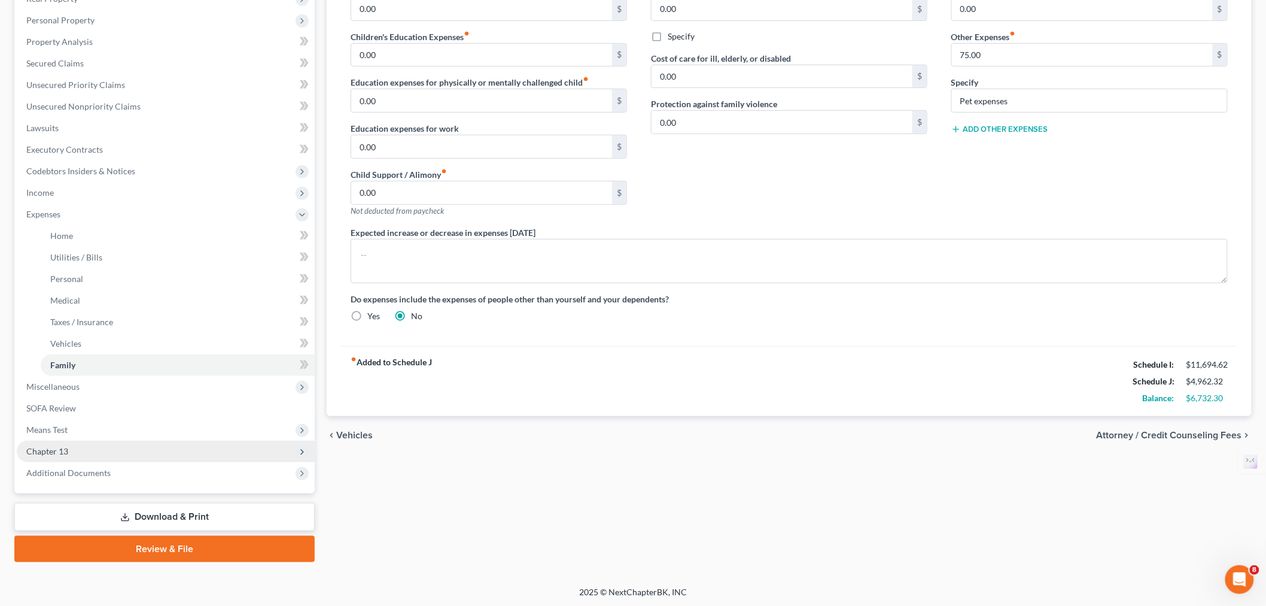
click at [135, 454] on span "Chapter 13" at bounding box center [166, 451] width 298 height 22
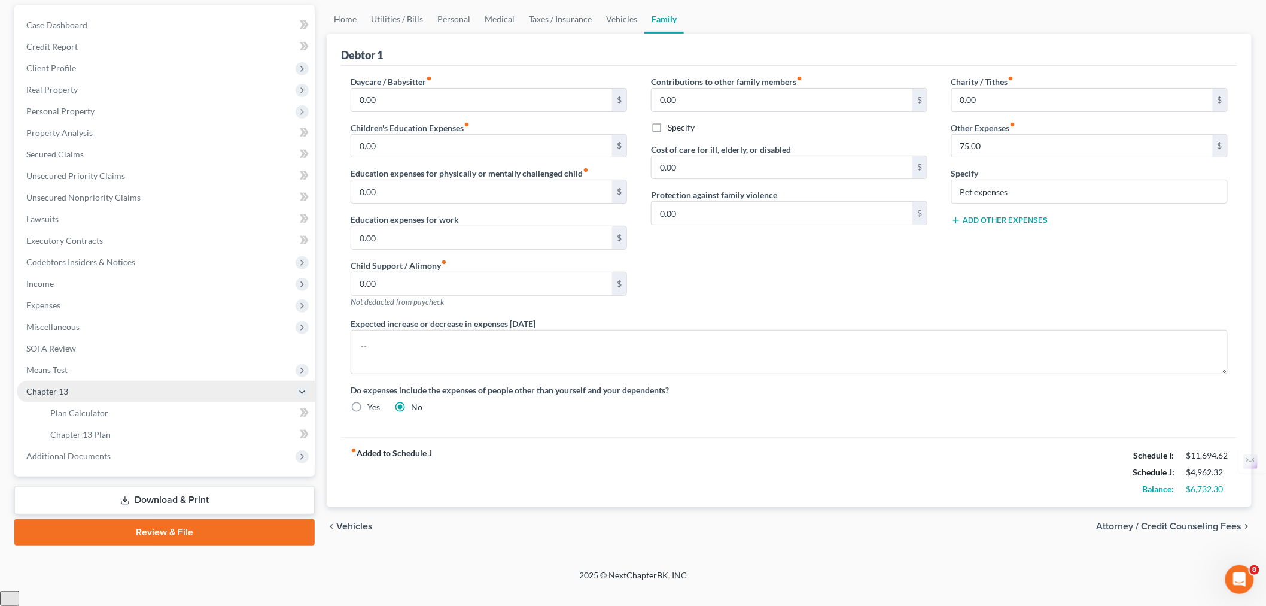
scroll to position [95, 0]
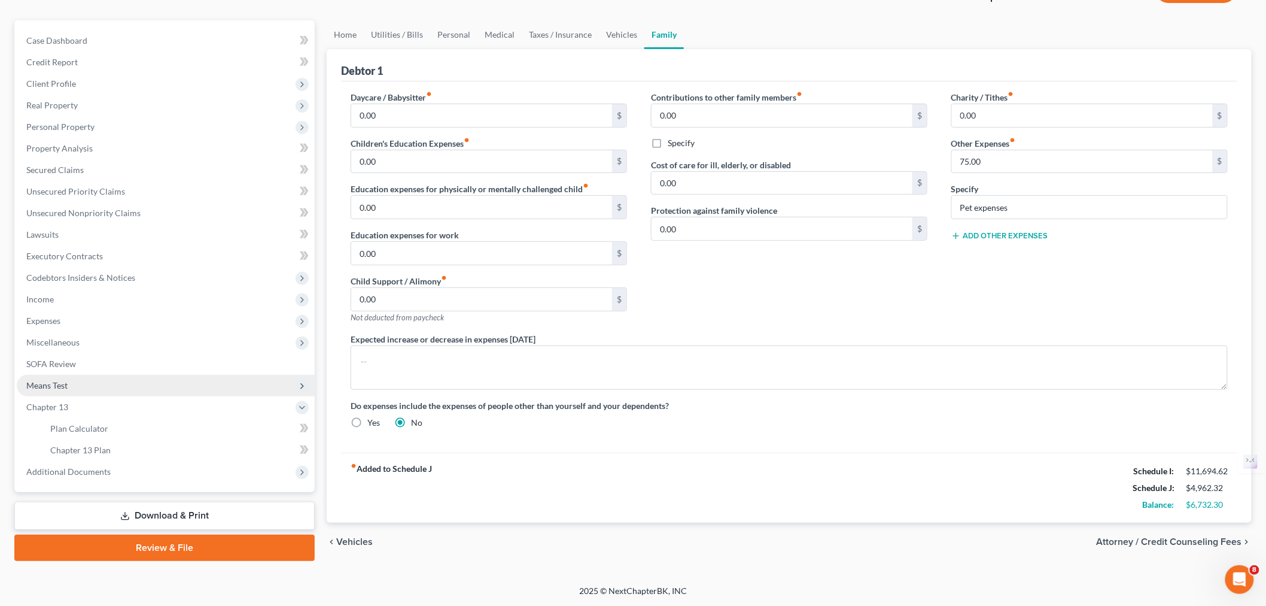
click at [51, 392] on span "Means Test" at bounding box center [166, 386] width 298 height 22
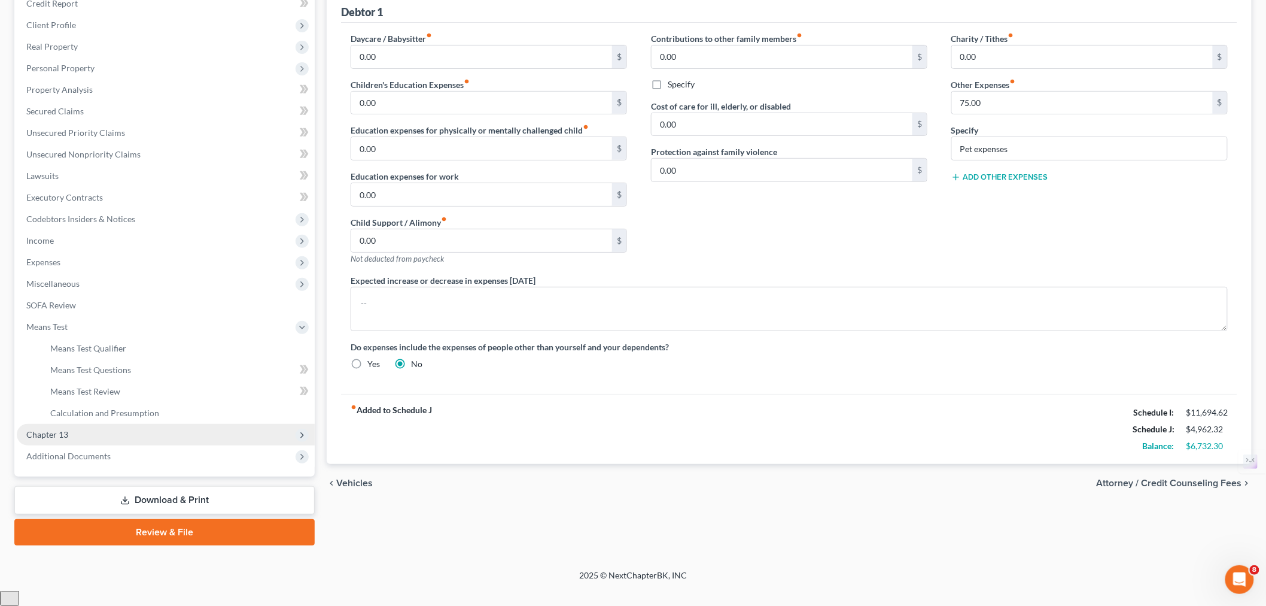
scroll to position [136, 0]
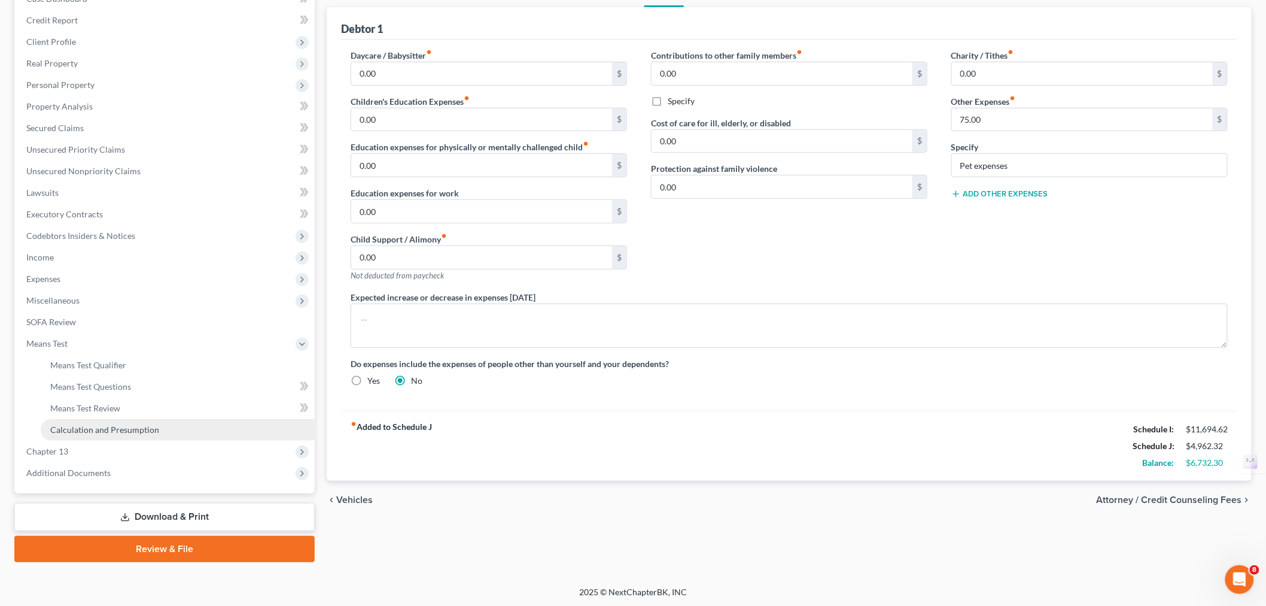
click at [139, 428] on span "Calculation and Presumption" at bounding box center [104, 429] width 109 height 10
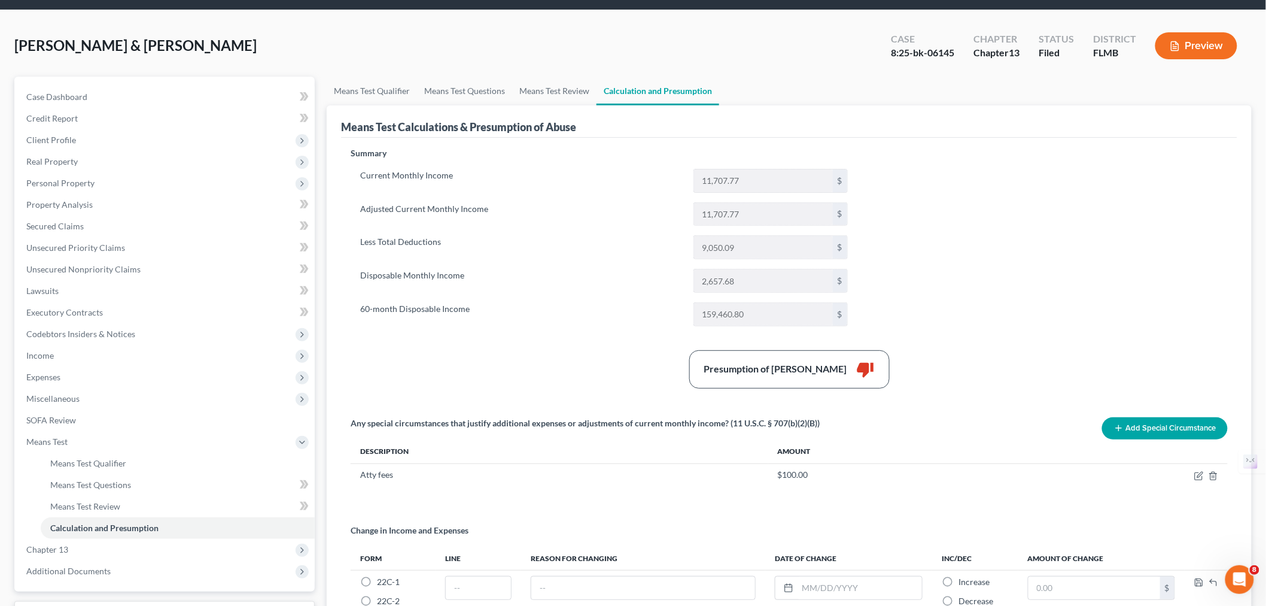
scroll to position [34, 0]
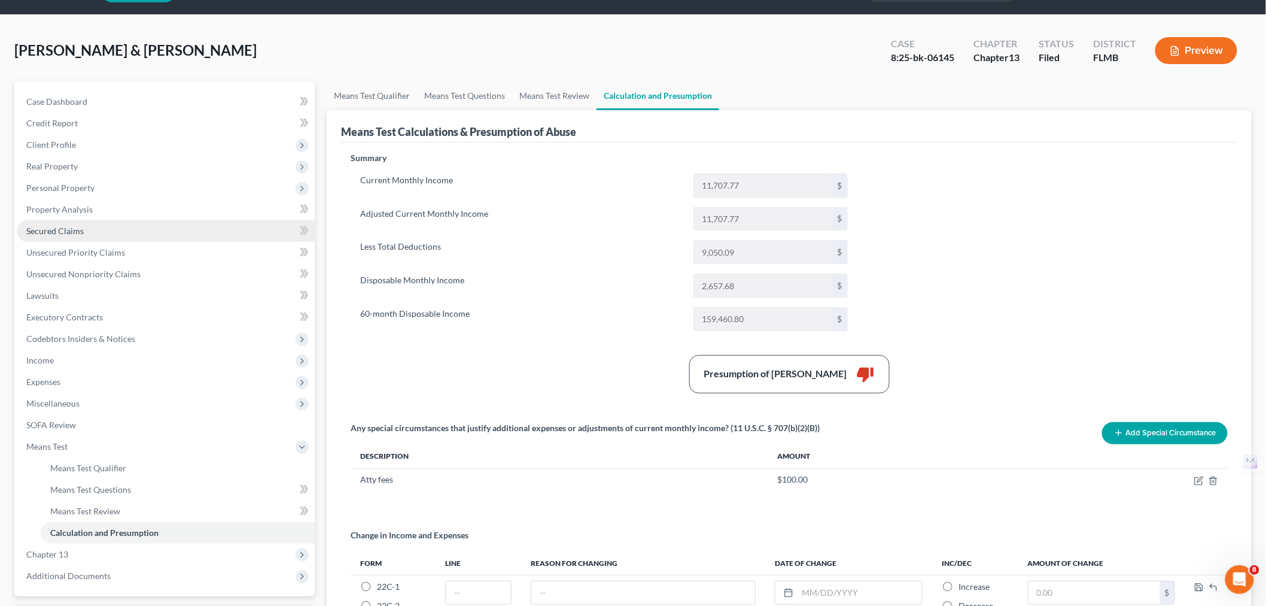
click at [76, 230] on span "Secured Claims" at bounding box center [54, 231] width 57 height 10
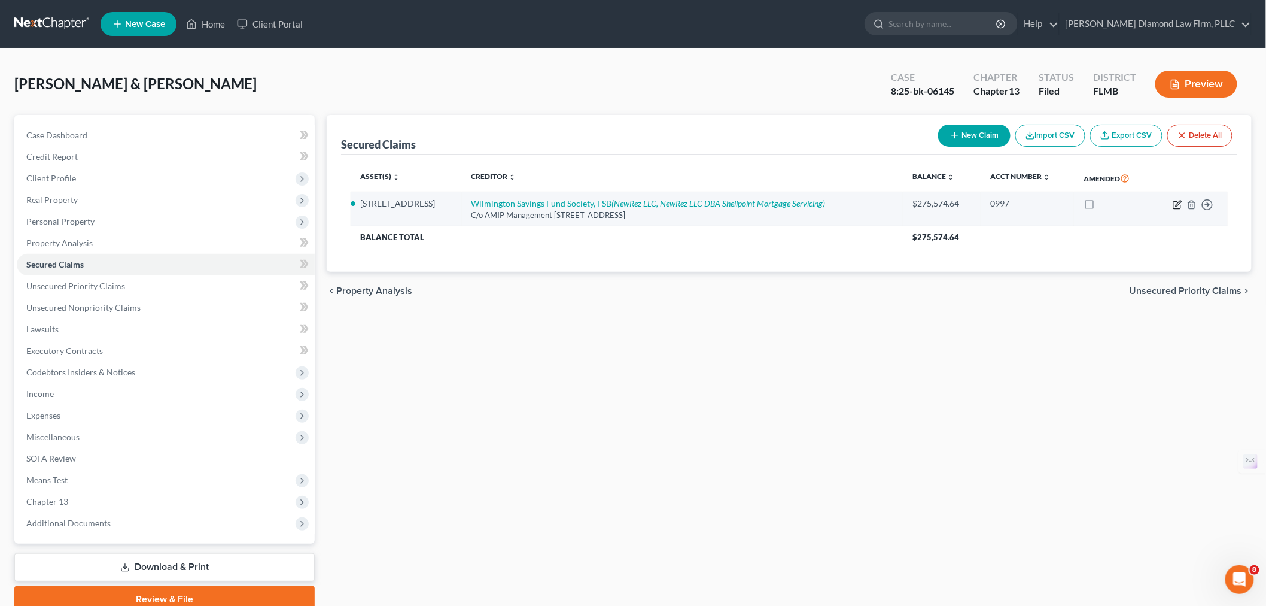
click at [1177, 204] on icon "button" at bounding box center [1178, 205] width 10 height 10
select select "4"
select select "2"
select select "4"
select select "2"
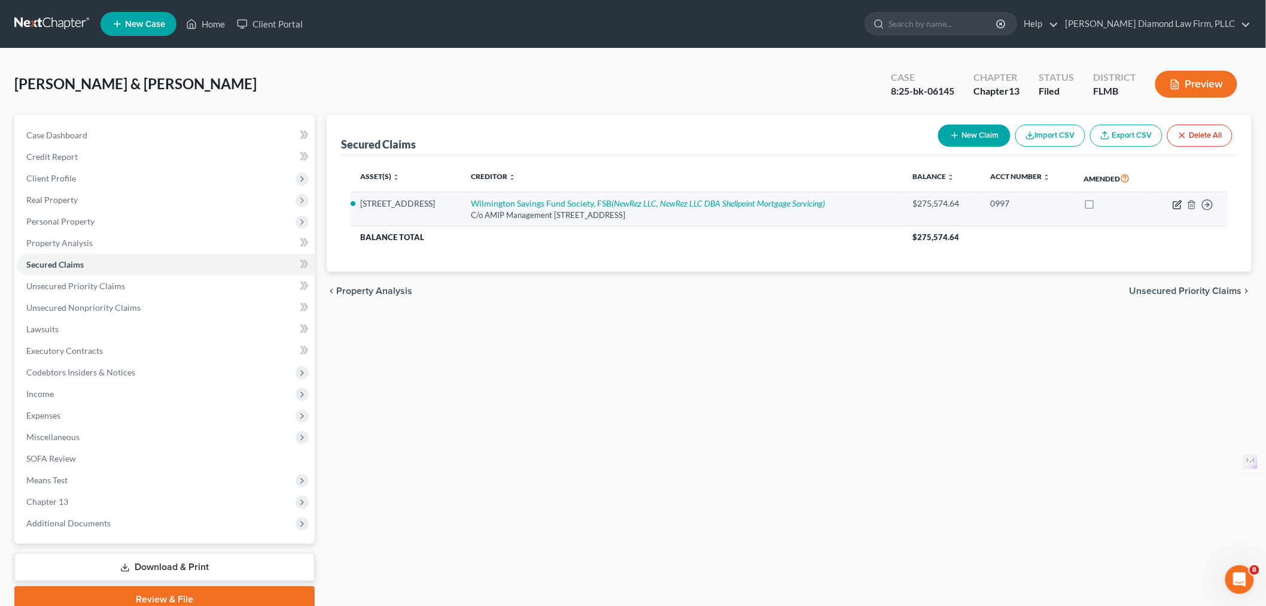
select select "0"
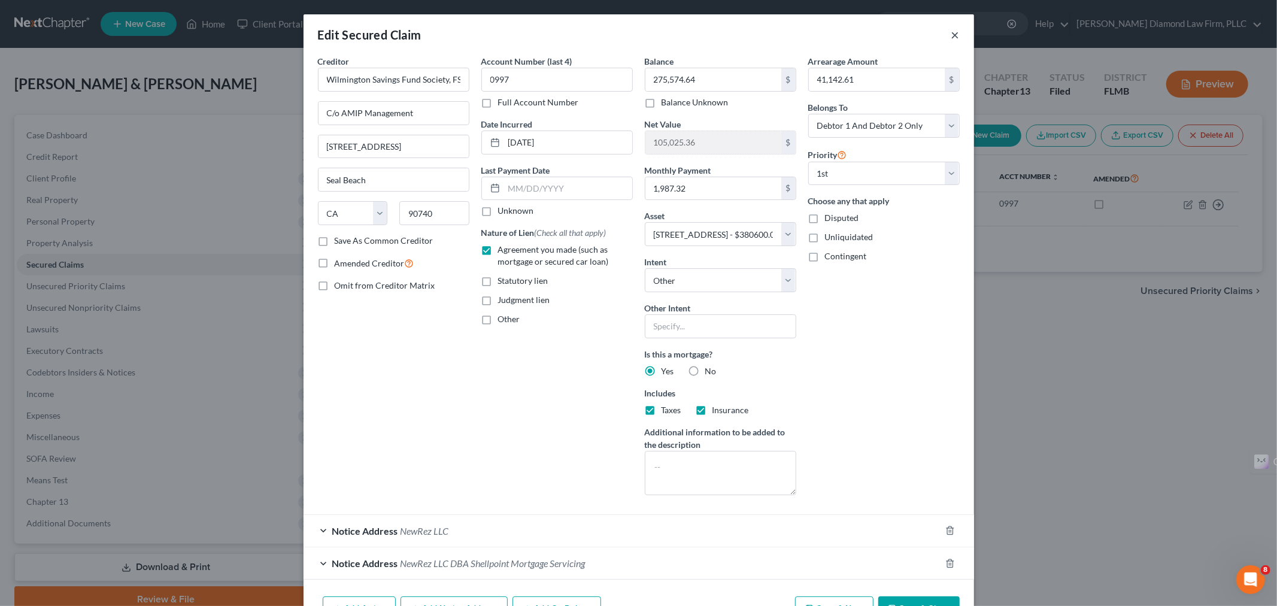
click at [951, 37] on button "×" at bounding box center [955, 35] width 8 height 14
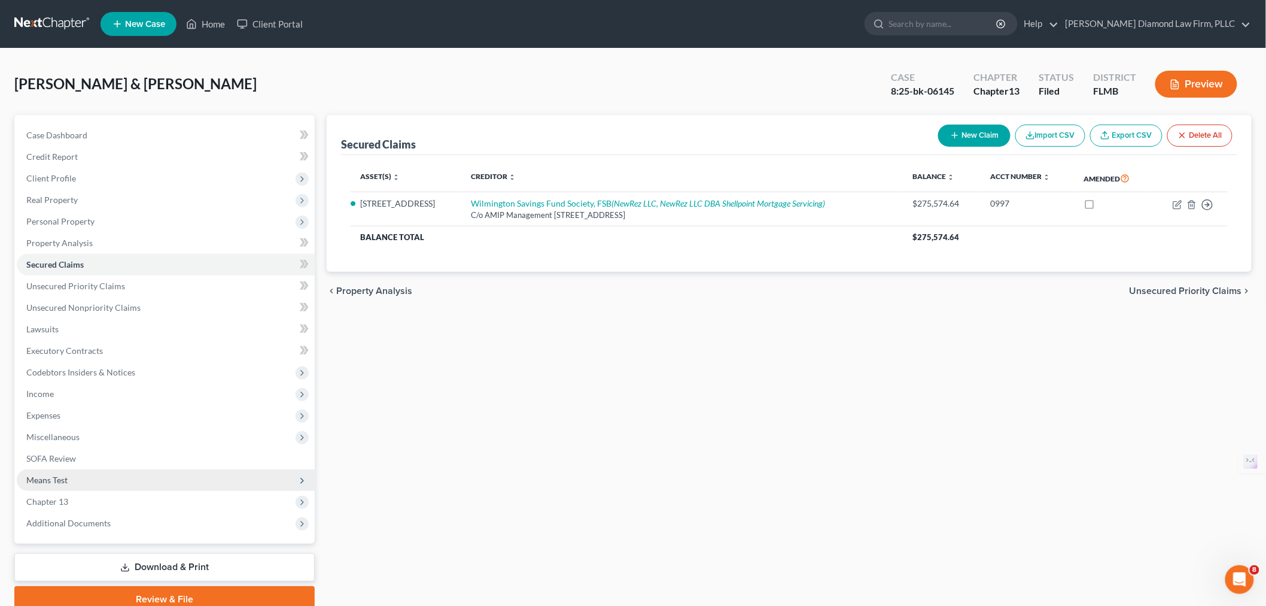
click at [78, 482] on span "Means Test" at bounding box center [166, 480] width 298 height 22
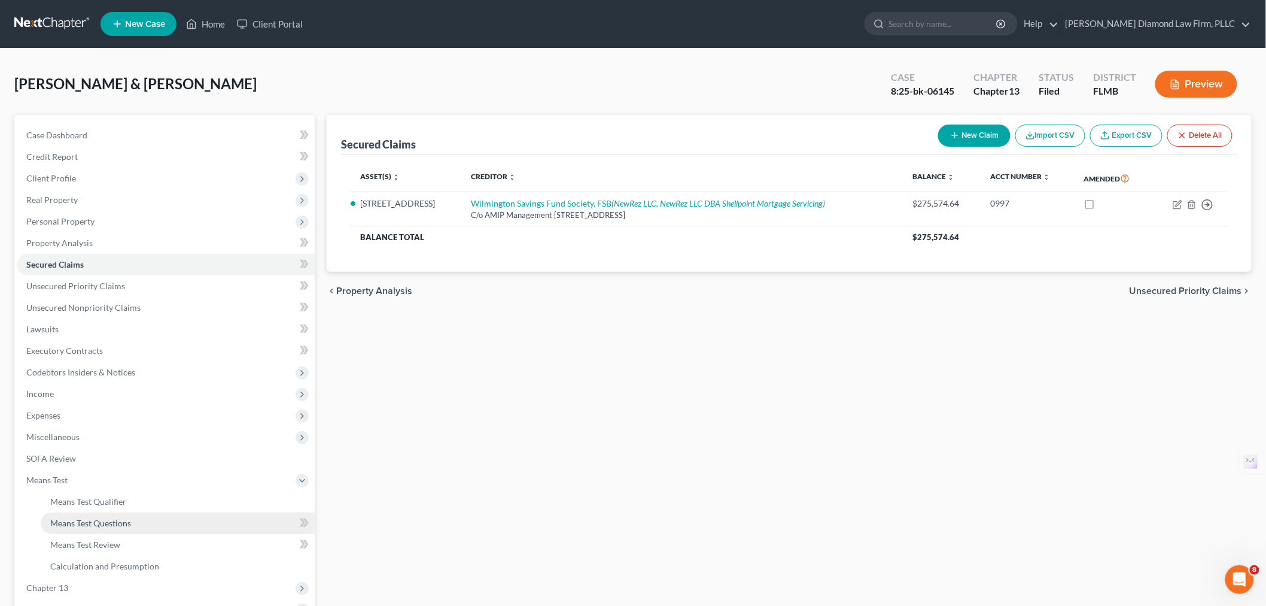
click at [98, 522] on span "Means Test Questions" at bounding box center [90, 523] width 81 height 10
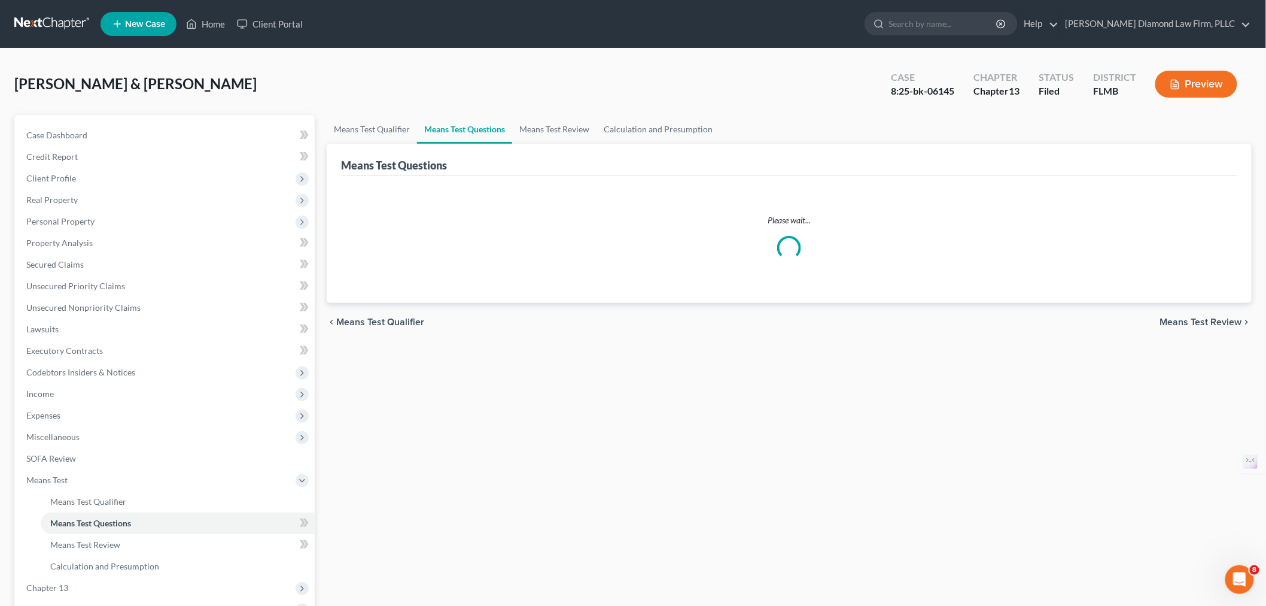
select select "5"
select select "0"
select select "60"
select select "2"
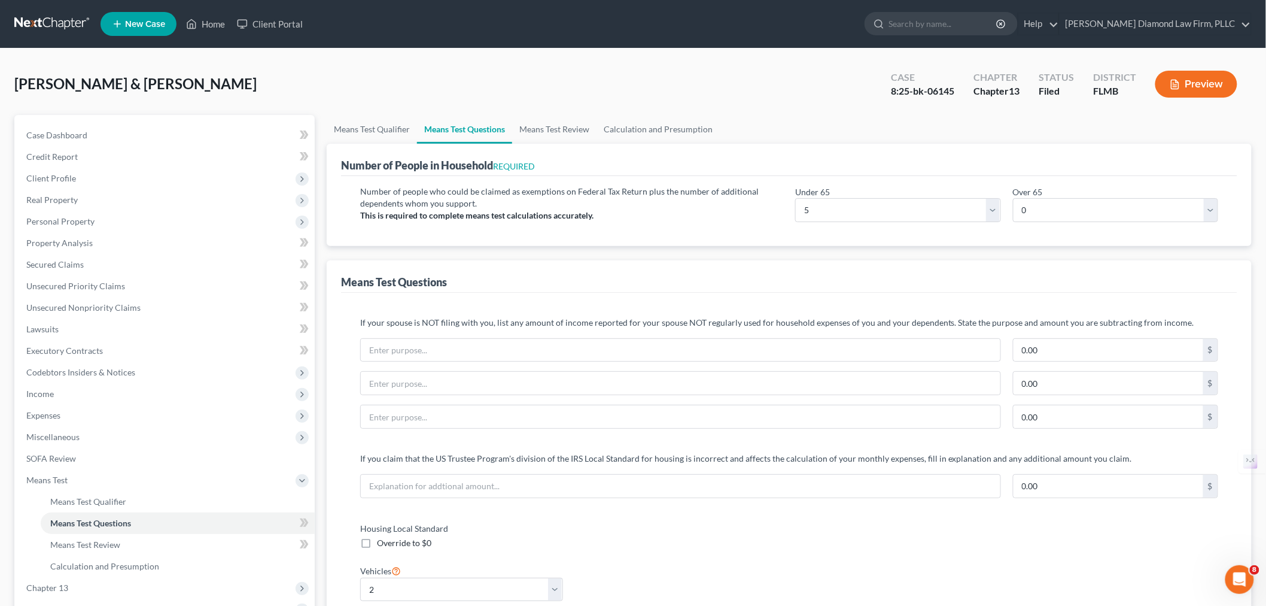
drag, startPoint x: 69, startPoint y: 199, endPoint x: 493, endPoint y: 214, distance: 424.0
click at [69, 199] on span "Real Property" at bounding box center [51, 200] width 51 height 10
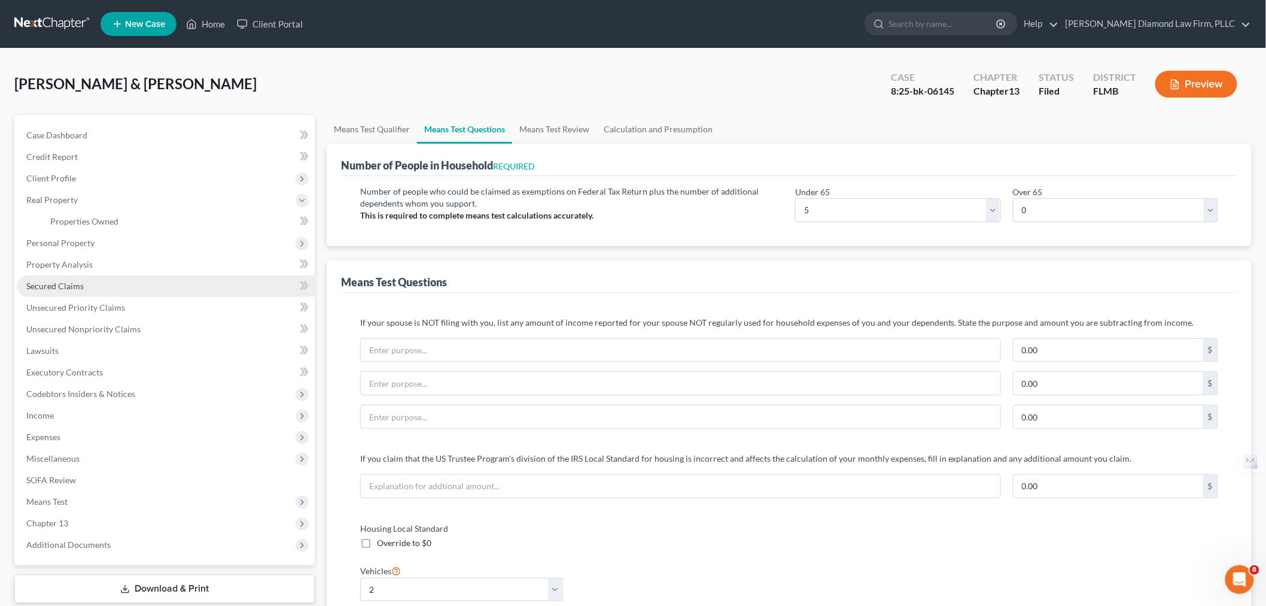
click at [85, 290] on link "Secured Claims" at bounding box center [166, 286] width 298 height 22
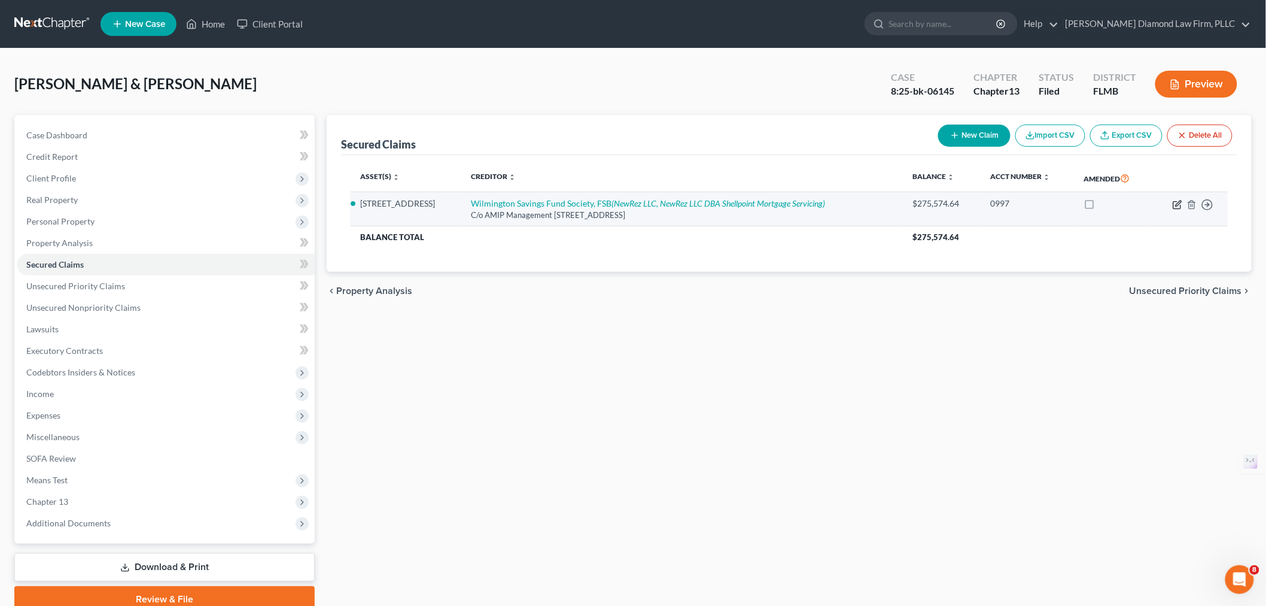
click at [1177, 204] on icon "button" at bounding box center [1178, 205] width 10 height 10
select select "4"
select select "2"
select select "4"
select select "2"
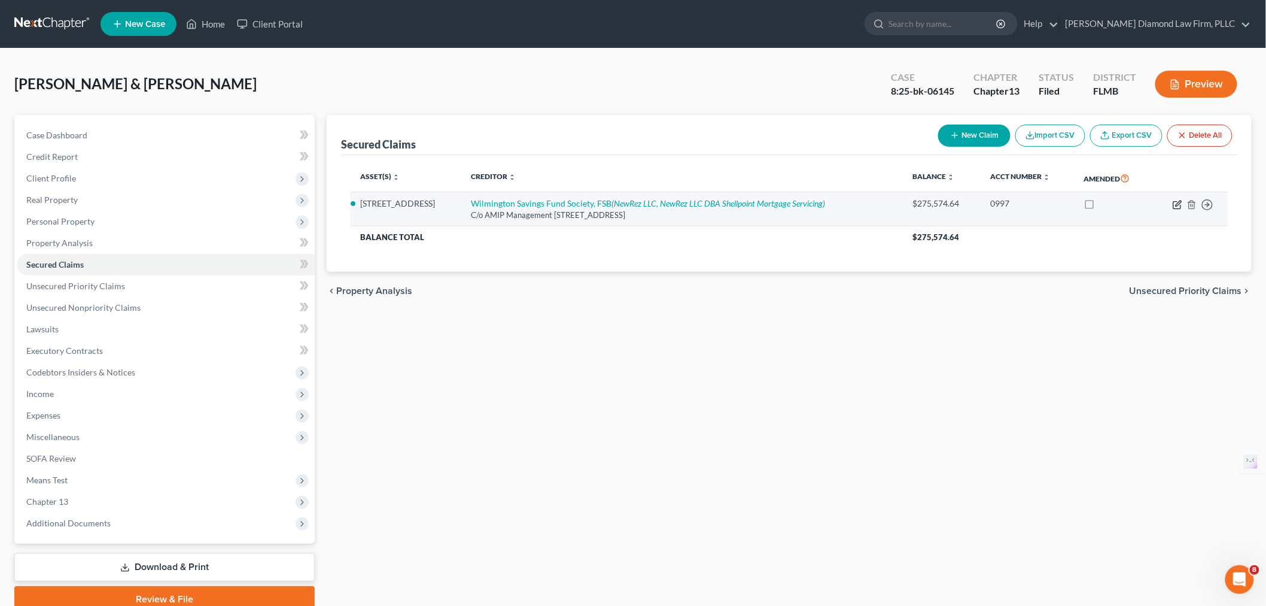
select select "0"
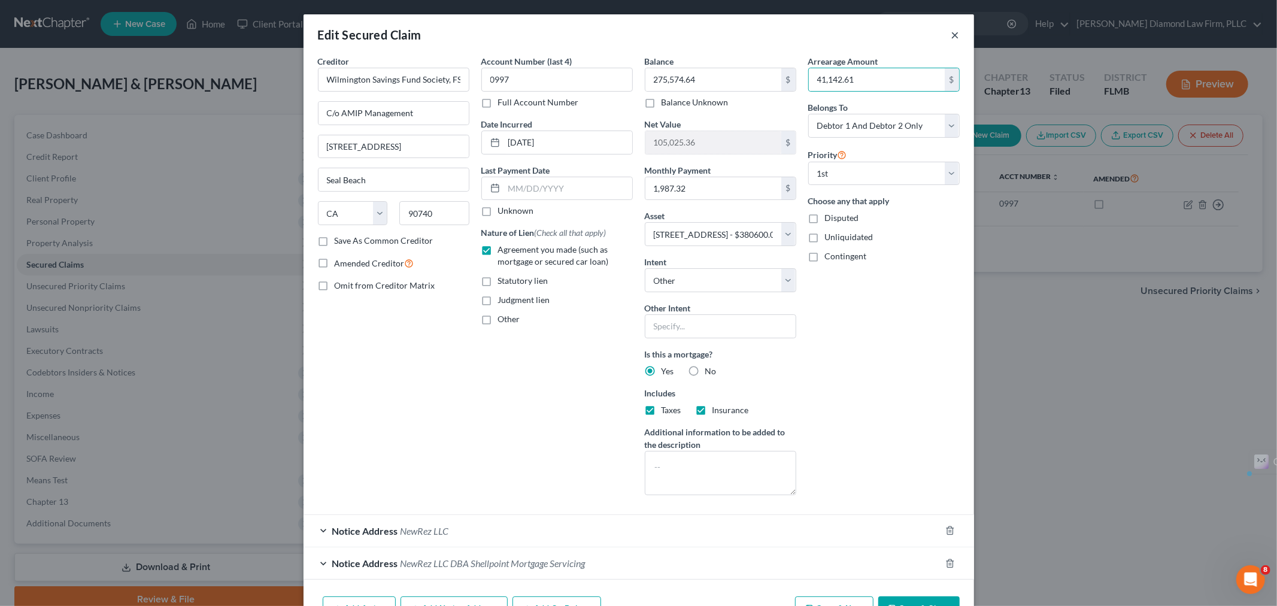
click at [951, 32] on button "×" at bounding box center [955, 35] width 8 height 14
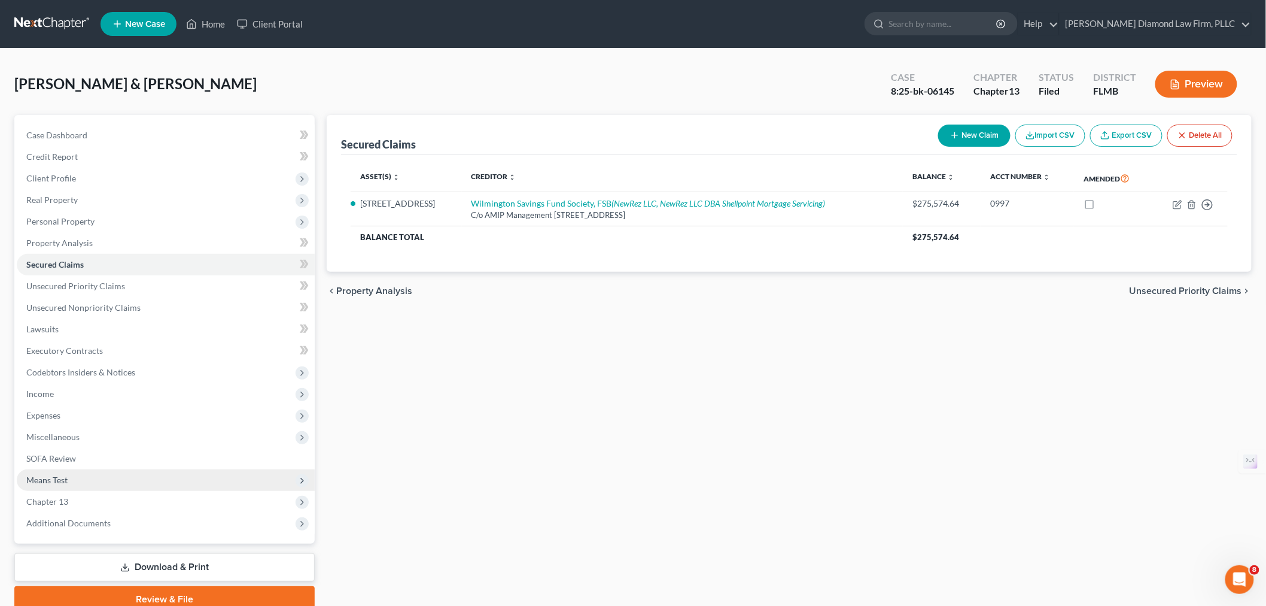
click at [66, 471] on span "Means Test" at bounding box center [166, 480] width 298 height 22
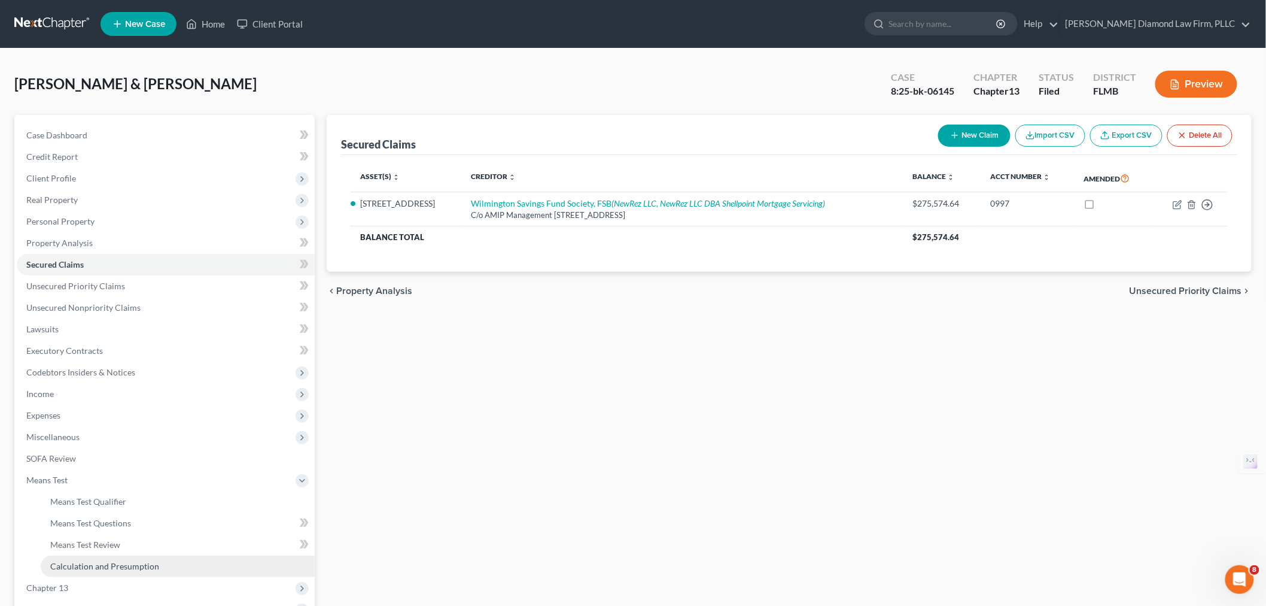
click at [175, 557] on link "Calculation and Presumption" at bounding box center [178, 566] width 274 height 22
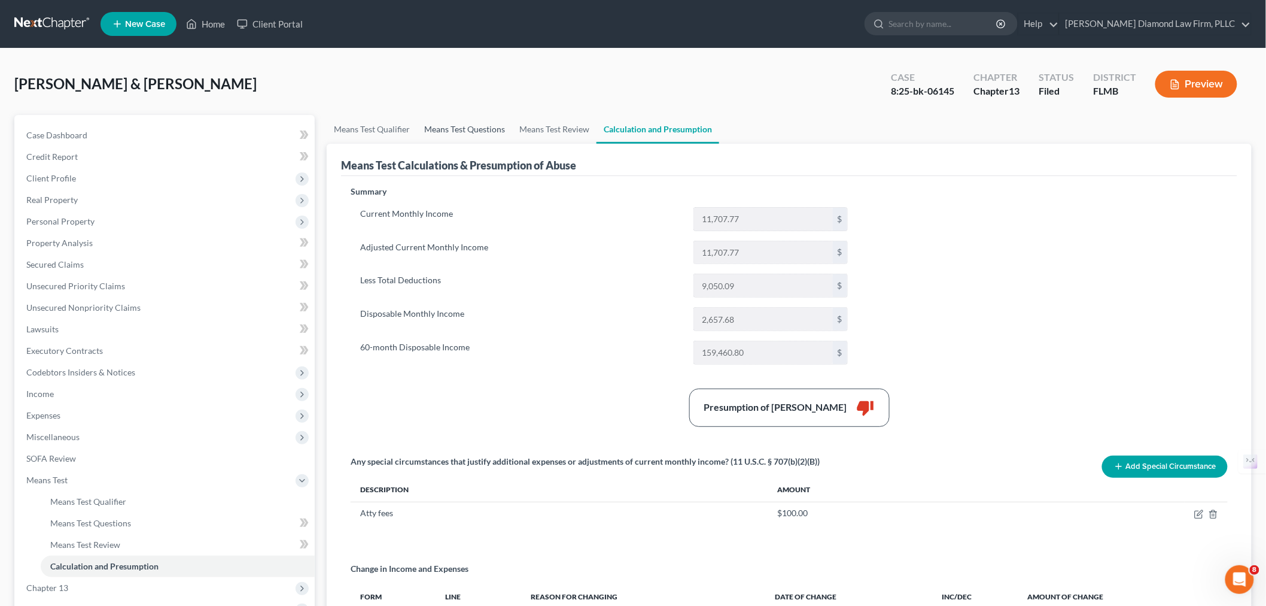
click at [467, 129] on link "Means Test Questions" at bounding box center [464, 129] width 95 height 29
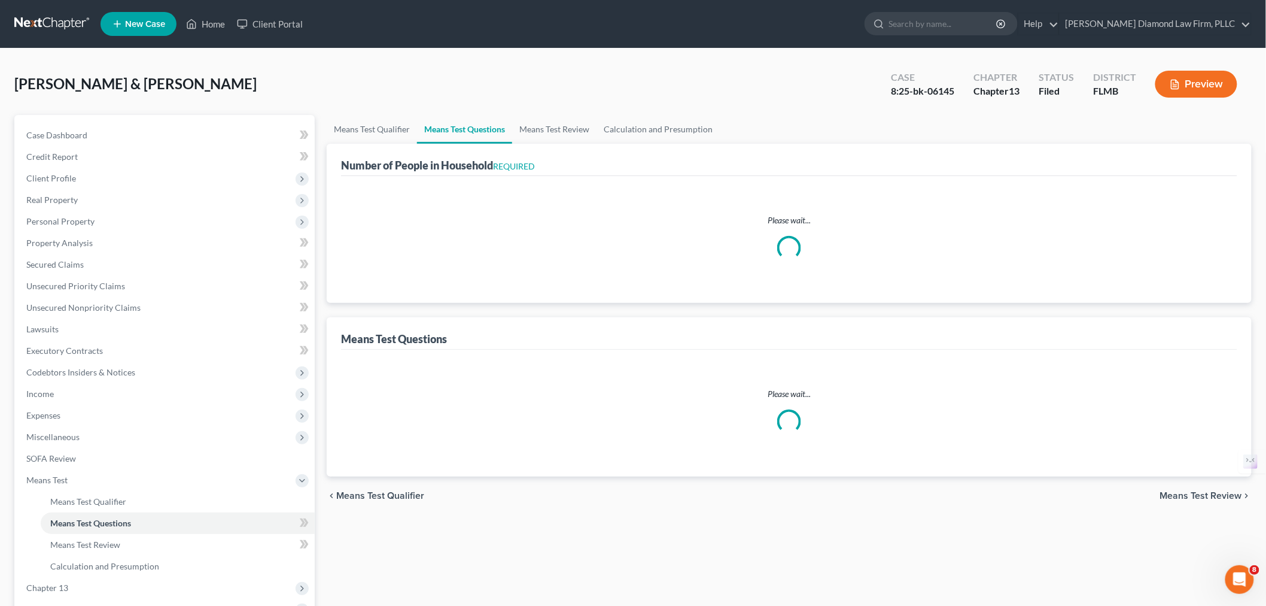
select select "0"
select select "60"
select select "5"
select select "0"
select select "2"
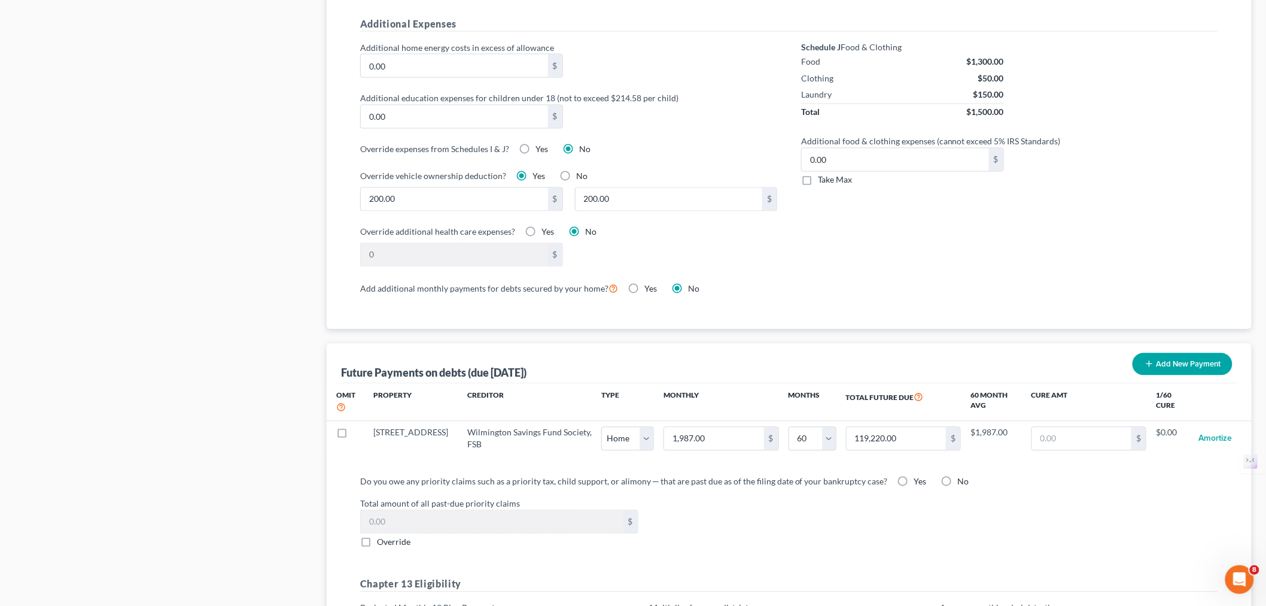
scroll to position [1076, 0]
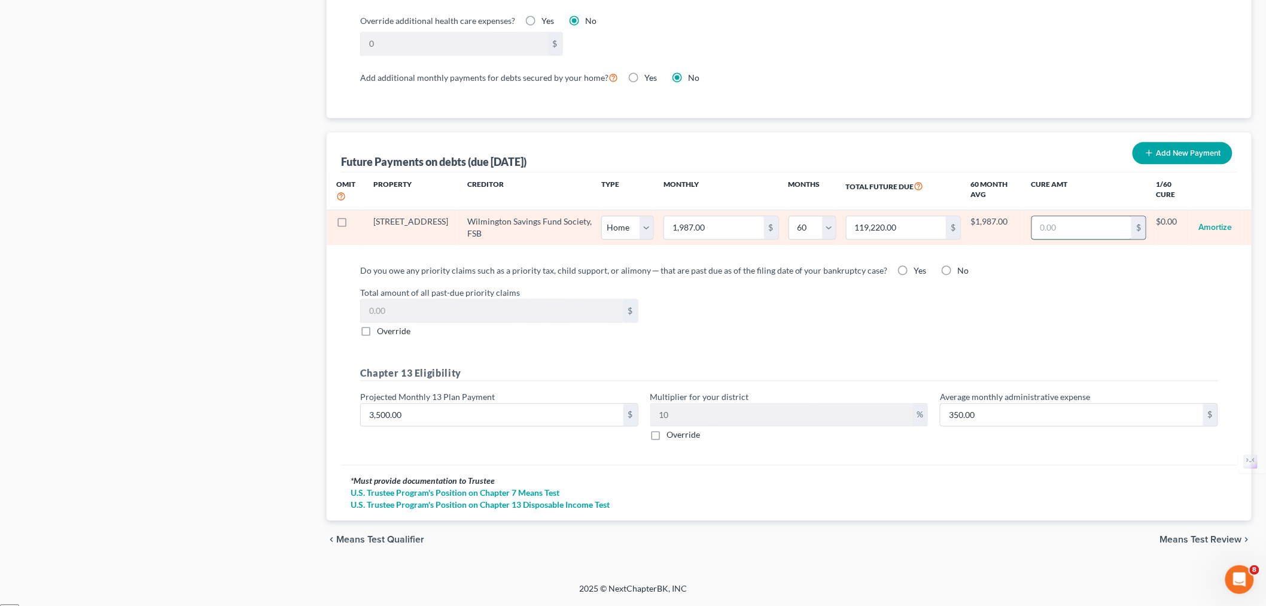
click at [1071, 224] on input "text" at bounding box center [1082, 227] width 100 height 23
paste input "41,142.61"
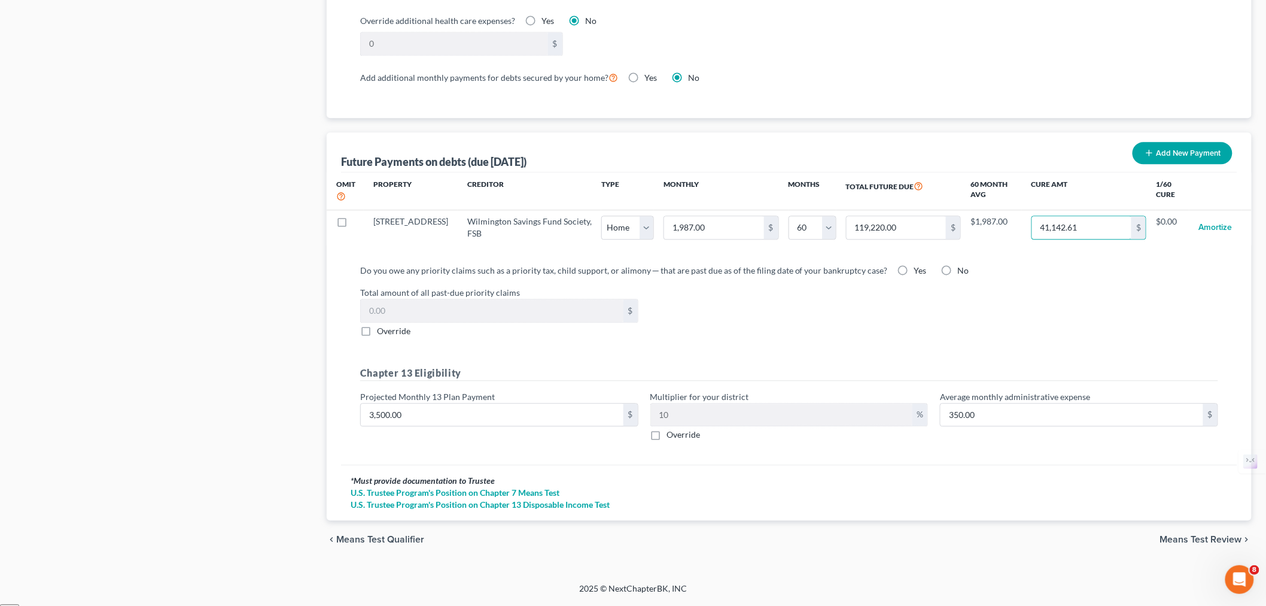
type input "41,142.61"
click at [1119, 293] on label "Total amount of all past-due priority claims" at bounding box center [789, 292] width 870 height 13
select select "0"
select select "60"
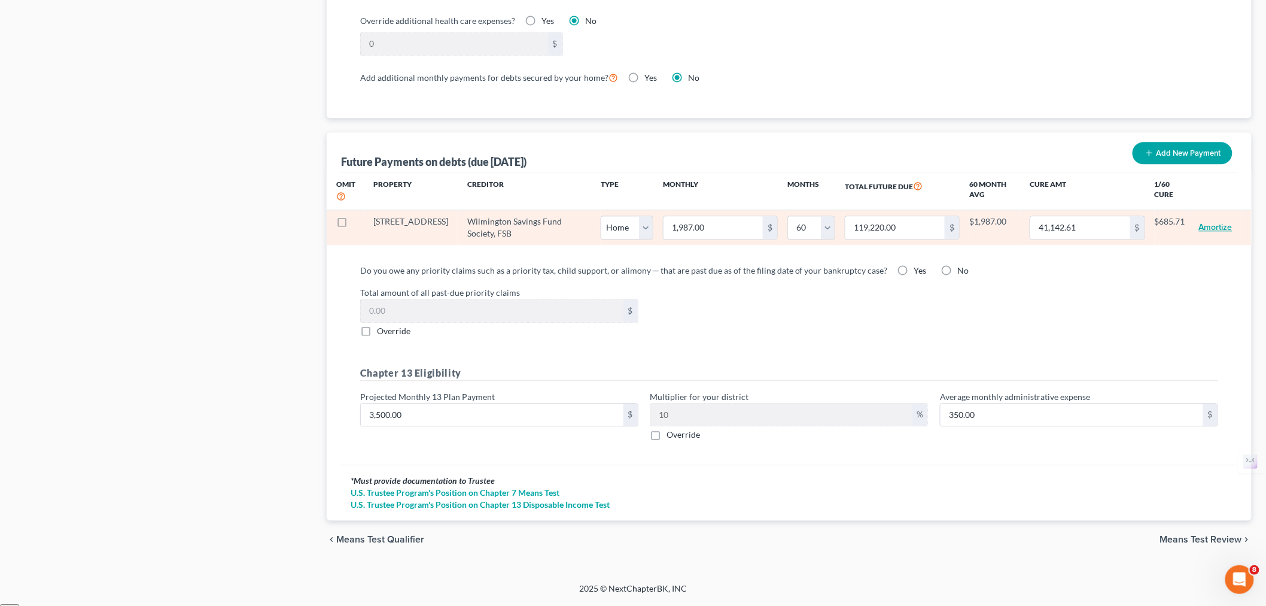
click at [1201, 227] on button "Amortize" at bounding box center [1216, 227] width 34 height 24
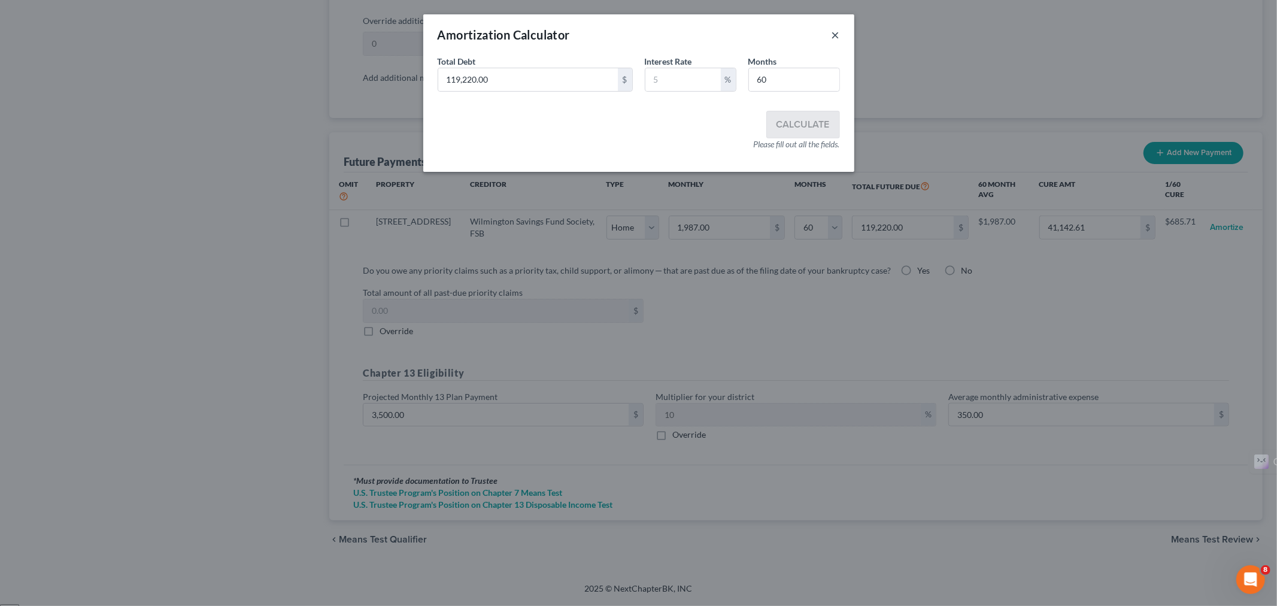
click at [835, 38] on button "×" at bounding box center [835, 35] width 8 height 14
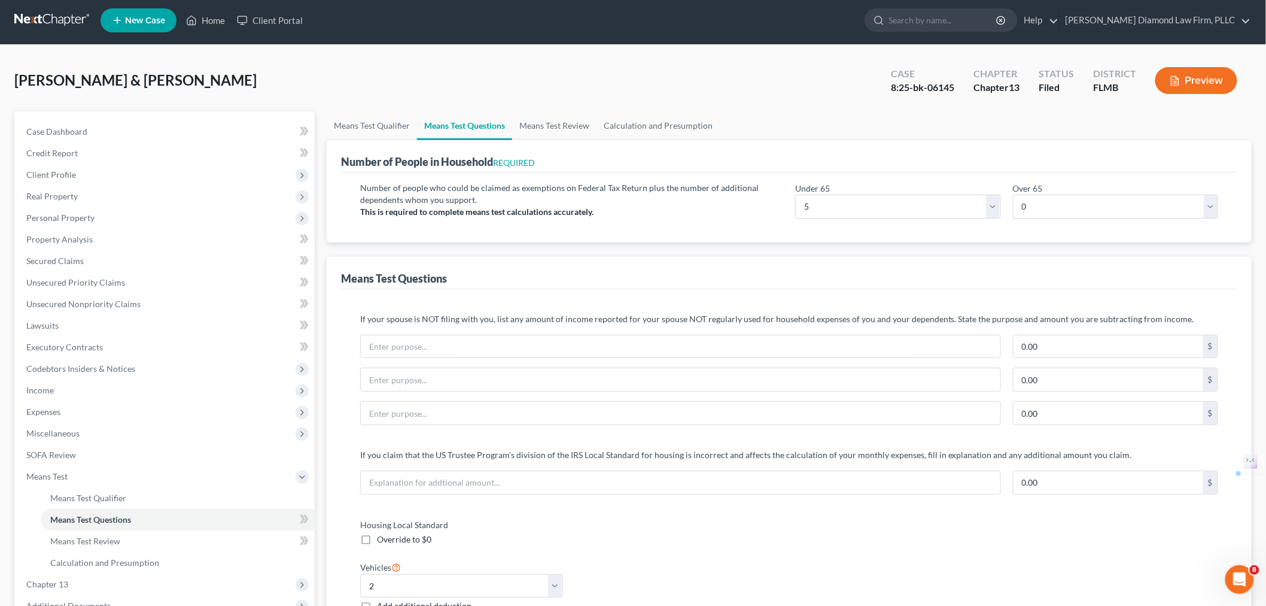
scroll to position [0, 0]
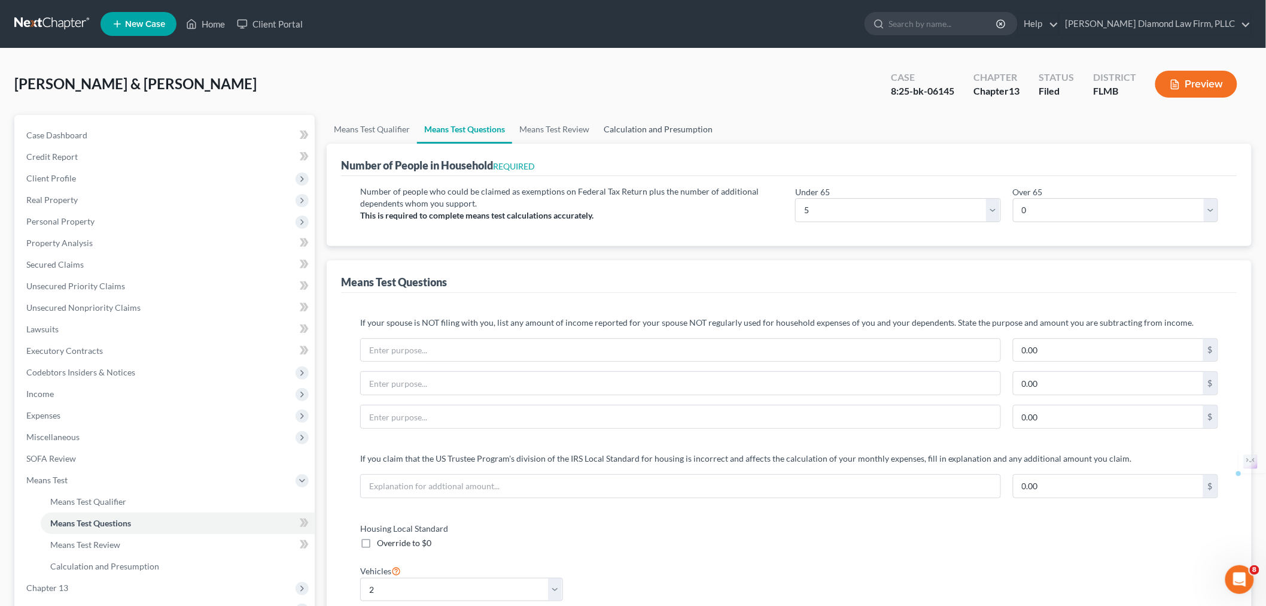
click at [679, 126] on link "Calculation and Presumption" at bounding box center [658, 129] width 123 height 29
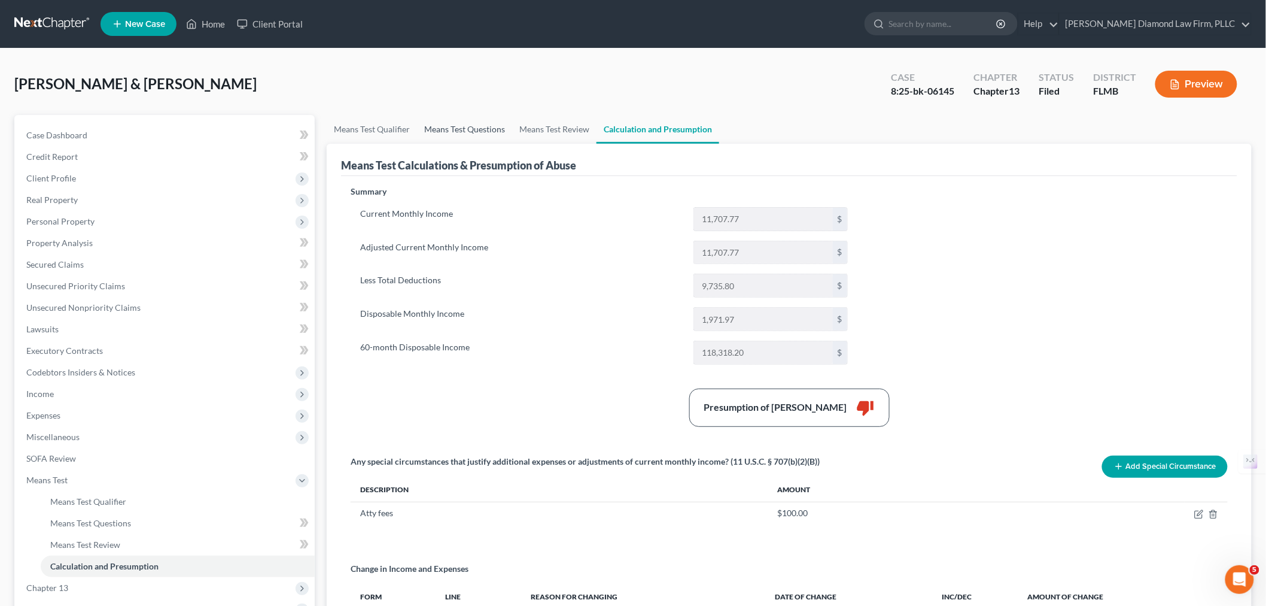
click at [435, 127] on link "Means Test Questions" at bounding box center [464, 129] width 95 height 29
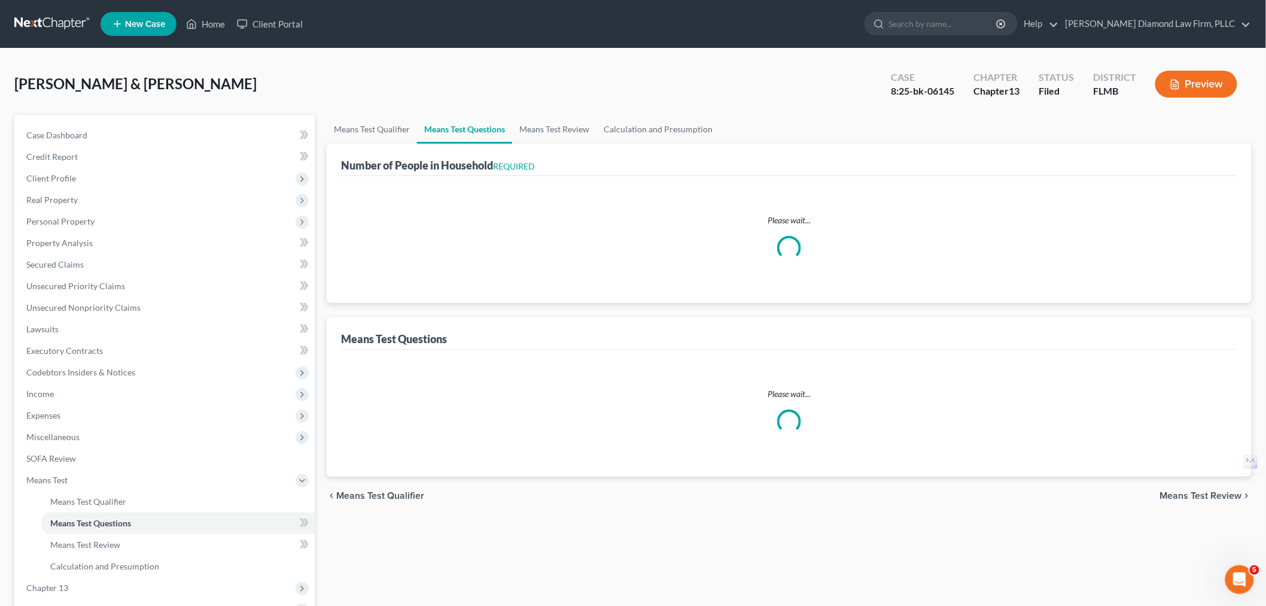
select select "0"
select select "60"
select select "5"
select select "0"
select select "2"
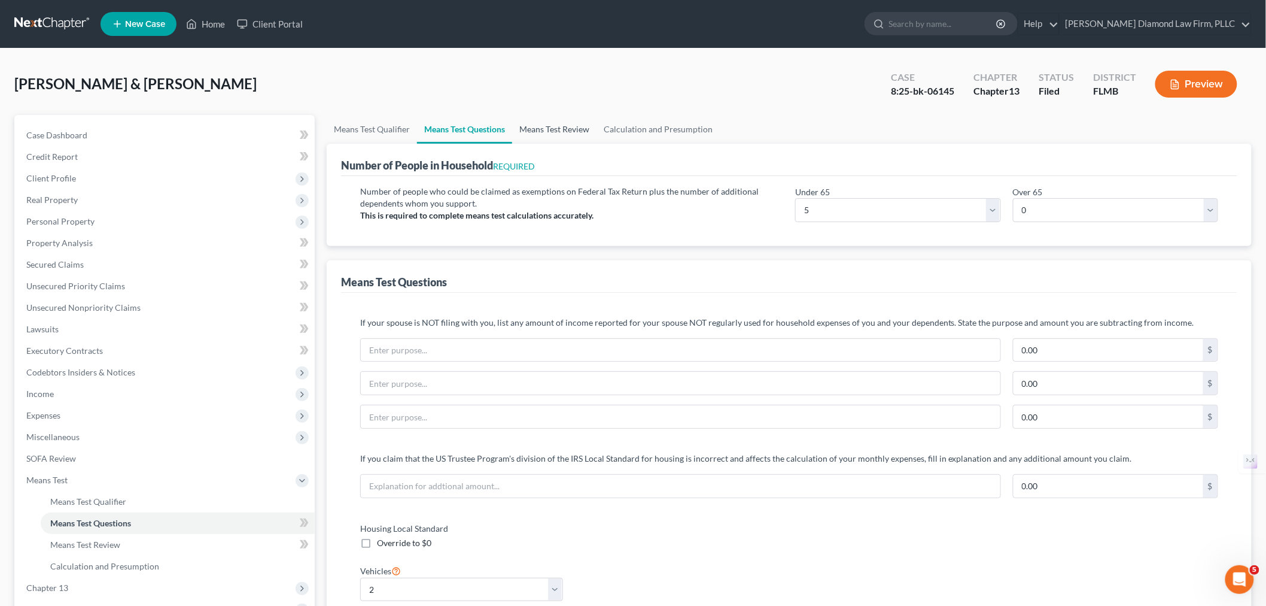
click at [560, 133] on link "Means Test Review" at bounding box center [554, 129] width 84 height 29
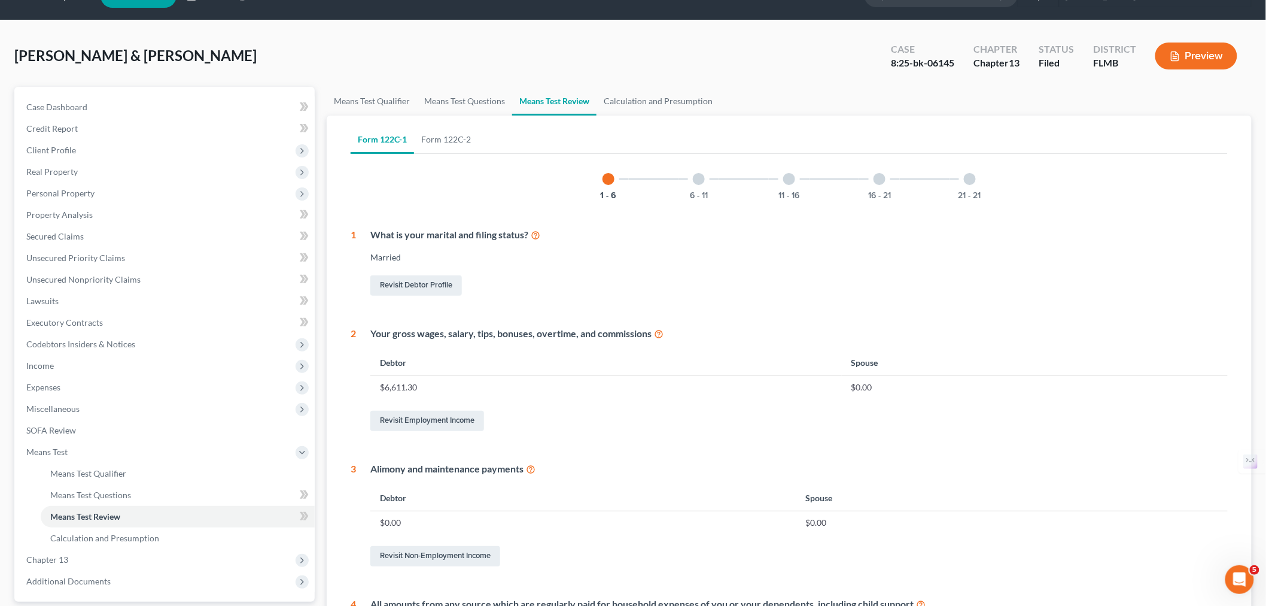
scroll to position [12, 0]
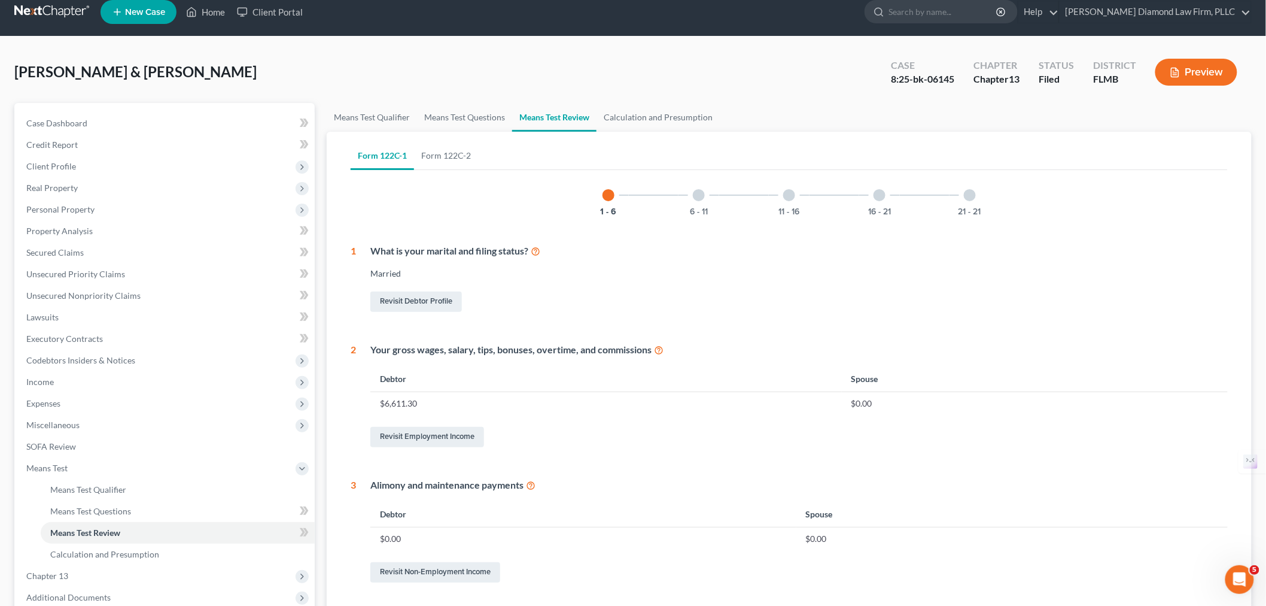
click at [695, 193] on div at bounding box center [699, 195] width 12 height 12
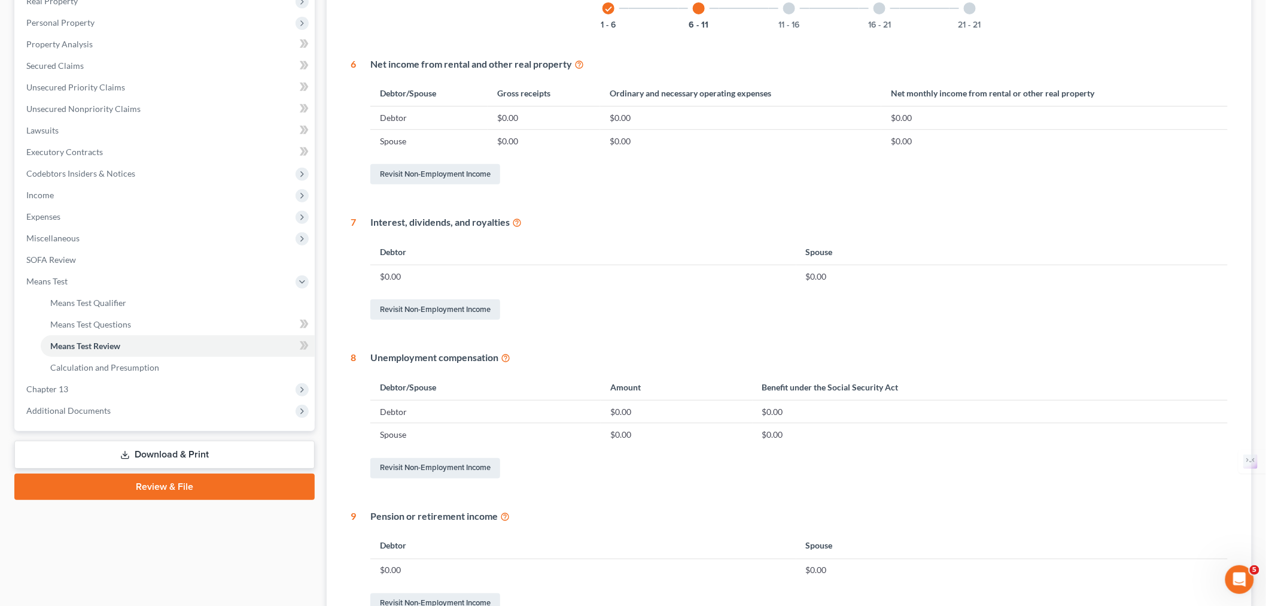
scroll to position [102, 0]
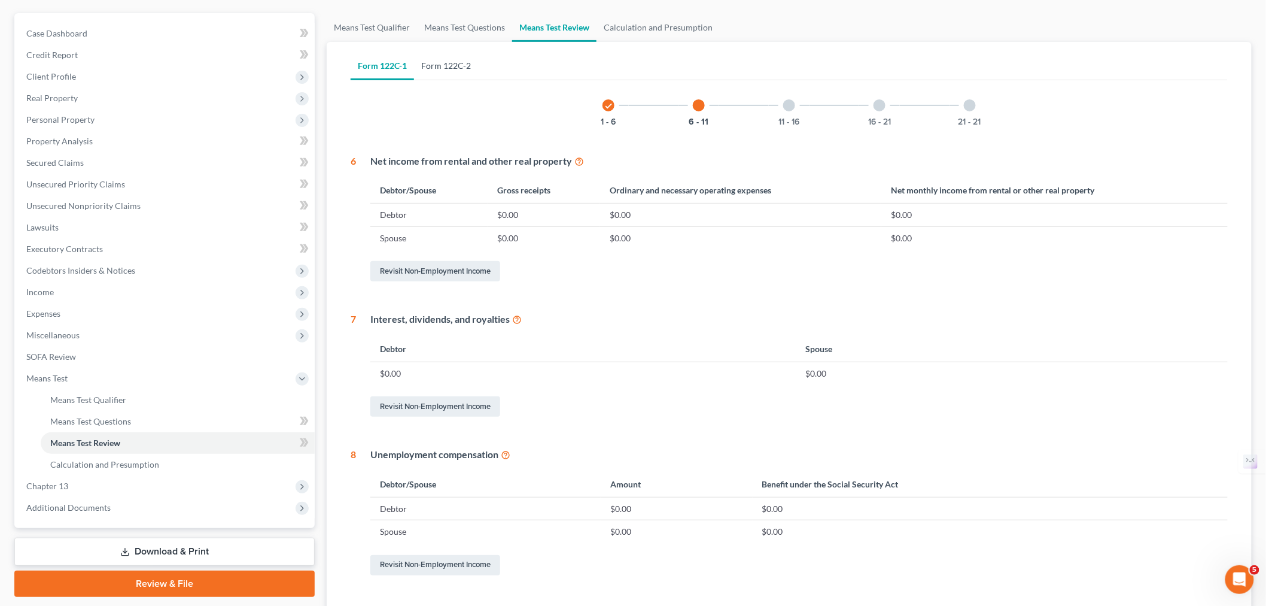
click at [467, 72] on link "Form 122C-2" at bounding box center [446, 65] width 64 height 29
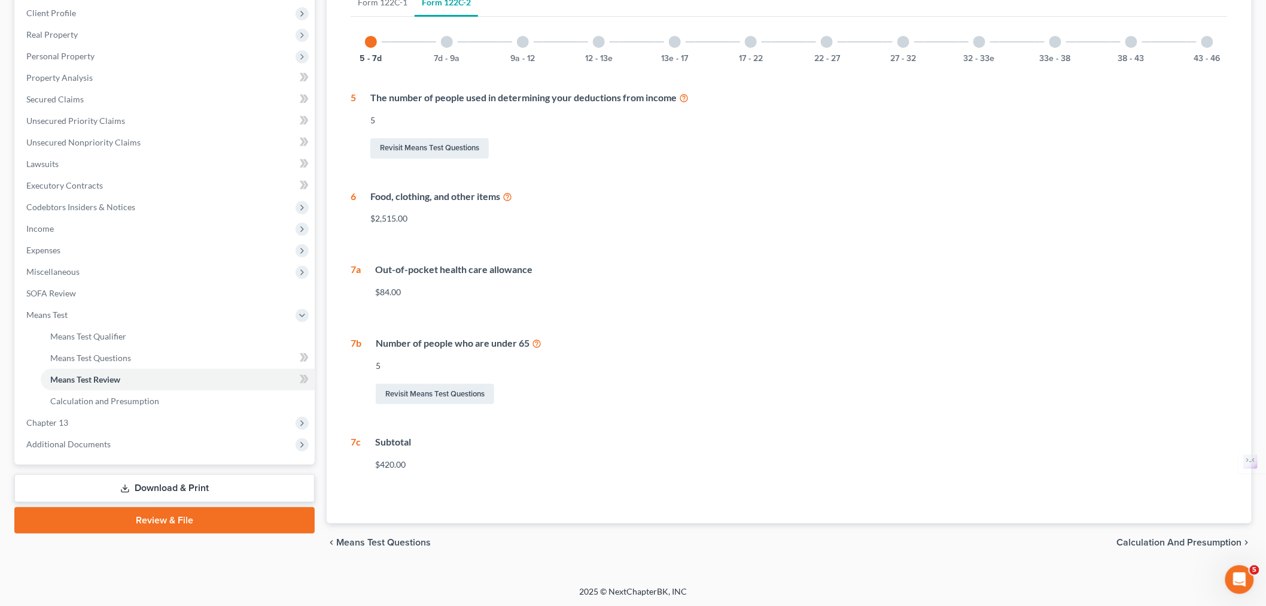
scroll to position [32, 0]
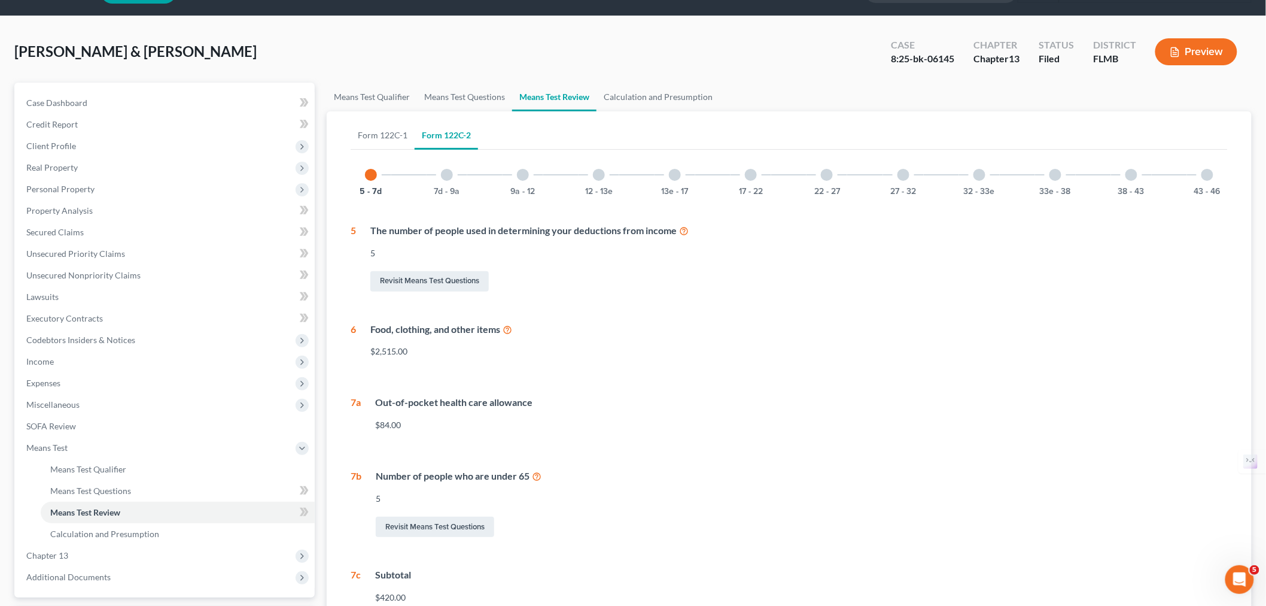
click at [445, 174] on div at bounding box center [447, 175] width 12 height 12
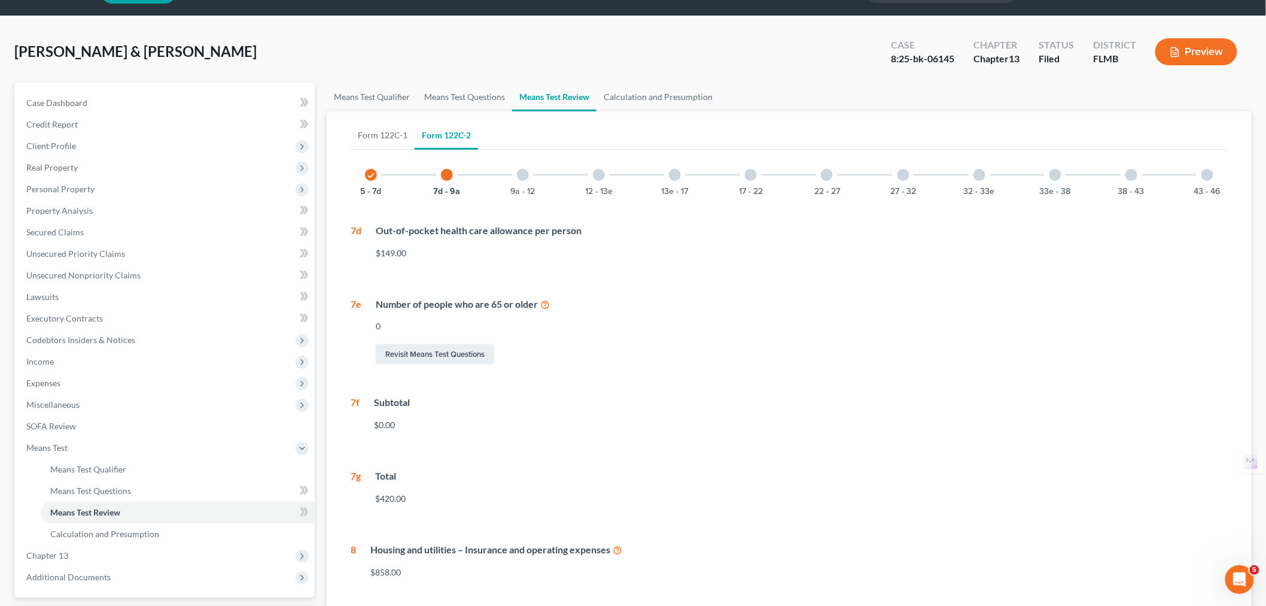
click at [531, 180] on div "9a - 12" at bounding box center [523, 174] width 41 height 41
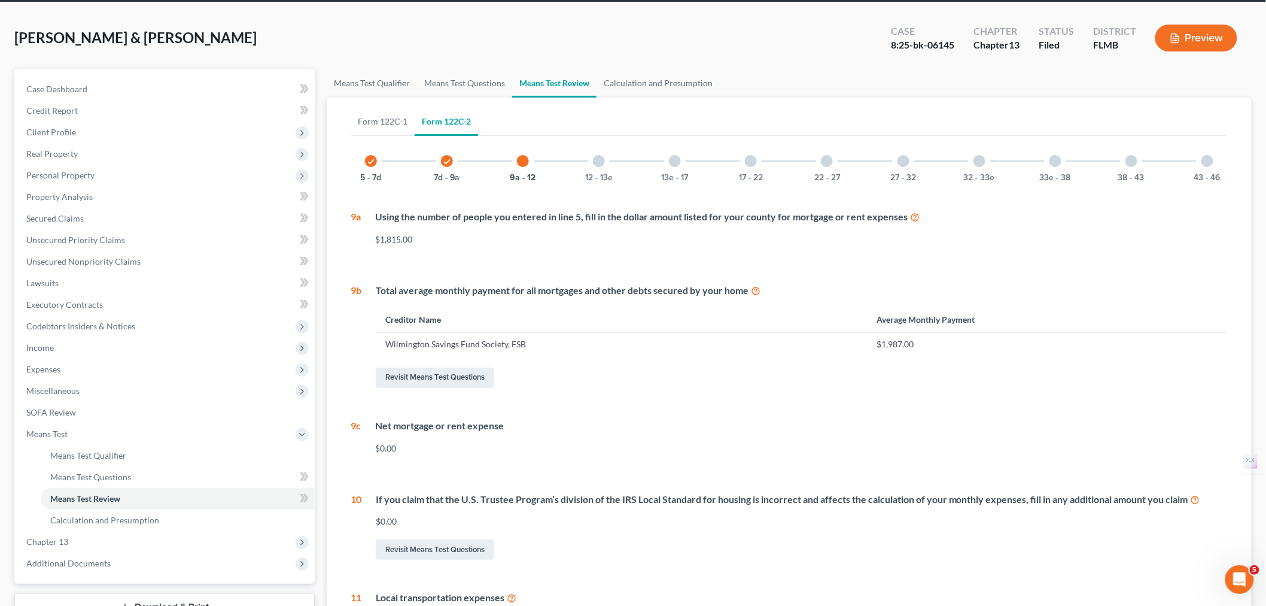
scroll to position [28, 0]
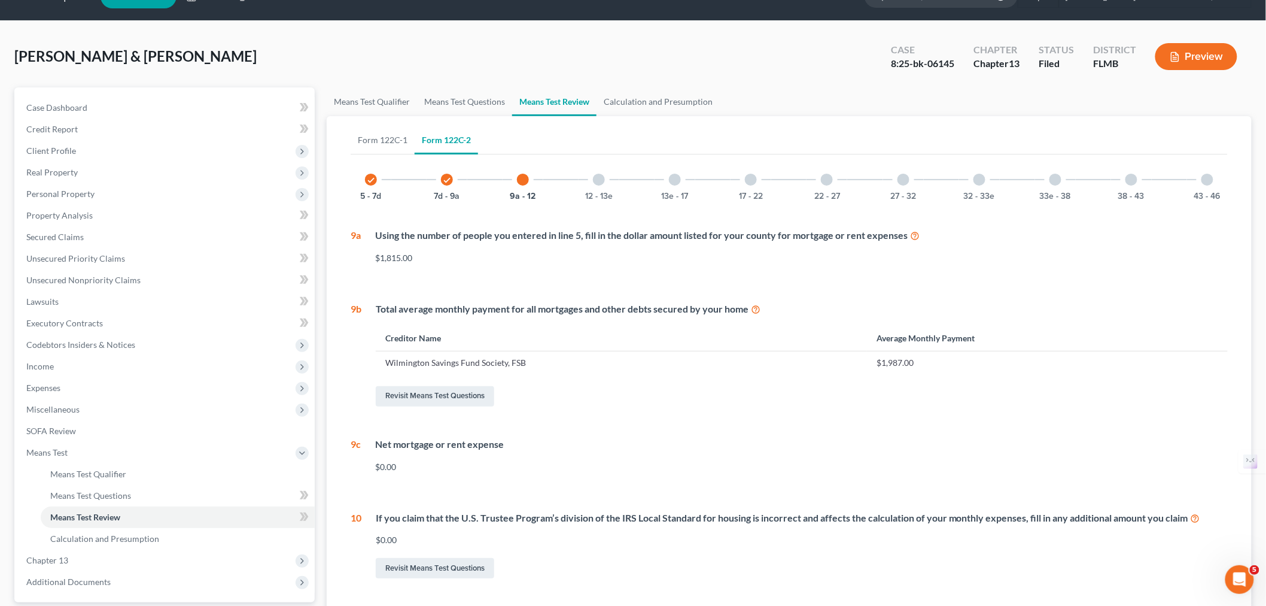
click at [604, 186] on div "12 - 13e" at bounding box center [599, 179] width 41 height 41
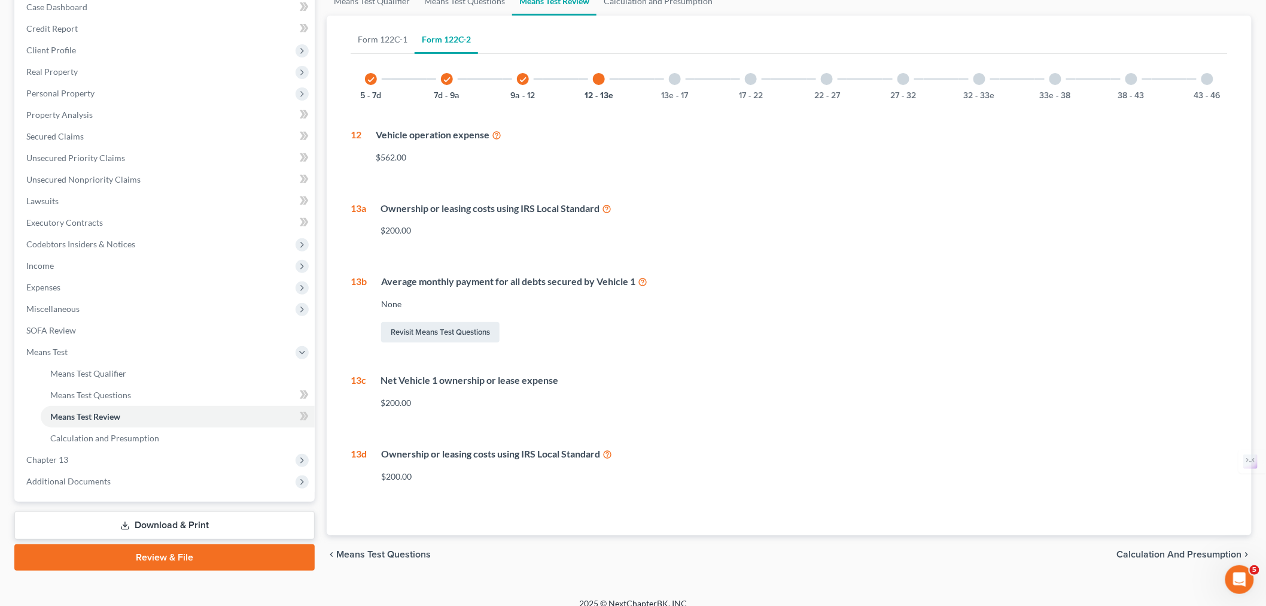
scroll to position [140, 0]
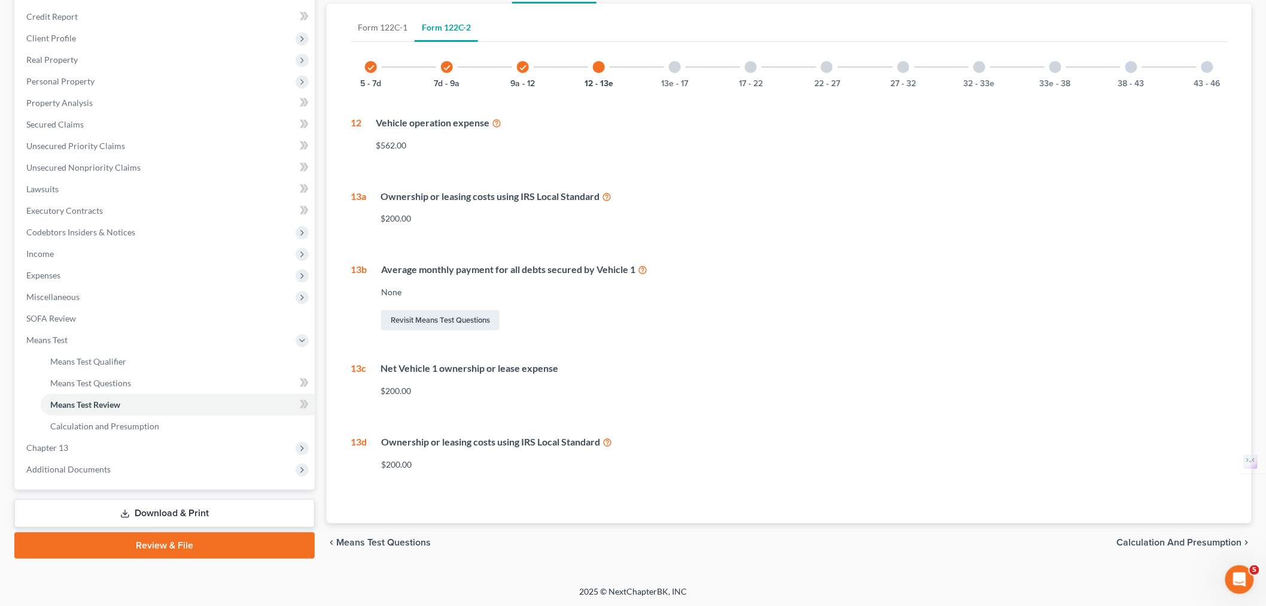
click at [687, 72] on div "13e - 17" at bounding box center [675, 67] width 41 height 41
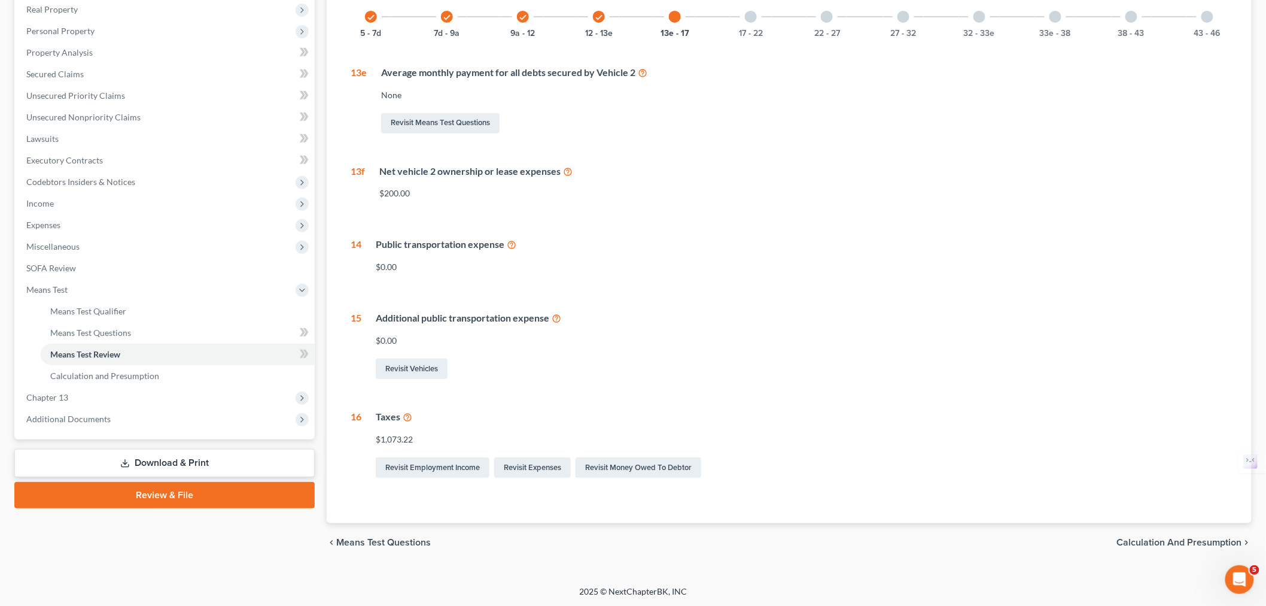
scroll to position [57, 0]
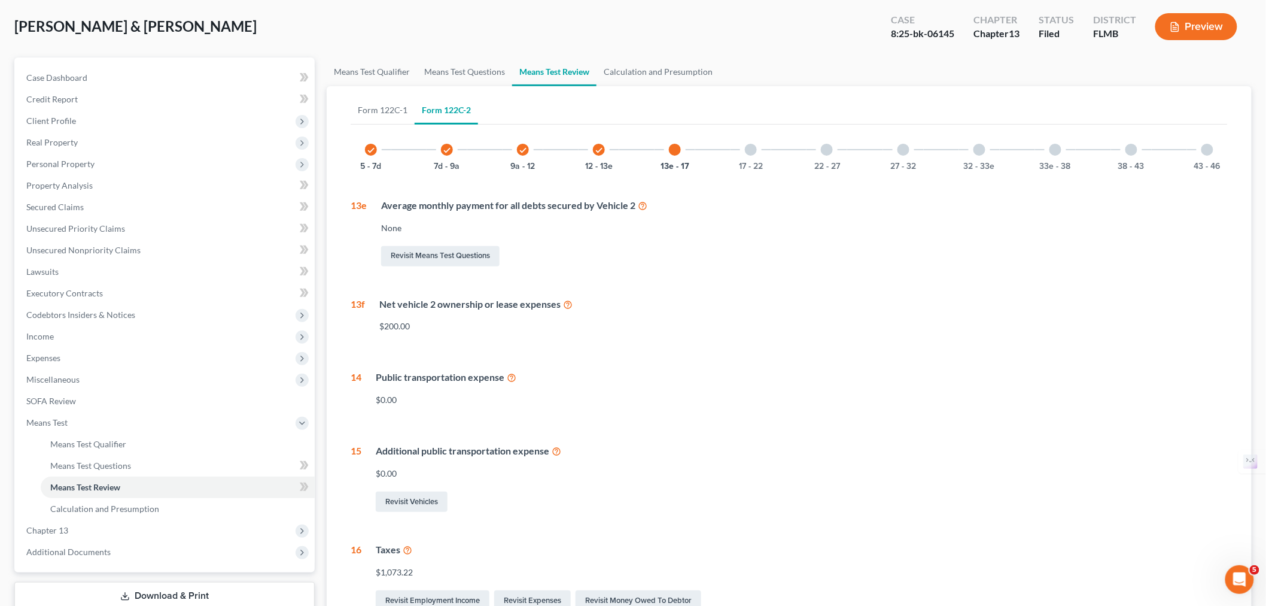
click at [759, 159] on div "17 - 22" at bounding box center [751, 149] width 41 height 41
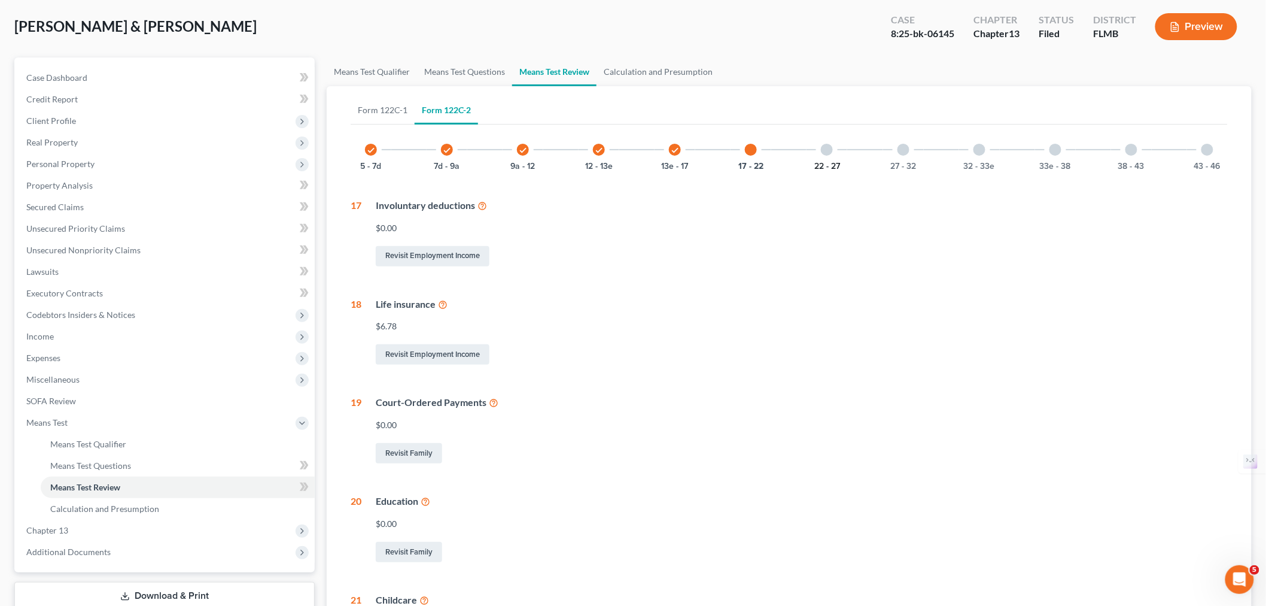
click at [828, 162] on button "22 - 27" at bounding box center [828, 166] width 26 height 8
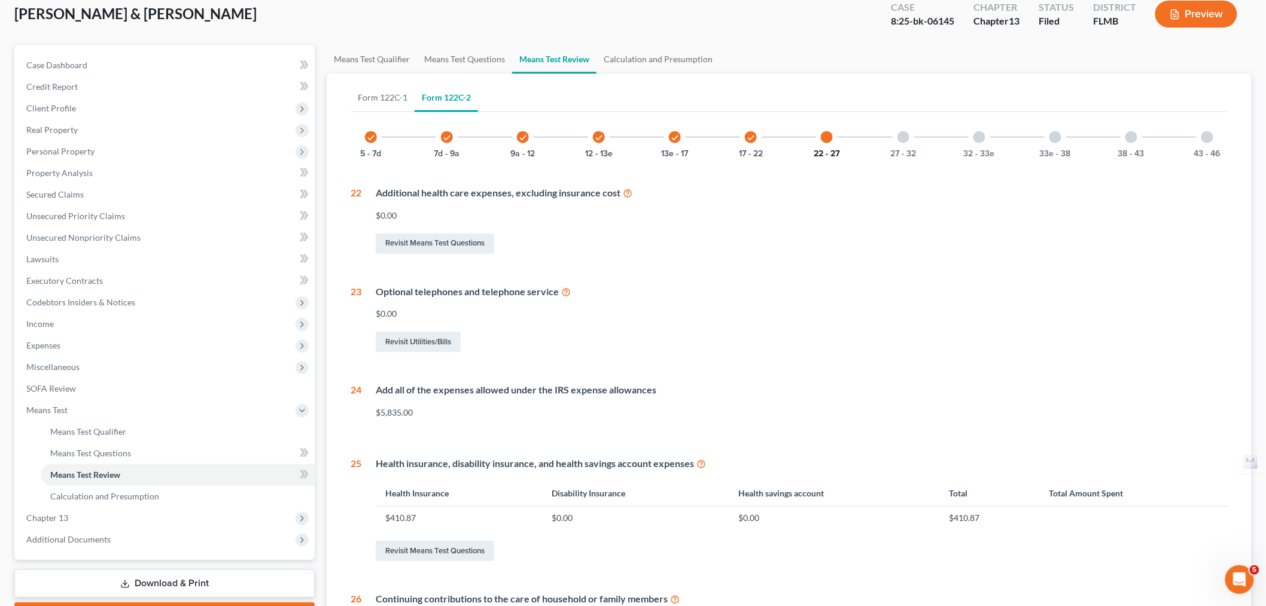
scroll to position [53, 0]
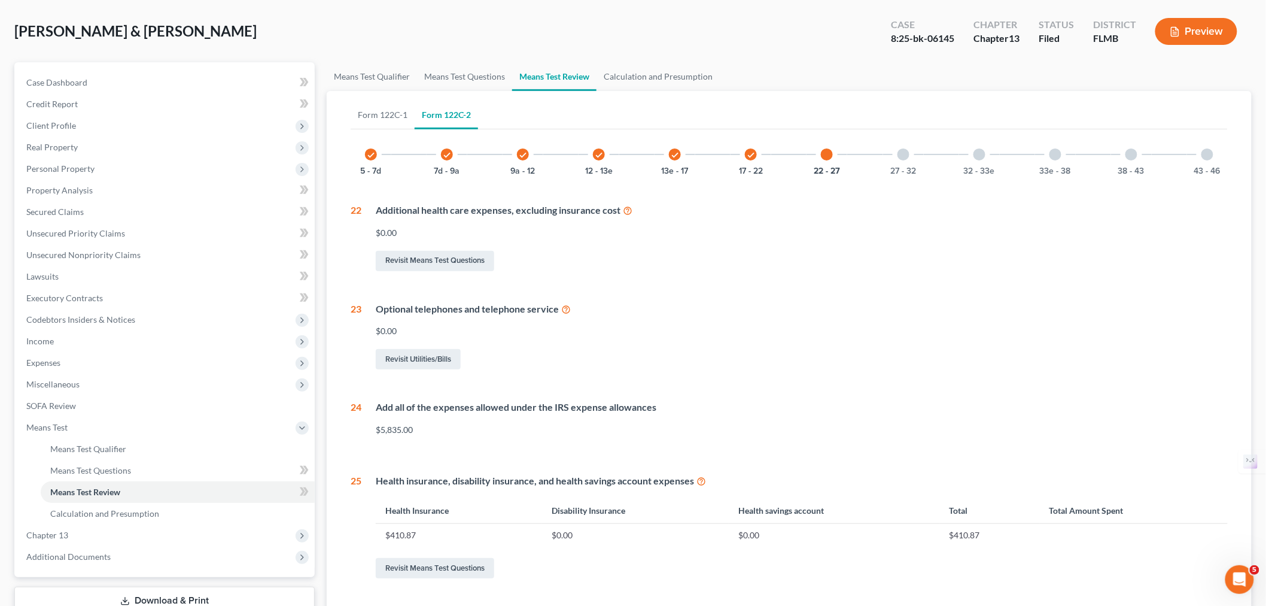
click at [907, 153] on div at bounding box center [904, 154] width 12 height 12
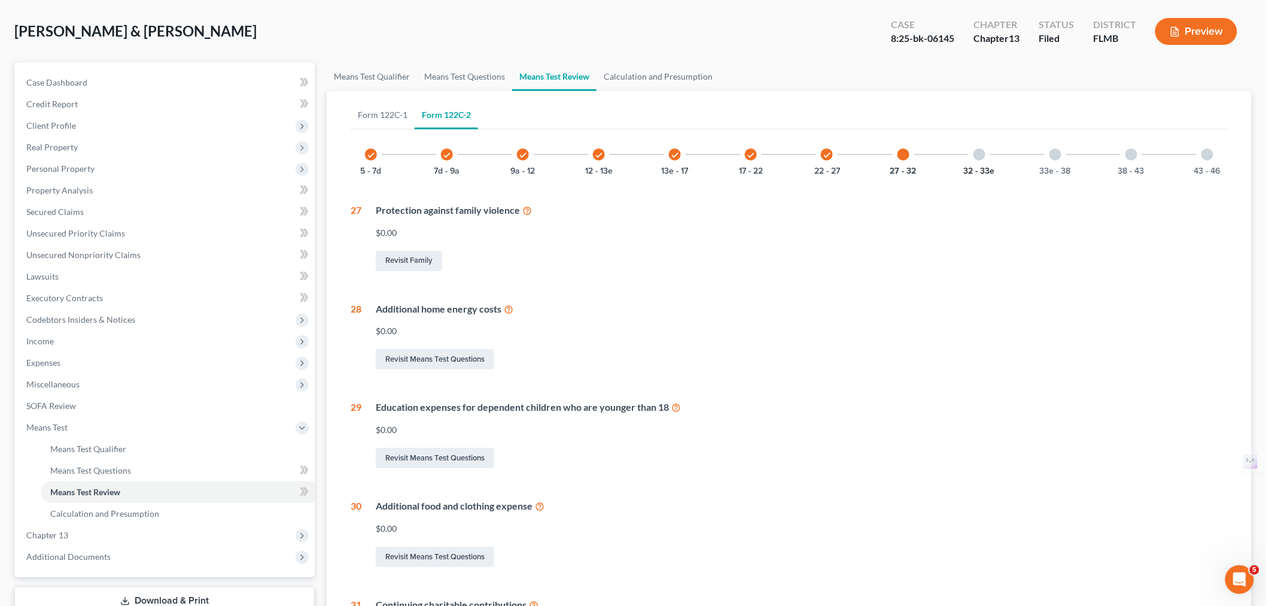
click at [986, 169] on button "32 - 33e" at bounding box center [979, 171] width 31 height 8
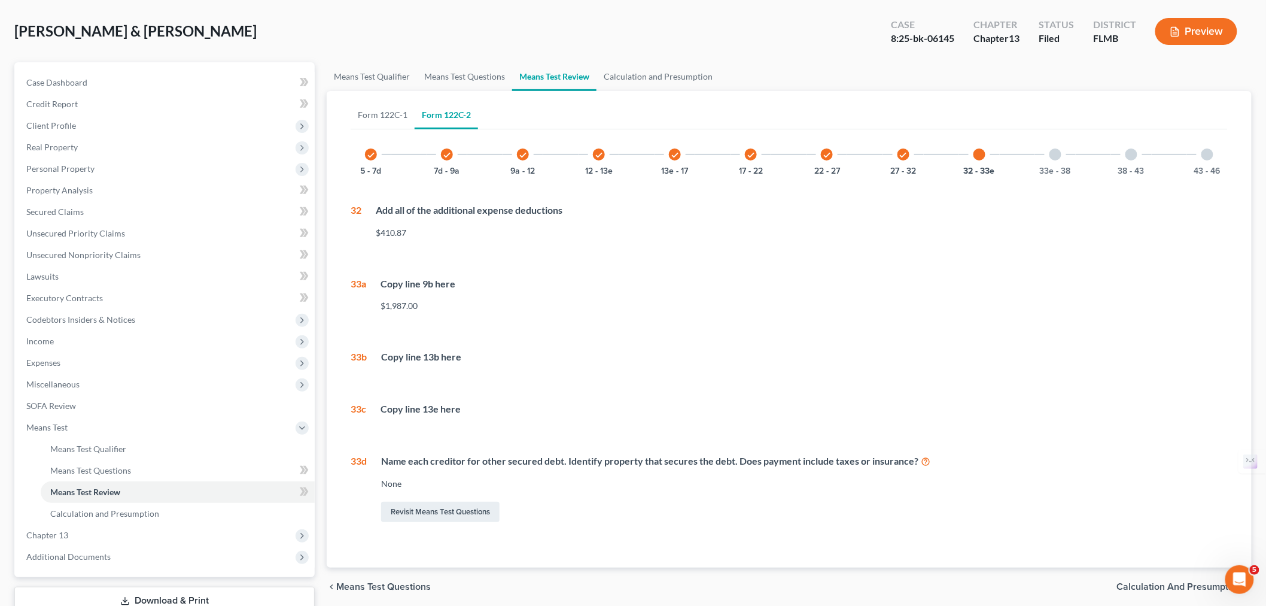
click at [1058, 162] on div "33e - 38" at bounding box center [1055, 154] width 41 height 41
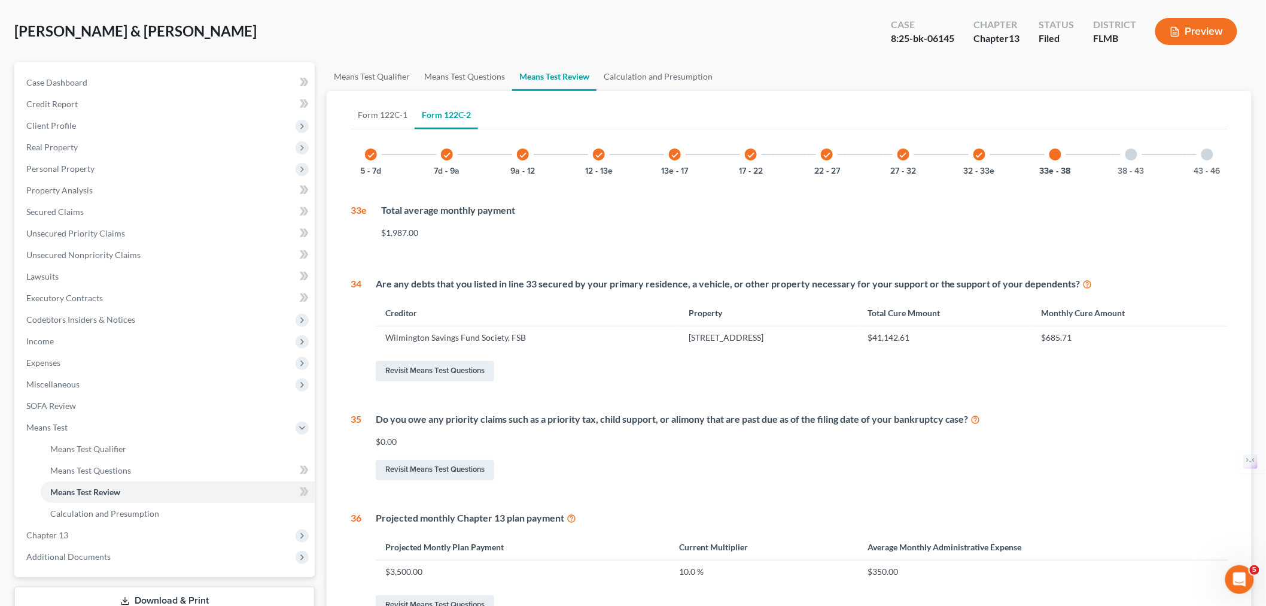
click at [1140, 162] on div "38 - 43" at bounding box center [1131, 154] width 41 height 41
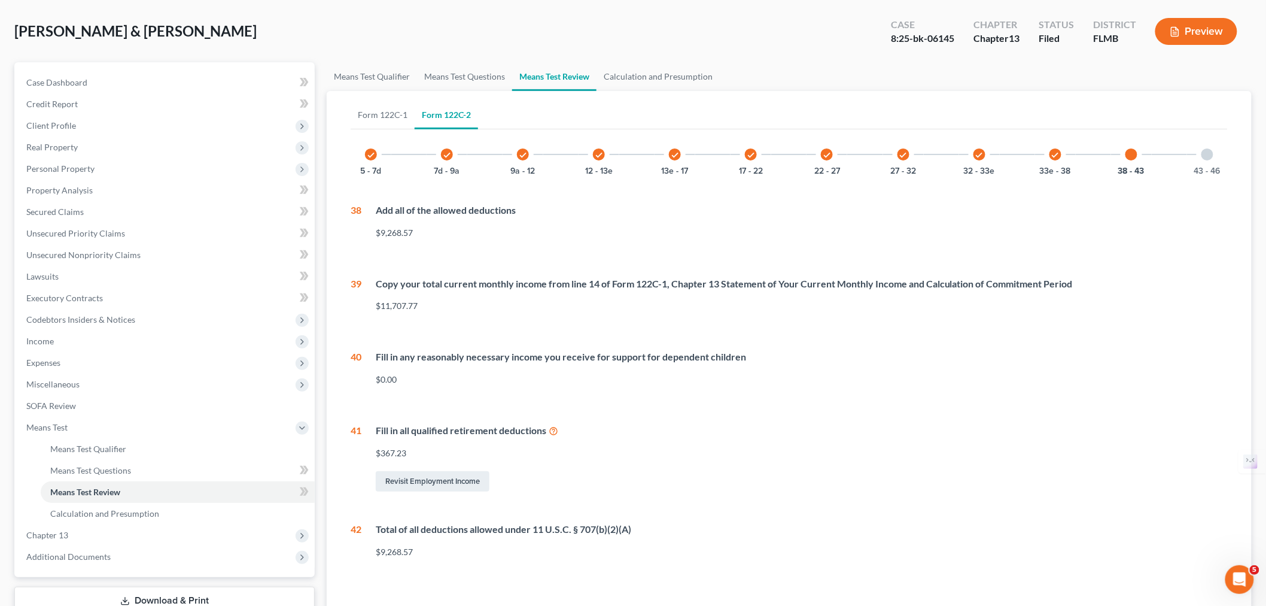
click at [1205, 162] on div "43 - 46" at bounding box center [1207, 154] width 41 height 41
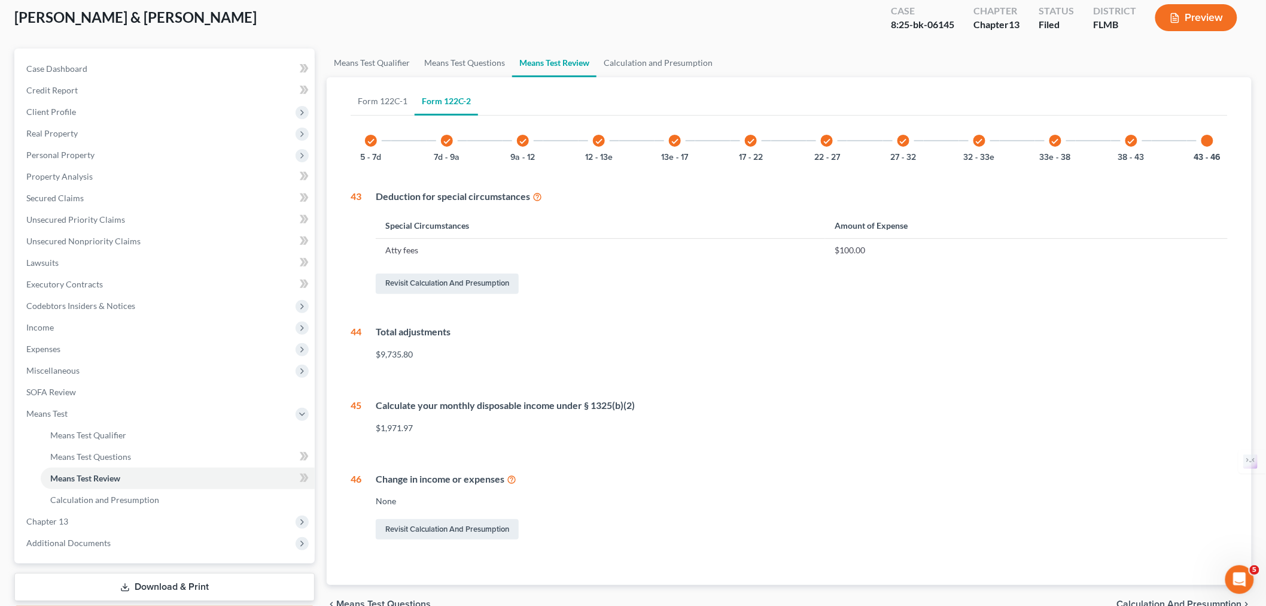
scroll to position [0, 0]
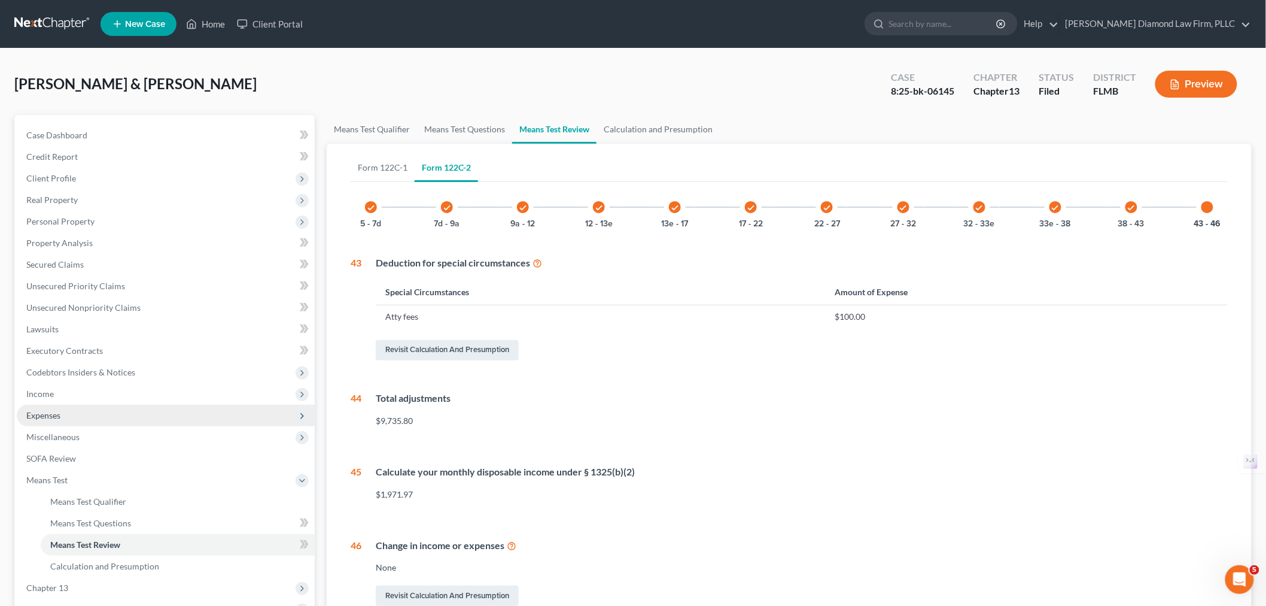
click at [72, 415] on span "Expenses" at bounding box center [166, 416] width 298 height 22
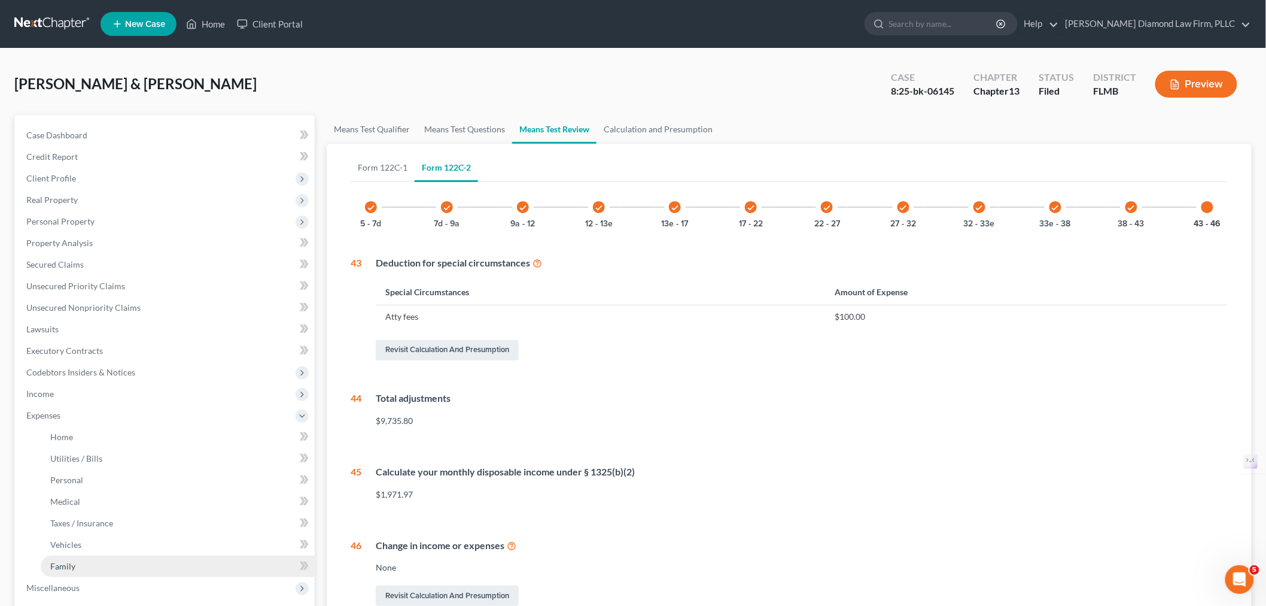
click at [119, 561] on link "Family" at bounding box center [178, 566] width 274 height 22
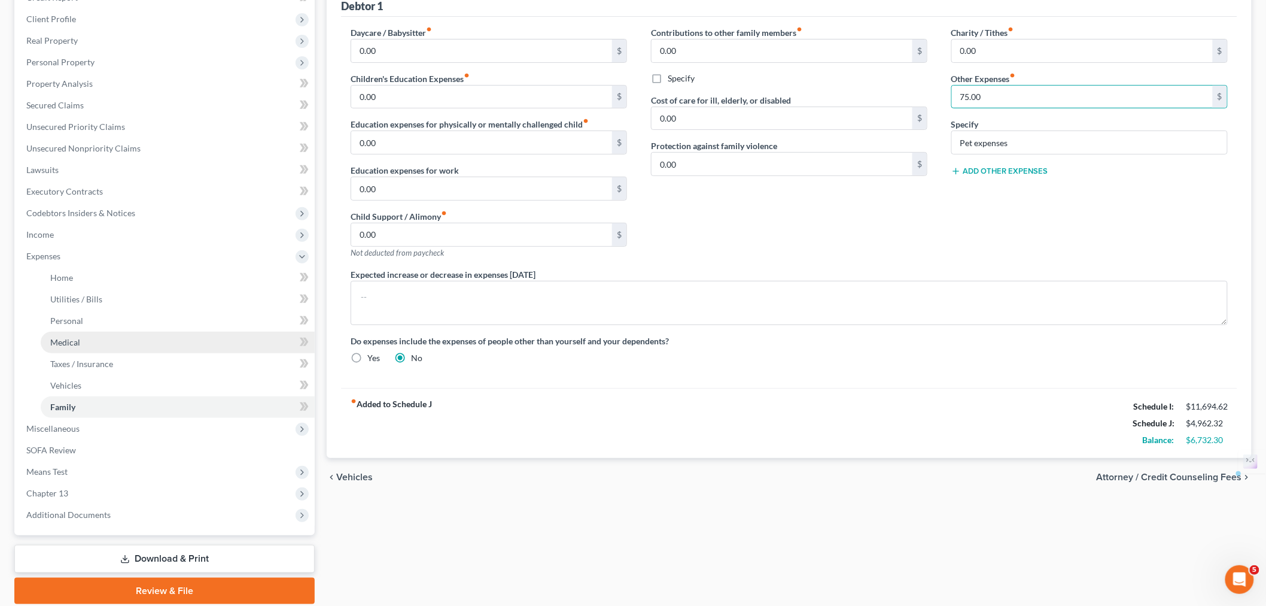
scroll to position [201, 0]
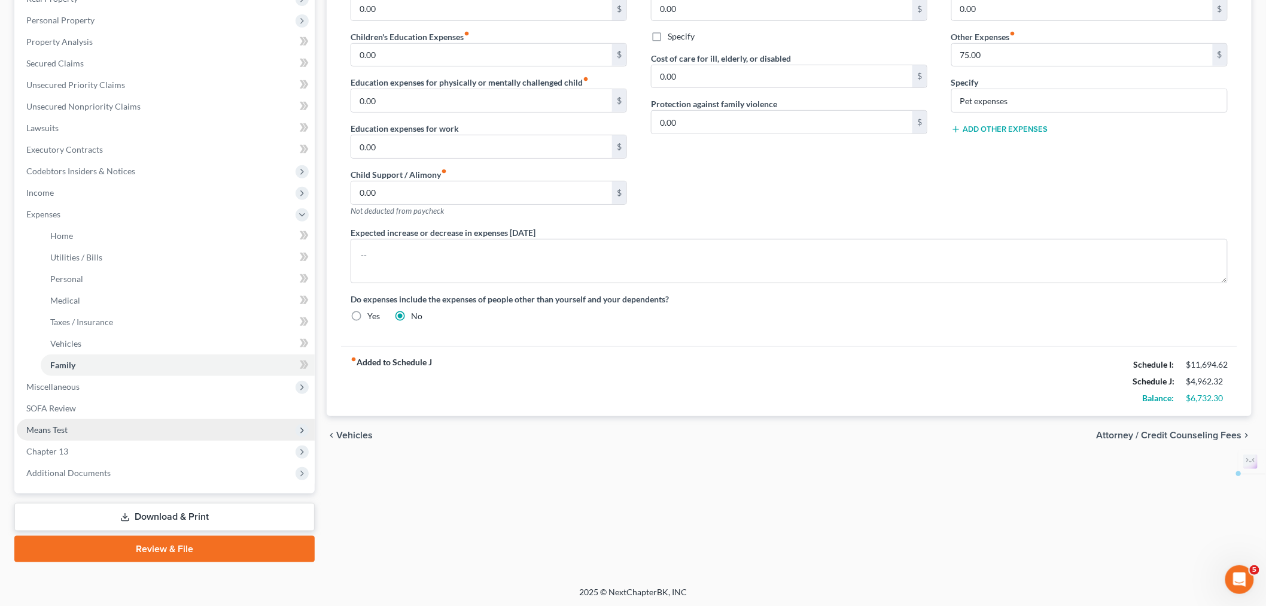
click at [69, 423] on span "Means Test" at bounding box center [166, 430] width 298 height 22
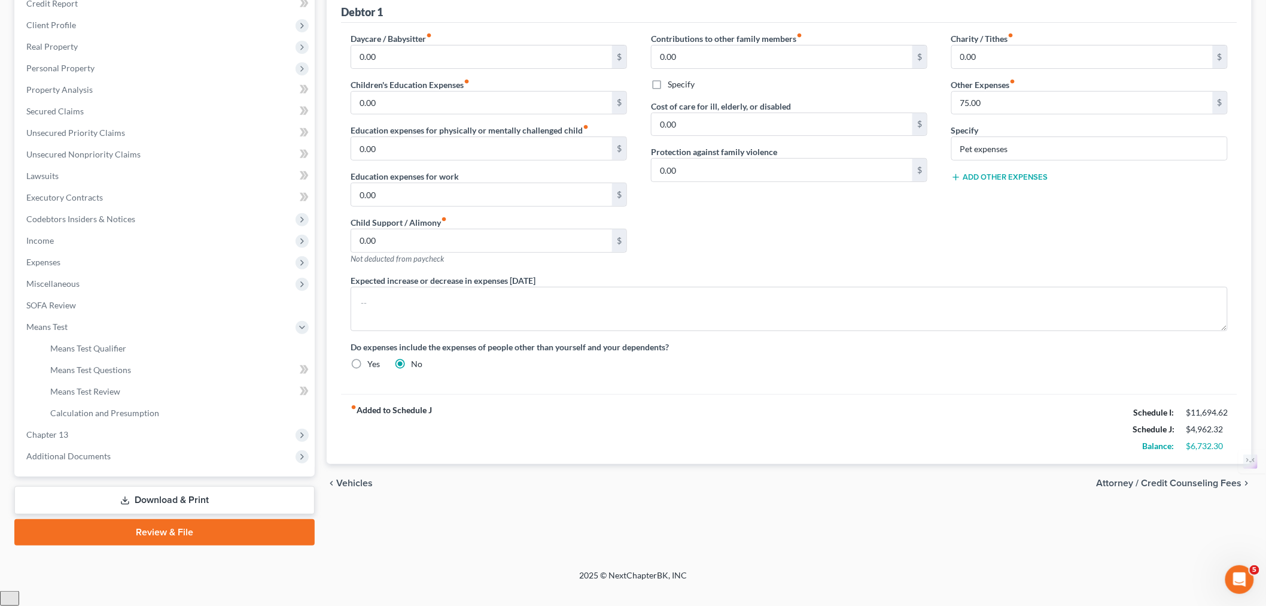
scroll to position [136, 0]
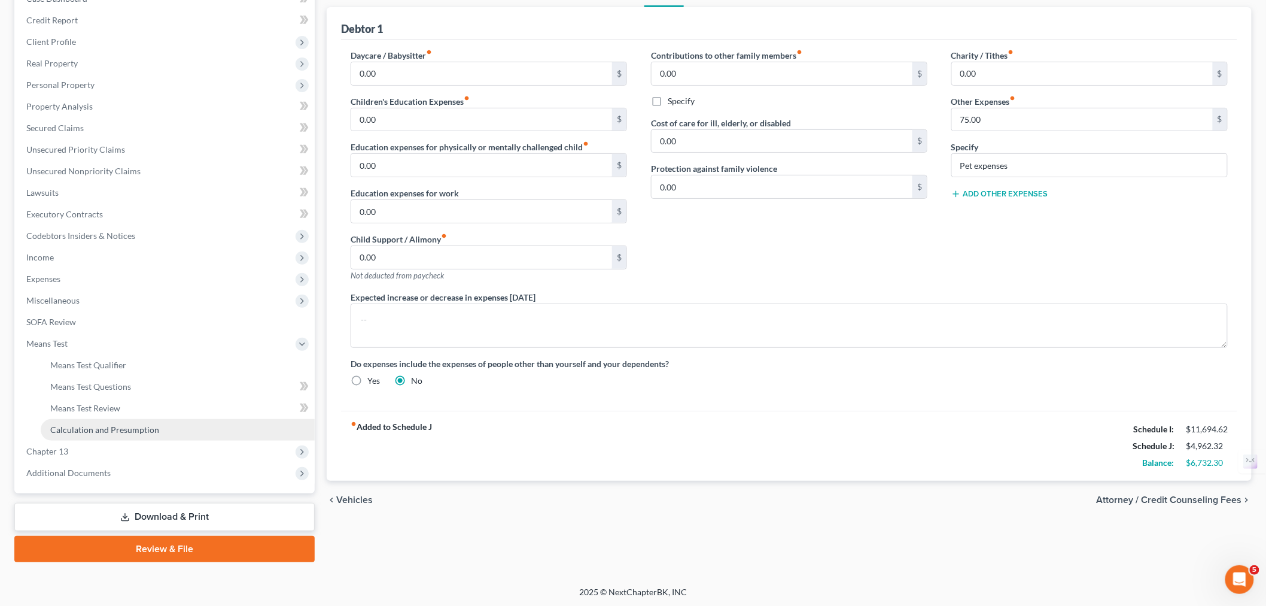
click at [123, 430] on span "Calculation and Presumption" at bounding box center [104, 429] width 109 height 10
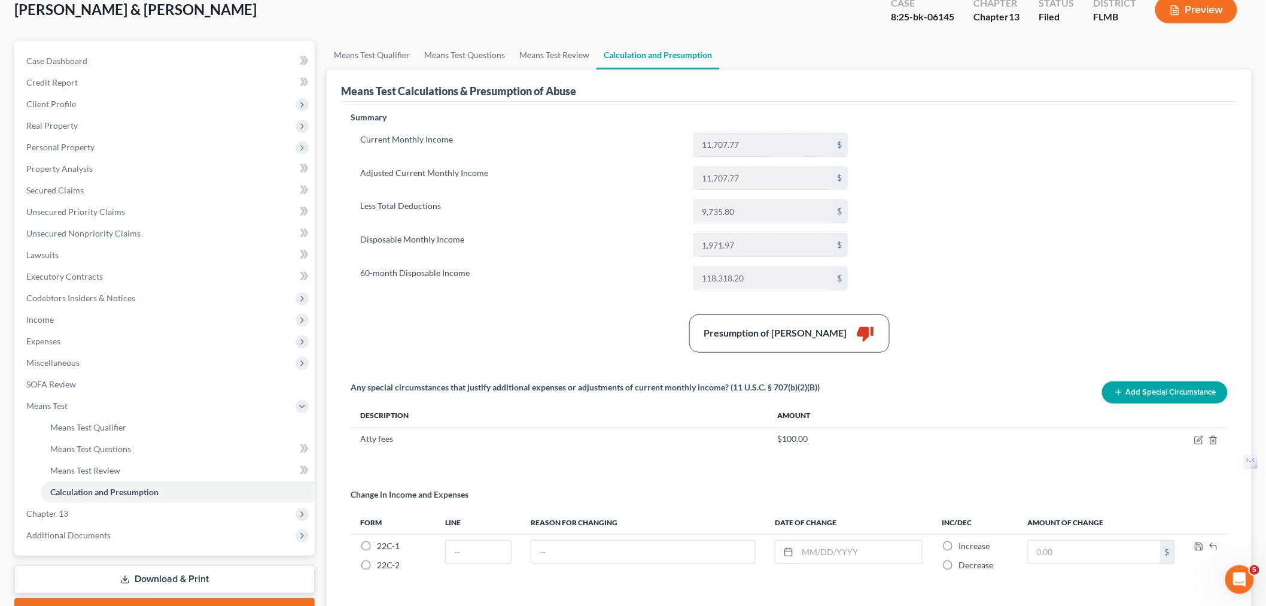
scroll to position [133, 0]
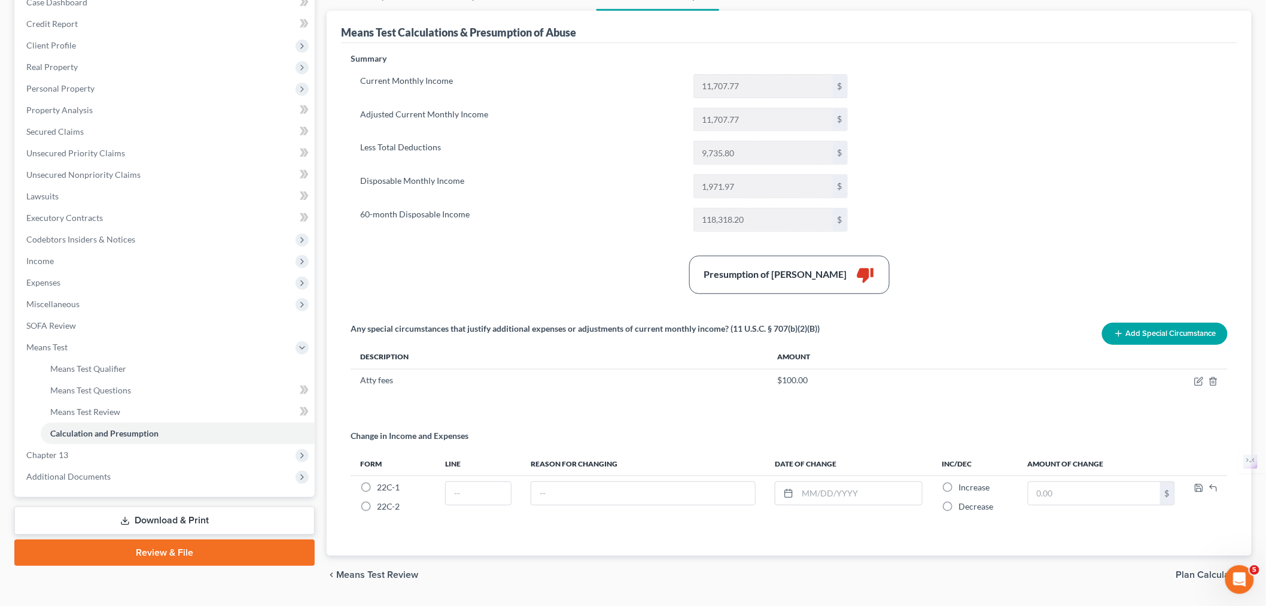
click at [1176, 324] on button "Add Special Circumstance" at bounding box center [1165, 334] width 126 height 22
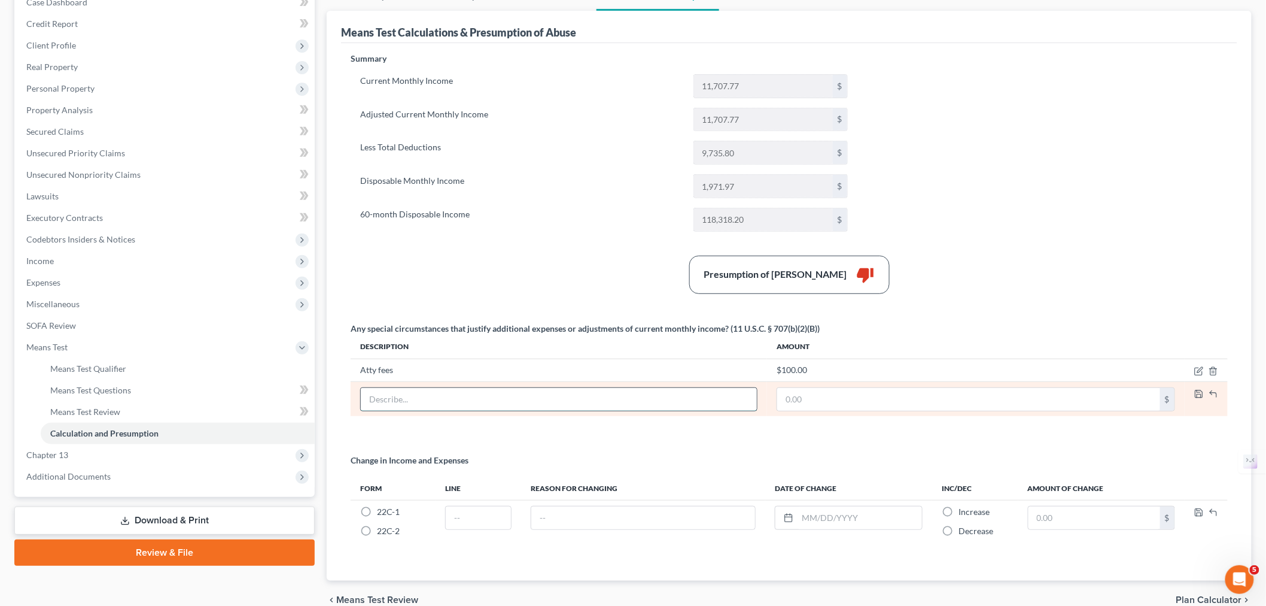
drag, startPoint x: 441, startPoint y: 397, endPoint x: 464, endPoint y: 398, distance: 23.3
click at [442, 398] on input "text" at bounding box center [559, 399] width 396 height 23
type input "Pet expenses"
paste input "75.00"
type input "75.00"
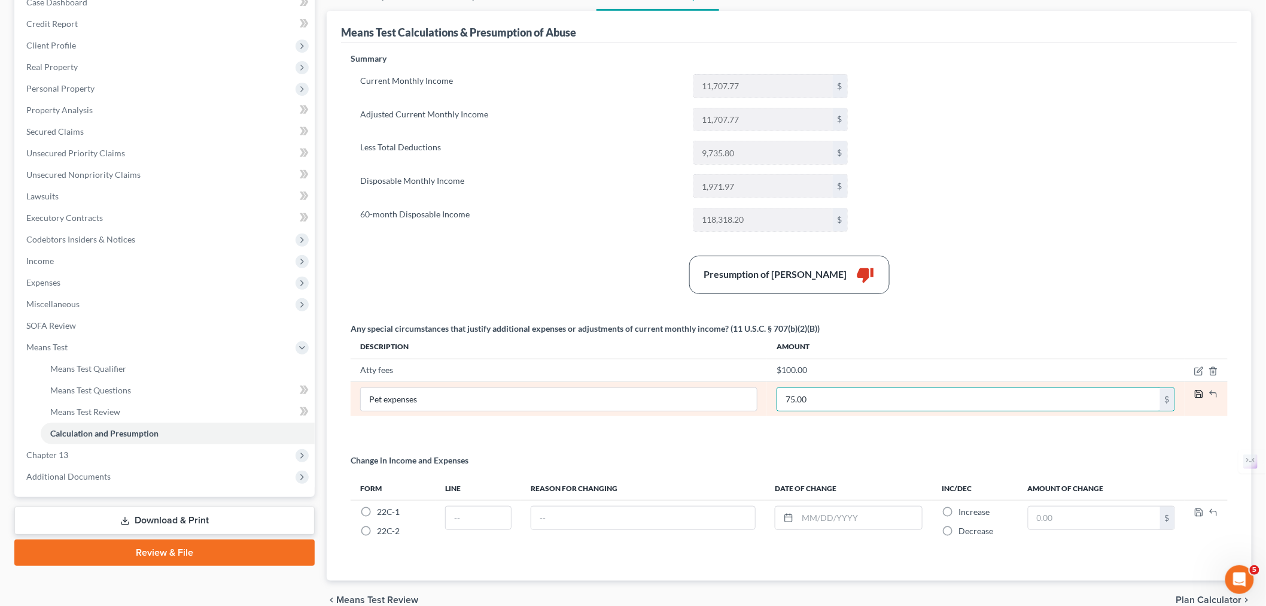
click at [1198, 392] on polyline "button" at bounding box center [1199, 391] width 3 height 2
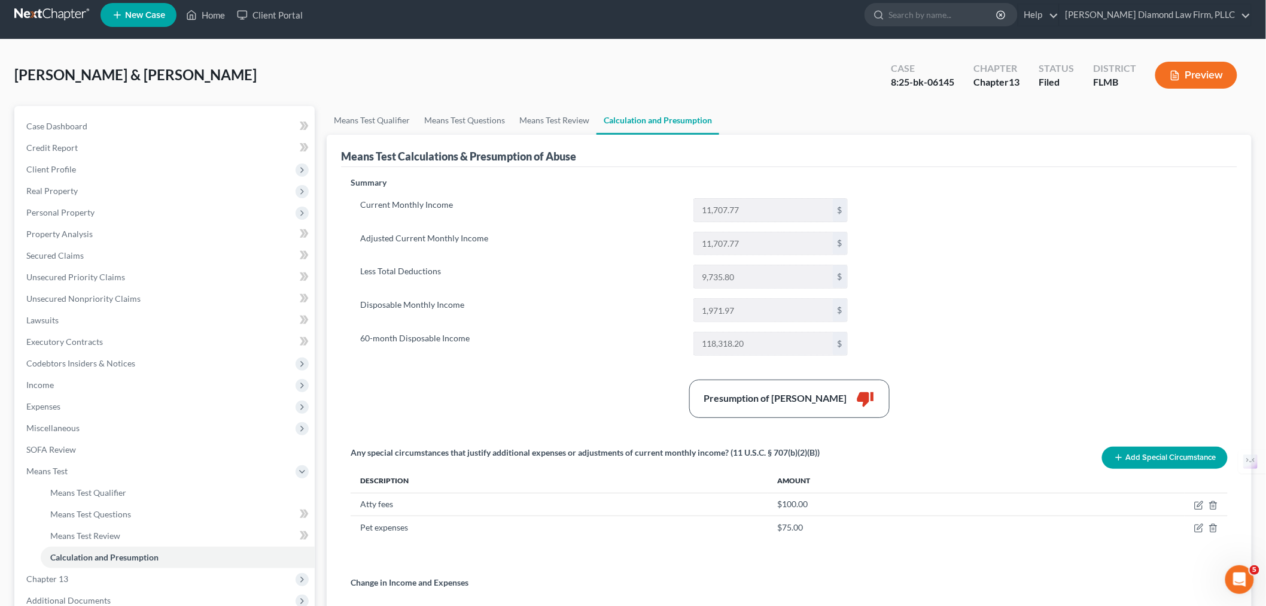
scroll to position [0, 0]
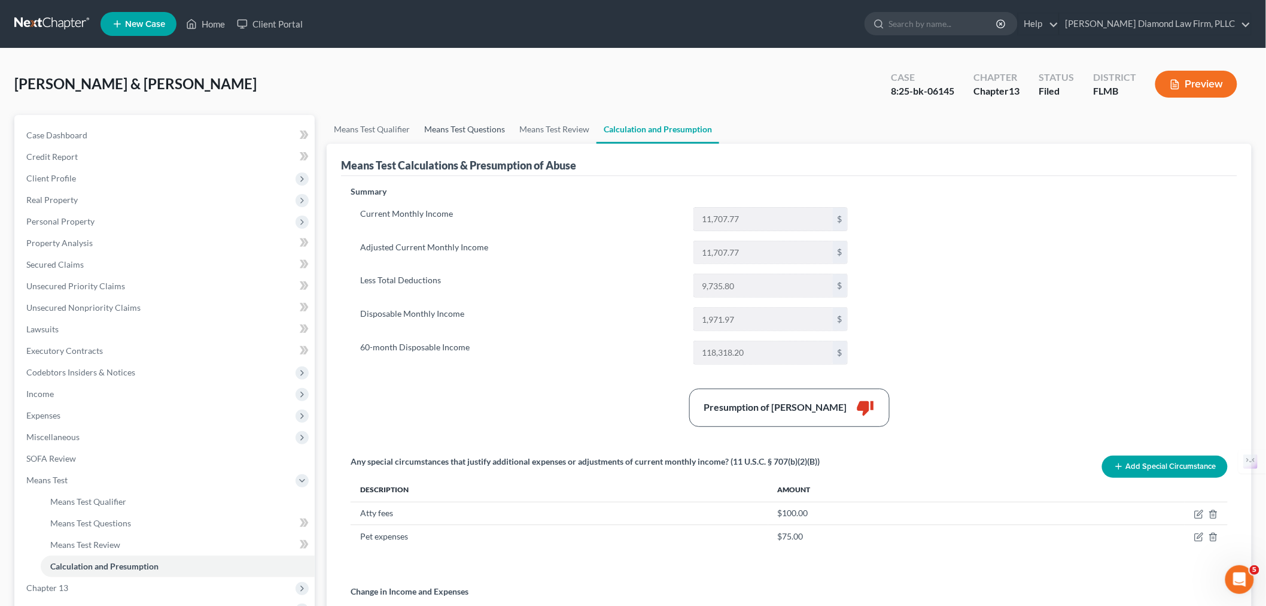
click at [451, 130] on link "Means Test Questions" at bounding box center [464, 129] width 95 height 29
select select "5"
select select "0"
select select "2"
select select "0"
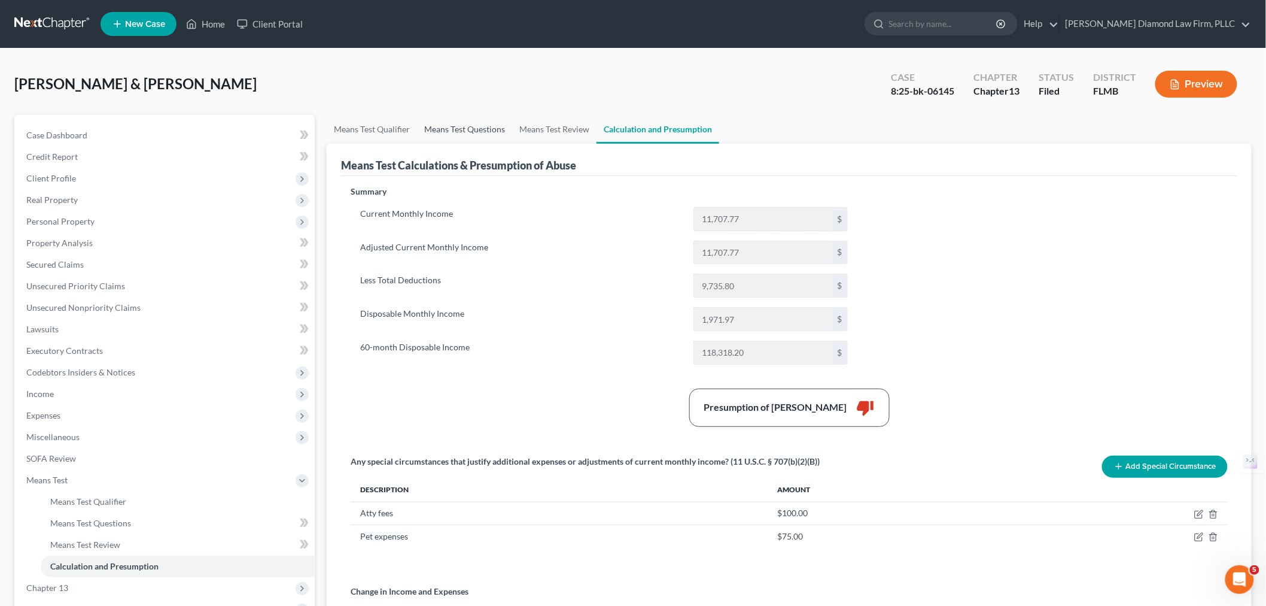
select select "60"
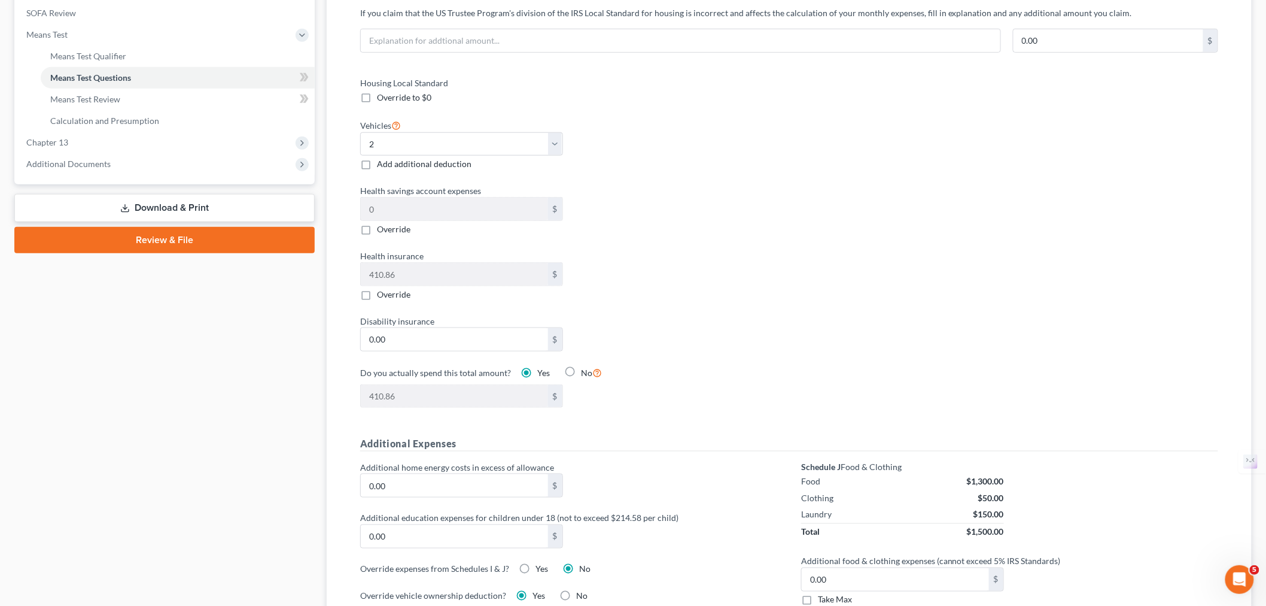
scroll to position [332, 0]
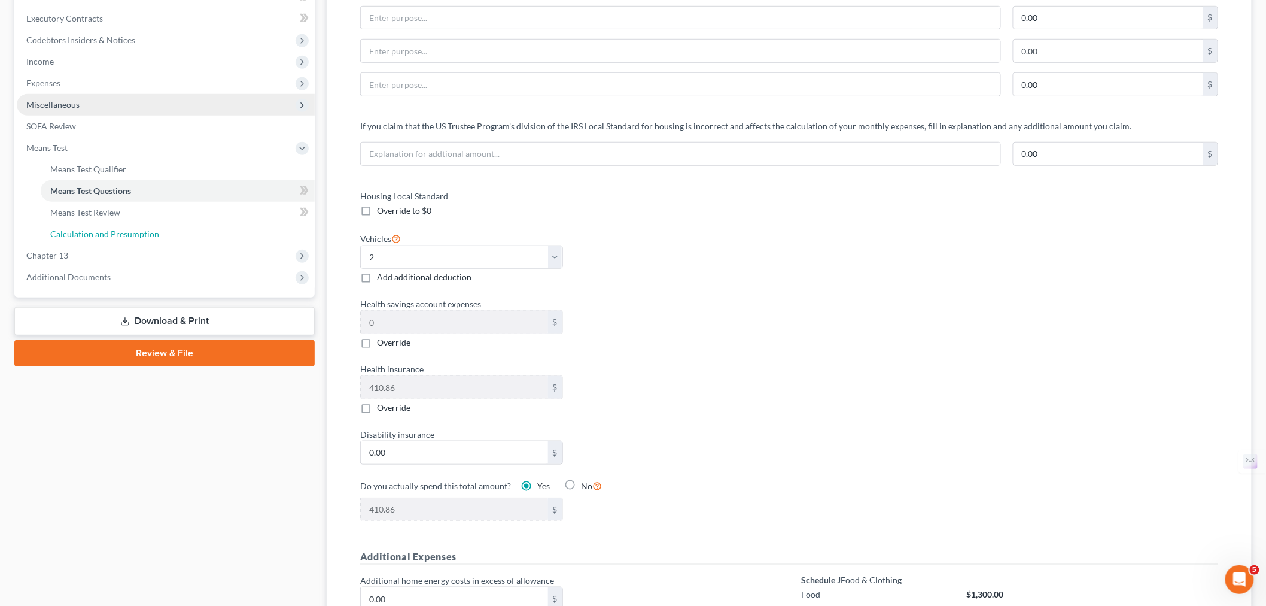
drag, startPoint x: 87, startPoint y: 240, endPoint x: 112, endPoint y: 239, distance: 25.1
click at [87, 240] on link "Calculation and Presumption" at bounding box center [178, 234] width 274 height 22
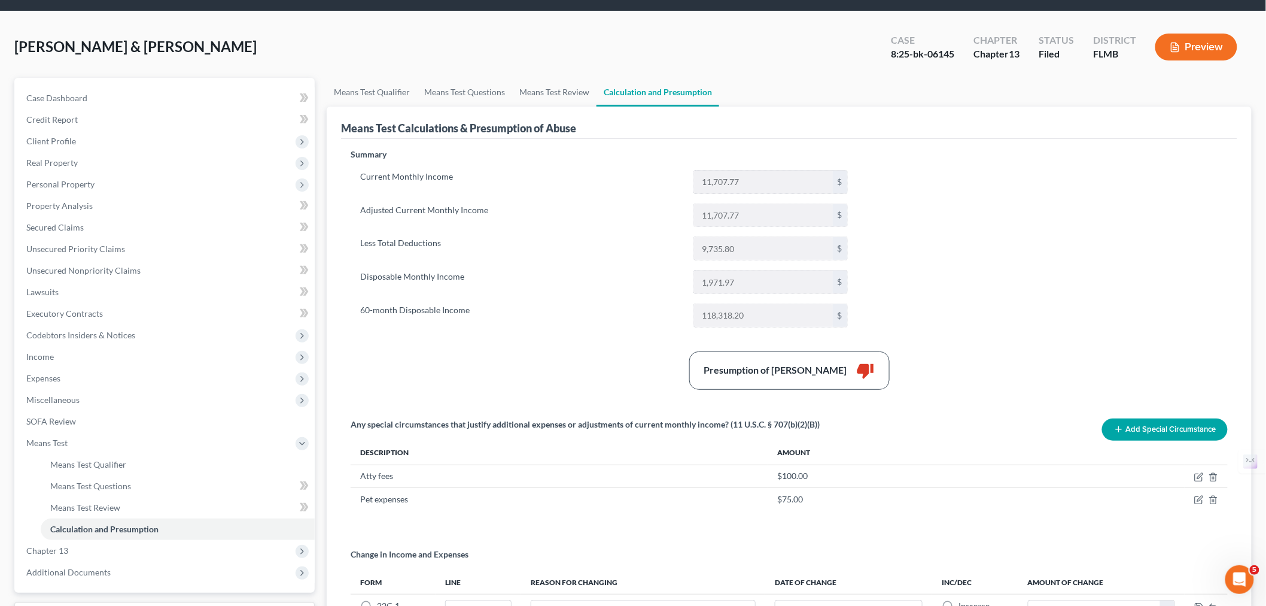
scroll to position [190, 0]
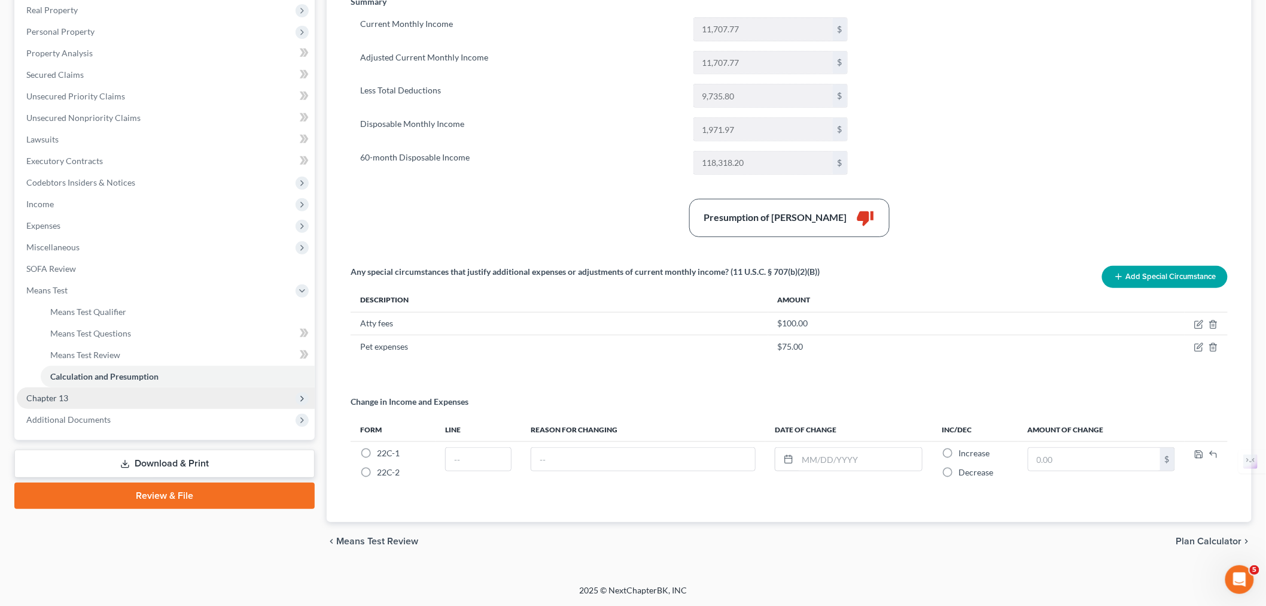
click at [67, 393] on span "Chapter 13" at bounding box center [47, 398] width 42 height 10
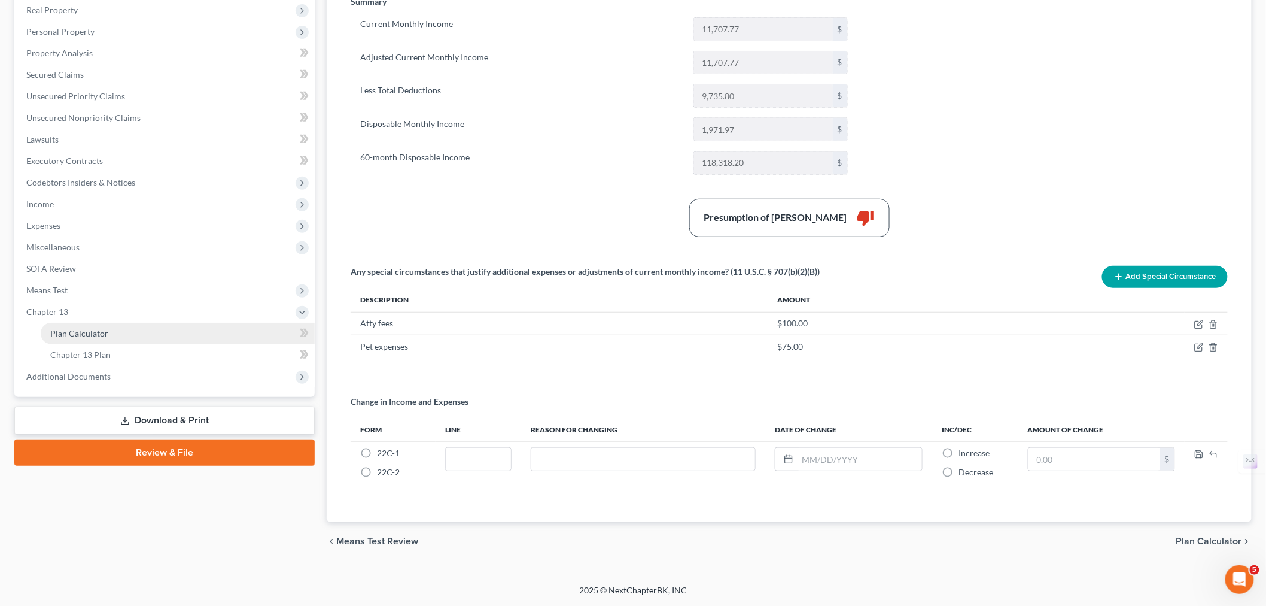
click at [88, 324] on link "Plan Calculator" at bounding box center [178, 334] width 274 height 22
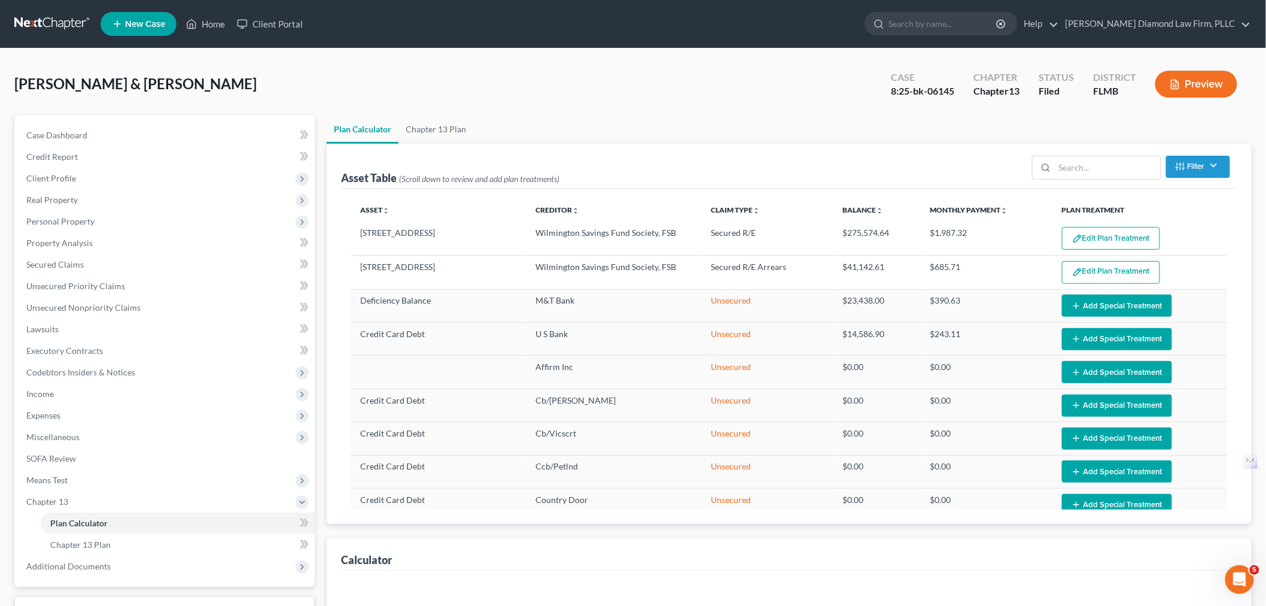
select select "59"
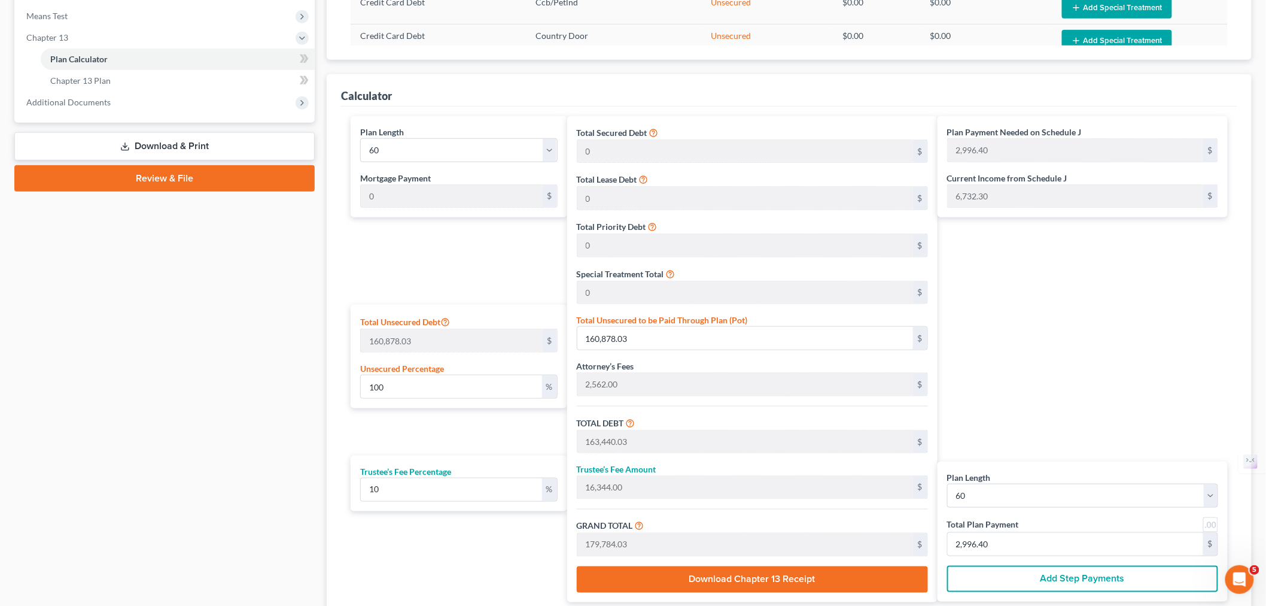
scroll to position [465, 0]
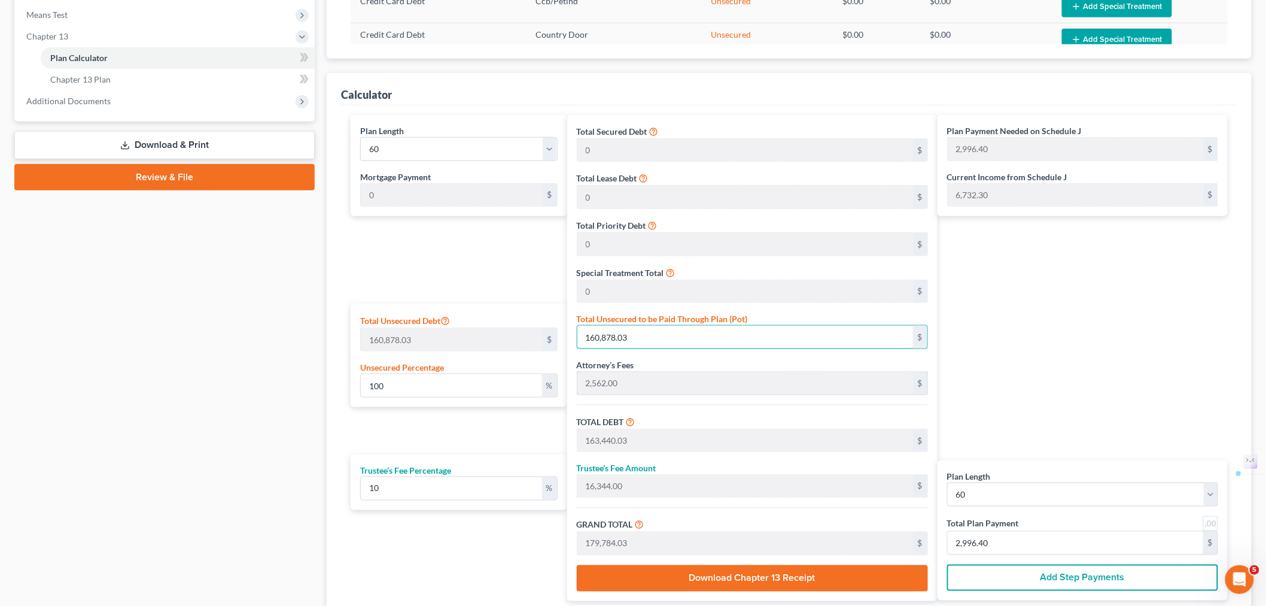
paste input "08,000"
type input "67.13160274277352"
type input "108,000"
type input "110,562.00"
type input "11,056.20"
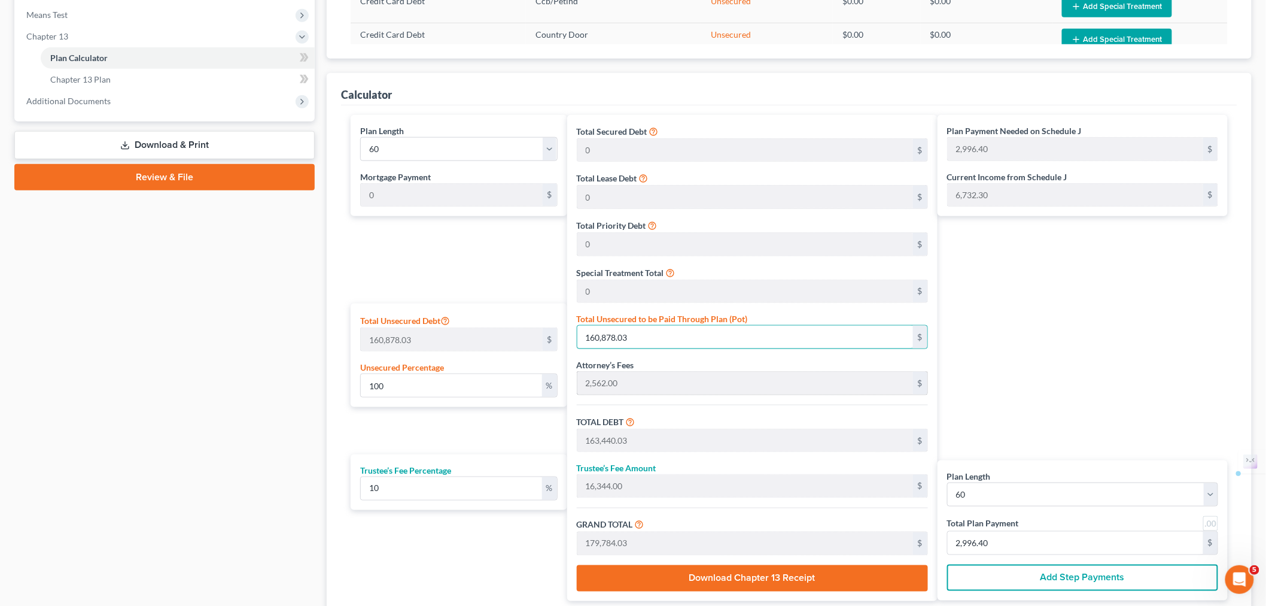
type input "121,618.20"
type input "2,026.97"
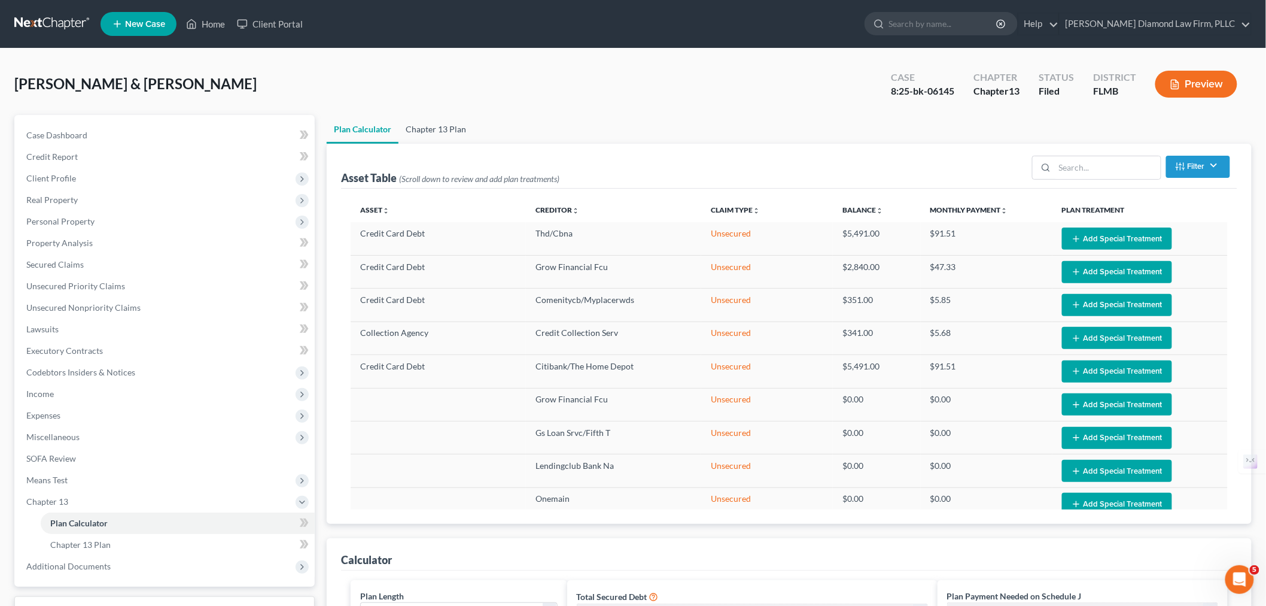
click at [424, 128] on link "Chapter 13 Plan" at bounding box center [436, 129] width 75 height 29
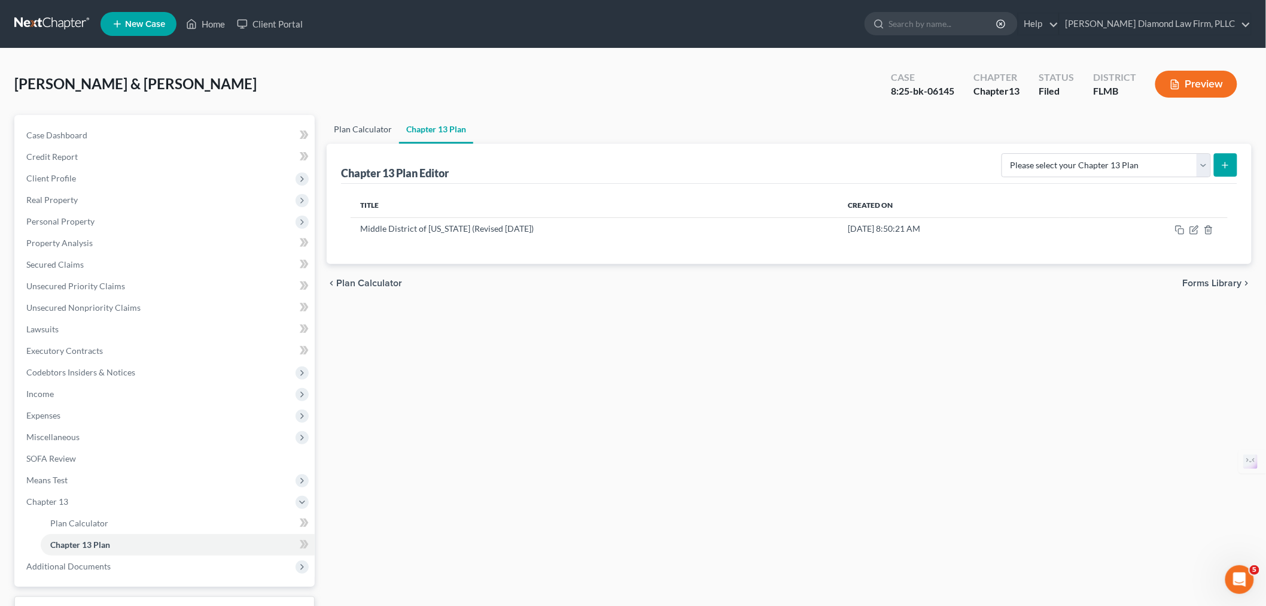
click at [375, 136] on link "Plan Calculator" at bounding box center [363, 129] width 72 height 29
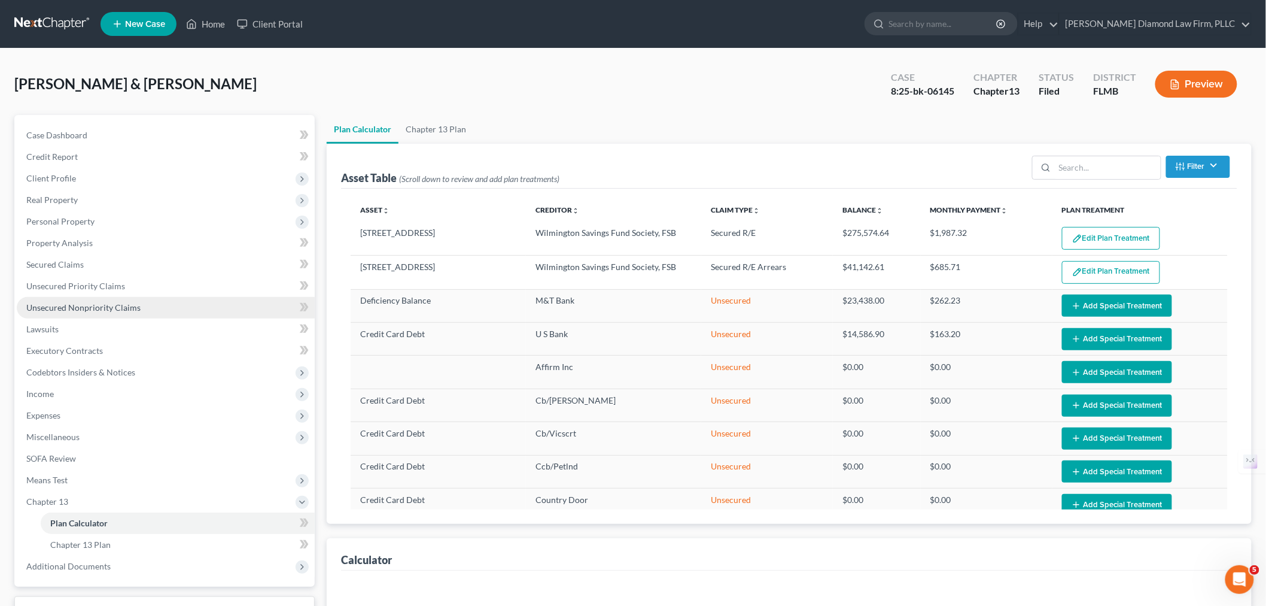
select select "59"
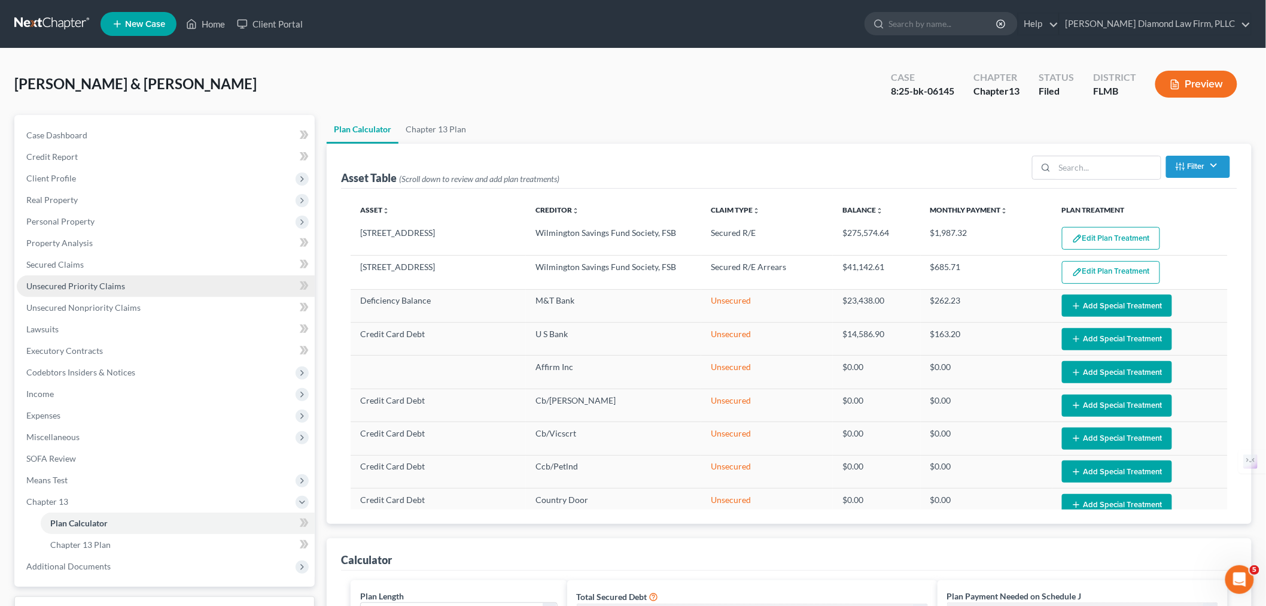
click at [83, 288] on span "Unsecured Priority Claims" at bounding box center [75, 286] width 99 height 10
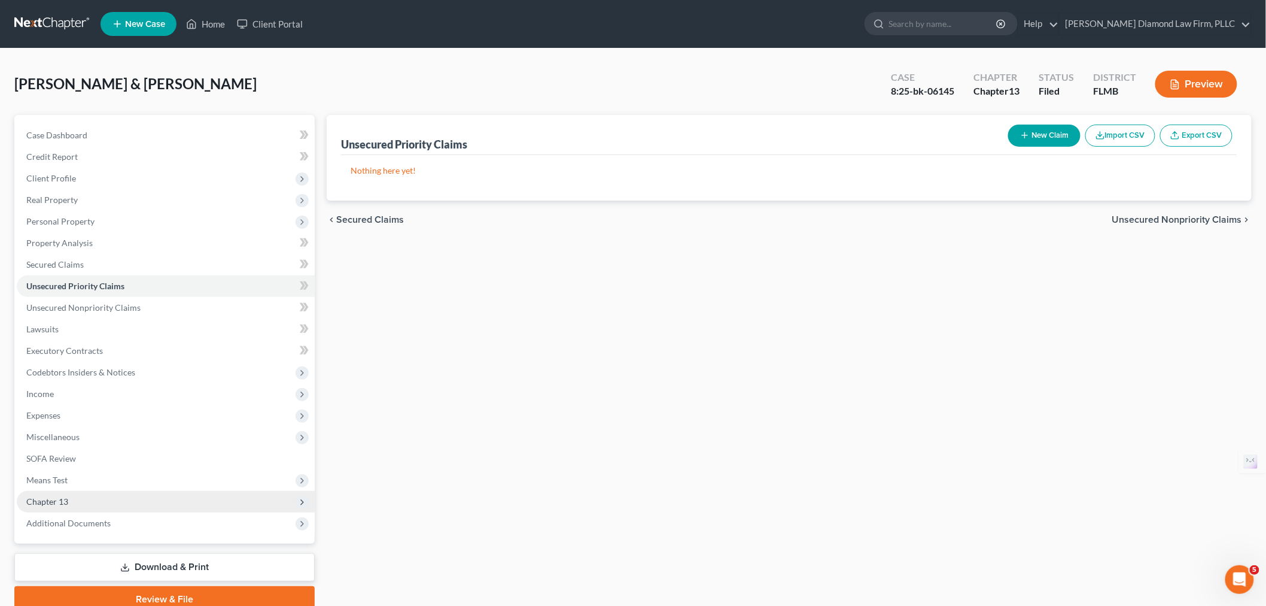
click at [72, 502] on span "Chapter 13" at bounding box center [166, 502] width 298 height 22
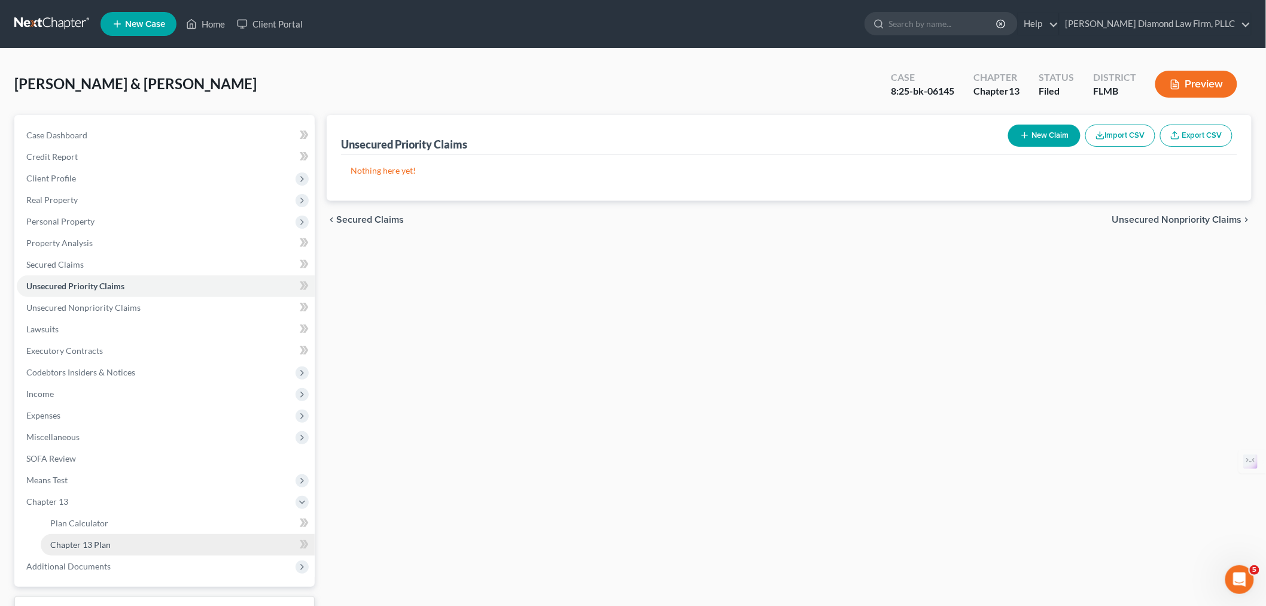
click at [88, 545] on span "Chapter 13 Plan" at bounding box center [80, 544] width 60 height 10
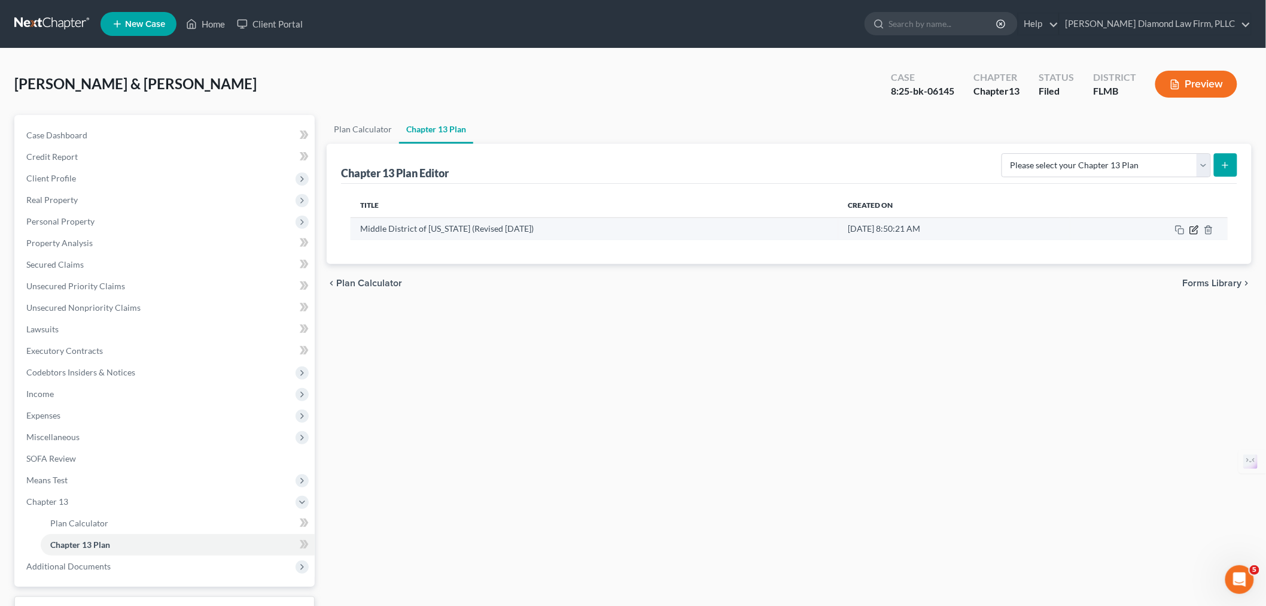
click at [1195, 232] on icon "button" at bounding box center [1195, 230] width 10 height 10
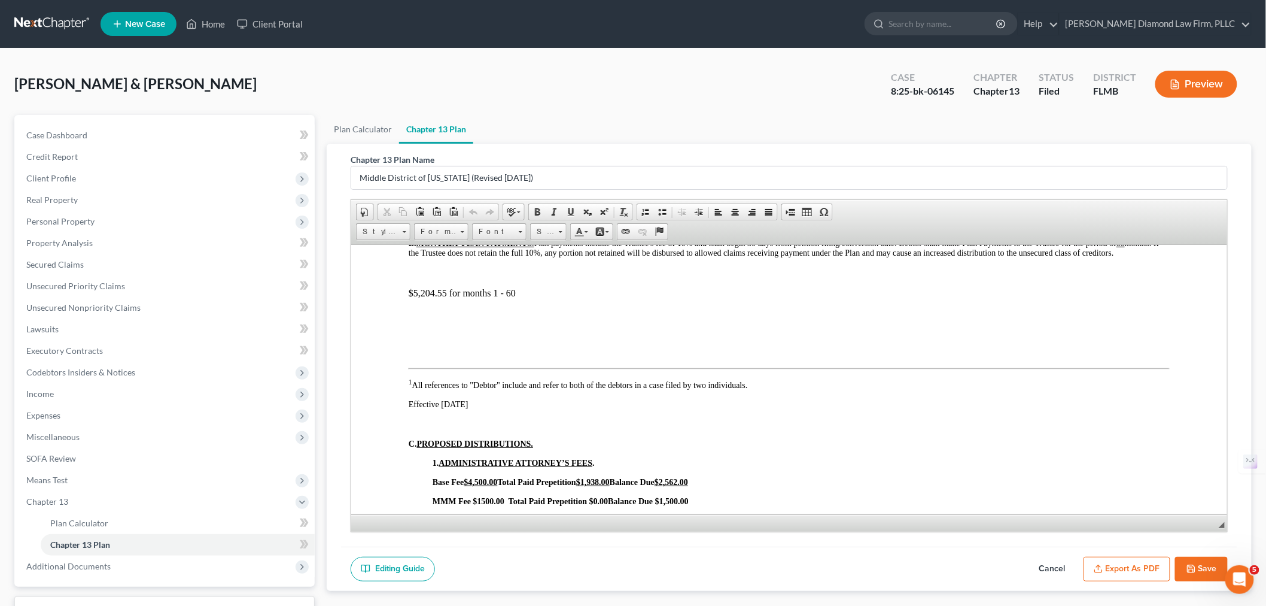
scroll to position [465, 0]
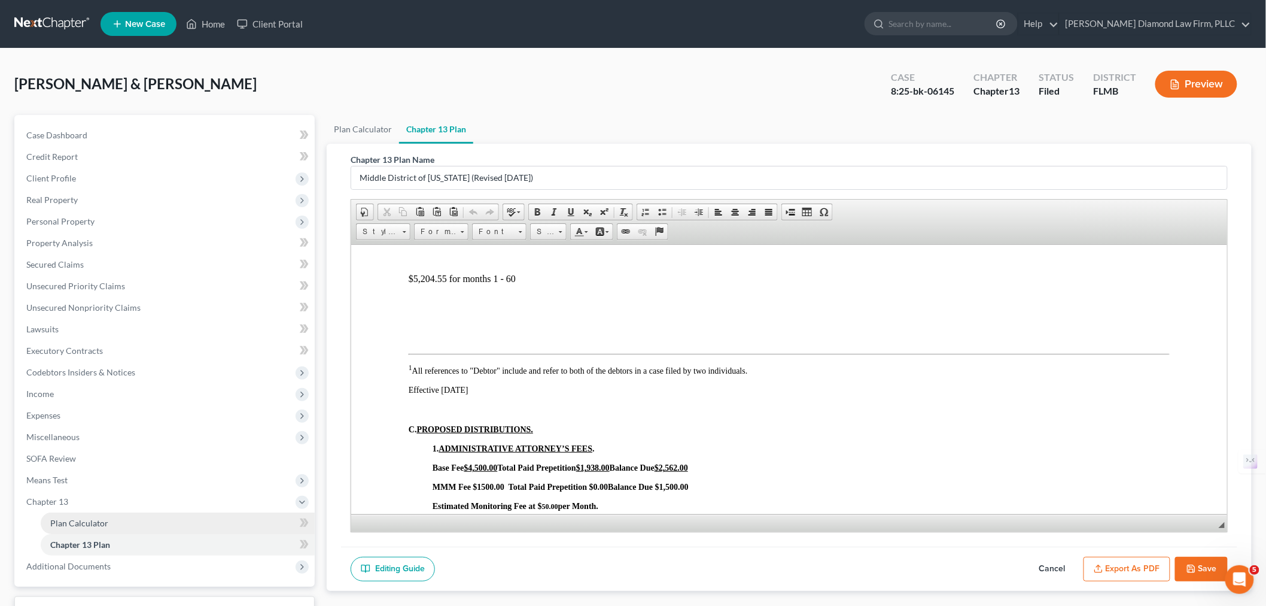
click at [117, 518] on link "Plan Calculator" at bounding box center [178, 523] width 274 height 22
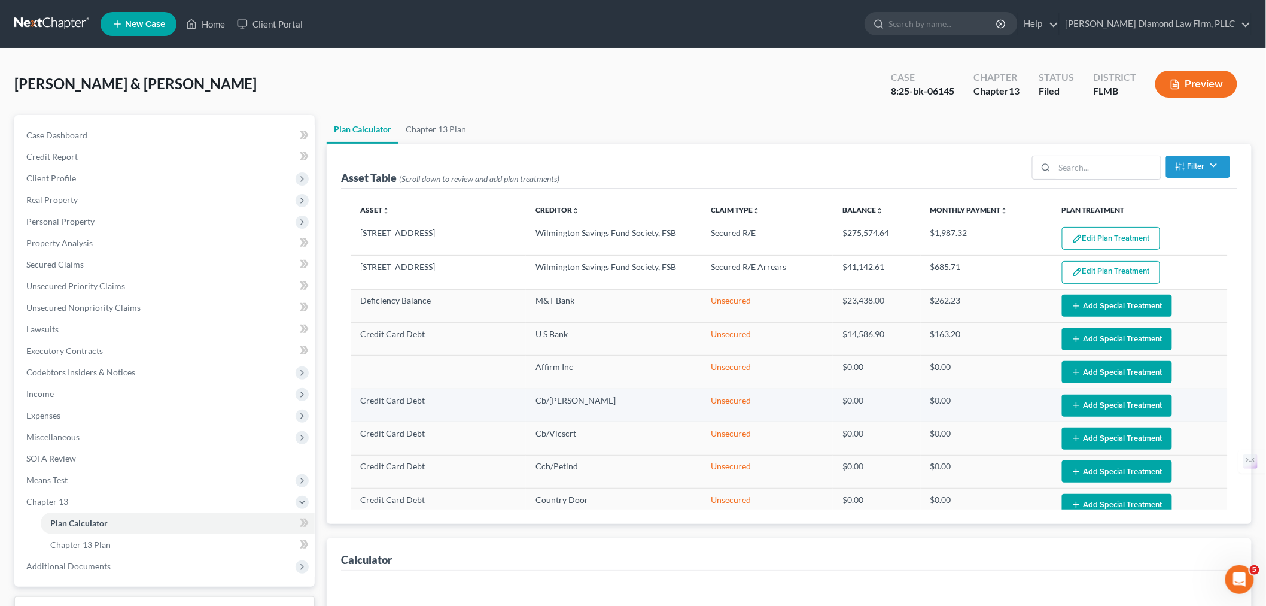
select select "59"
click at [87, 480] on span "Means Test" at bounding box center [166, 480] width 298 height 22
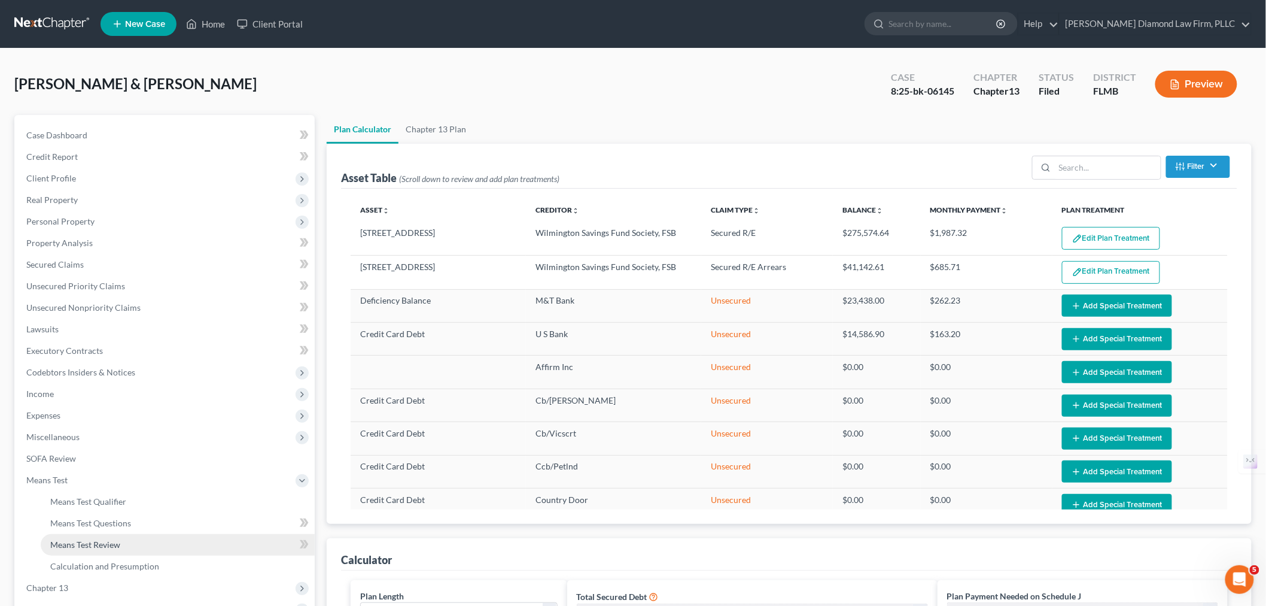
click at [138, 540] on link "Means Test Review" at bounding box center [178, 545] width 274 height 22
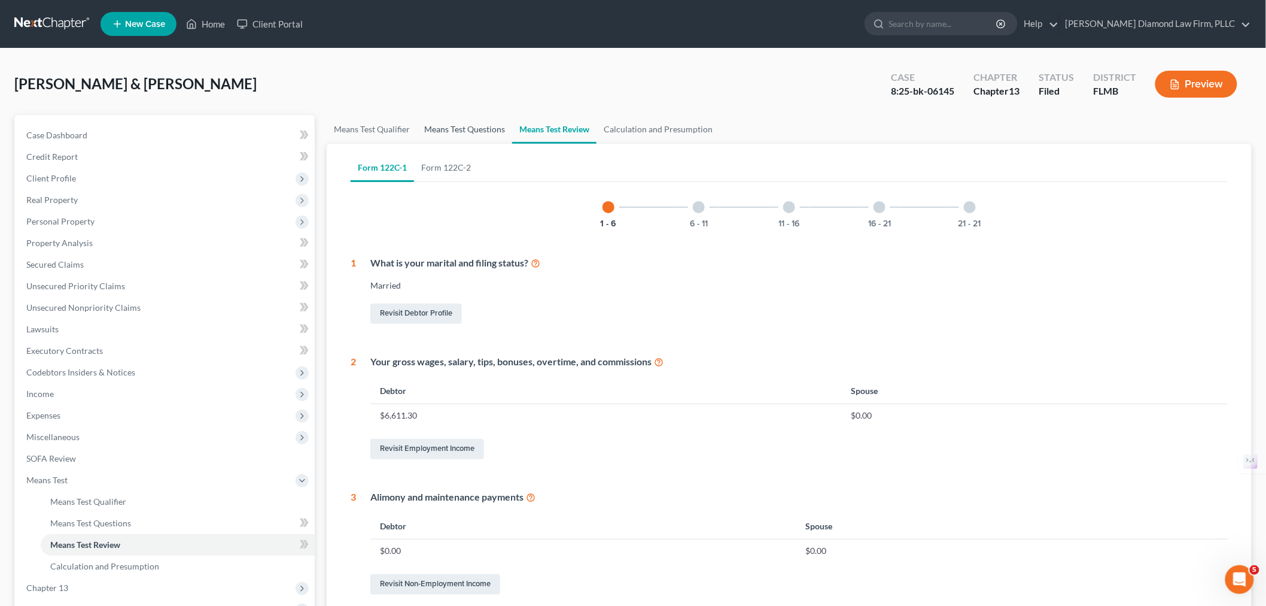
click at [455, 128] on link "Means Test Questions" at bounding box center [464, 129] width 95 height 29
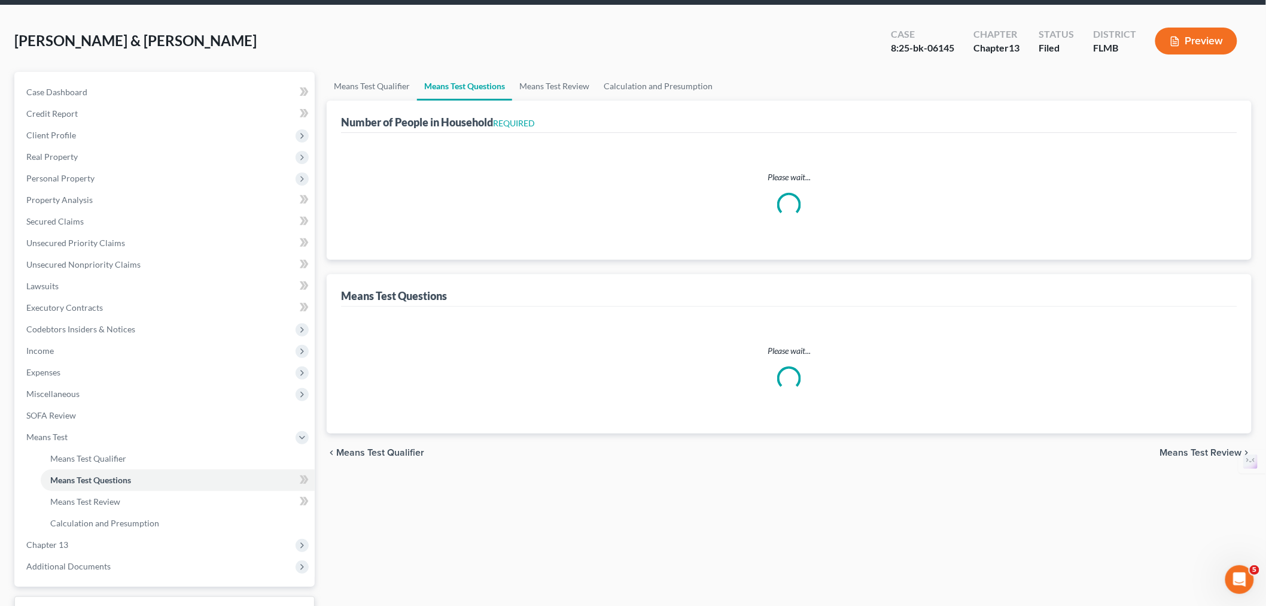
scroll to position [66, 0]
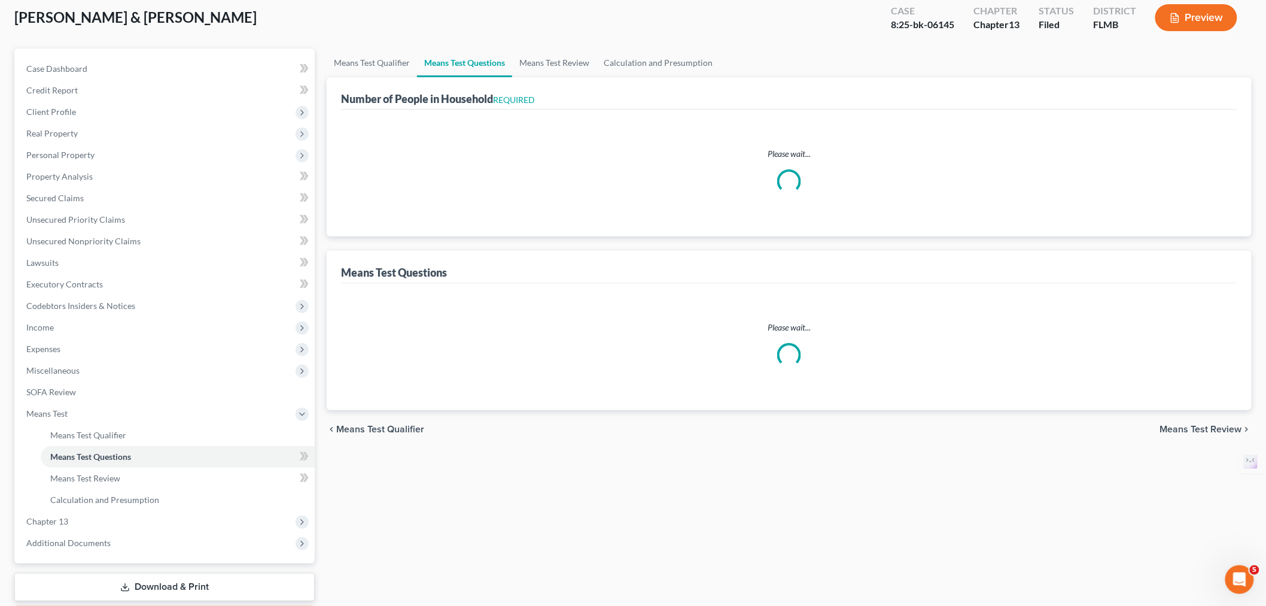
select select "0"
select select "60"
select select "5"
select select "0"
select select "2"
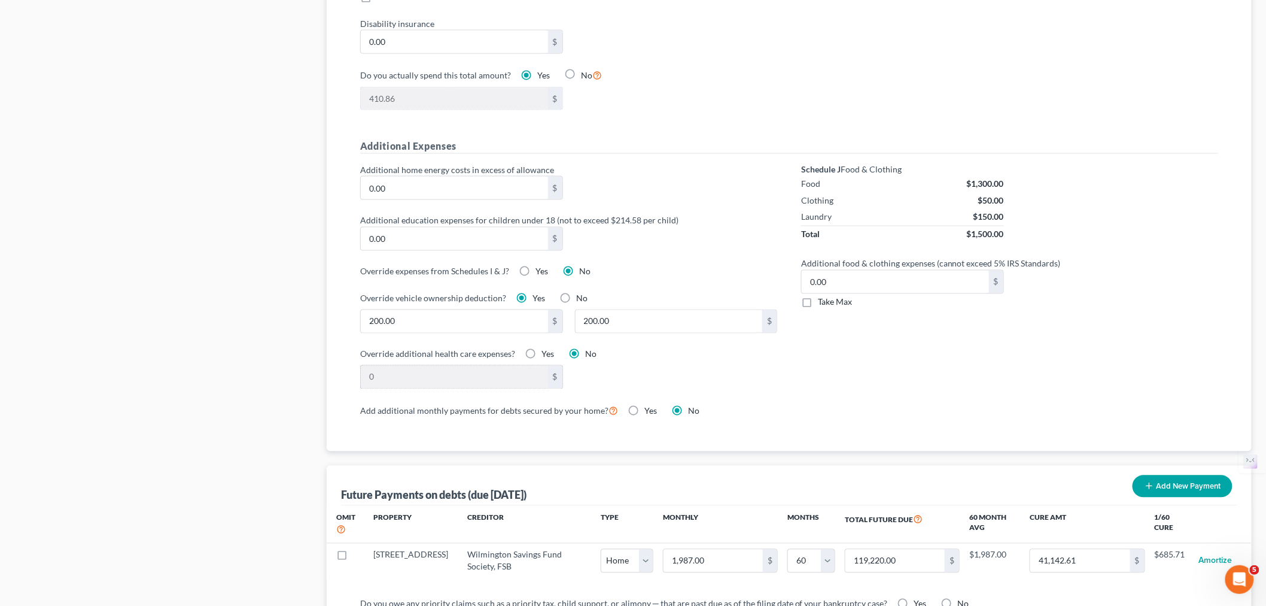
scroll to position [997, 0]
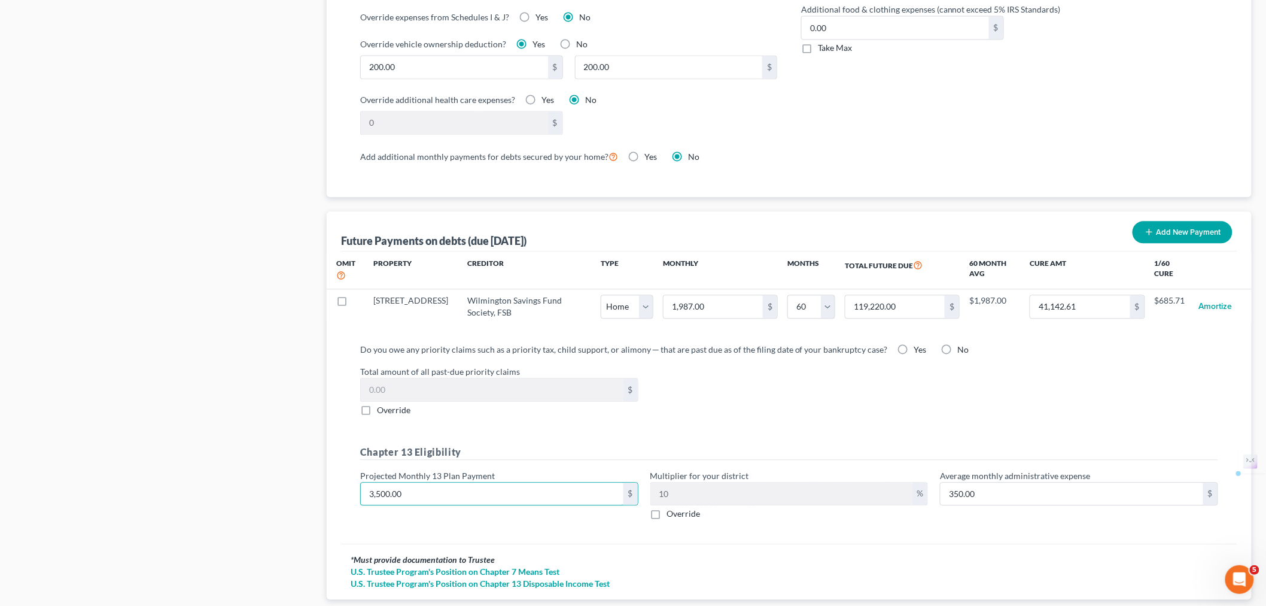
type input "4"
type input "0.40"
type input "40"
type input "4.00"
type input "400"
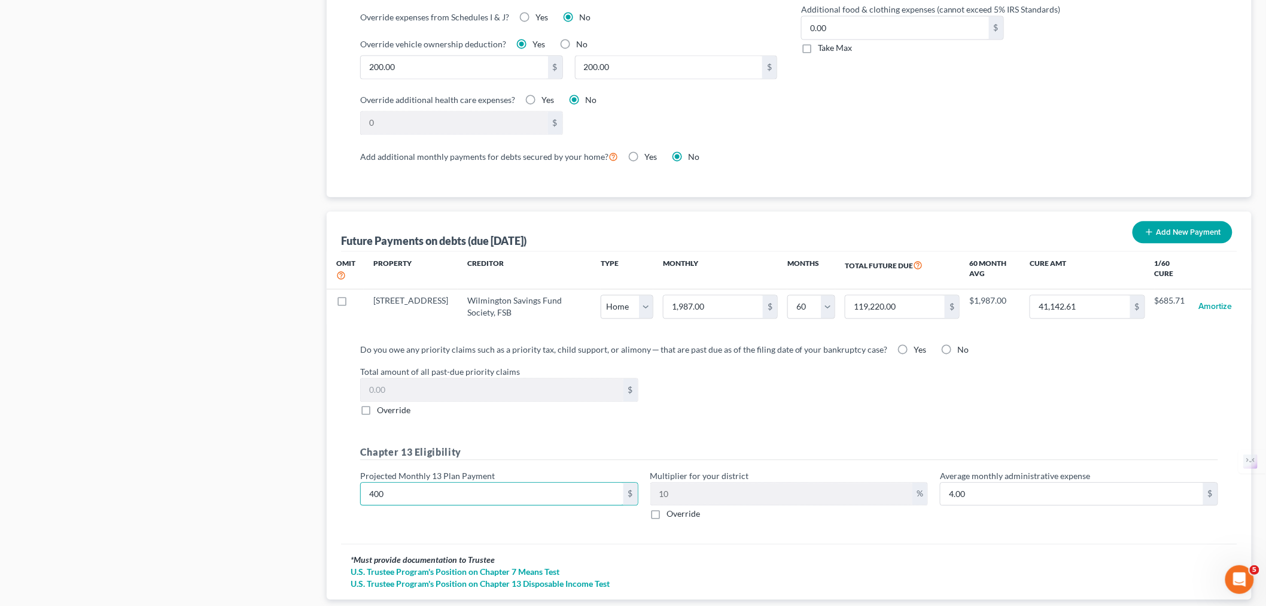
type input "40.00"
type input "4000"
type input "400.00"
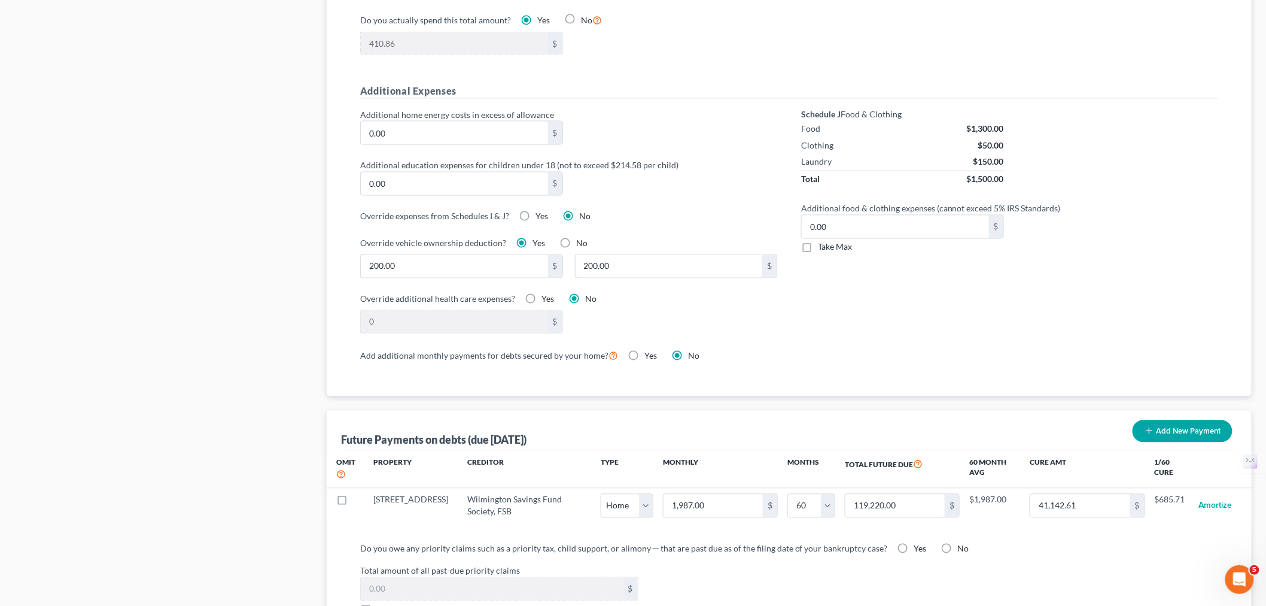
scroll to position [66, 0]
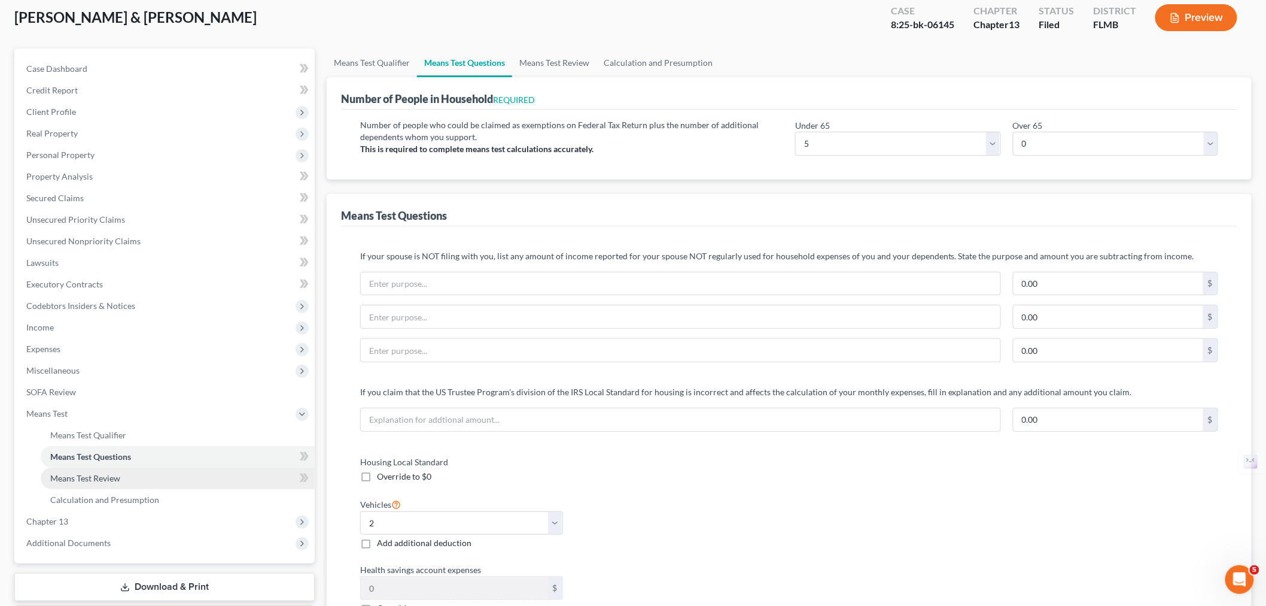
type input "4,000"
click at [147, 483] on link "Means Test Review" at bounding box center [178, 478] width 274 height 22
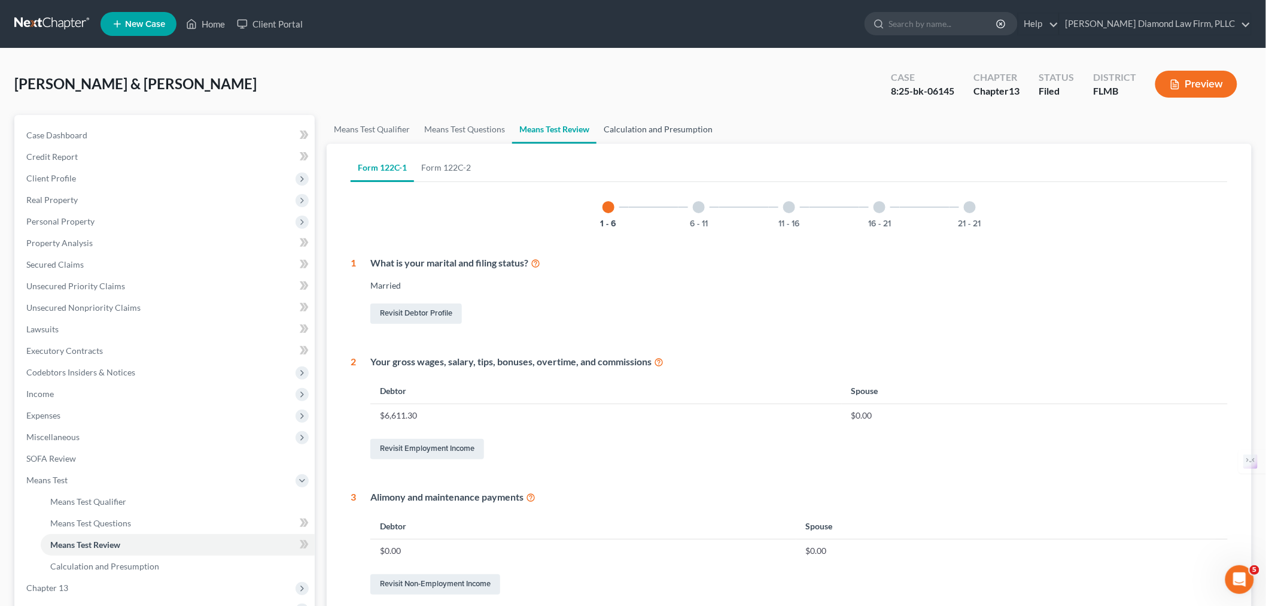
click at [642, 122] on link "Calculation and Presumption" at bounding box center [658, 129] width 123 height 29
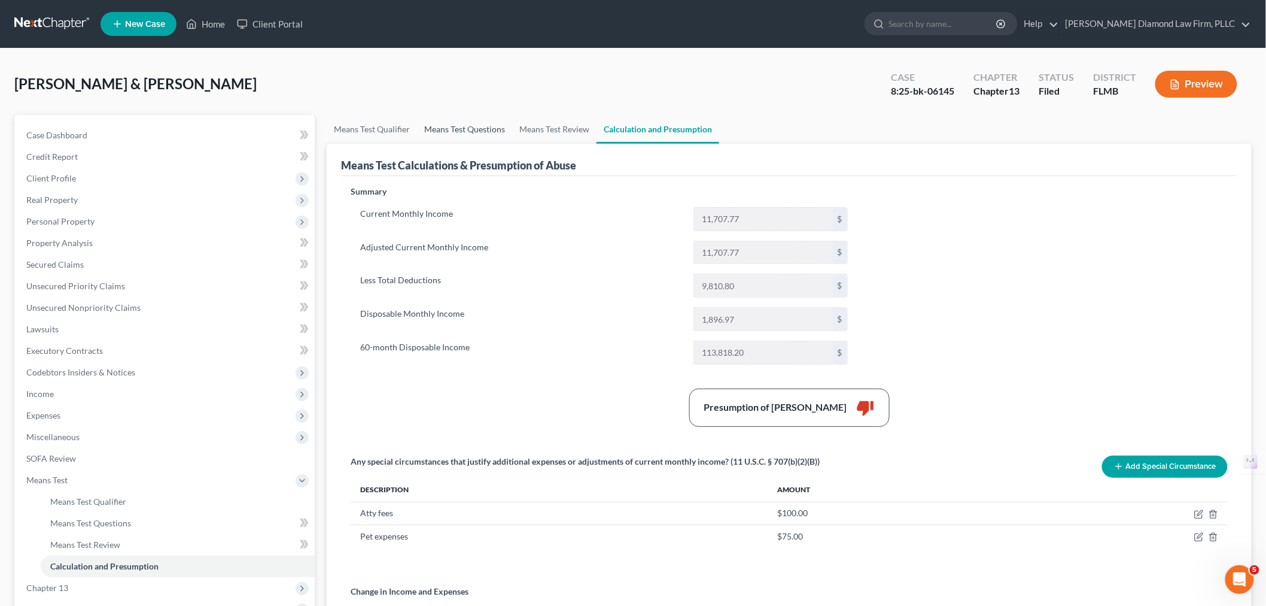
click at [454, 126] on link "Means Test Questions" at bounding box center [464, 129] width 95 height 29
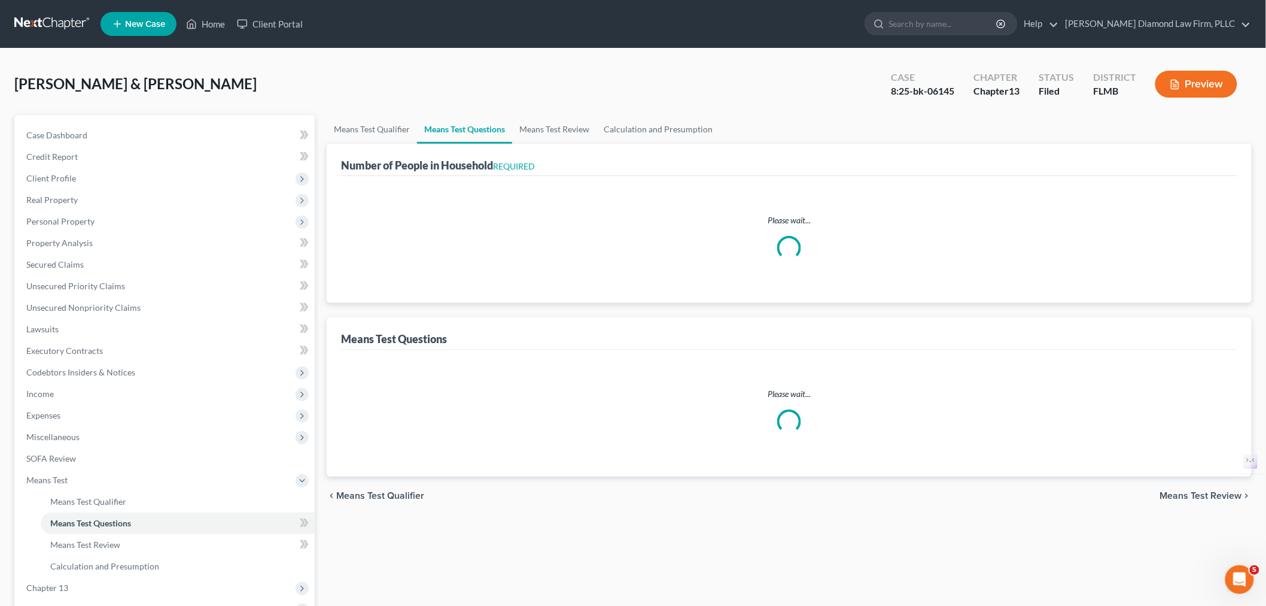
select select "0"
select select "60"
select select "5"
select select "0"
select select "2"
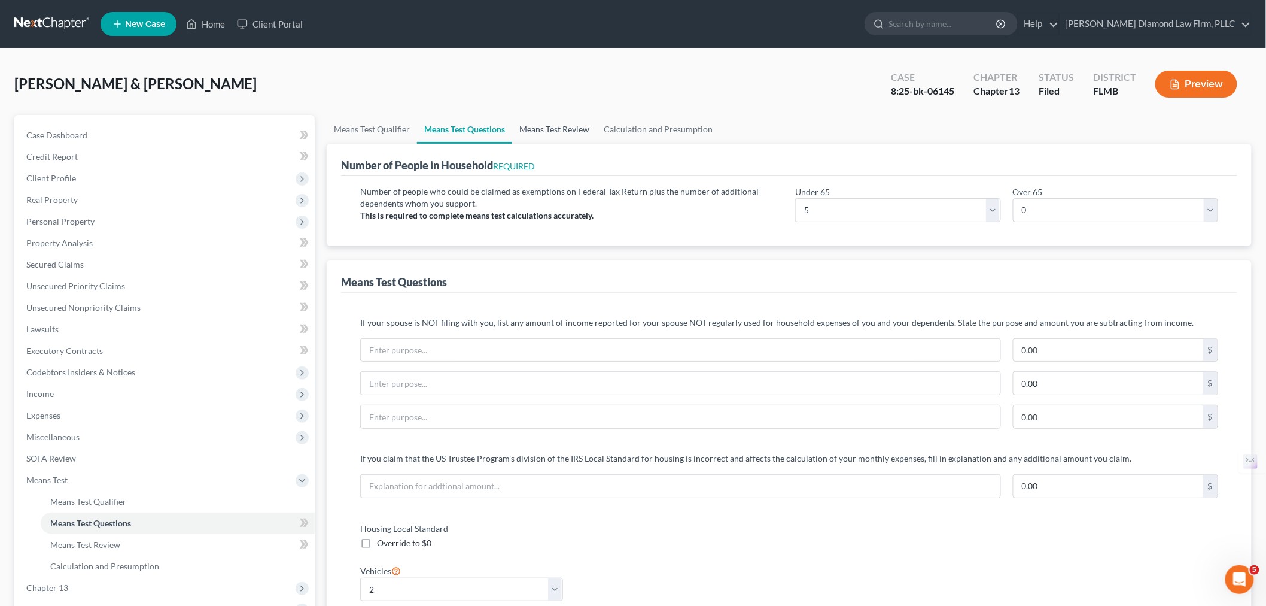
click at [540, 127] on link "Means Test Review" at bounding box center [554, 129] width 84 height 29
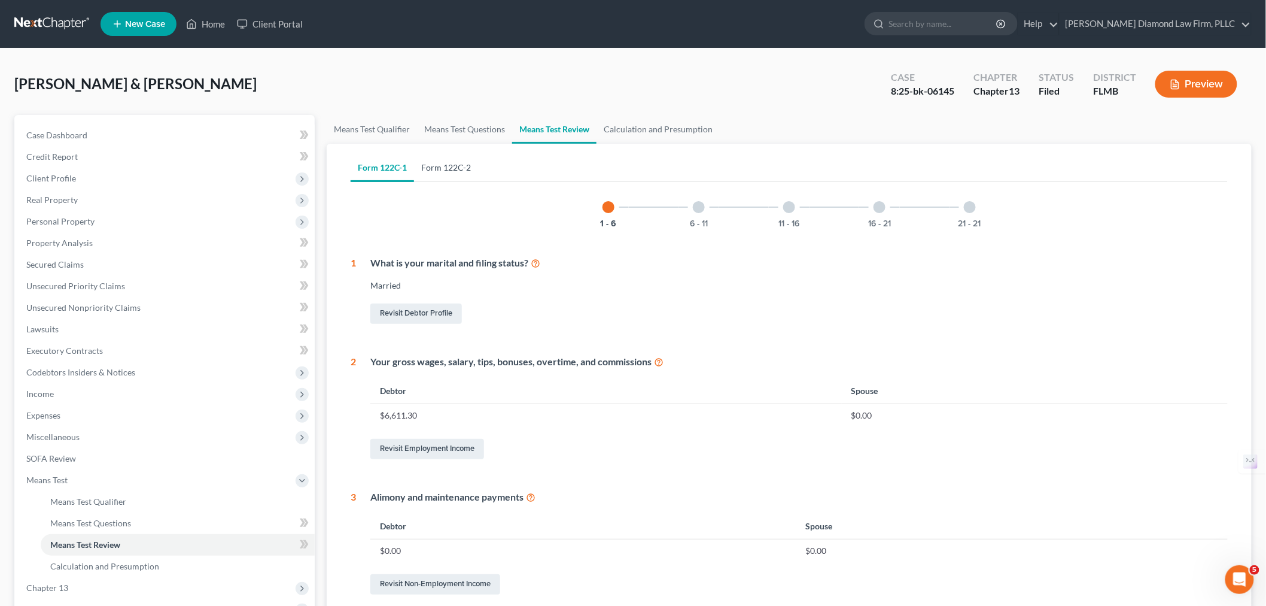
click at [427, 157] on link "Form 122C-2" at bounding box center [446, 167] width 64 height 29
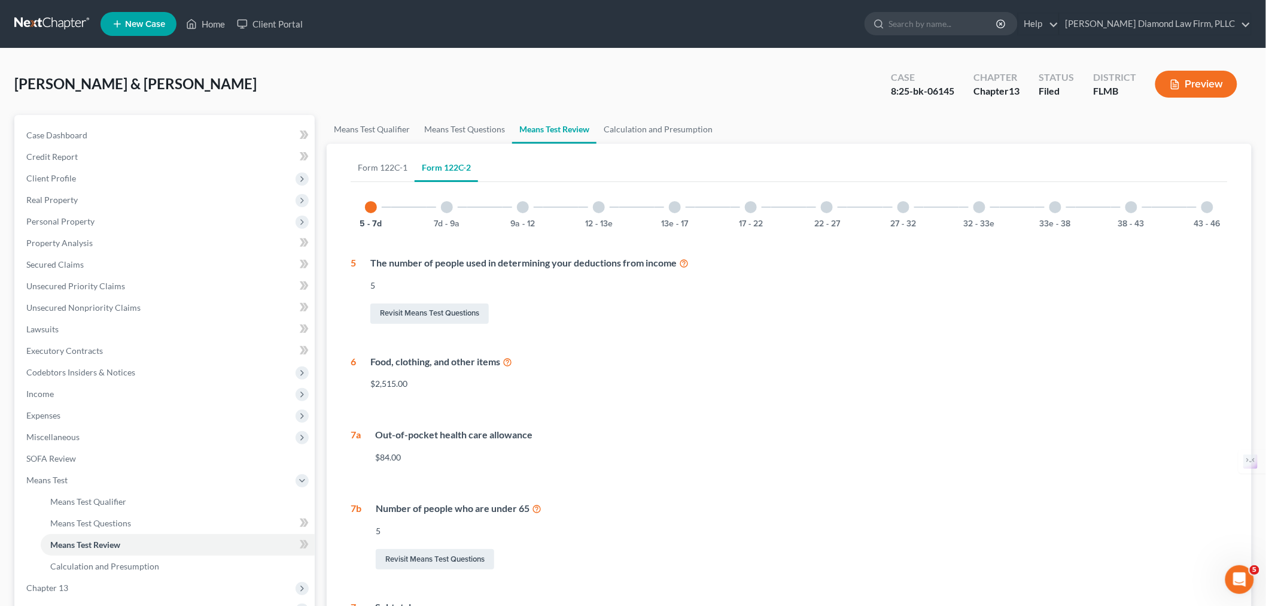
click at [455, 212] on div "7d - 9a" at bounding box center [447, 207] width 41 height 41
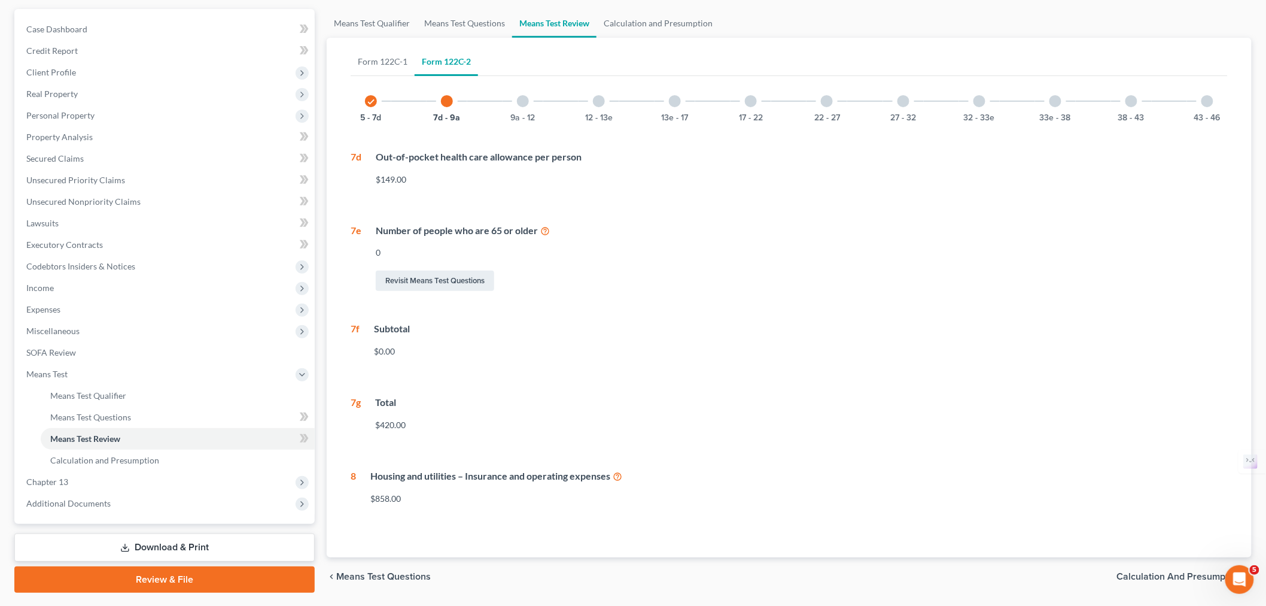
scroll to position [74, 0]
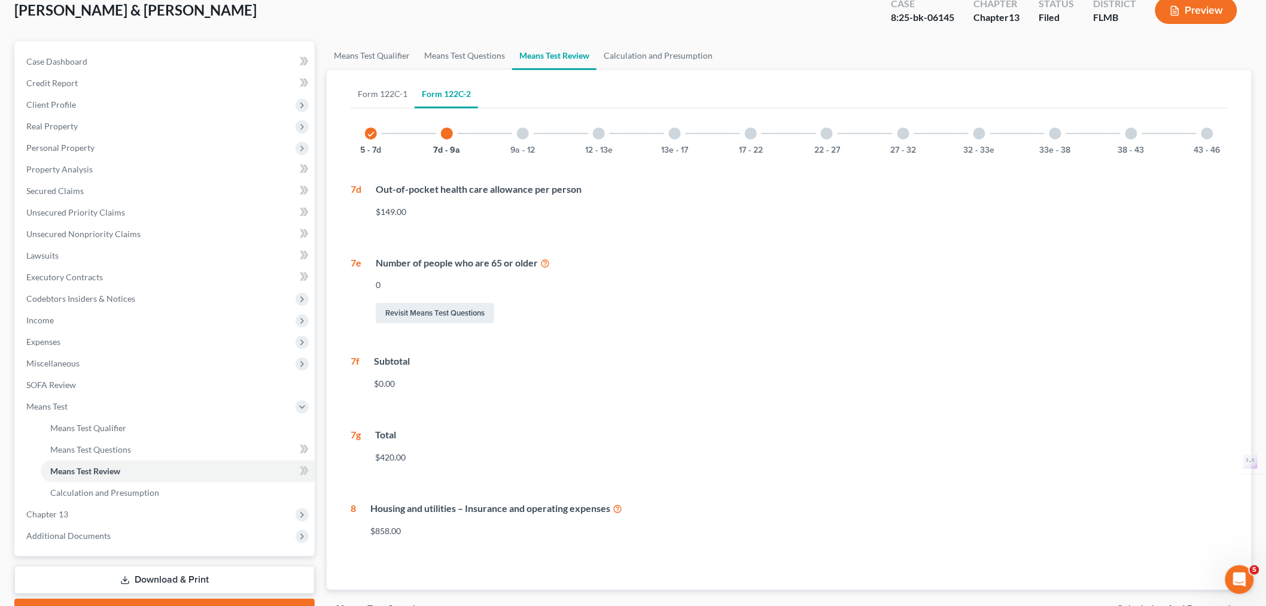
click at [523, 132] on div at bounding box center [523, 133] width 12 height 12
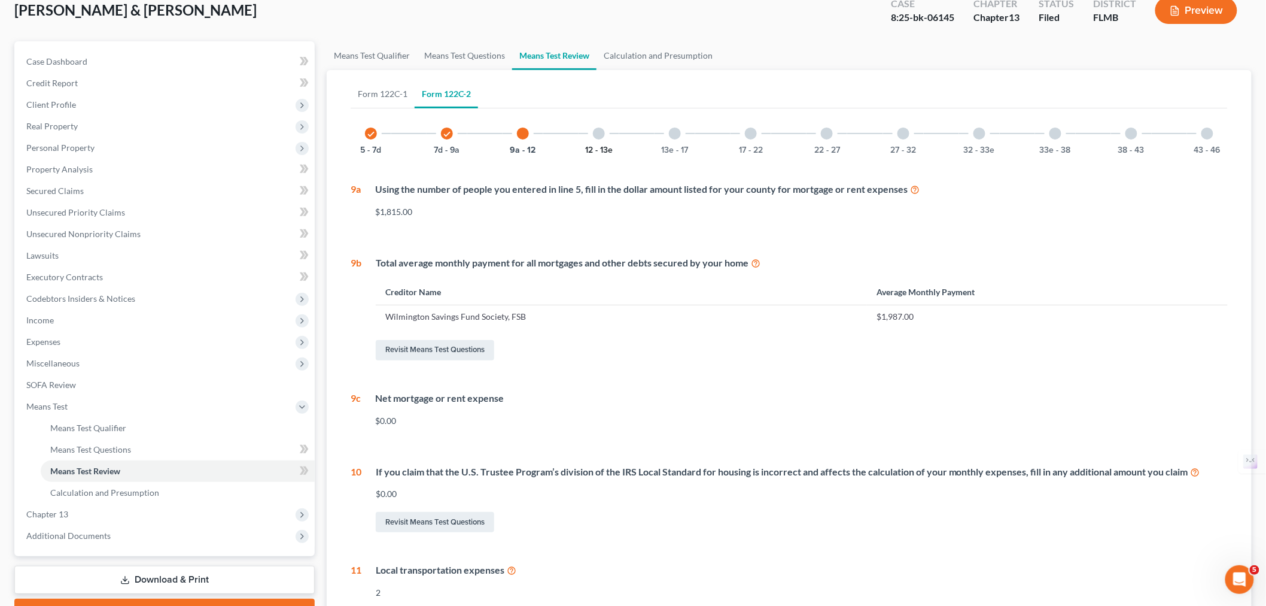
click at [604, 146] on button "12 - 13e" at bounding box center [599, 150] width 28 height 8
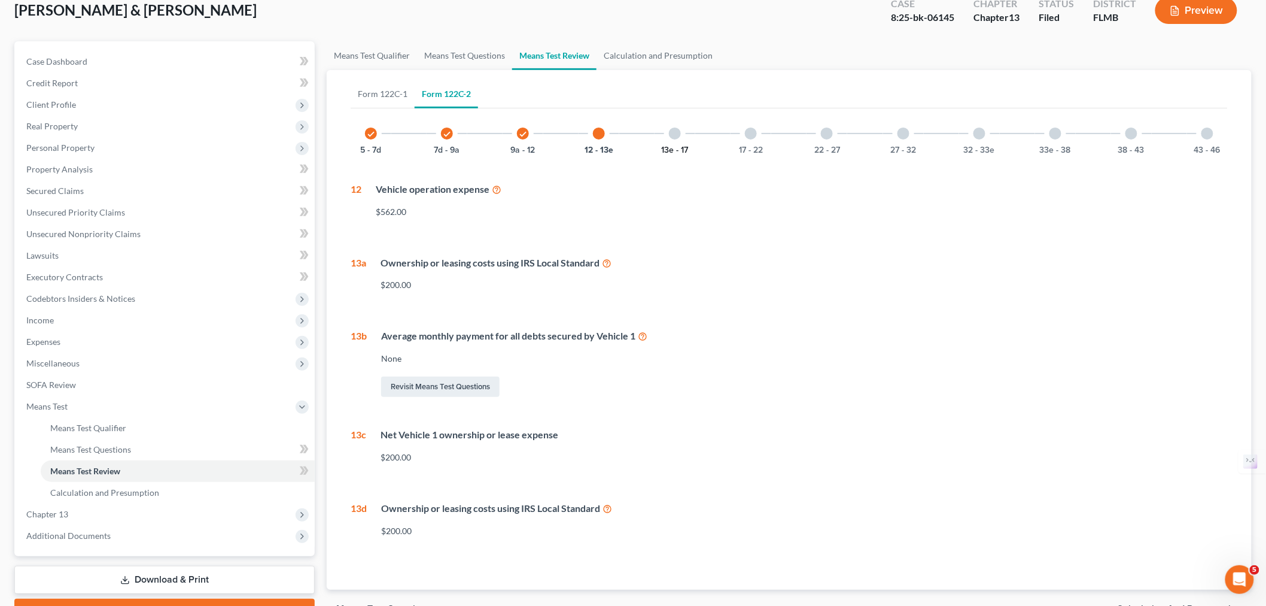
click at [679, 147] on button "13e - 17" at bounding box center [675, 150] width 27 height 8
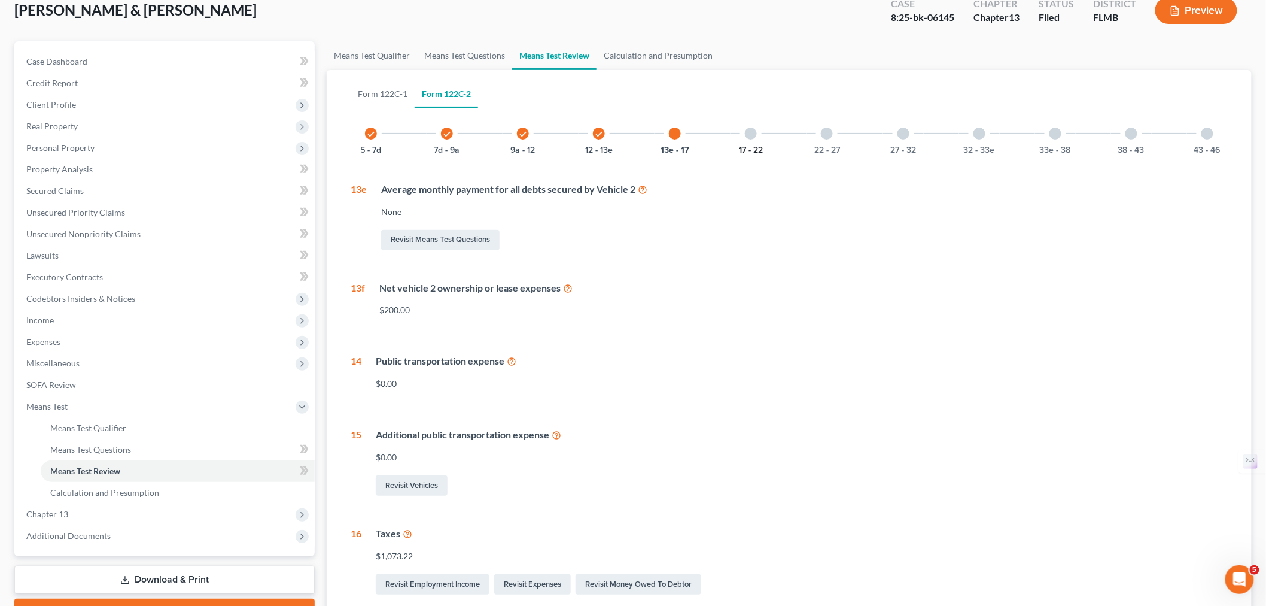
click at [761, 147] on button "17 - 22" at bounding box center [751, 150] width 24 height 8
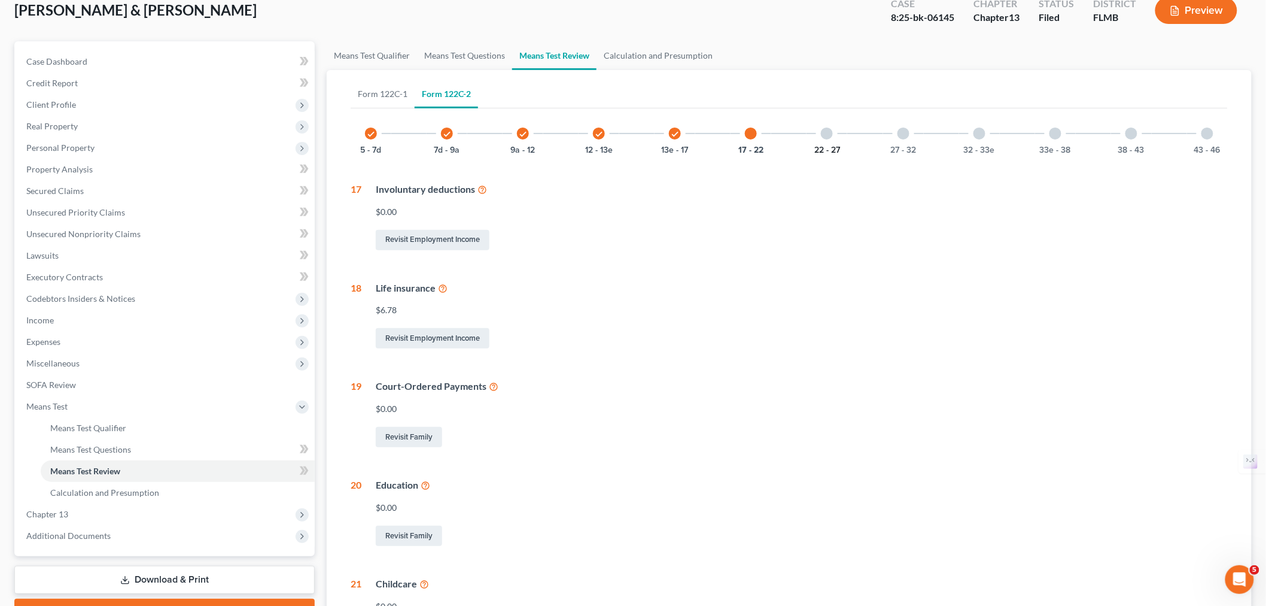
click at [829, 148] on button "22 - 27" at bounding box center [828, 150] width 26 height 8
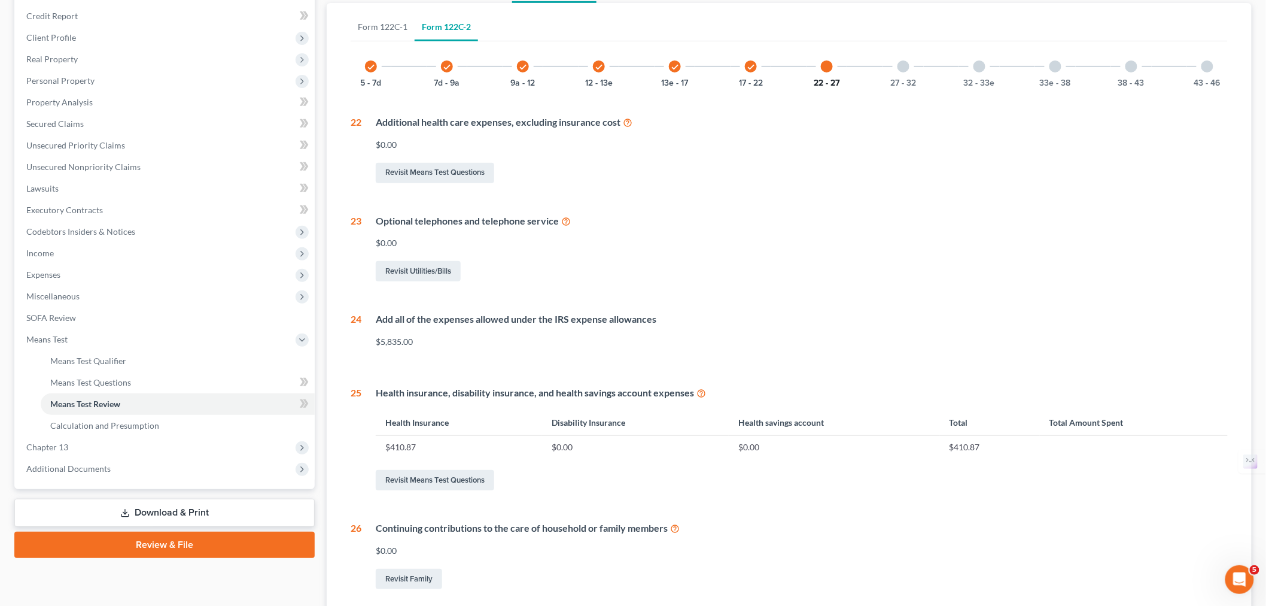
scroll to position [120, 0]
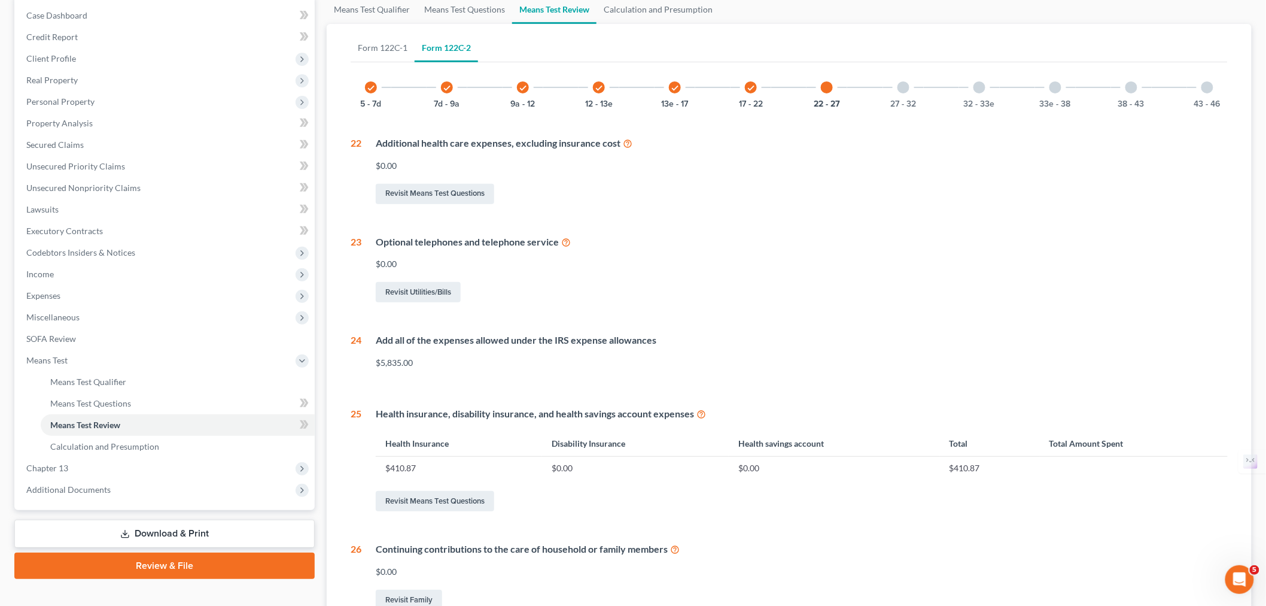
click at [906, 91] on div at bounding box center [904, 87] width 12 height 12
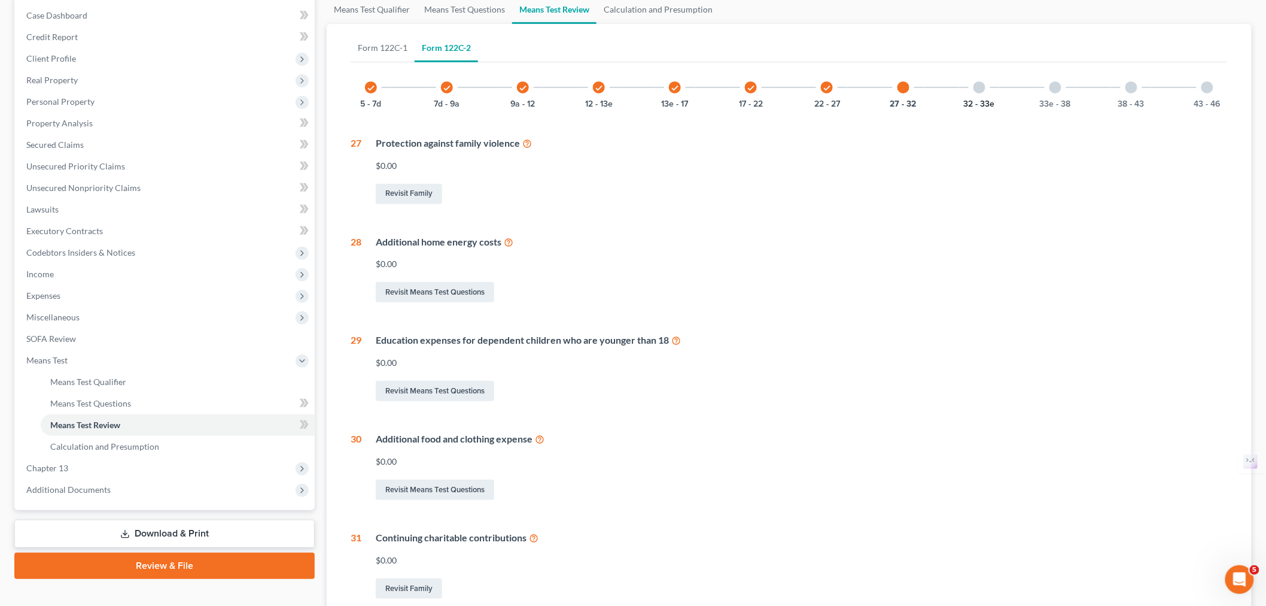
click at [983, 100] on button "32 - 33e" at bounding box center [979, 104] width 31 height 8
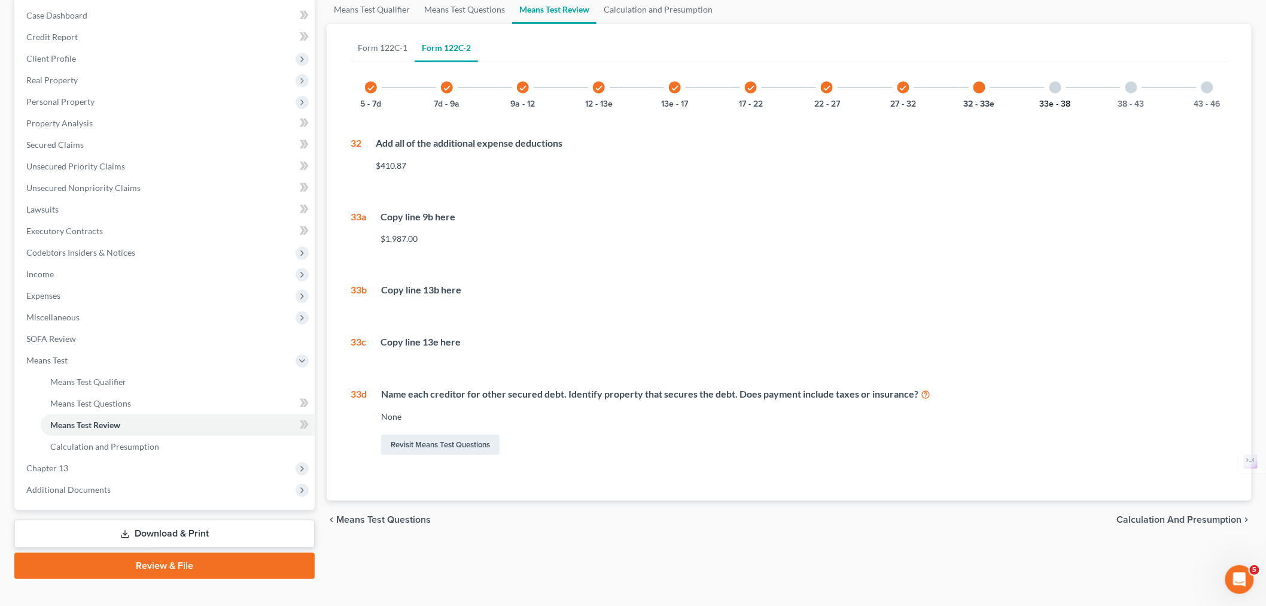
click at [1056, 100] on button "33e - 38" at bounding box center [1055, 104] width 31 height 8
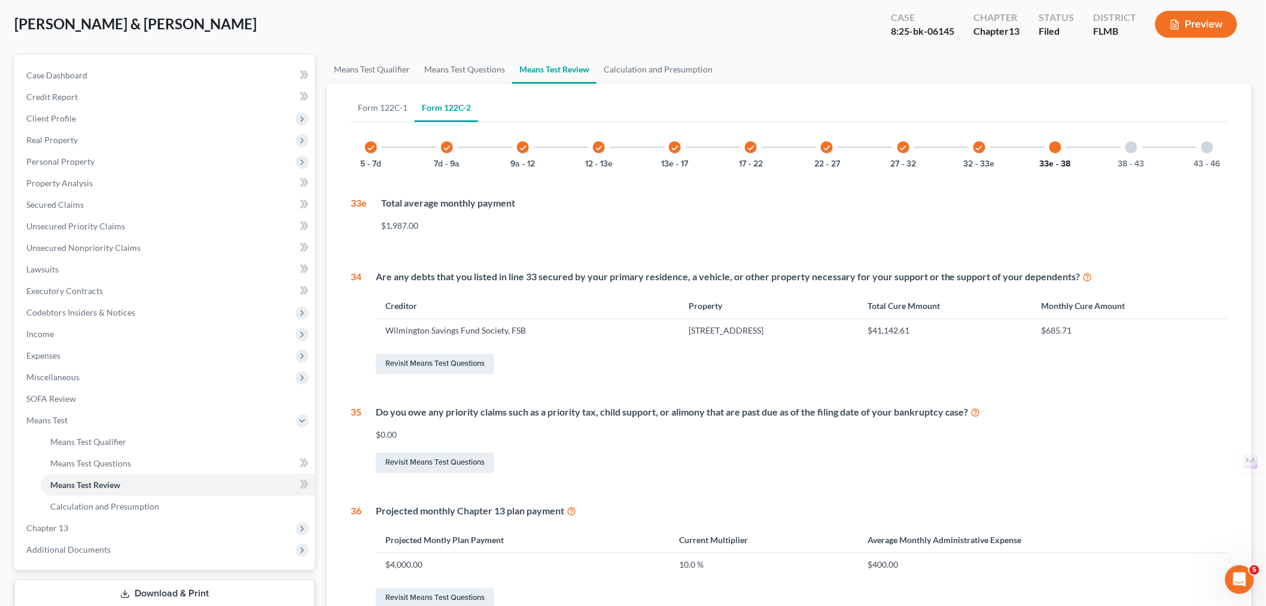
scroll to position [0, 0]
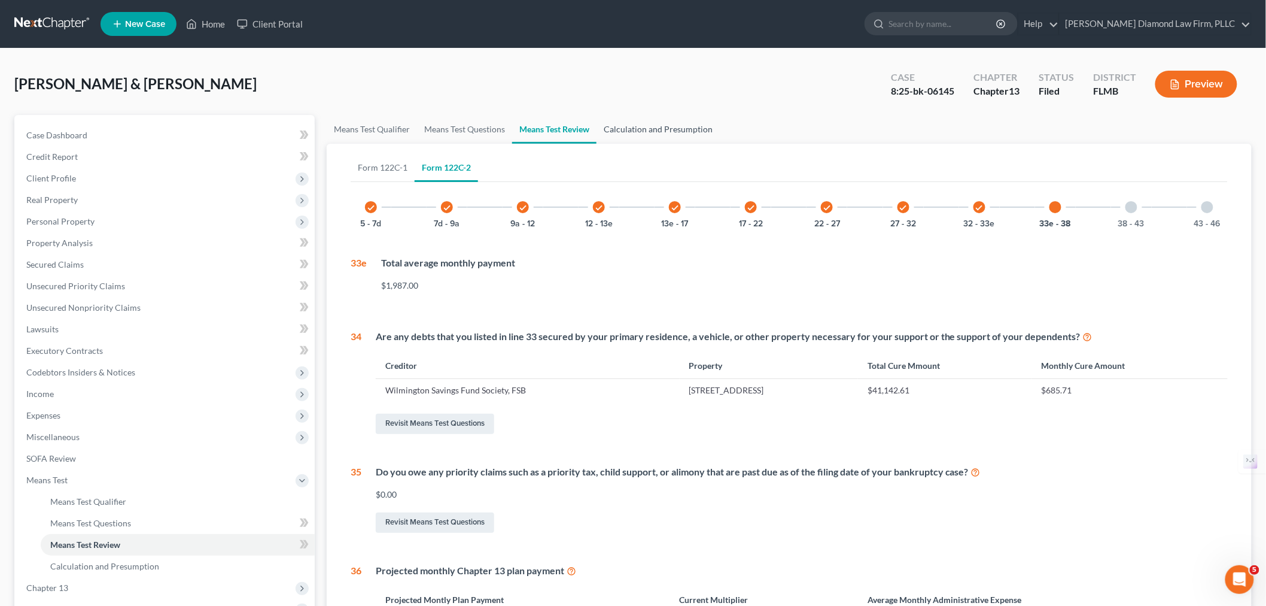
click at [667, 132] on link "Calculation and Presumption" at bounding box center [658, 129] width 123 height 29
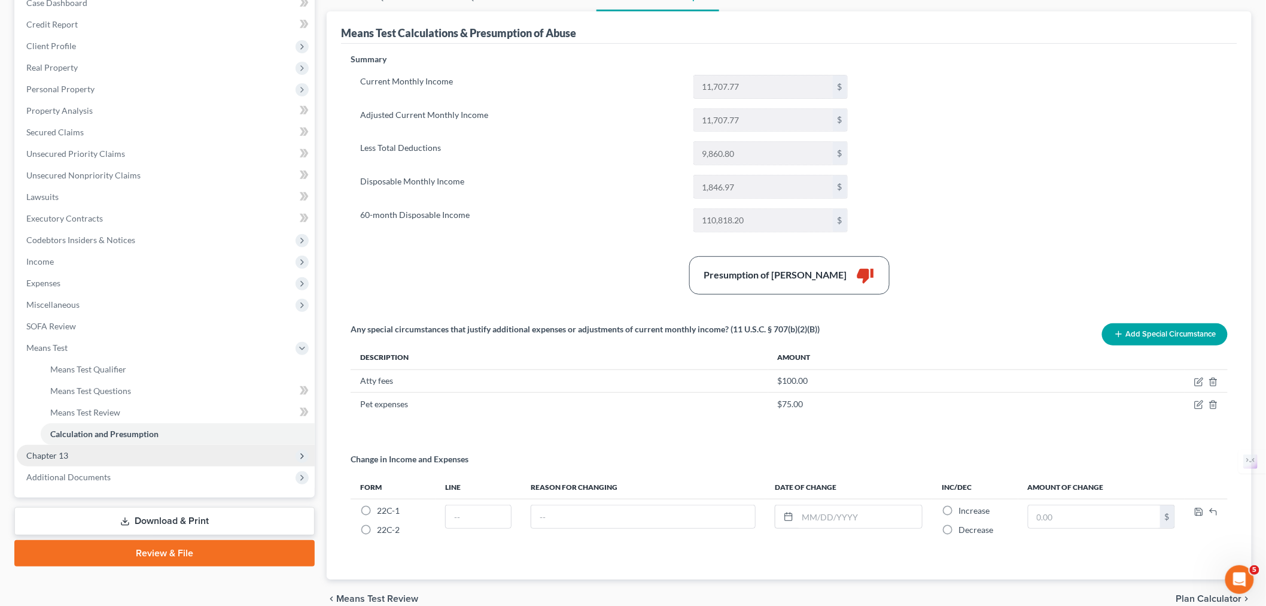
scroll to position [133, 0]
click at [72, 455] on span "Chapter 13" at bounding box center [166, 455] width 298 height 22
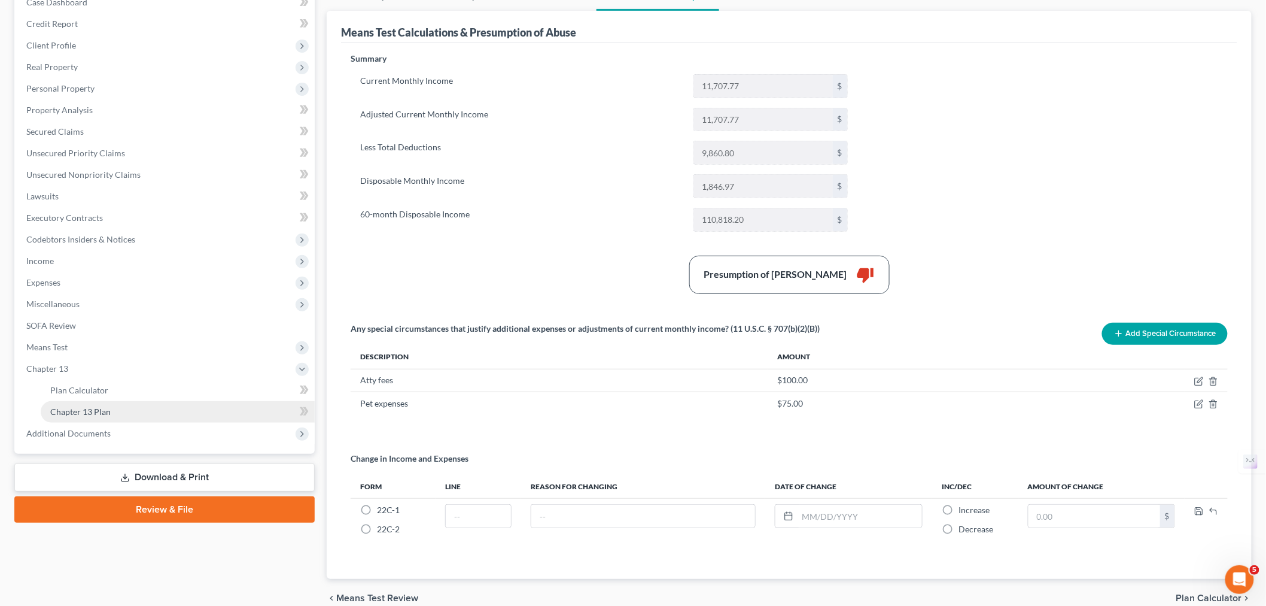
click at [93, 408] on span "Chapter 13 Plan" at bounding box center [80, 411] width 60 height 10
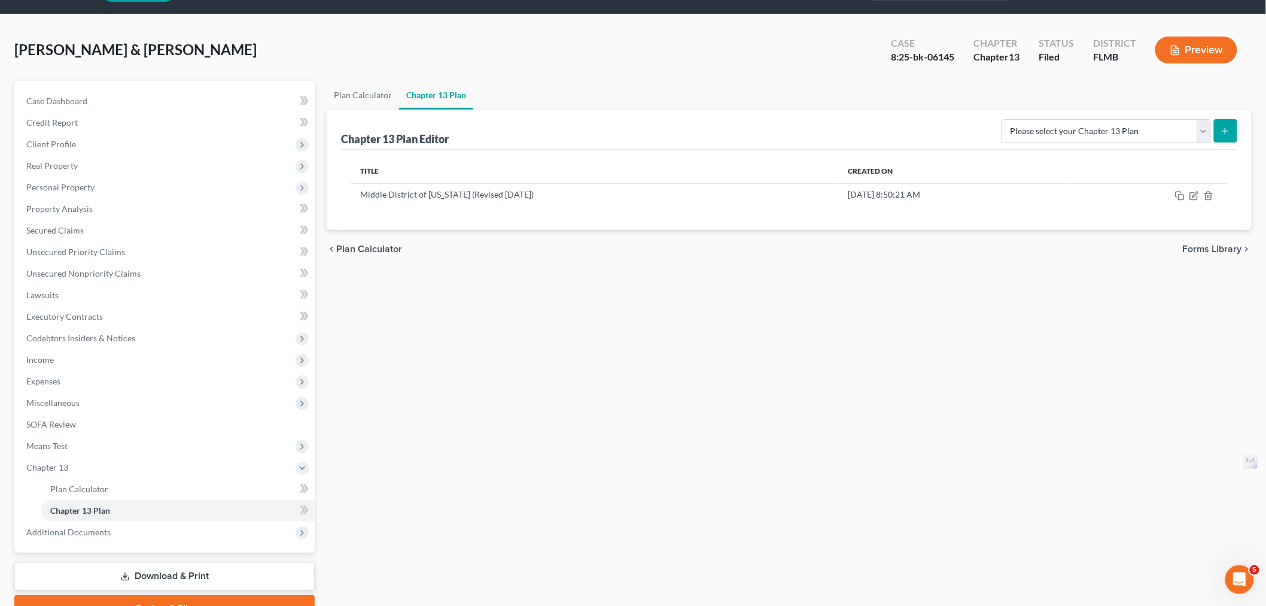
scroll to position [66, 0]
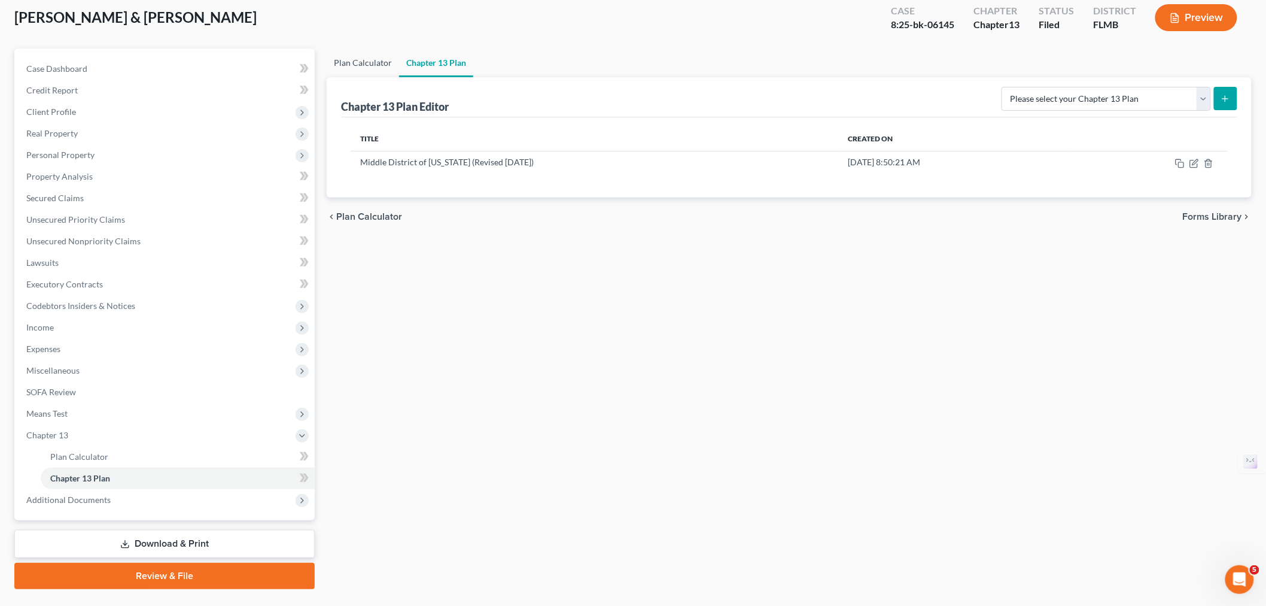
click at [348, 67] on link "Plan Calculator" at bounding box center [363, 62] width 72 height 29
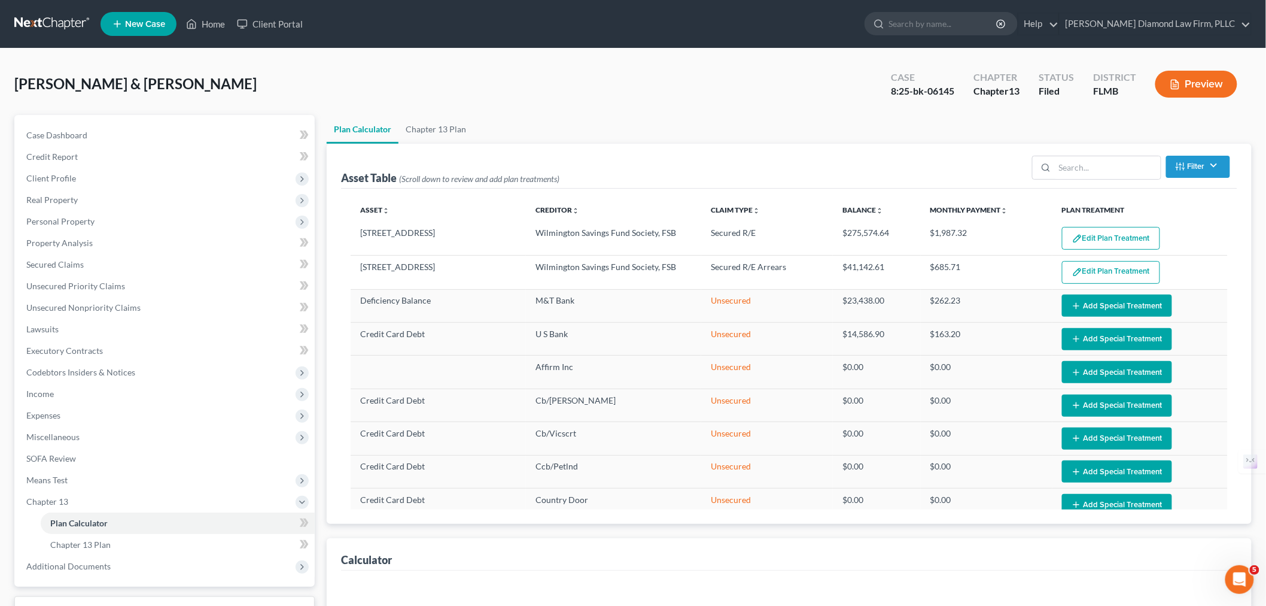
select select "59"
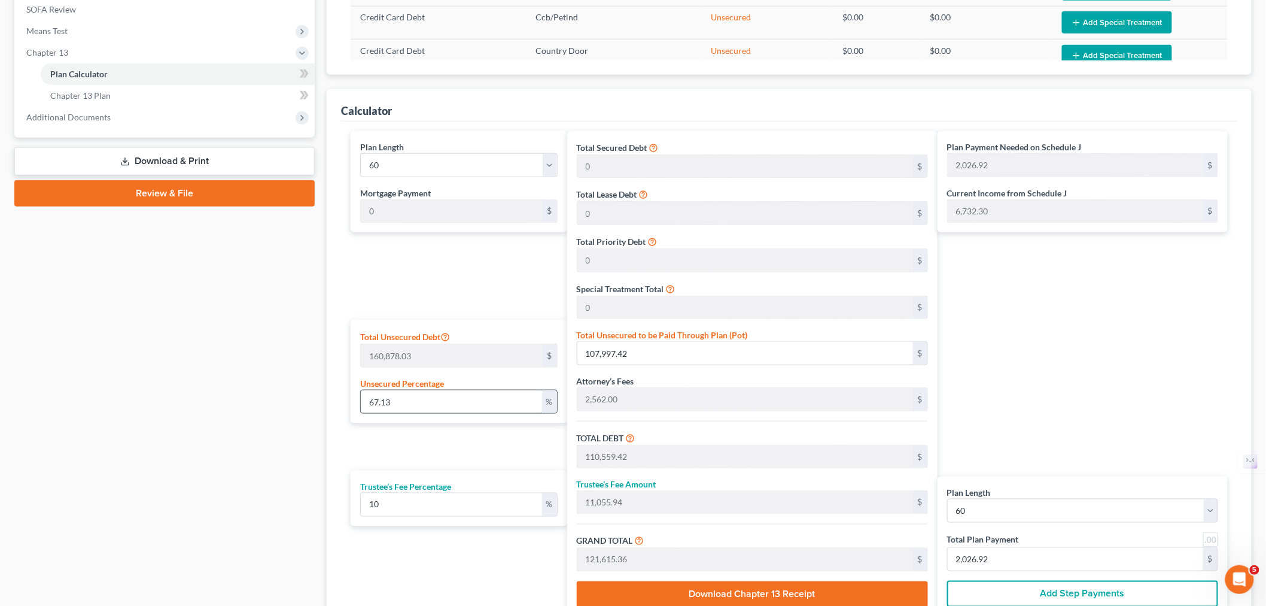
scroll to position [531, 0]
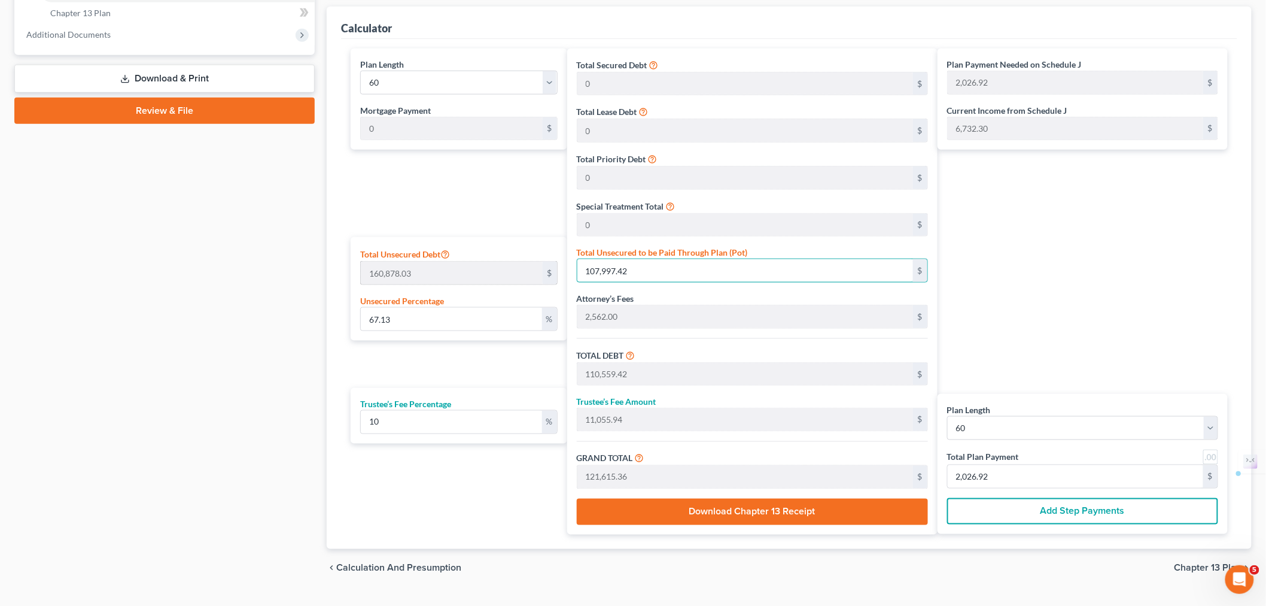
type input "0.0006215889142849399"
type input "1"
type input "2,563.00"
type input "256.30"
type input "2,819.30"
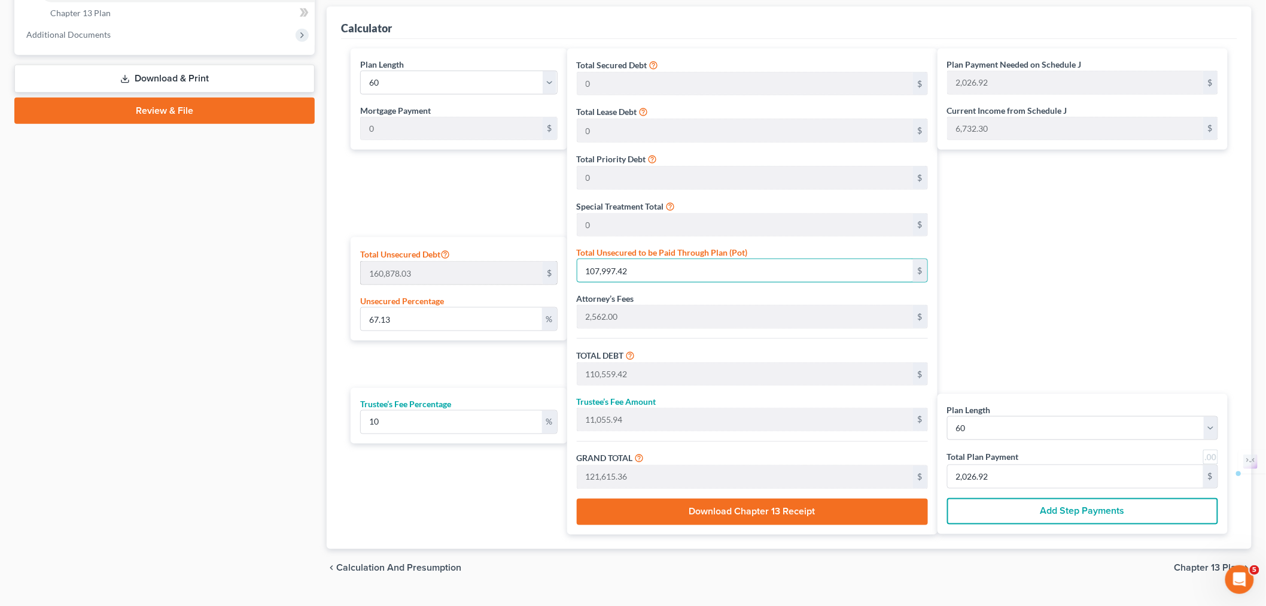
type input "46.98"
type input "0.0062158891428493995"
type input "10"
type input "2,572.00"
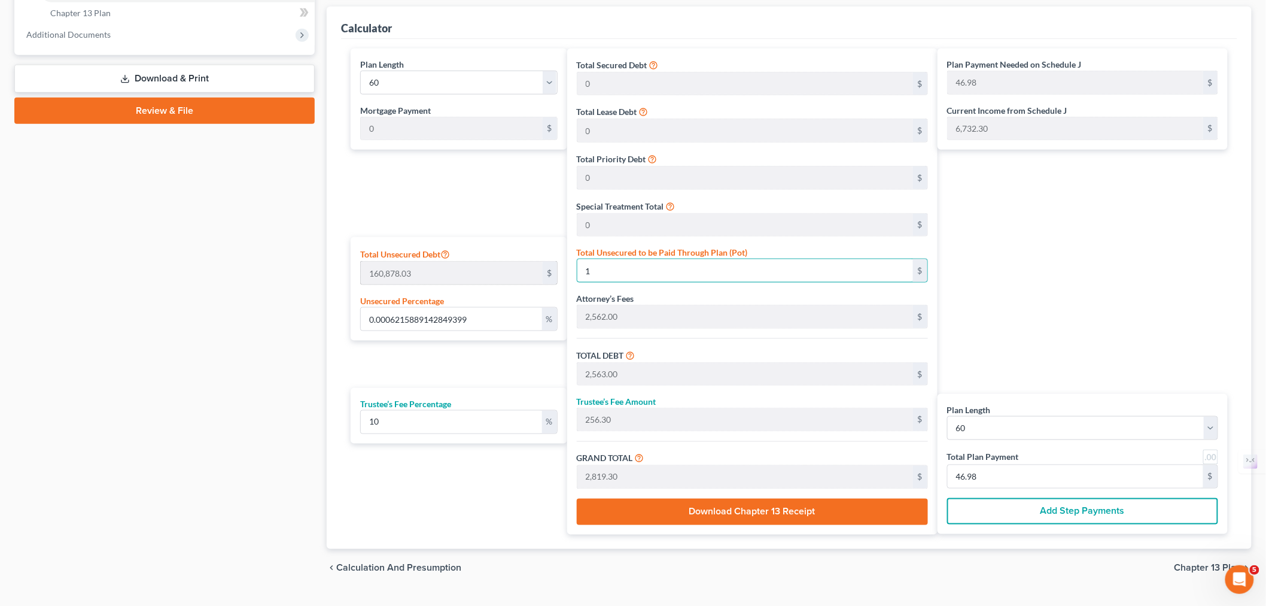
type input "257.20"
type input "2,829.20"
type input "47.15"
type input "0.06215889142849399"
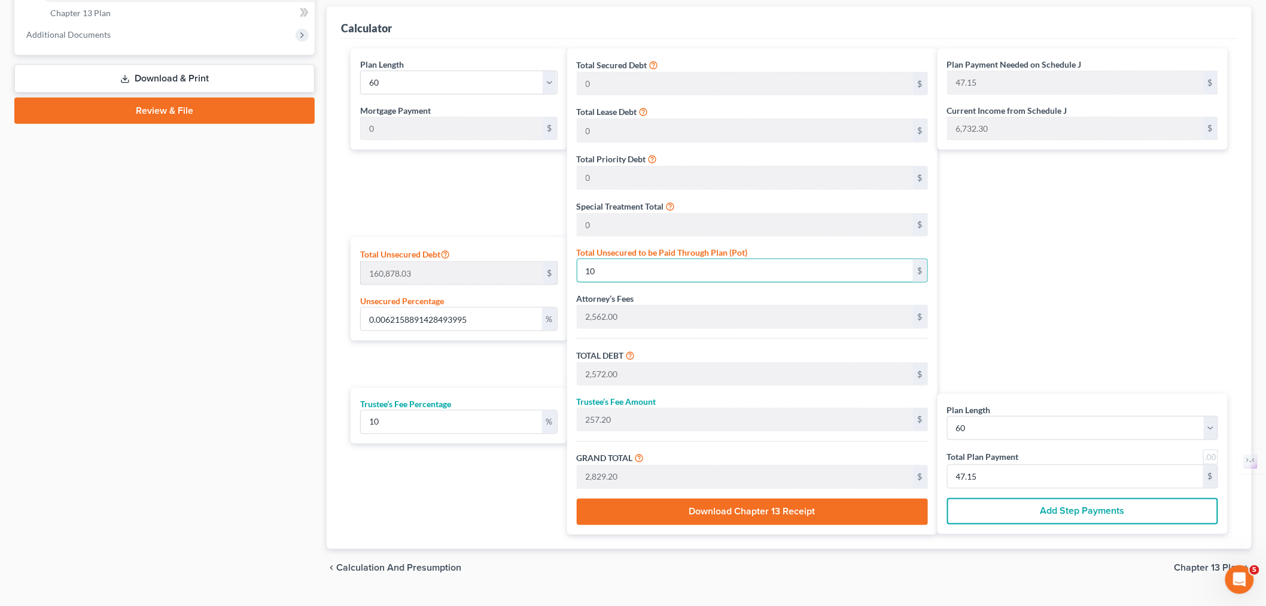
type input "100"
type input "2,662.00"
type input "266.20"
type input "2,928.20"
type input "48.80"
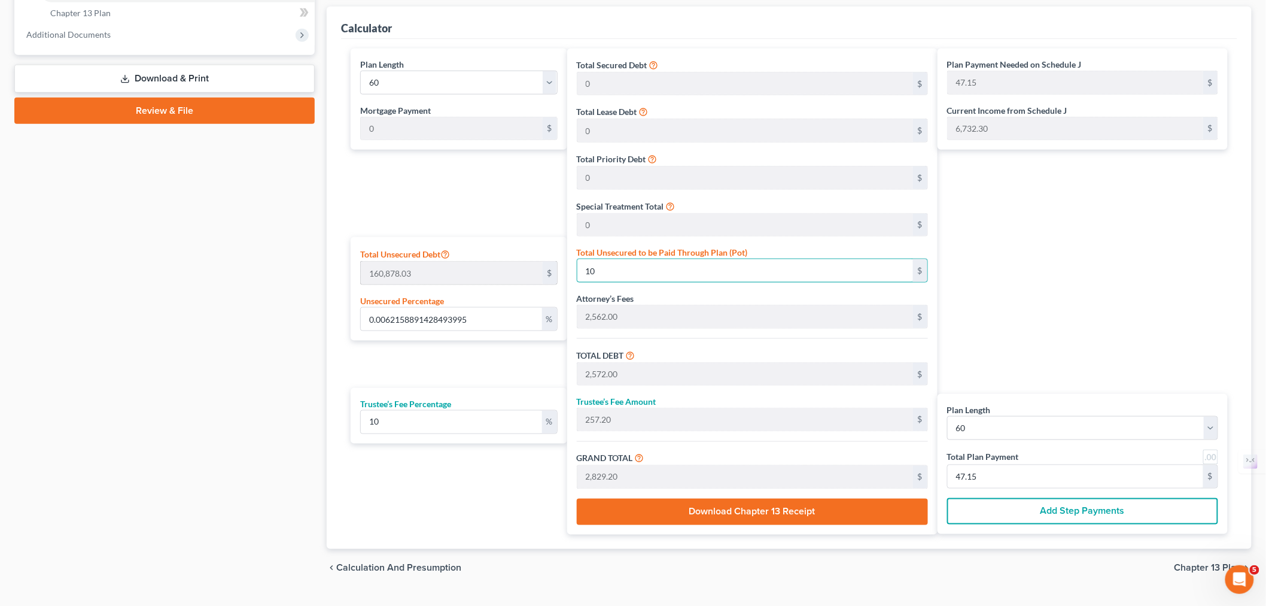
type input "48.80"
type input "0.6228320921135099"
type input "1002"
type input "3,564.00"
type input "356.40"
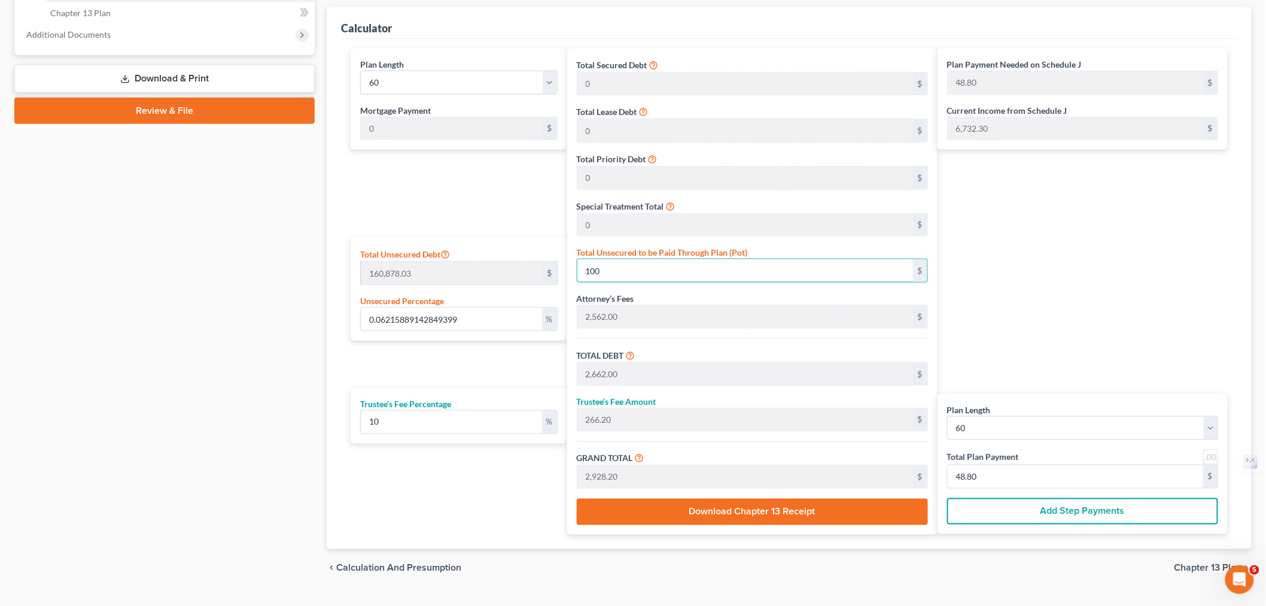
type input "3,920.40"
type input "65.34"
type input "1,002"
type input "6.232050454620809"
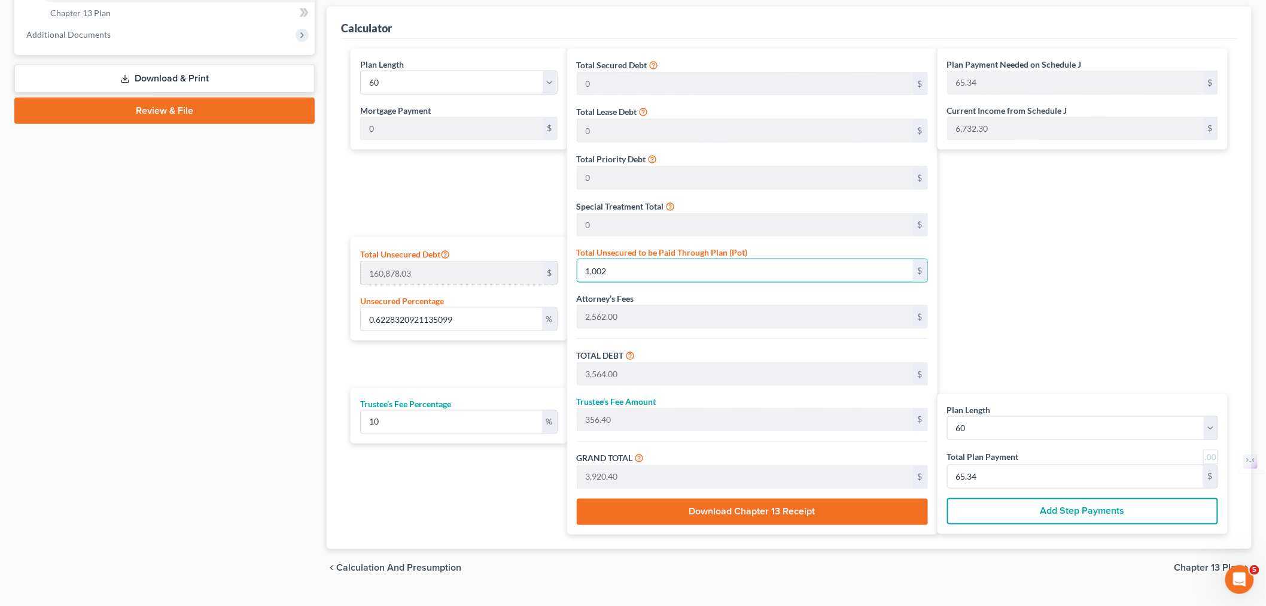
type input "1,0026"
type input "12,588.00"
type input "1,258.80"
type input "13,846.80"
type input "230.78"
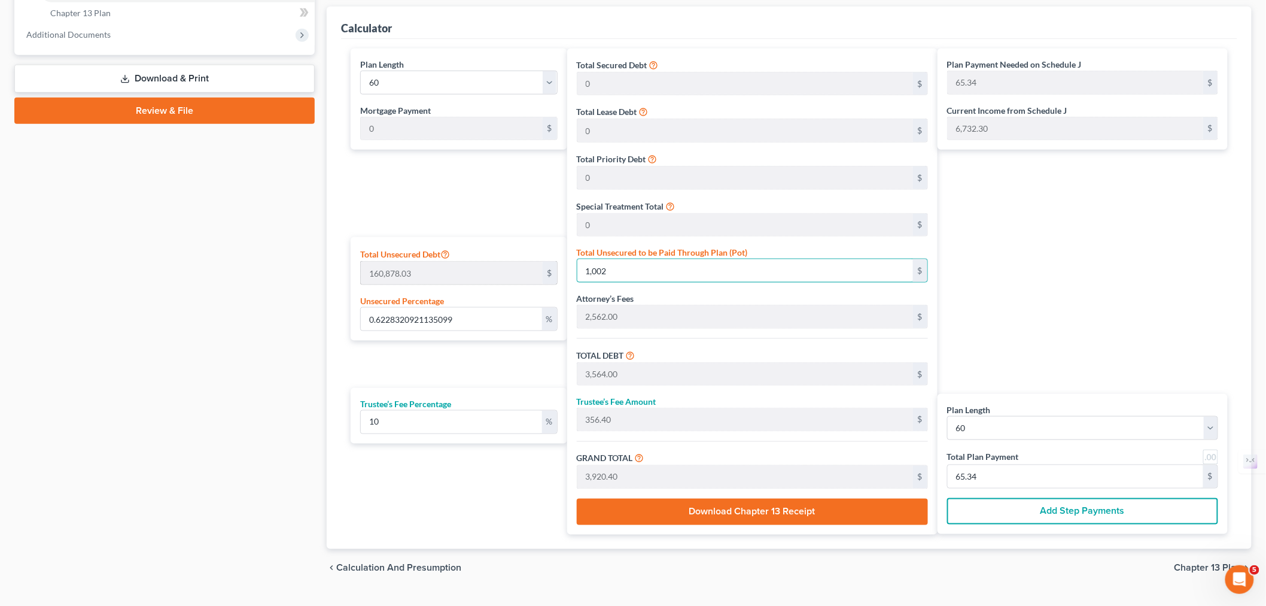
type input "230.78"
type input "10,026"
type input "62.32050454620808"
type input "10,0260"
type input "102,822.00"
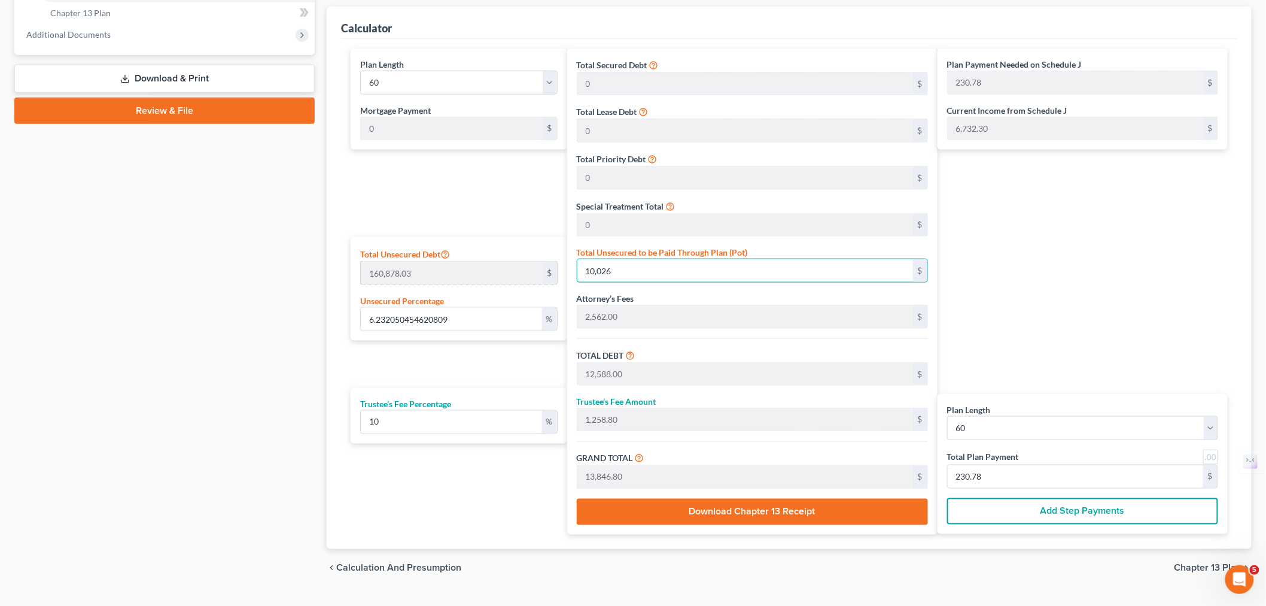
type input "10,282.20"
type input "113,104.20"
type input "1,885.07"
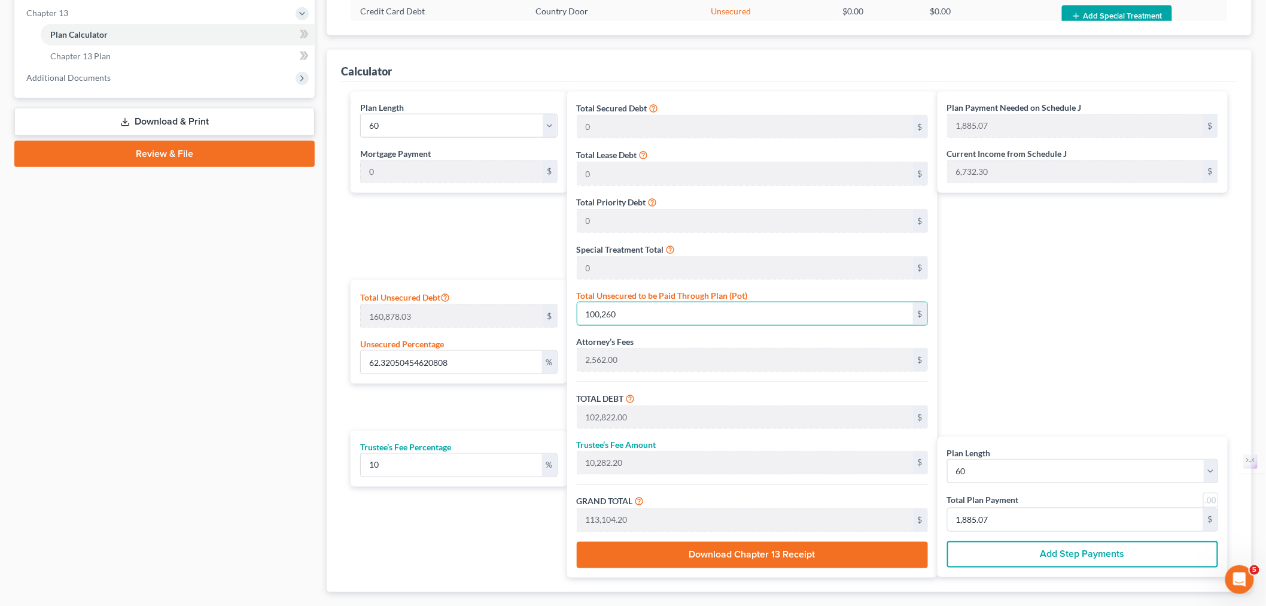
scroll to position [465, 0]
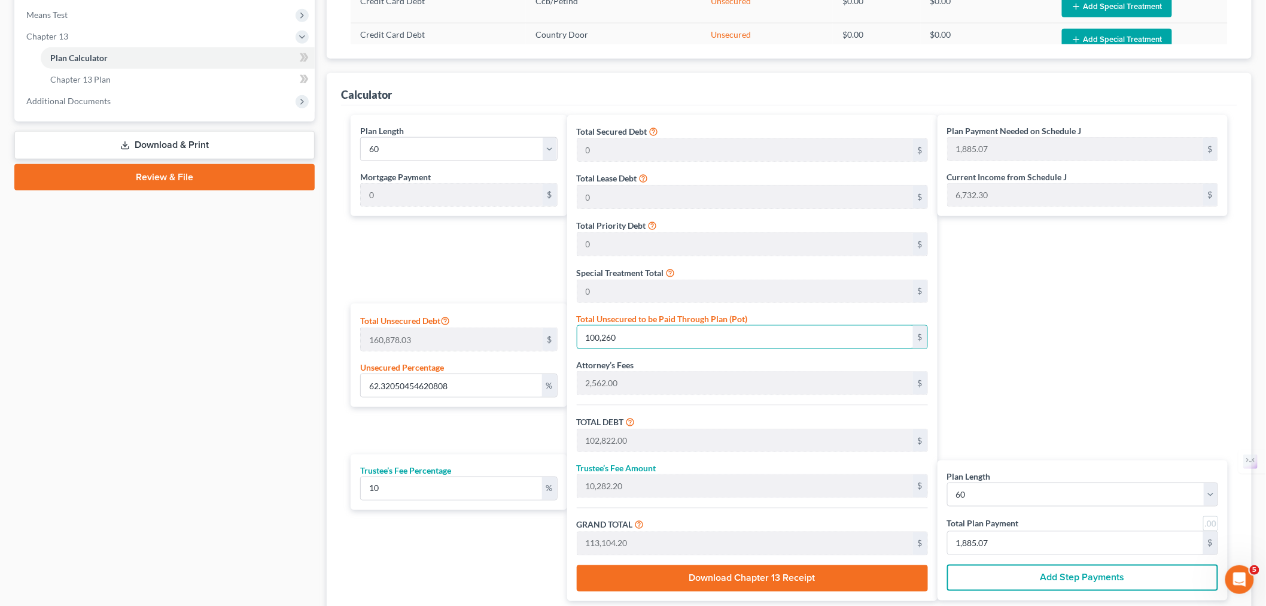
type input "100,260"
click at [1120, 357] on div "Plan Payment Needed on Schedule J 1,885.07 $ Current Income from Schedule J 6,7…" at bounding box center [1086, 358] width 296 height 486
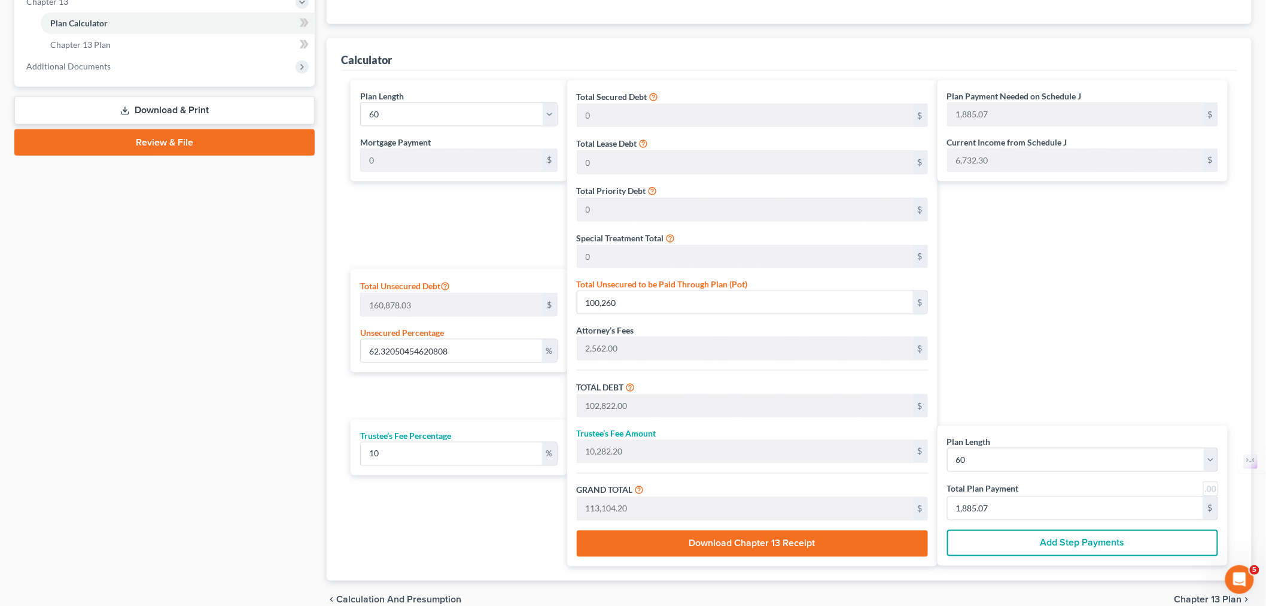
scroll to position [531, 0]
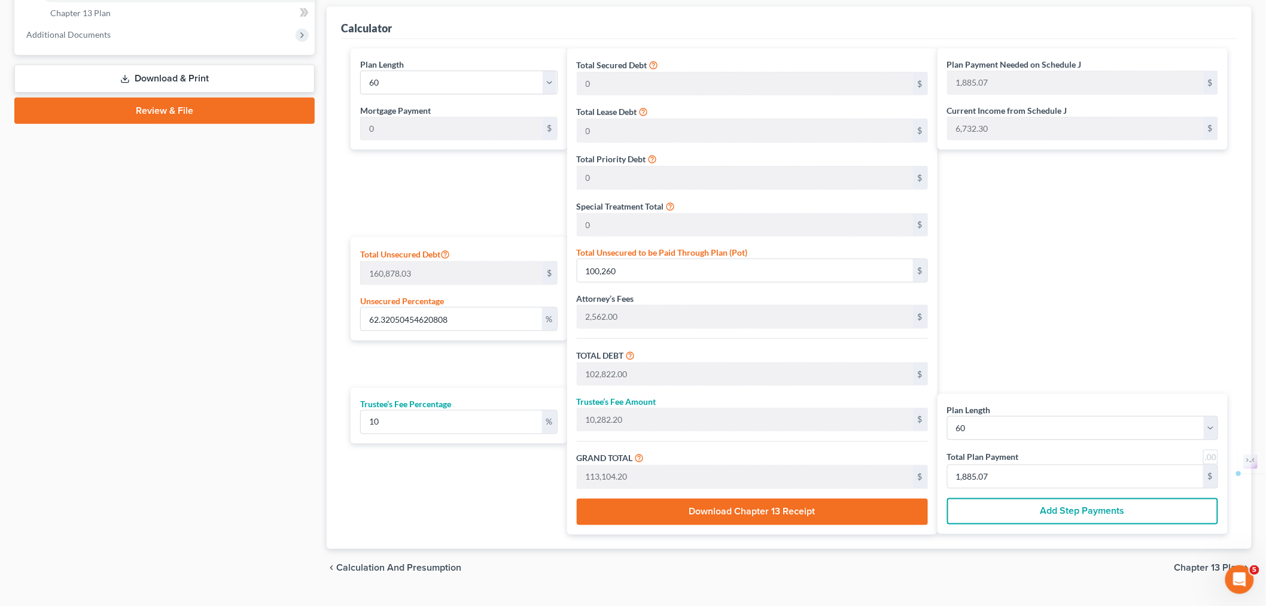
click at [566, 370] on div "Plan Length 1 2 3 4 5 6 7 8 9 10 11 12 13 14 15 16 17 18 19 20 21 22 23 24 25 2…" at bounding box center [789, 291] width 889 height 486
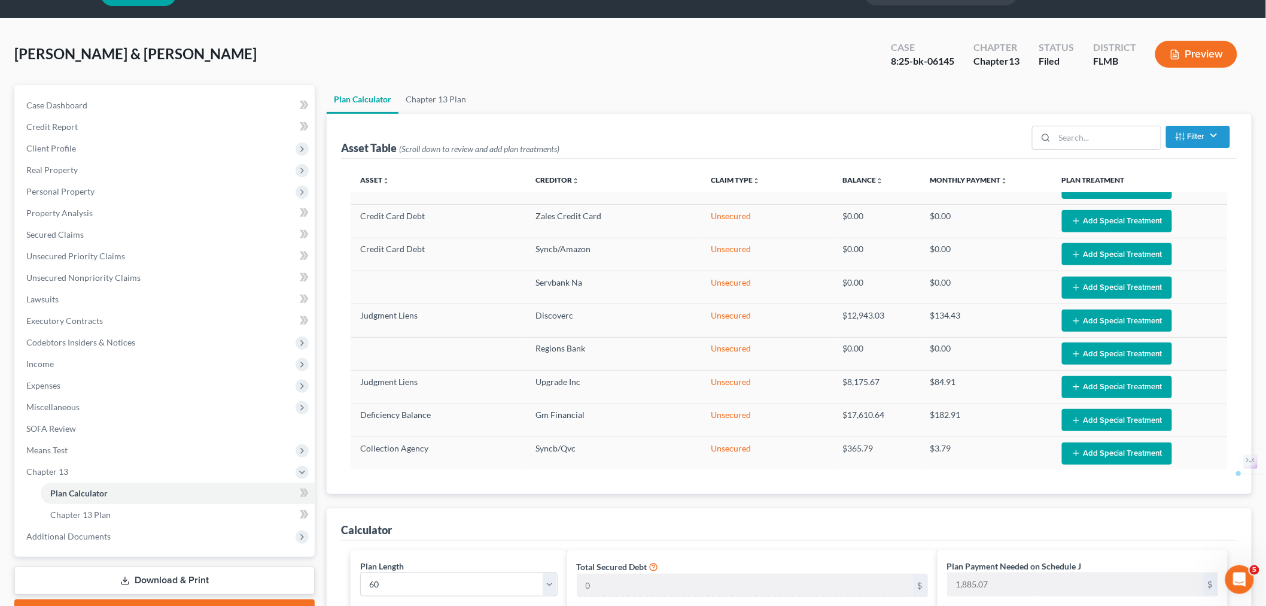
scroll to position [28, 0]
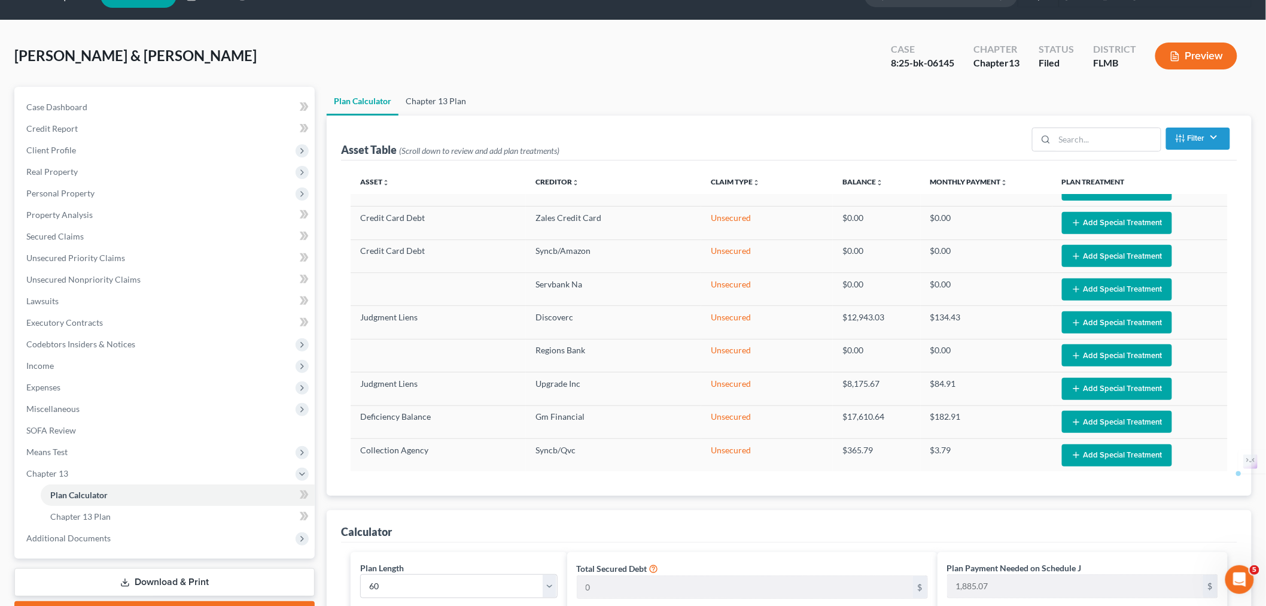
click at [460, 95] on link "Chapter 13 Plan" at bounding box center [436, 101] width 75 height 29
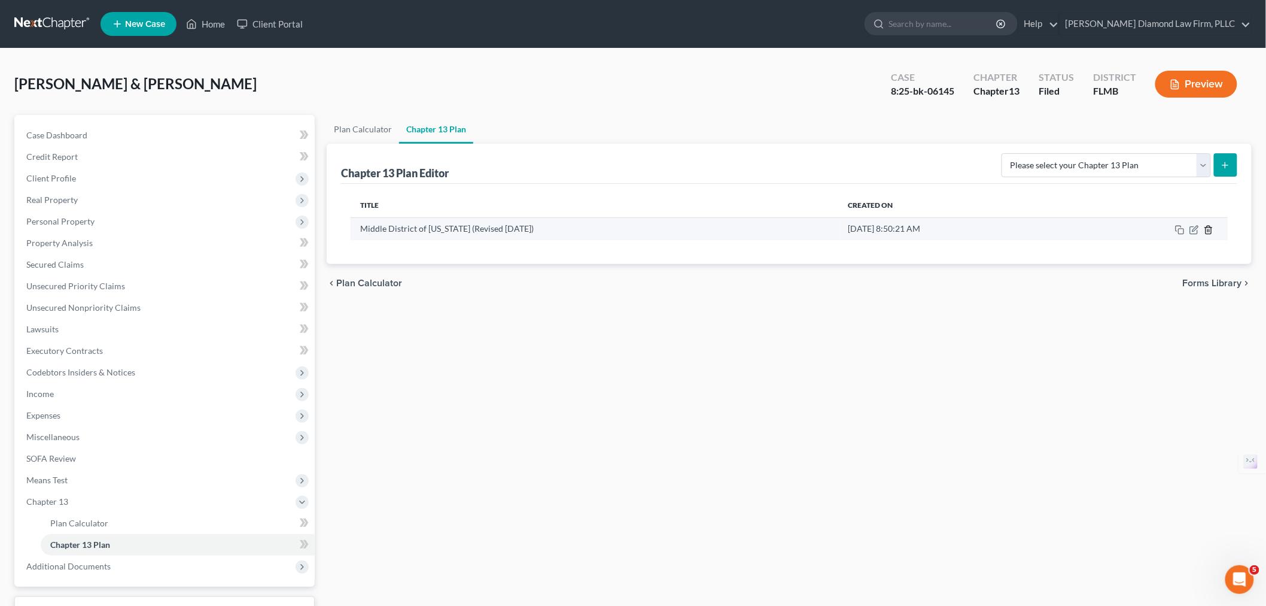
click at [1210, 227] on polyline "button" at bounding box center [1208, 227] width 7 height 0
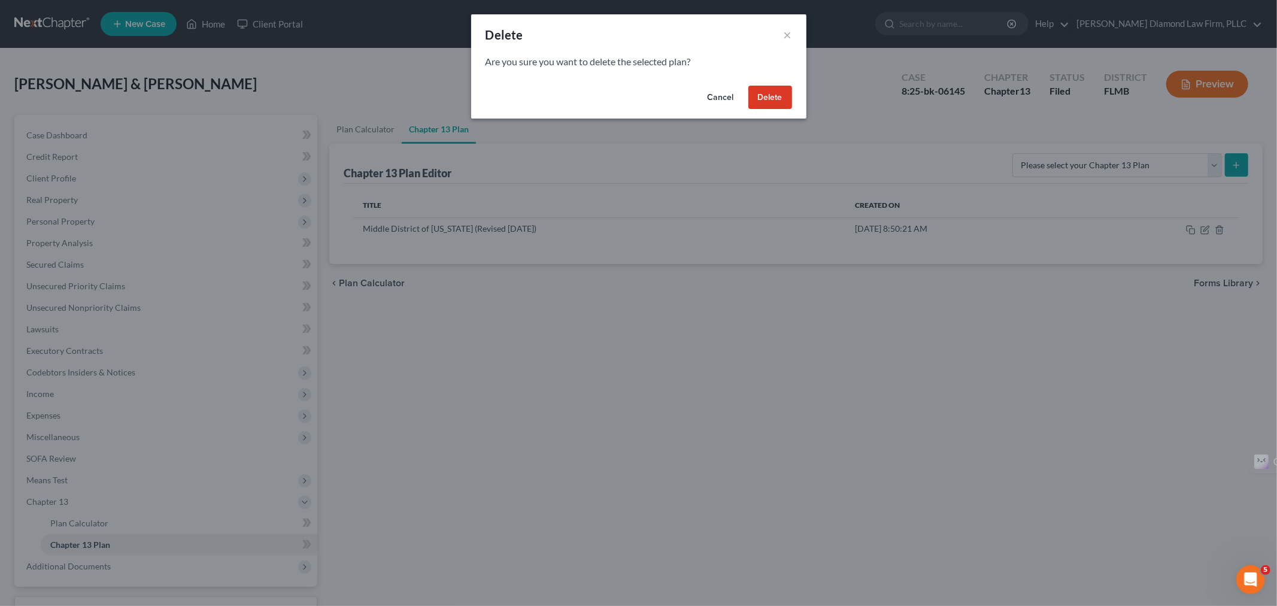
click at [779, 96] on button "Delete" at bounding box center [770, 98] width 44 height 24
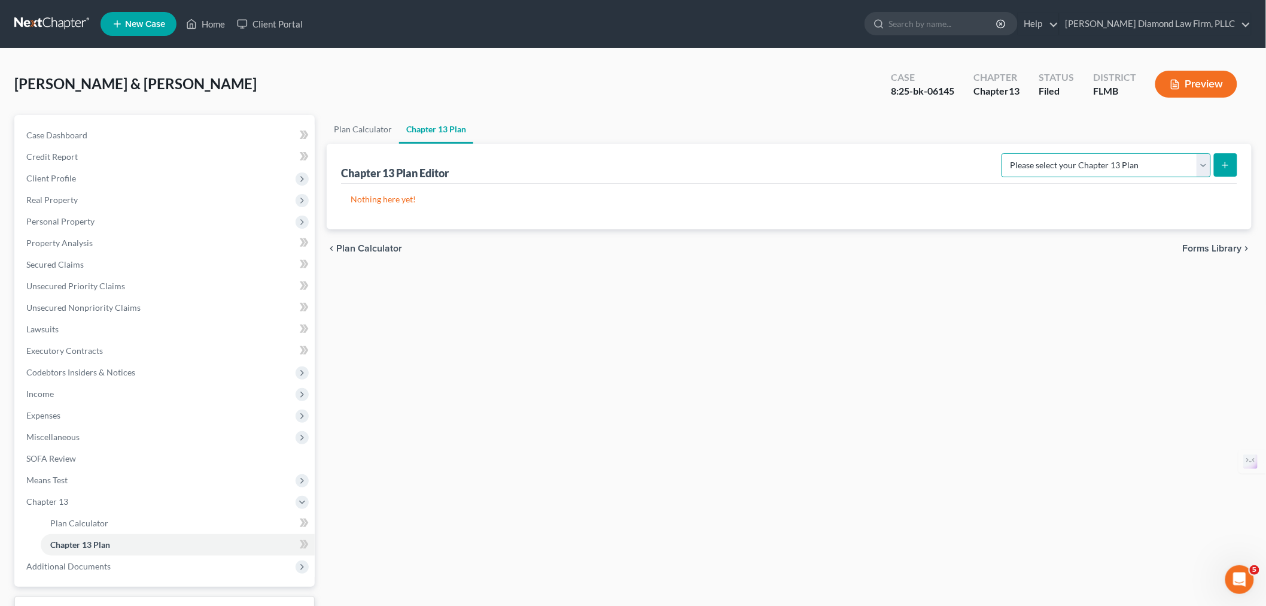
click at [1207, 162] on select "Please select your Chapter 13 Plan Middle District of [US_STATE][GEOGRAPHIC_DAT…" at bounding box center [1106, 165] width 209 height 24
select select "2"
click at [1016, 153] on select "Please select your Chapter 13 Plan Middle District of [US_STATE][GEOGRAPHIC_DAT…" at bounding box center [1106, 165] width 209 height 24
click at [1223, 170] on button "submit" at bounding box center [1225, 164] width 23 height 23
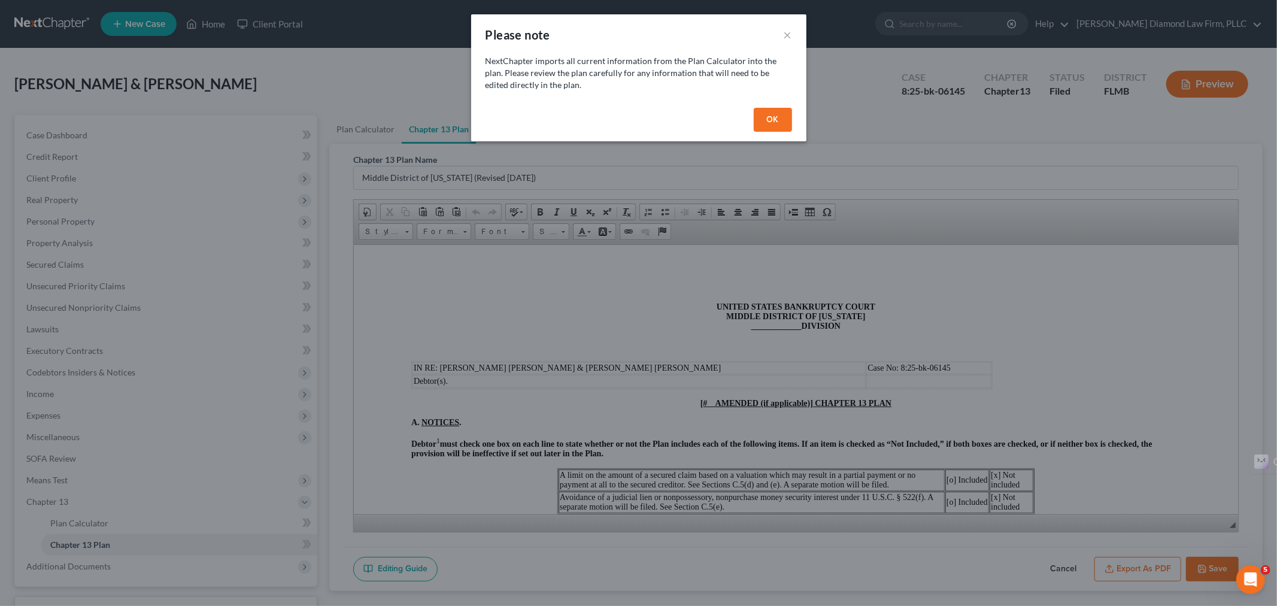
click at [779, 117] on button "OK" at bounding box center [773, 120] width 38 height 24
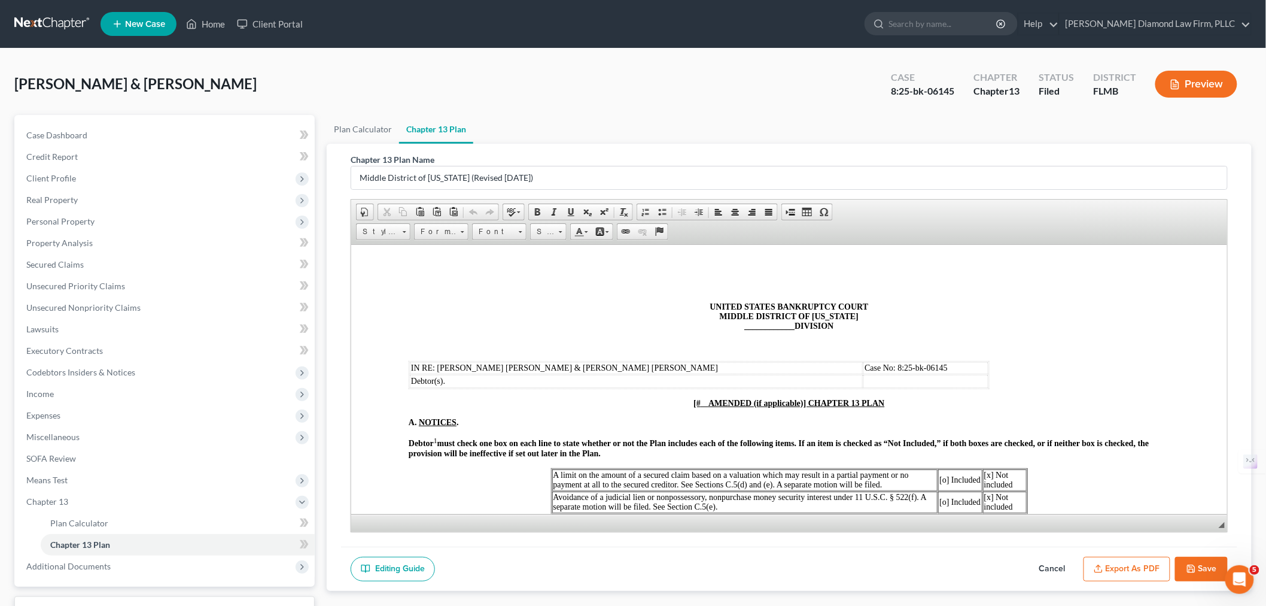
click at [748, 328] on span "____________" at bounding box center [769, 325] width 50 height 9
drag, startPoint x: 748, startPoint y: 327, endPoint x: 754, endPoint y: 330, distance: 6.5
click at [748, 326] on span "____________" at bounding box center [769, 325] width 50 height 9
drag, startPoint x: 682, startPoint y: 406, endPoint x: 806, endPoint y: 404, distance: 123.9
click at [804, 405] on p "[# AMENDED (if applicable)] CHAPTER 13 PLAN" at bounding box center [788, 403] width 761 height 10
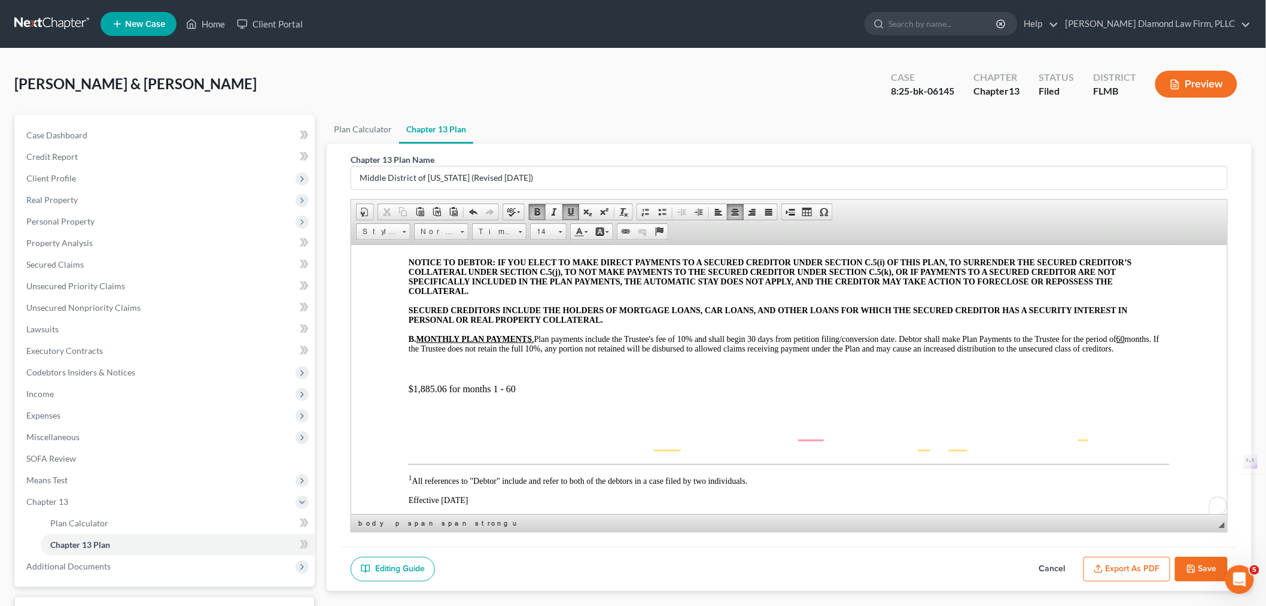
scroll to position [399, 0]
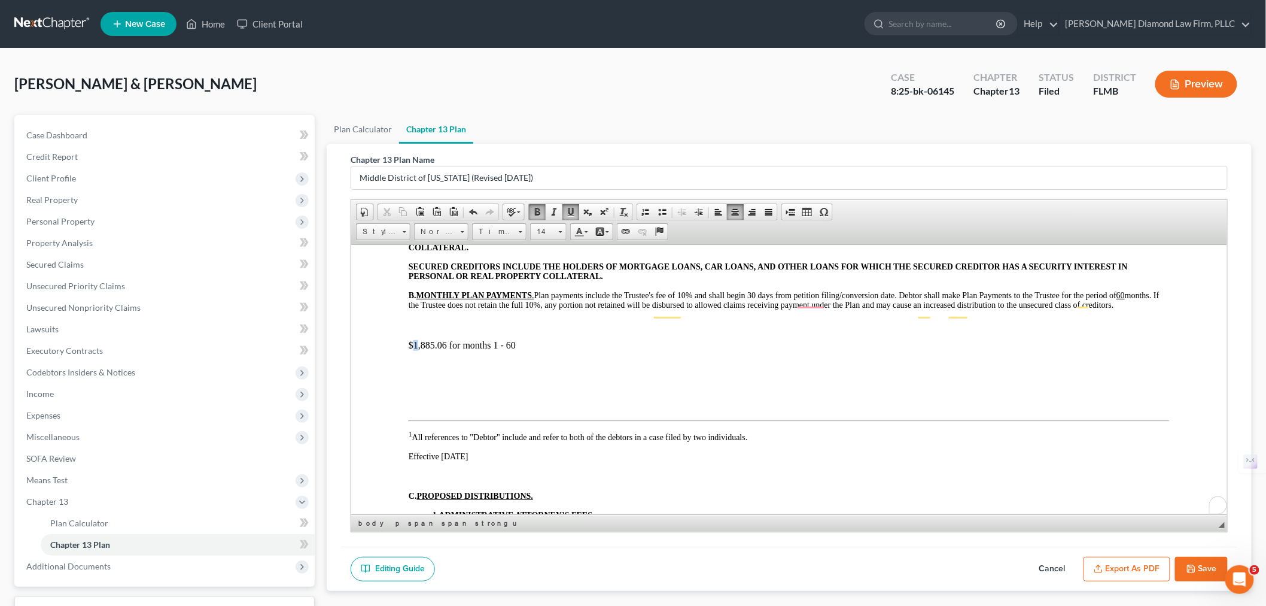
click at [417, 350] on p "$1,885.06 for months 1 - 60" at bounding box center [788, 344] width 761 height 11
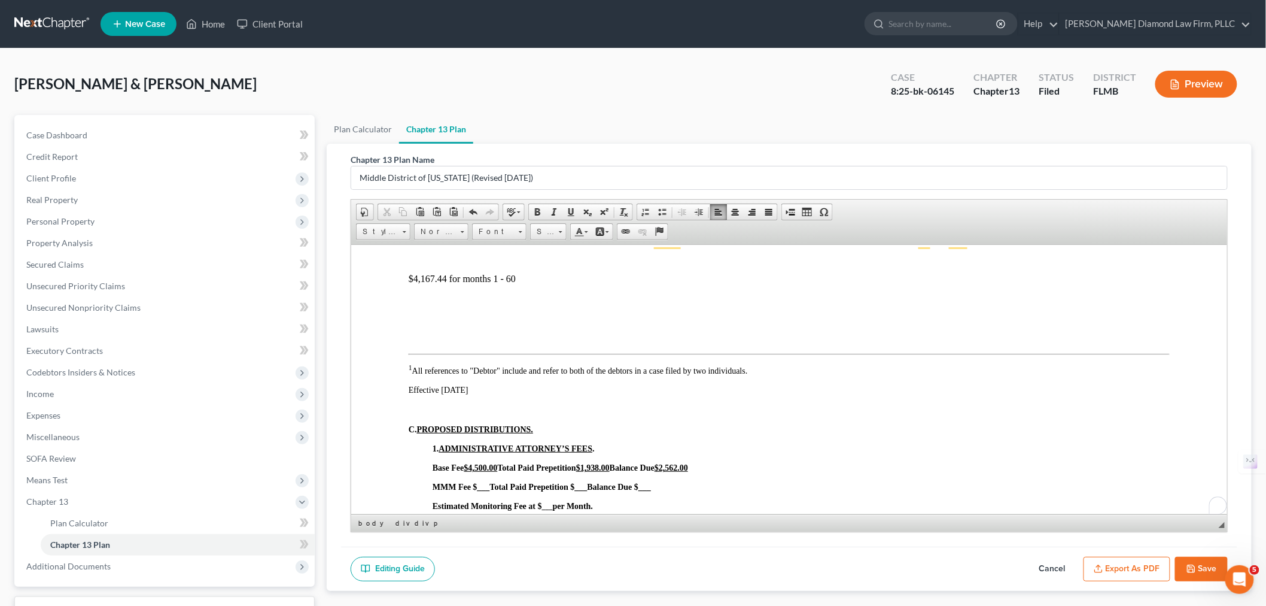
scroll to position [465, 0]
click at [424, 284] on p "$4,167.44 for months 1 - 60" at bounding box center [788, 278] width 761 height 11
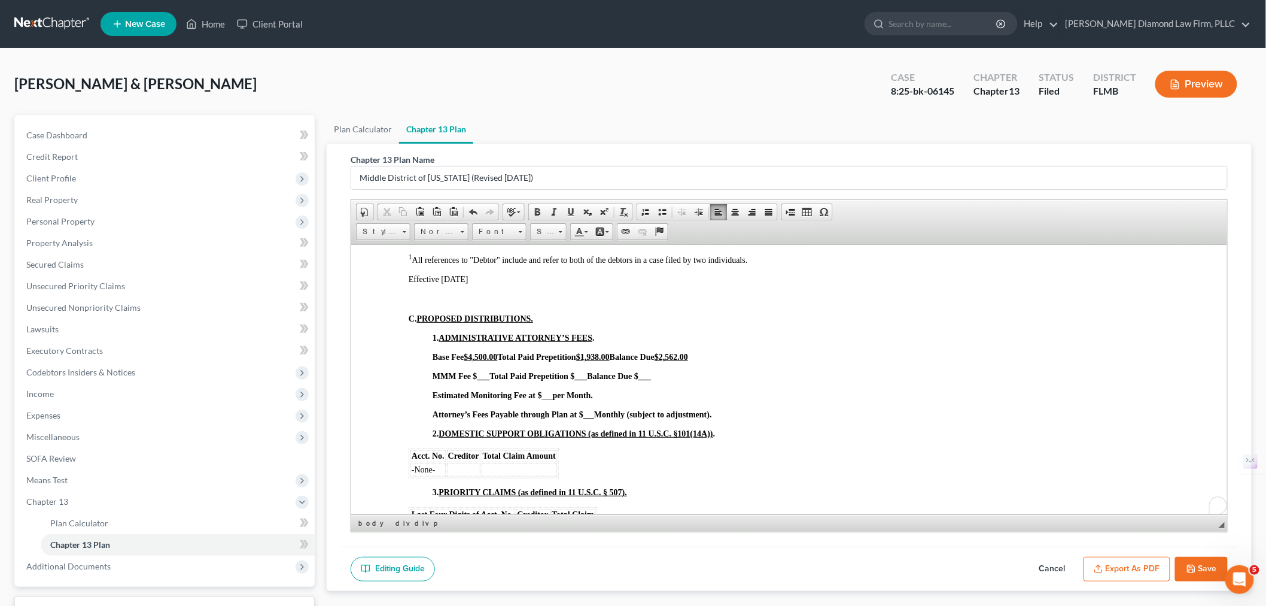
scroll to position [598, 0]
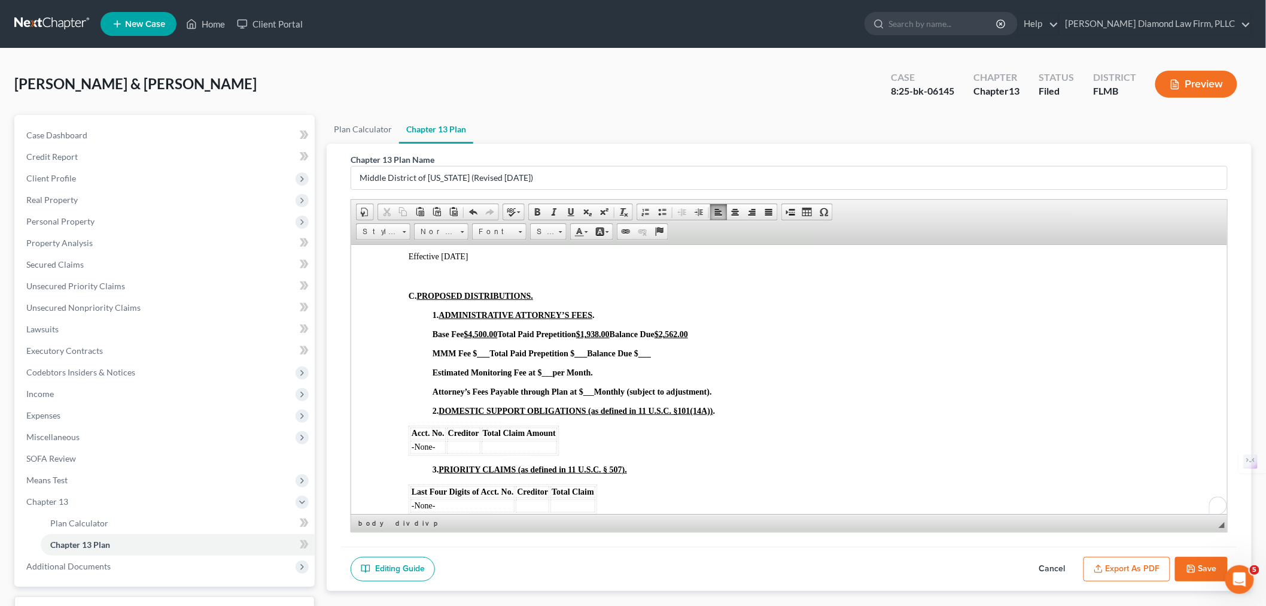
click at [481, 357] on span "___" at bounding box center [483, 352] width 13 height 9
click at [480, 357] on span "MMM Fee $1500.00 Total Paid Prepetition $ 0 Balance Due $ 1,500.00" at bounding box center [553, 352] width 242 height 9
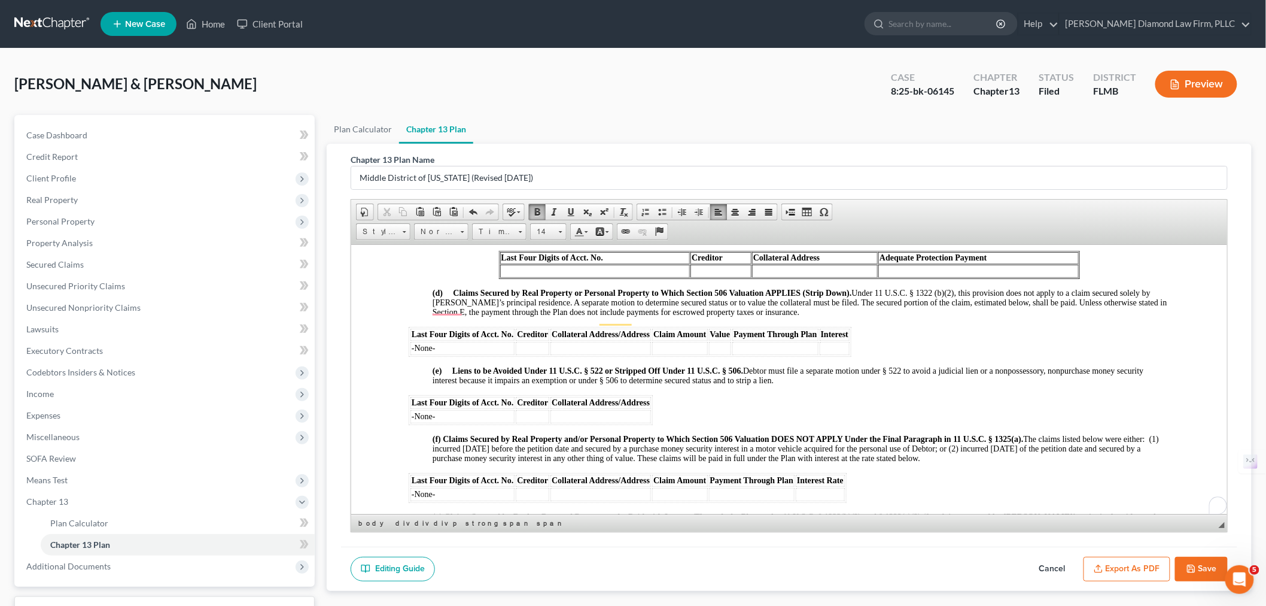
scroll to position [1300, 0]
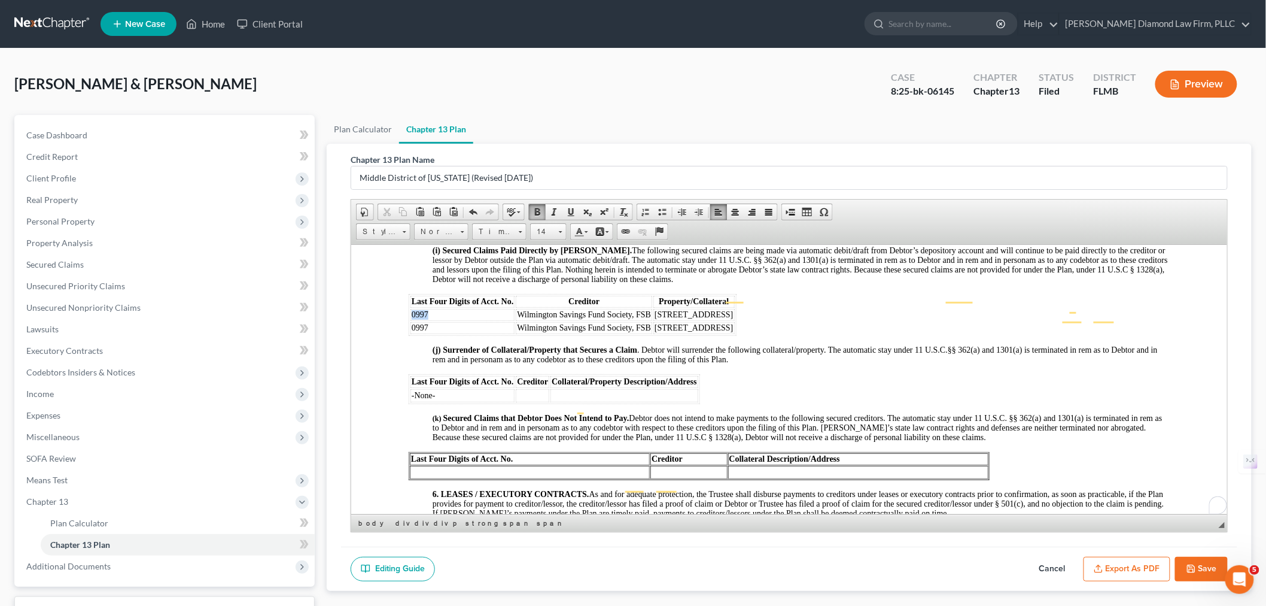
drag, startPoint x: 437, startPoint y: 359, endPoint x: 411, endPoint y: 359, distance: 25.7
click at [411, 320] on td "0997" at bounding box center [462, 314] width 104 height 12
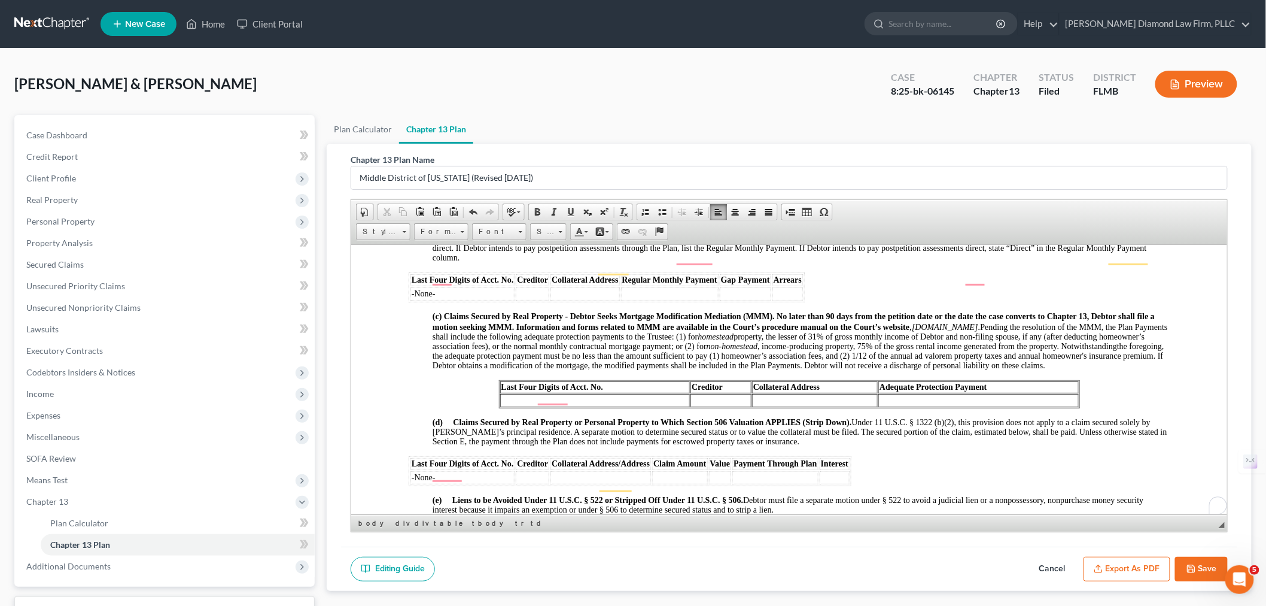
click at [704, 406] on td "To enrich screen reader interactions, please activate Accessibility in Grammarl…" at bounding box center [720, 399] width 61 height 13
click at [601, 406] on td "To enrich screen reader interactions, please activate Accessibility in Grammarl…" at bounding box center [595, 399] width 190 height 13
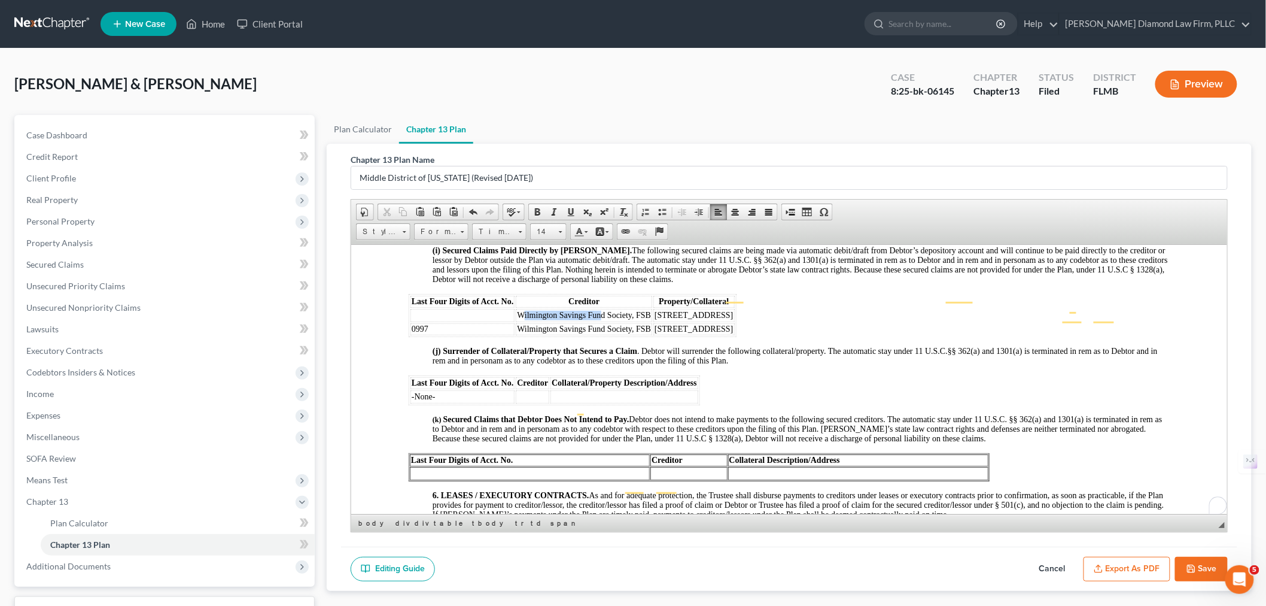
drag, startPoint x: 520, startPoint y: 363, endPoint x: 600, endPoint y: 361, distance: 79.6
click at [600, 319] on span "Wilmington Savings Fund Society, FSB" at bounding box center [583, 314] width 134 height 9
drag, startPoint x: 518, startPoint y: 360, endPoint x: 650, endPoint y: 364, distance: 132.3
click at [650, 321] on td "Wilmington Savings Fund Society, FSB" at bounding box center [583, 314] width 136 height 13
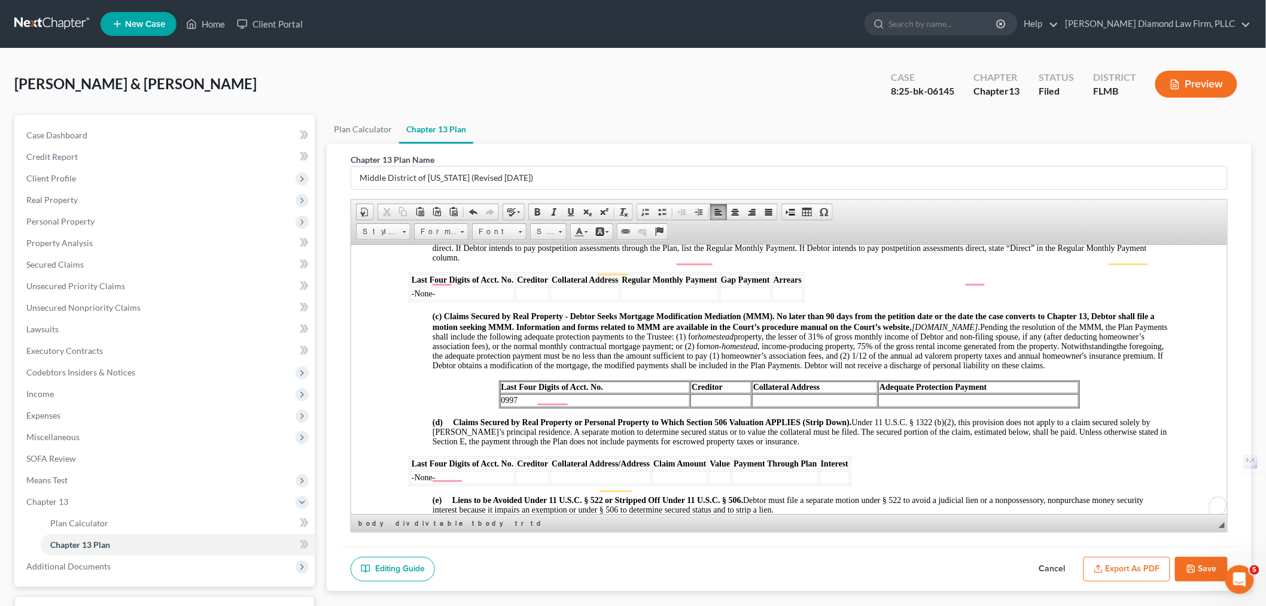
click at [704, 406] on td "To enrich screen reader interactions, please activate Accessibility in Grammarl…" at bounding box center [720, 399] width 61 height 13
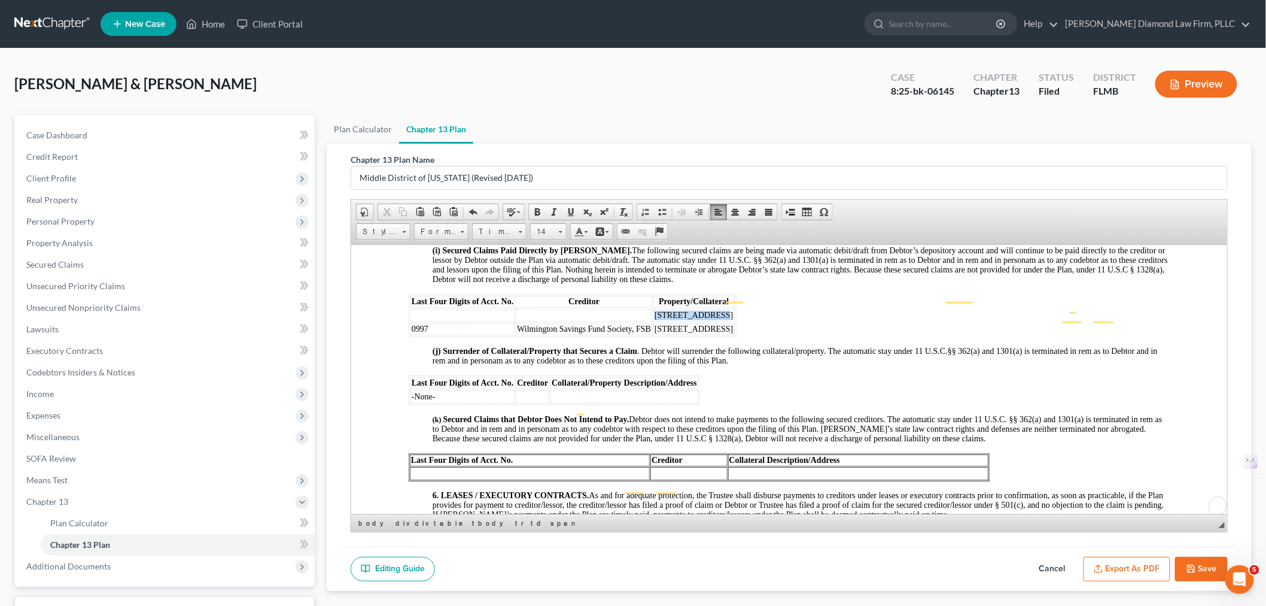
drag, startPoint x: 710, startPoint y: 364, endPoint x: 652, endPoint y: 362, distance: 57.5
click at [653, 321] on td "[STREET_ADDRESS]" at bounding box center [693, 314] width 81 height 13
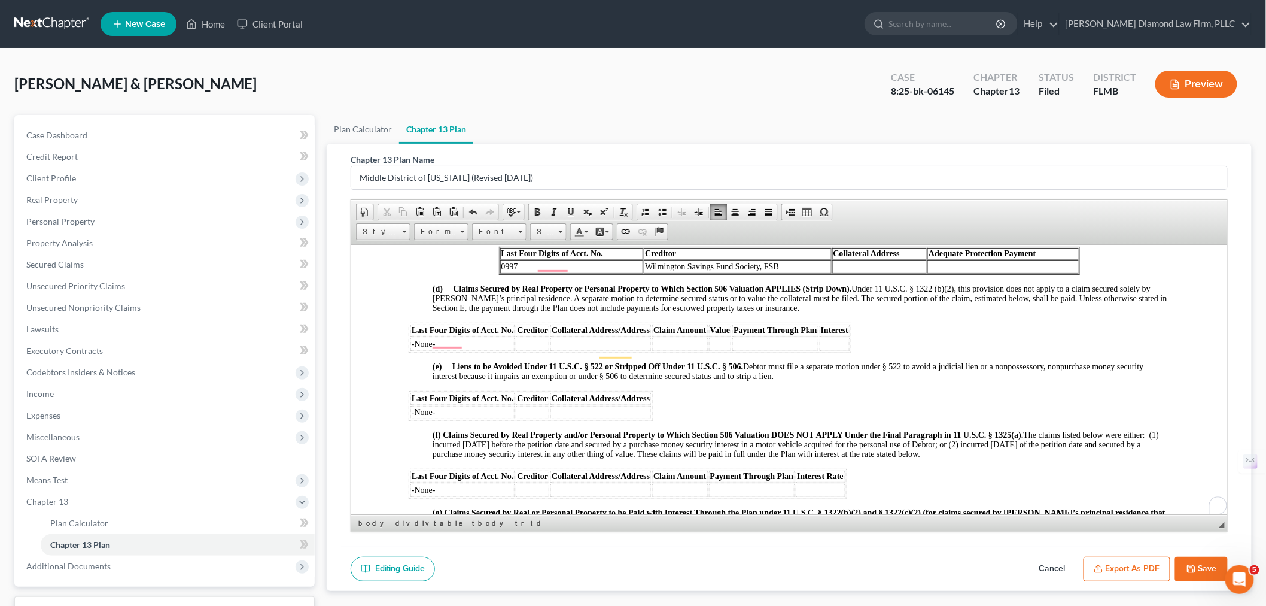
click at [837, 273] on td "To enrich screen reader interactions, please activate Accessibility in Grammarl…" at bounding box center [879, 266] width 95 height 13
click at [1035, 273] on td "To enrich screen reader interactions, please activate Accessibility in Grammarl…" at bounding box center [1004, 266] width 147 height 13
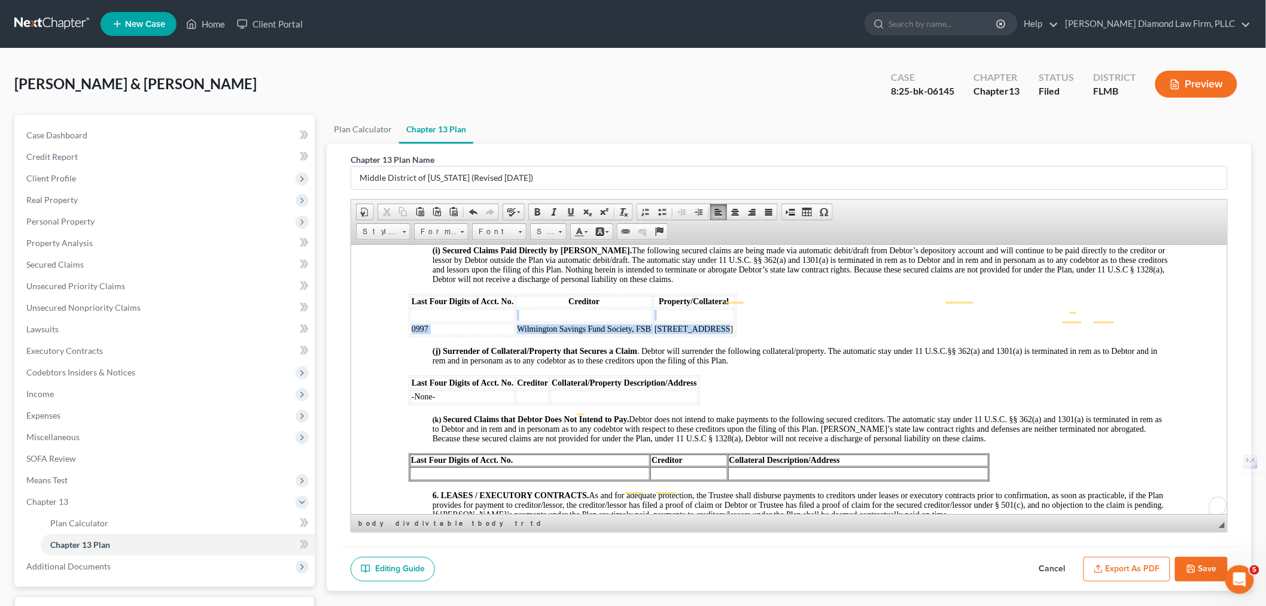
drag, startPoint x: 686, startPoint y: 376, endPoint x: 586, endPoint y: 365, distance: 100.5
click at [586, 335] on tbody "0997 Wilmington Savings Fund Society, FSB [STREET_ADDRESS]" at bounding box center [572, 321] width 324 height 26
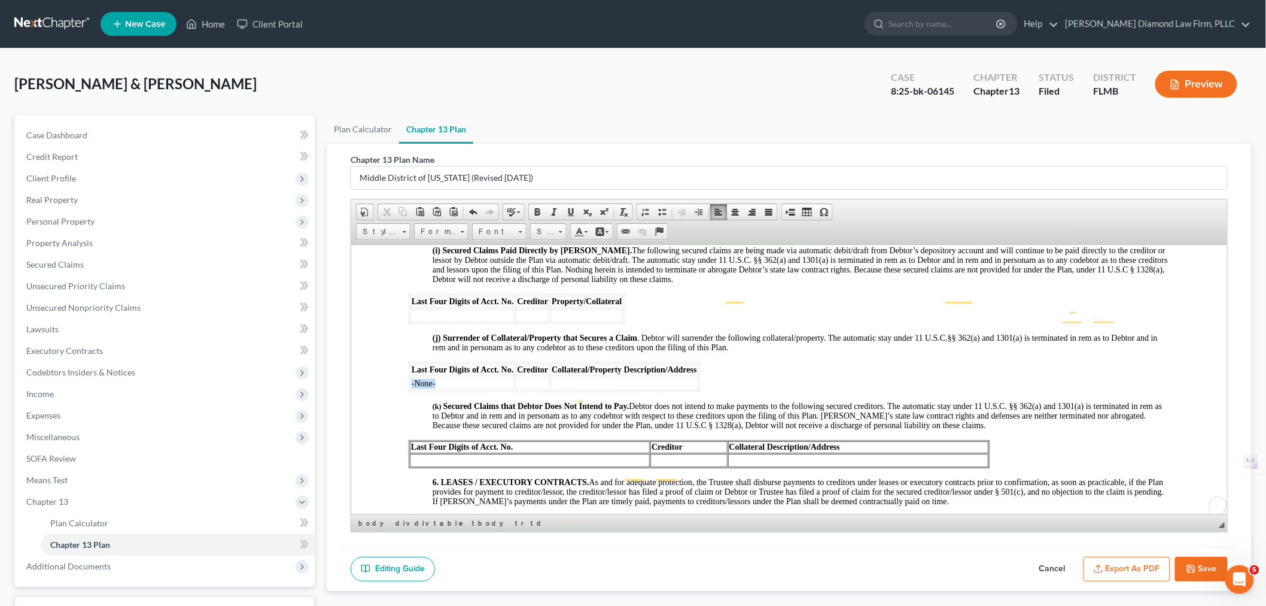
drag, startPoint x: 448, startPoint y: 430, endPoint x: 409, endPoint y: 426, distance: 38.5
click at [410, 390] on td "-None-" at bounding box center [462, 382] width 104 height 13
copy span "-None-"
click at [435, 321] on td "To enrich screen reader interactions, please activate Accessibility in Grammarl…" at bounding box center [462, 314] width 104 height 13
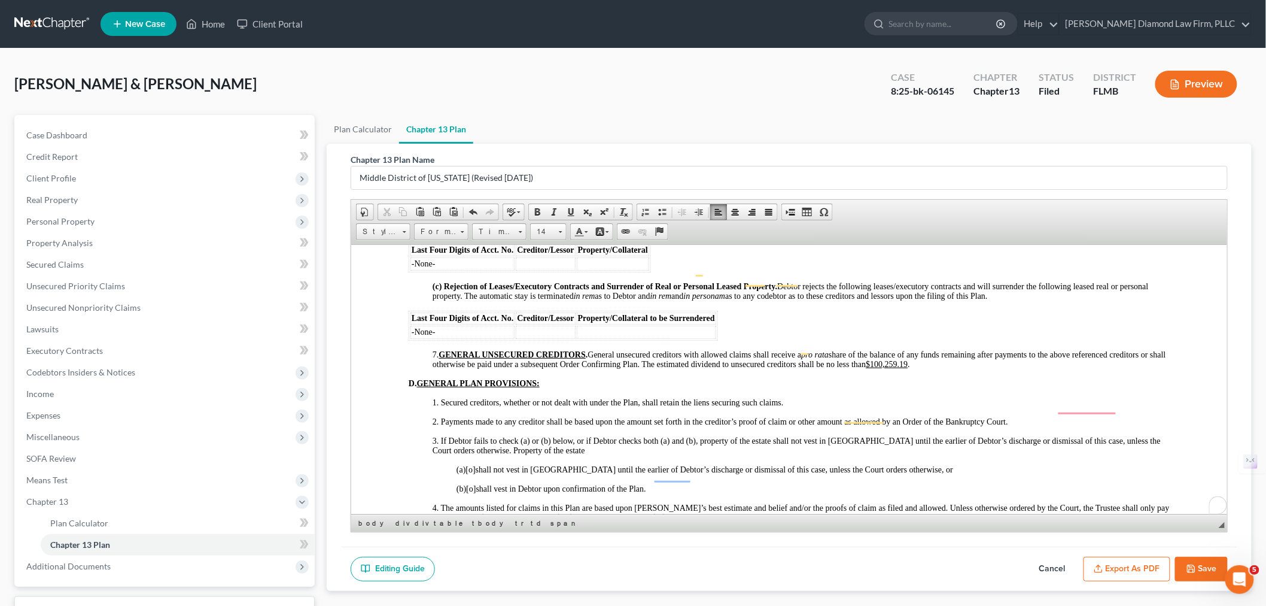
click at [906, 368] on u "$100,259.19" at bounding box center [886, 363] width 42 height 9
click at [907, 368] on u "$100,259.19" at bounding box center [886, 363] width 42 height 9
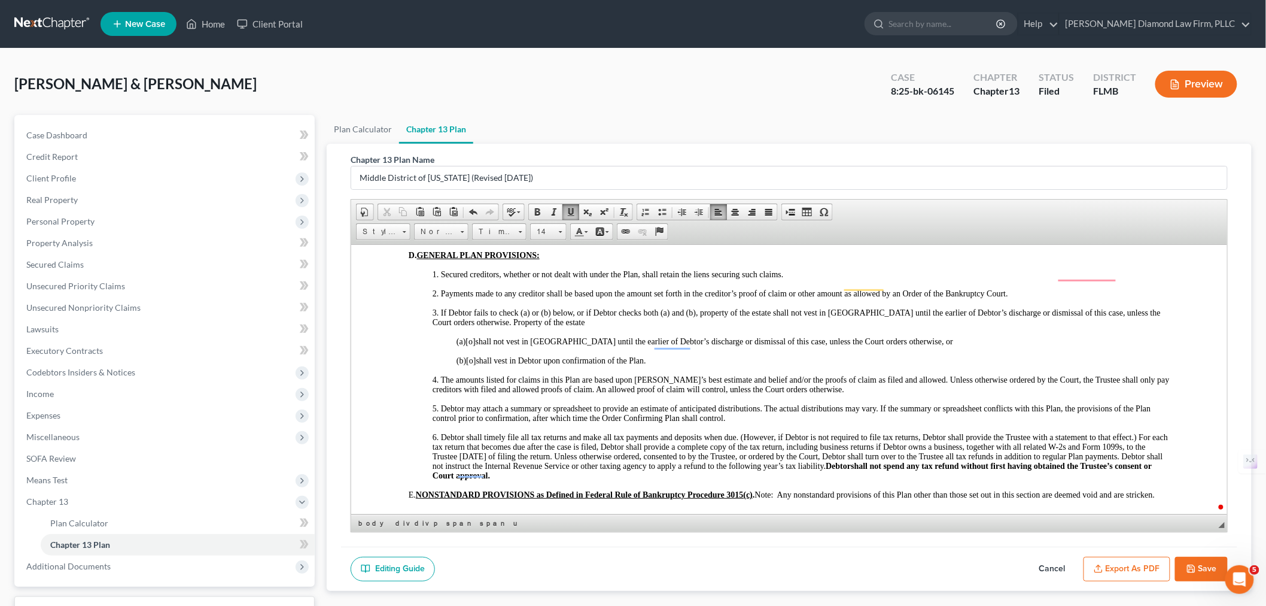
scroll to position [2194, 0]
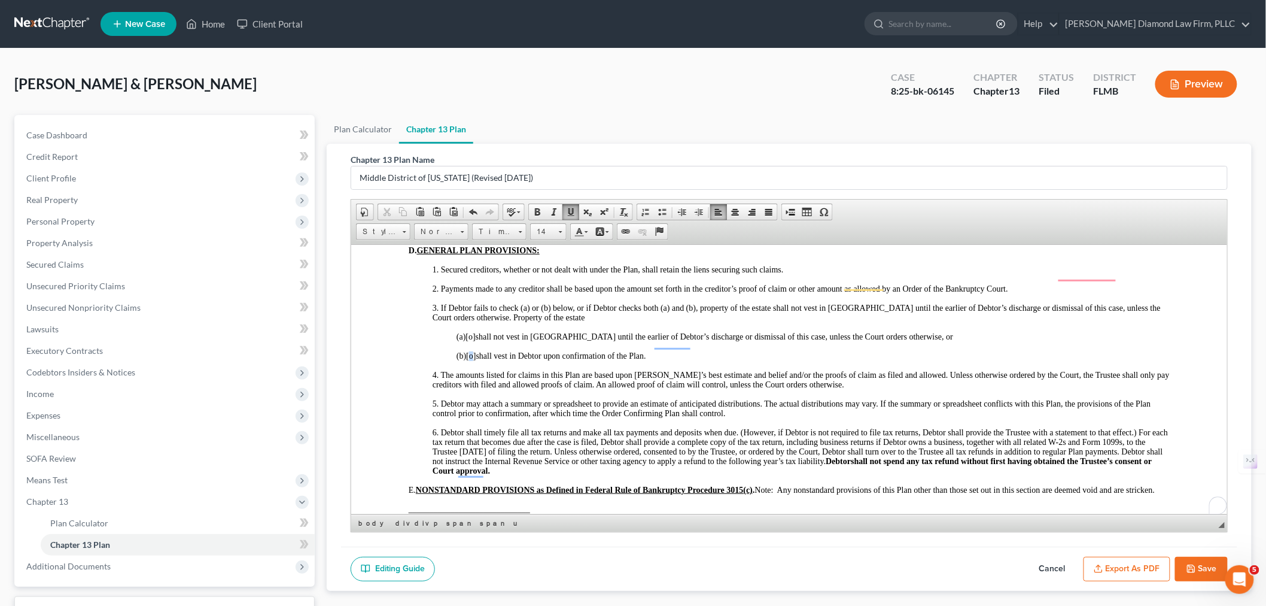
click at [475, 360] on span "[o]" at bounding box center [471, 355] width 10 height 9
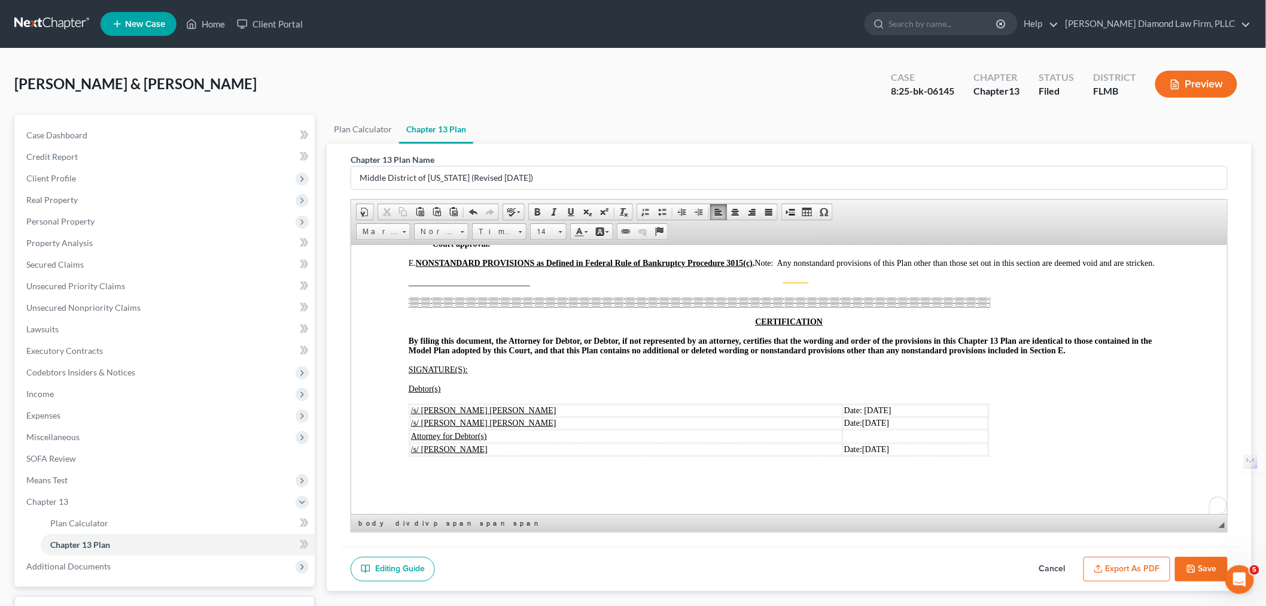
scroll to position [2460, 0]
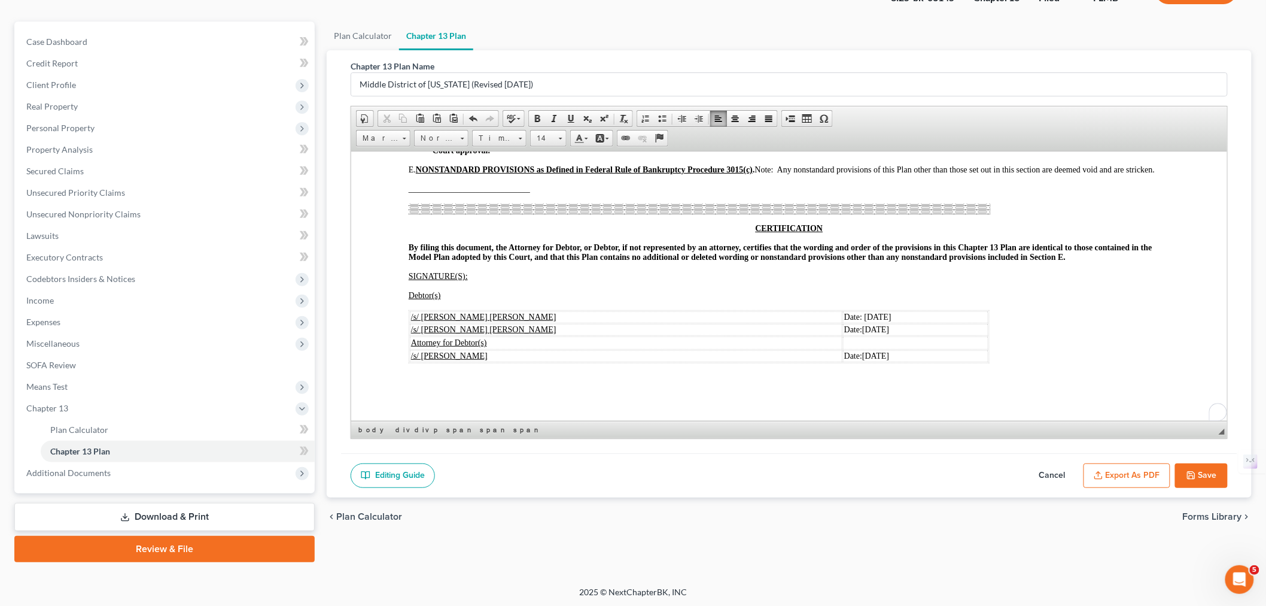
click at [1199, 473] on button "Save" at bounding box center [1201, 475] width 53 height 25
select select "2"
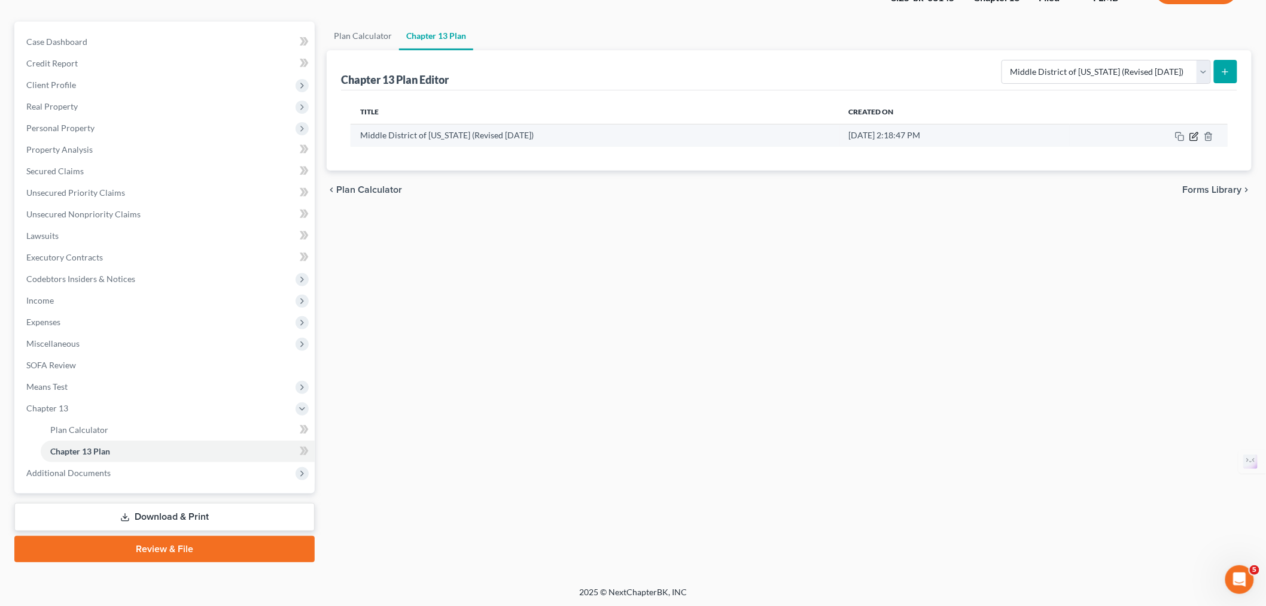
click at [1193, 135] on icon "button" at bounding box center [1195, 137] width 10 height 10
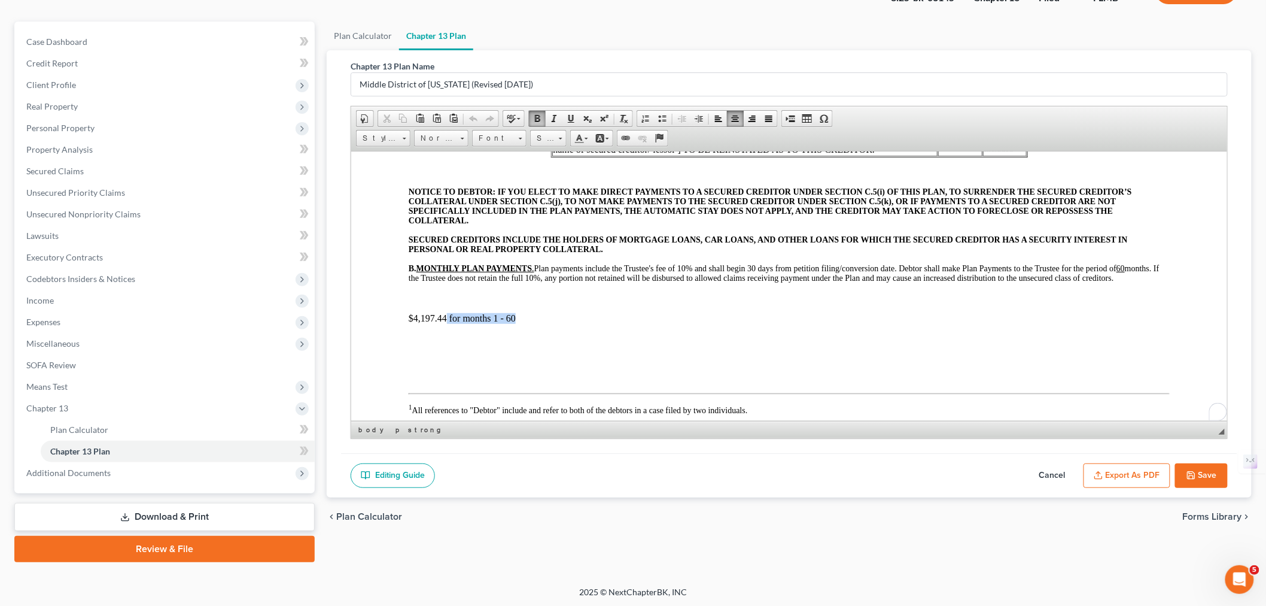
scroll to position [332, 0]
drag, startPoint x: 519, startPoint y: 333, endPoint x: 405, endPoint y: 335, distance: 114.3
copy p "$4,197.44 for months 1 - 60"
